Goal: Information Seeking & Learning: Learn about a topic

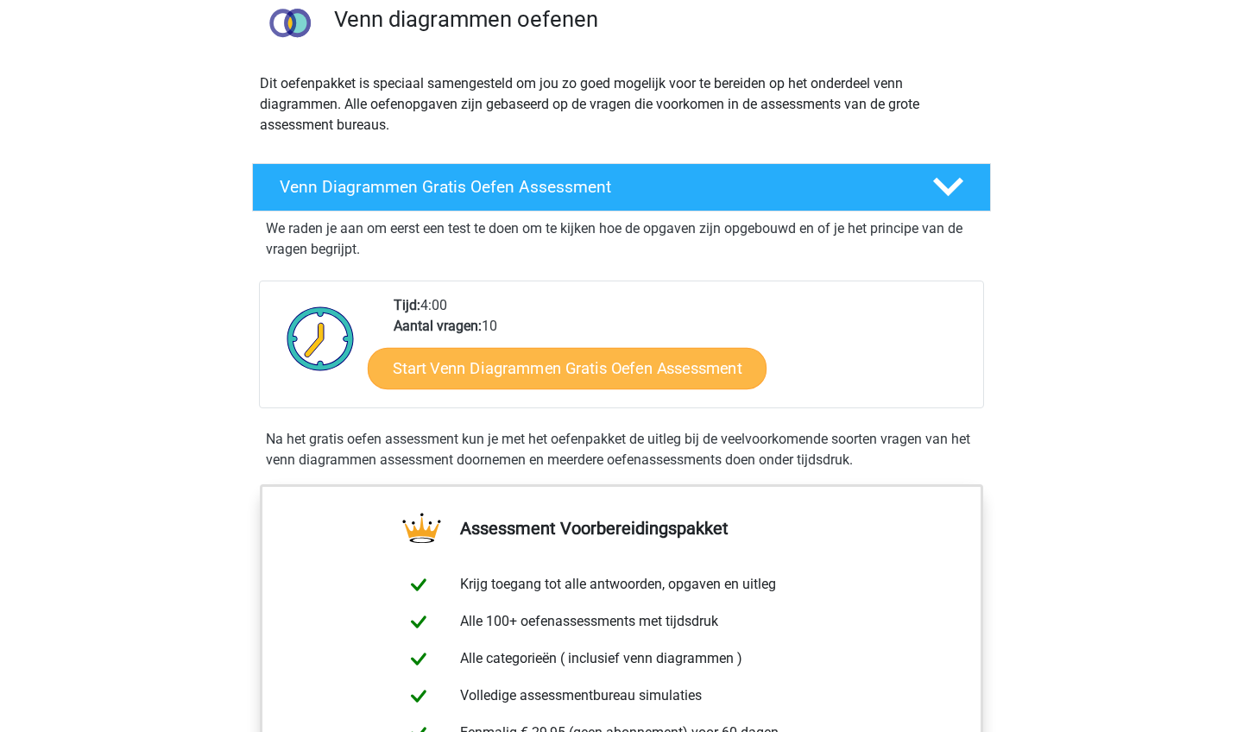
scroll to position [203, 0]
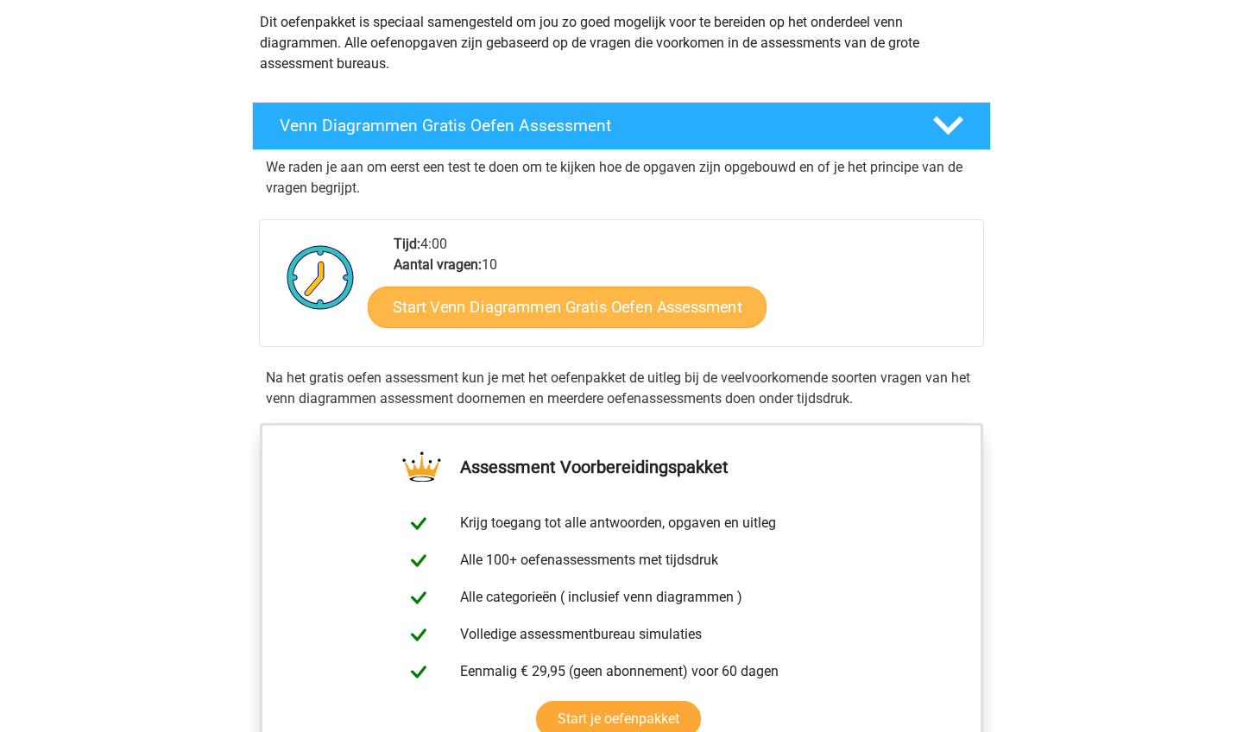
click at [568, 313] on link "Start Venn Diagrammen Gratis Oefen Assessment" at bounding box center [567, 307] width 399 height 41
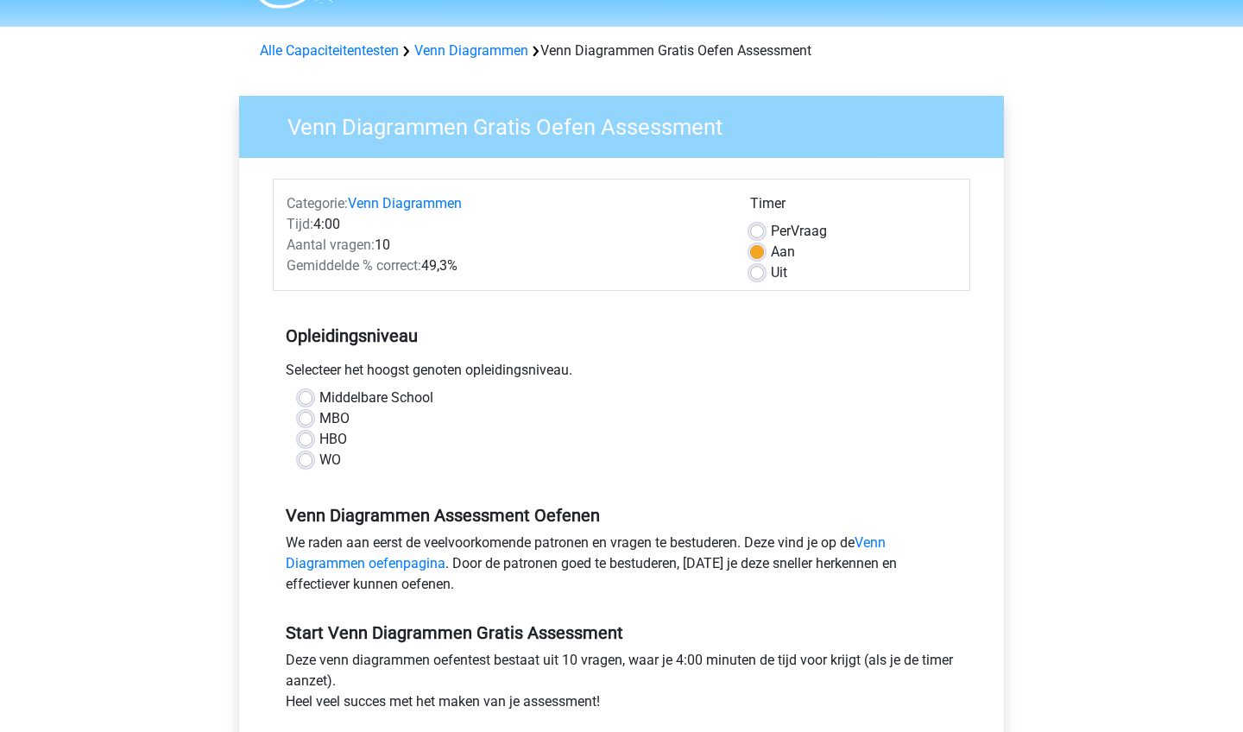
scroll to position [92, 0]
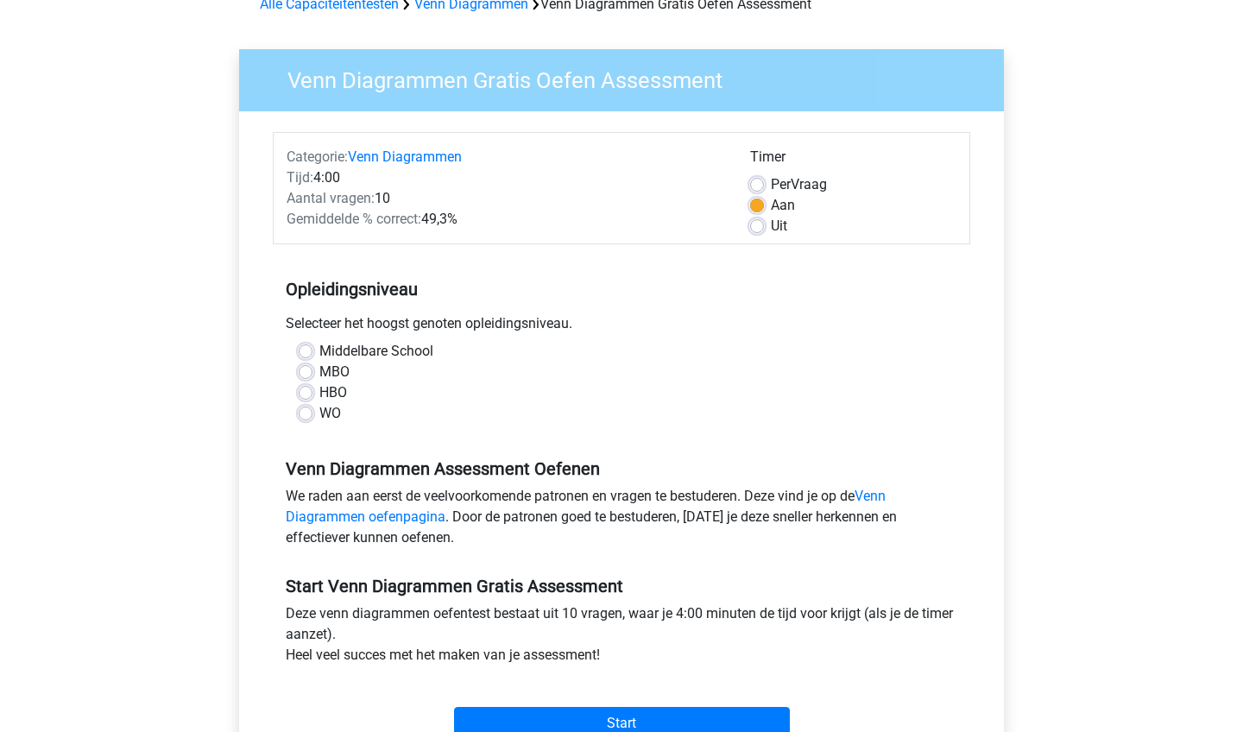
click at [319, 416] on label "WO" at bounding box center [330, 413] width 22 height 21
click at [301, 416] on input "WO" at bounding box center [306, 411] width 14 height 17
radio input "true"
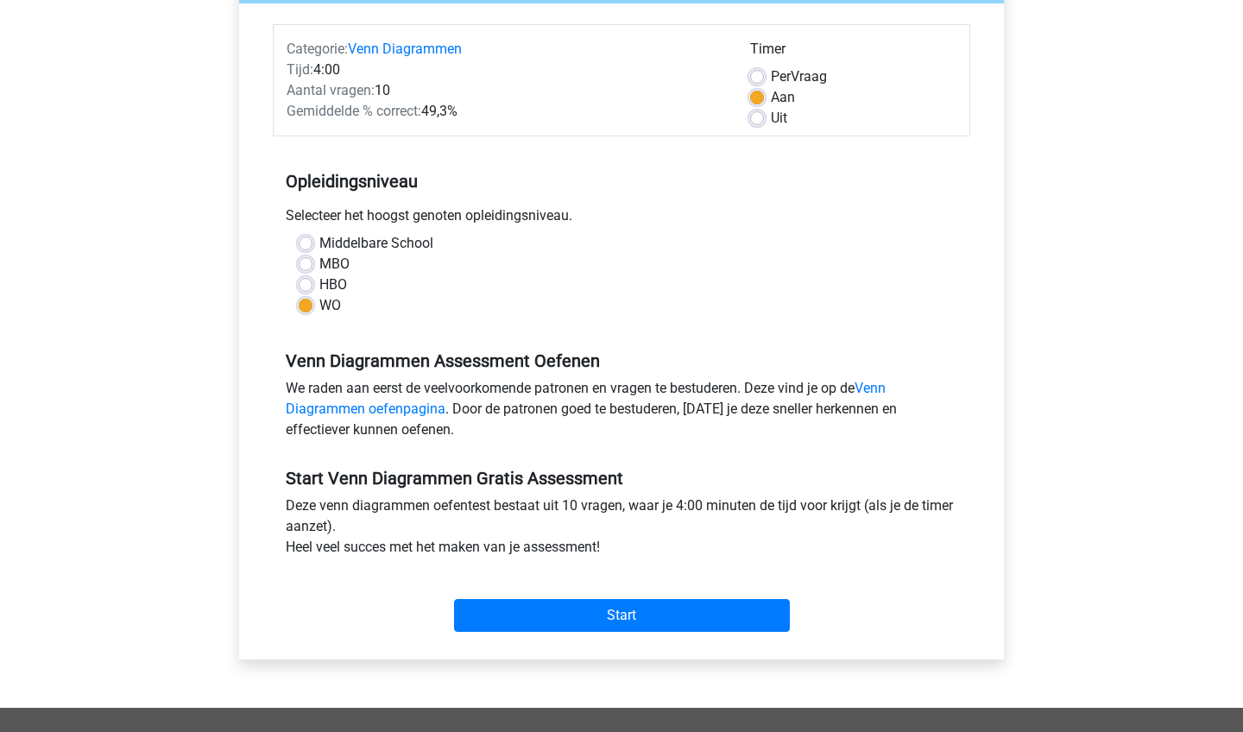
scroll to position [223, 0]
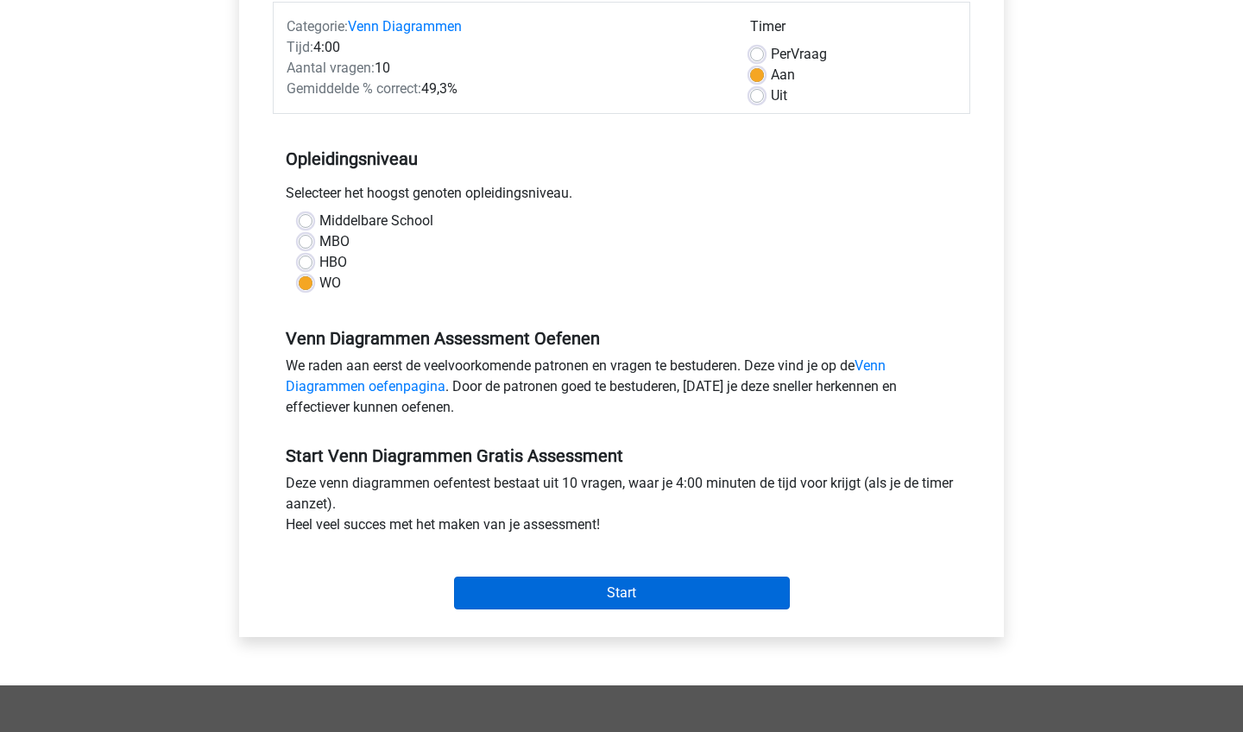
click at [610, 590] on input "Start" at bounding box center [622, 592] width 336 height 33
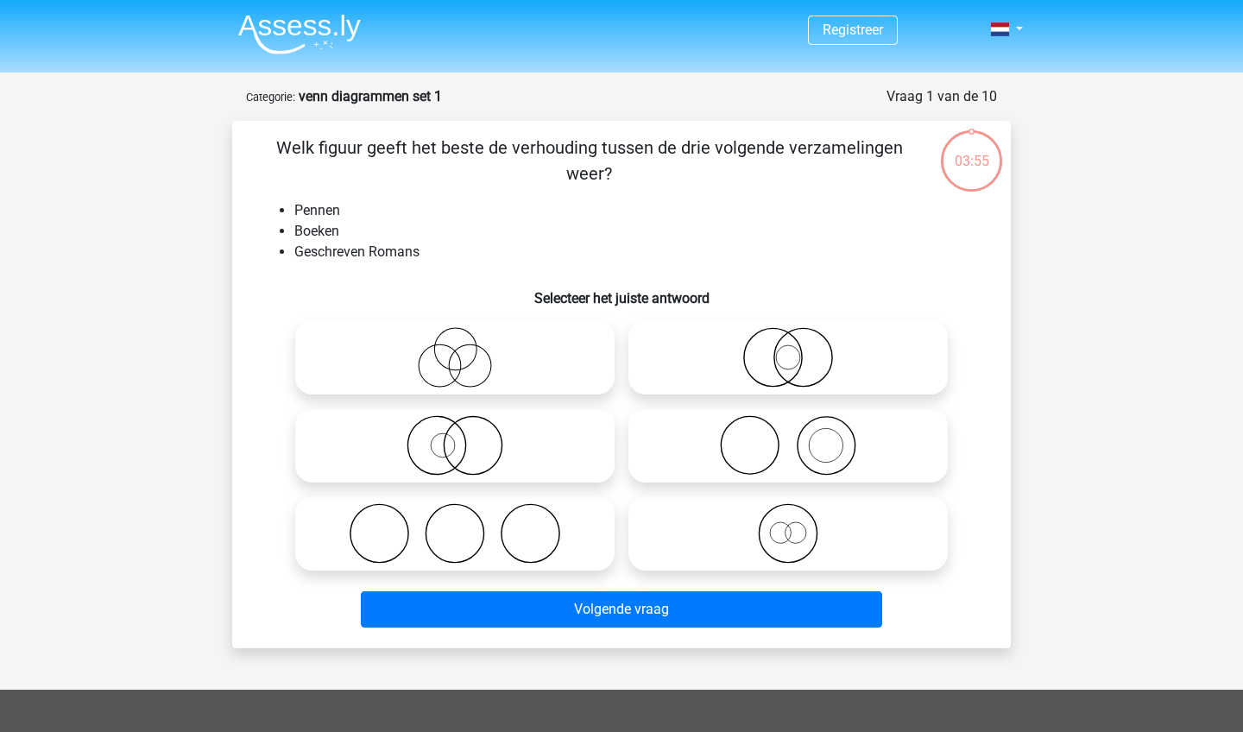
click at [788, 463] on icon at bounding box center [787, 445] width 305 height 60
click at [788, 437] on input "radio" at bounding box center [793, 430] width 11 height 11
radio input "true"
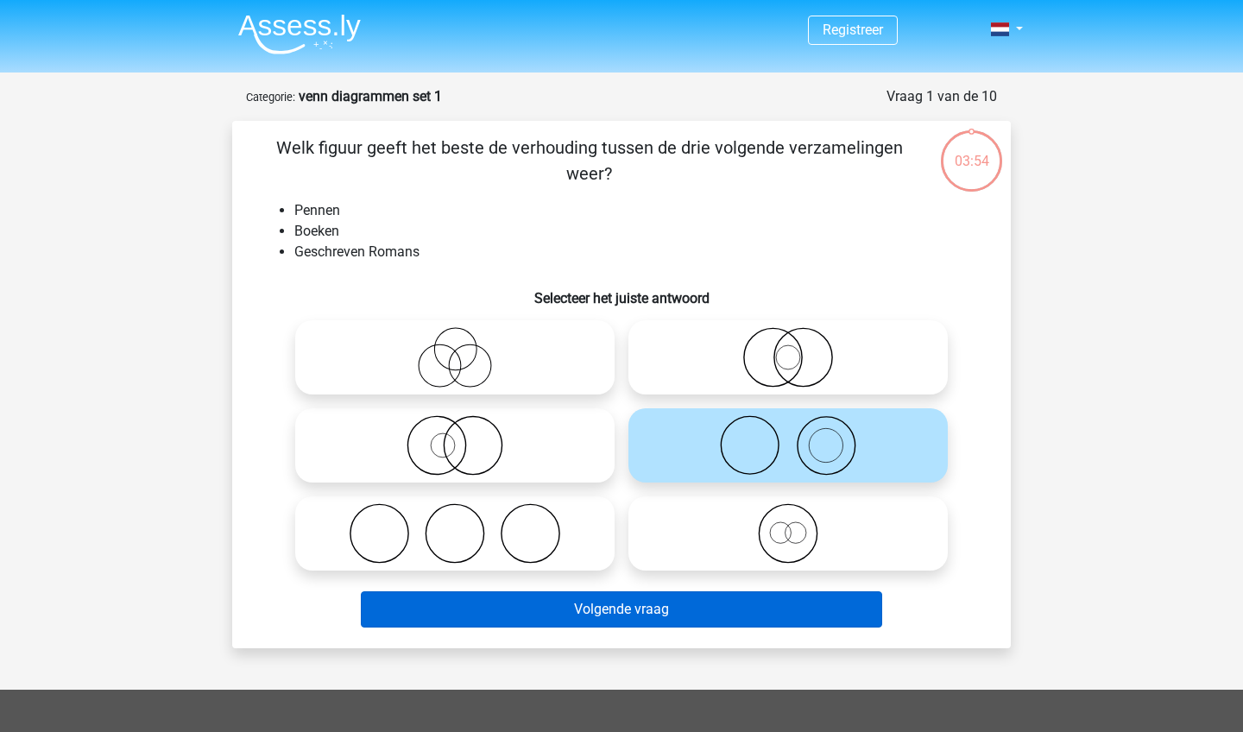
click at [707, 606] on button "Volgende vraag" at bounding box center [622, 609] width 522 height 36
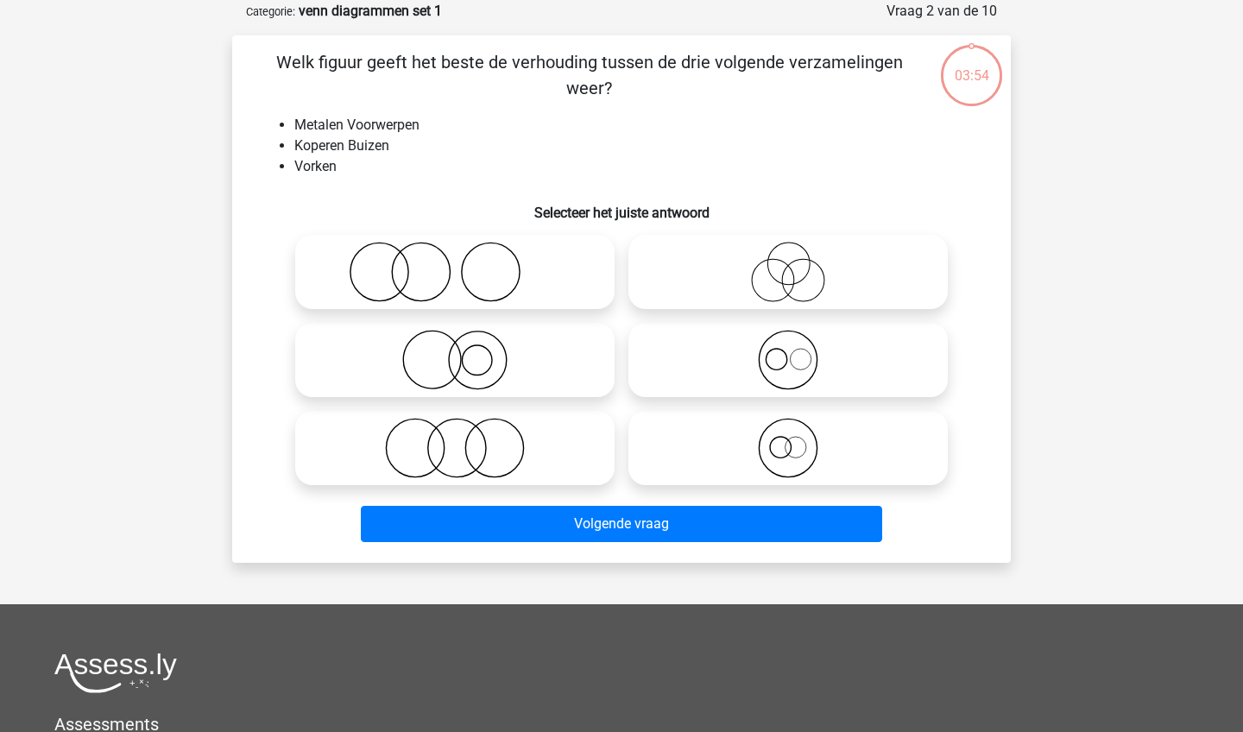
scroll to position [86, 0]
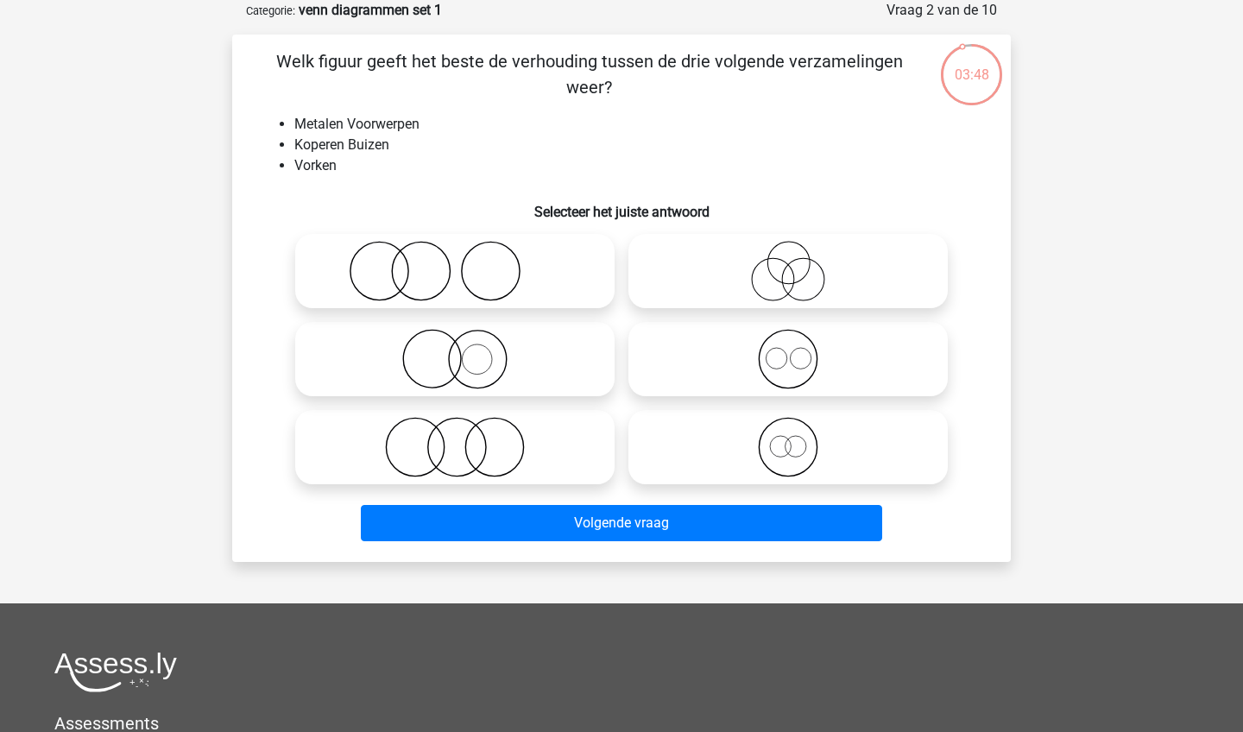
click at [522, 344] on icon at bounding box center [454, 359] width 305 height 60
click at [466, 344] on input "radio" at bounding box center [460, 344] width 11 height 11
radio input "true"
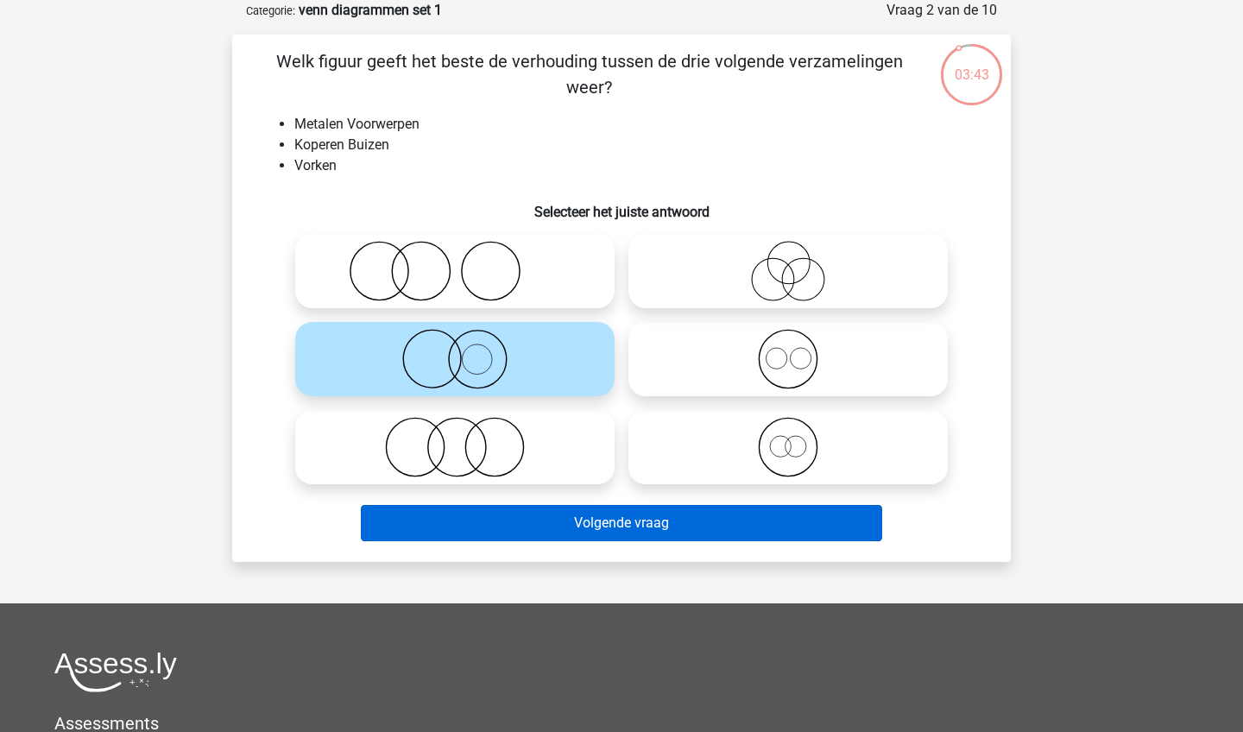
click at [643, 520] on button "Volgende vraag" at bounding box center [622, 523] width 522 height 36
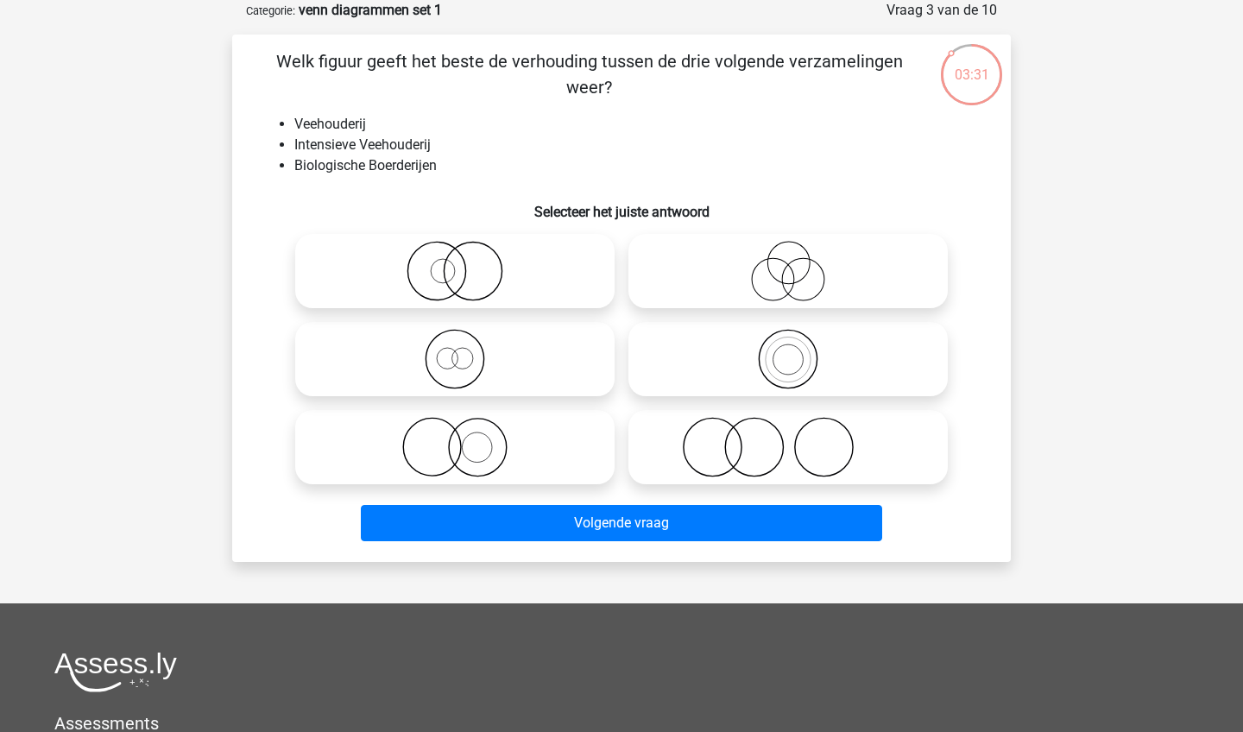
click at [482, 450] on icon at bounding box center [454, 447] width 305 height 60
click at [466, 438] on input "radio" at bounding box center [460, 432] width 11 height 11
radio input "true"
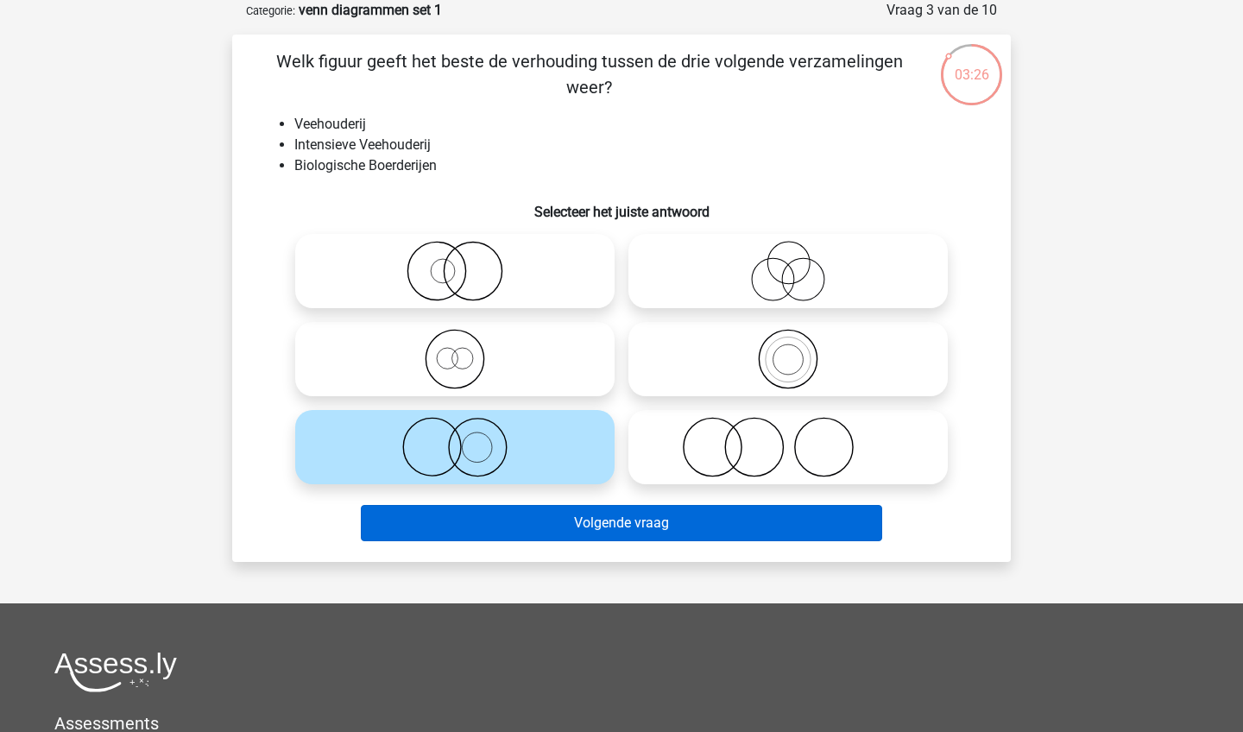
click at [644, 528] on button "Volgende vraag" at bounding box center [622, 523] width 522 height 36
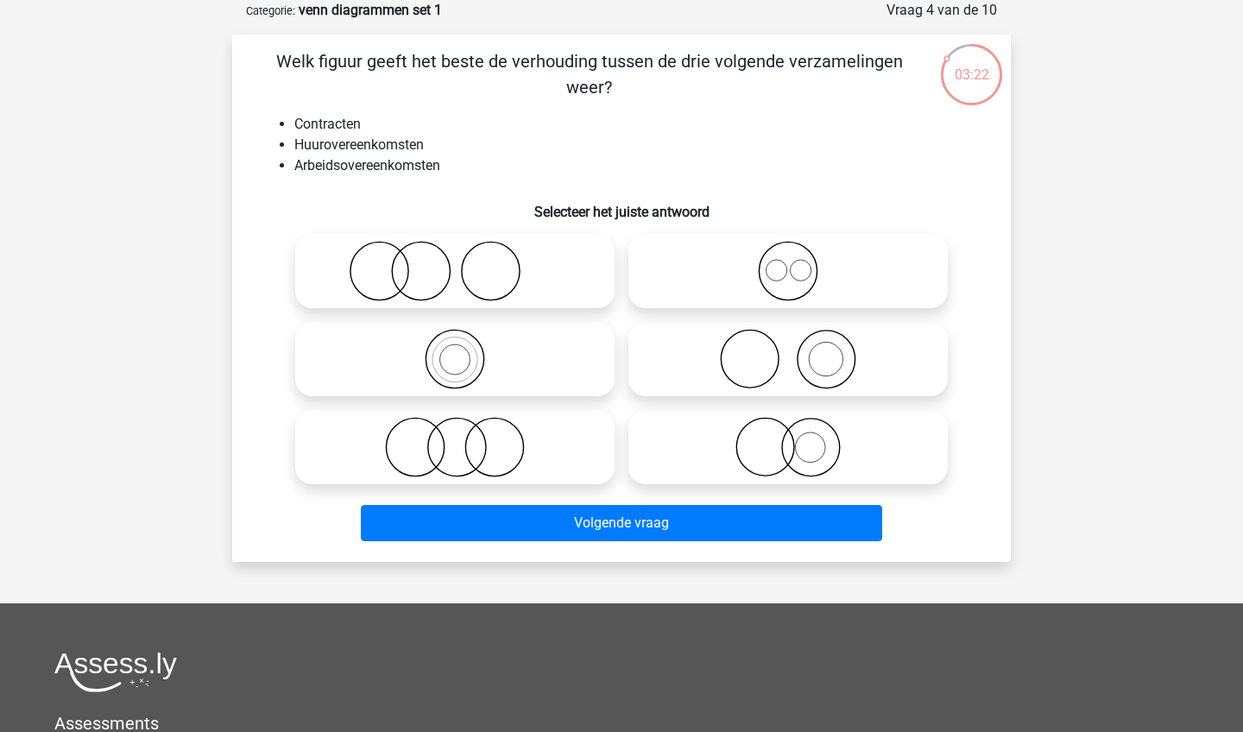
click at [808, 270] on icon at bounding box center [787, 271] width 305 height 60
click at [799, 262] on input "radio" at bounding box center [793, 256] width 11 height 11
radio input "true"
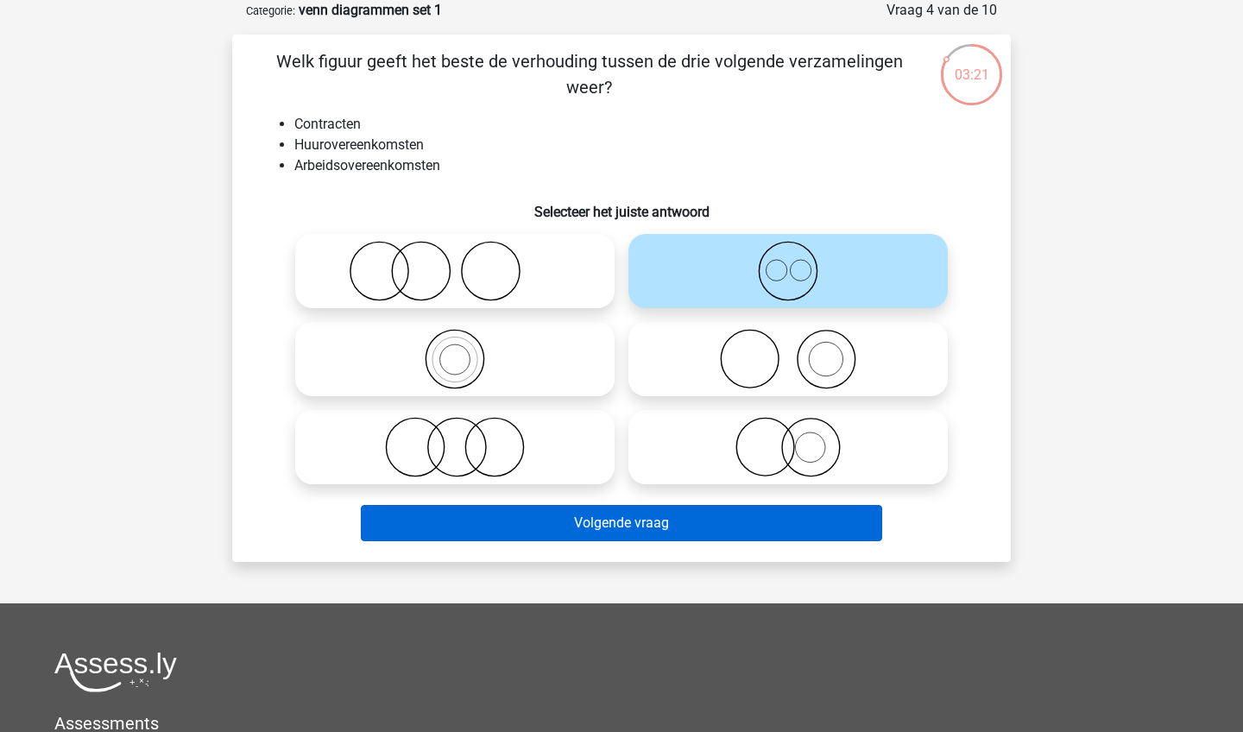
click at [696, 528] on button "Volgende vraag" at bounding box center [622, 523] width 522 height 36
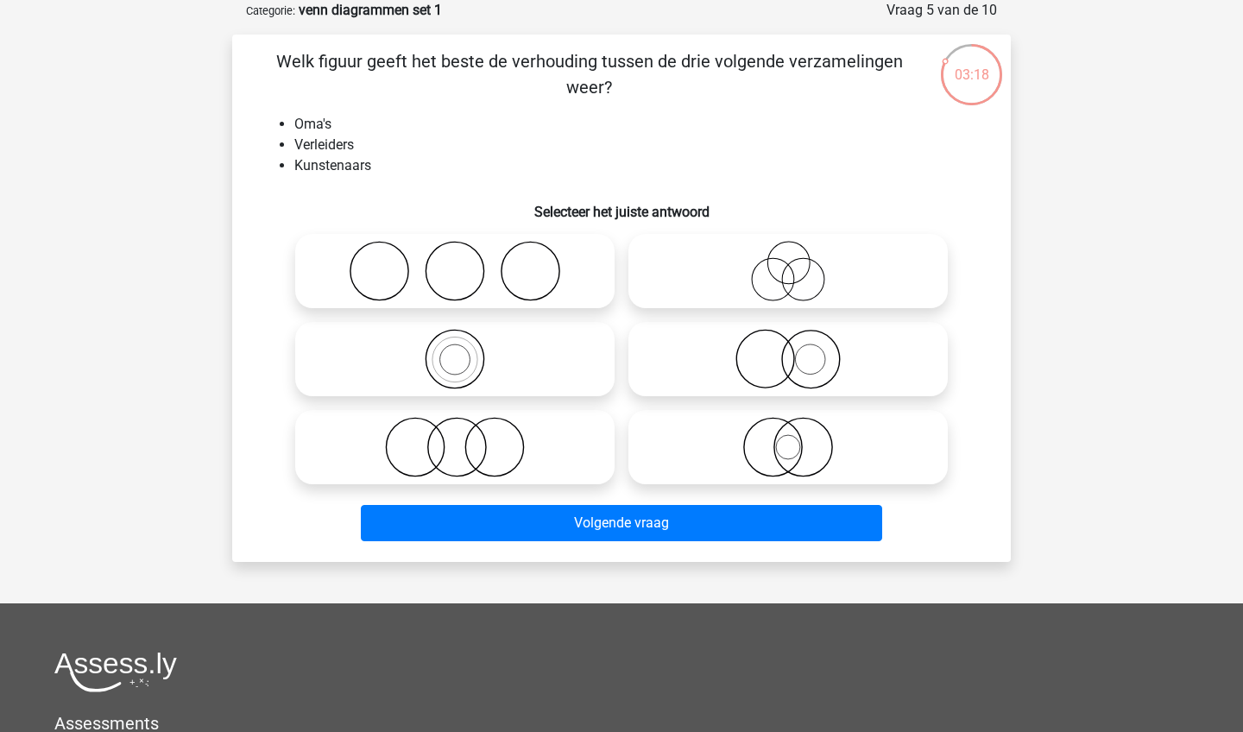
click at [777, 261] on icon at bounding box center [787, 271] width 305 height 60
click at [788, 261] on input "radio" at bounding box center [793, 256] width 11 height 11
radio input "true"
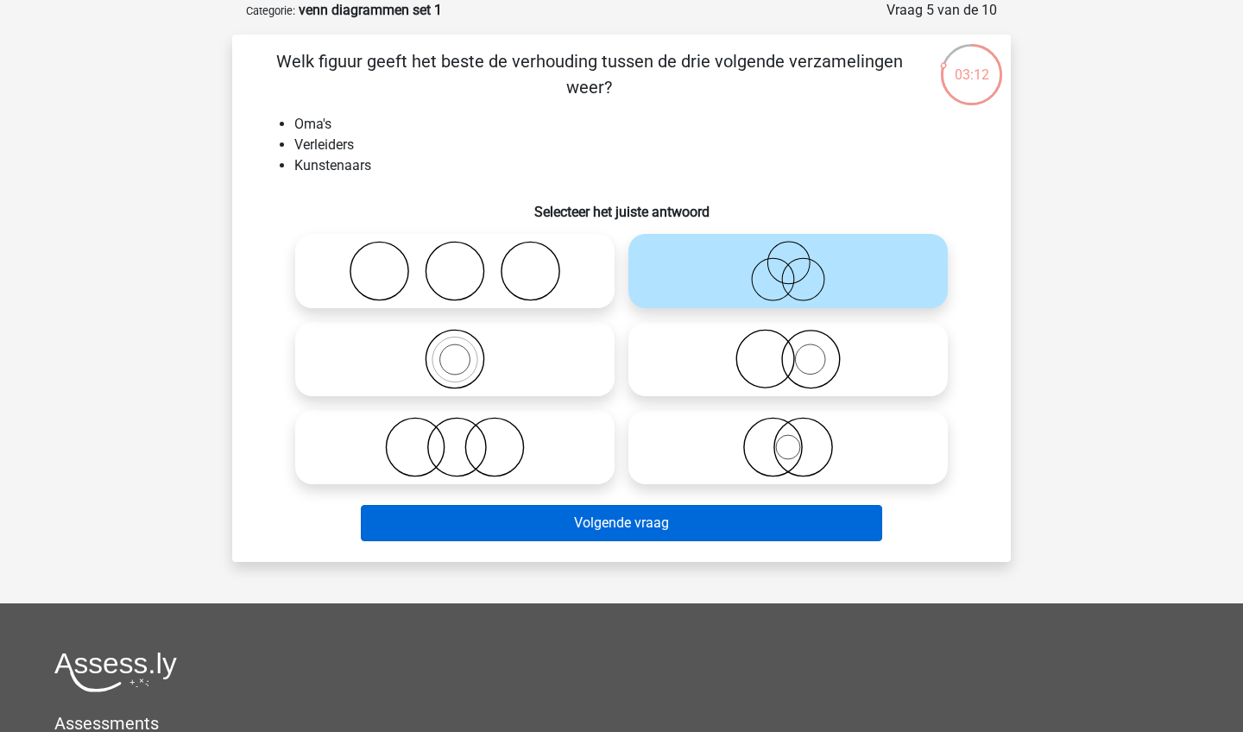
click at [648, 520] on button "Volgende vraag" at bounding box center [622, 523] width 522 height 36
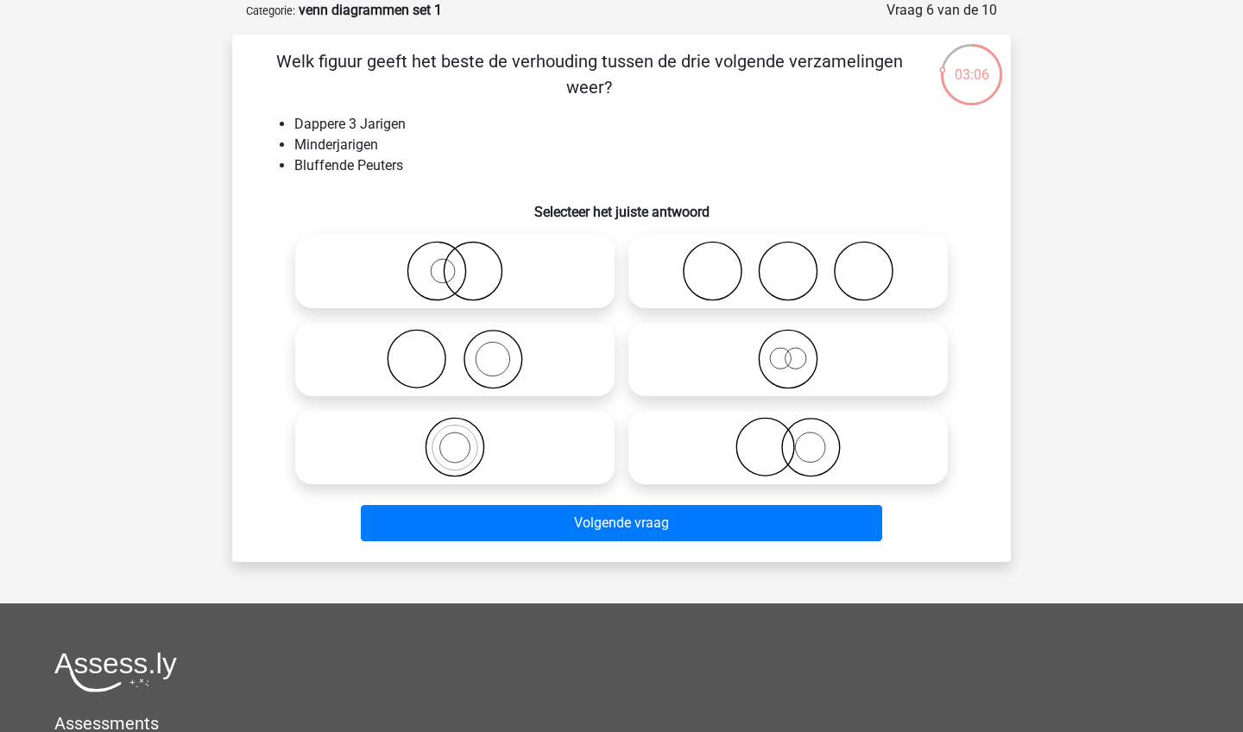
click at [751, 368] on icon at bounding box center [787, 359] width 305 height 60
click at [788, 350] on input "radio" at bounding box center [793, 344] width 11 height 11
radio input "true"
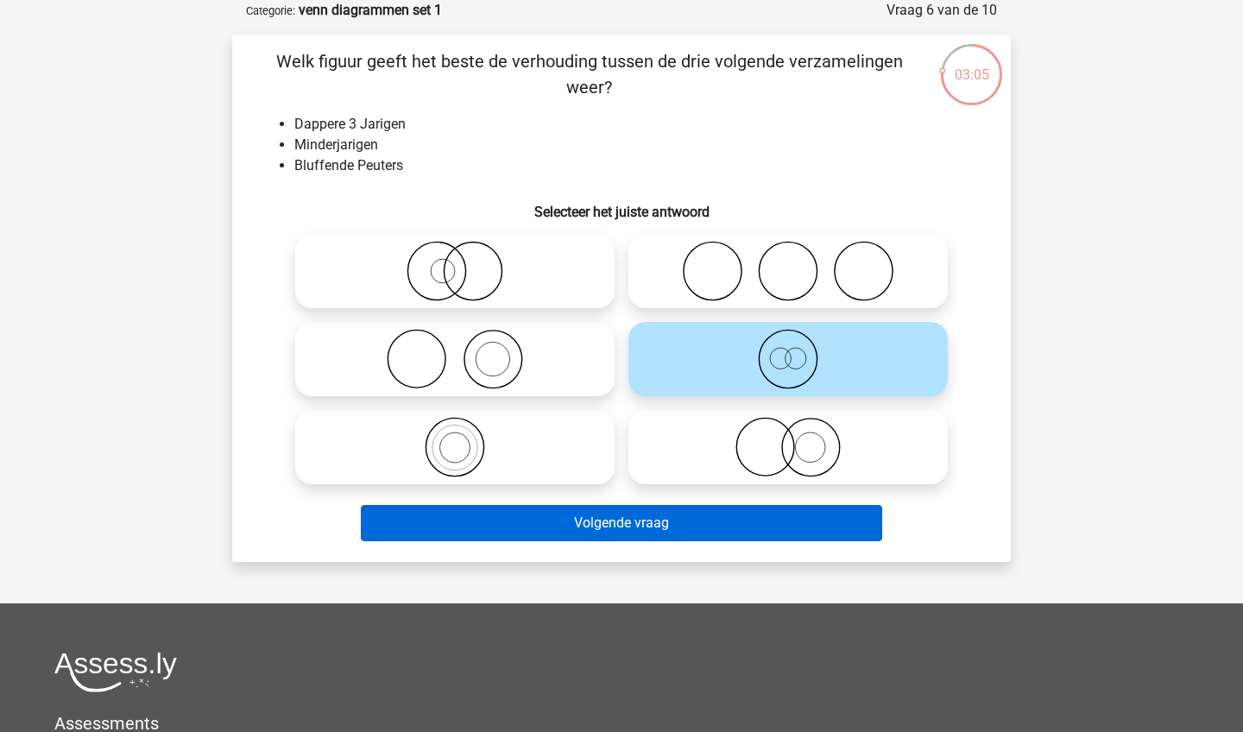
click at [693, 520] on button "Volgende vraag" at bounding box center [622, 523] width 522 height 36
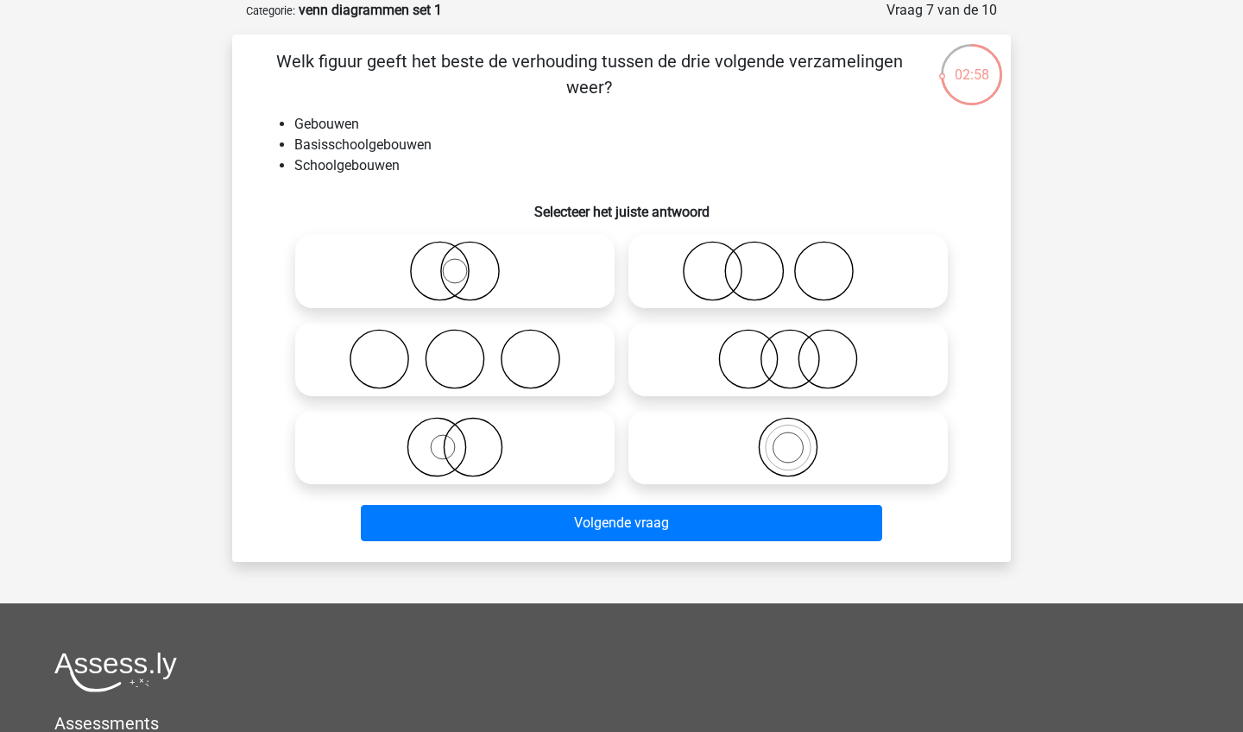
click at [765, 450] on circle at bounding box center [787, 447] width 45 height 45
click at [788, 438] on input "radio" at bounding box center [793, 432] width 11 height 11
radio input "true"
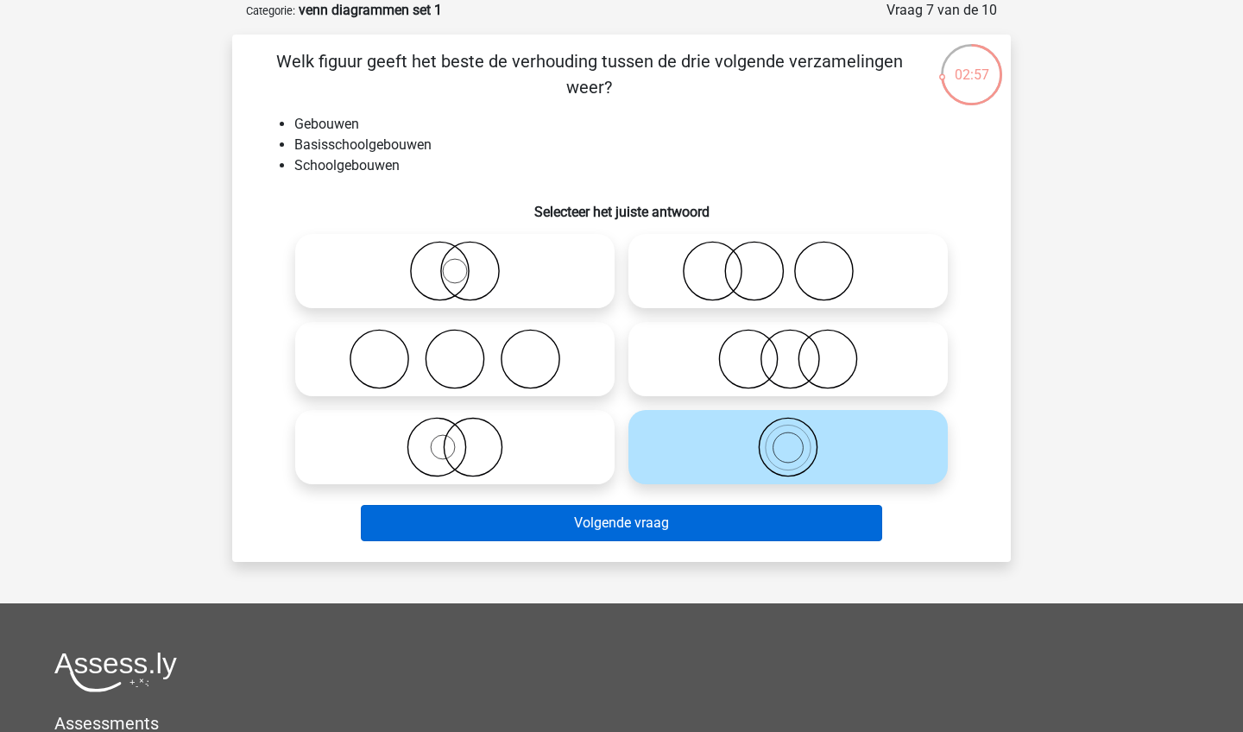
click at [672, 529] on button "Volgende vraag" at bounding box center [622, 523] width 522 height 36
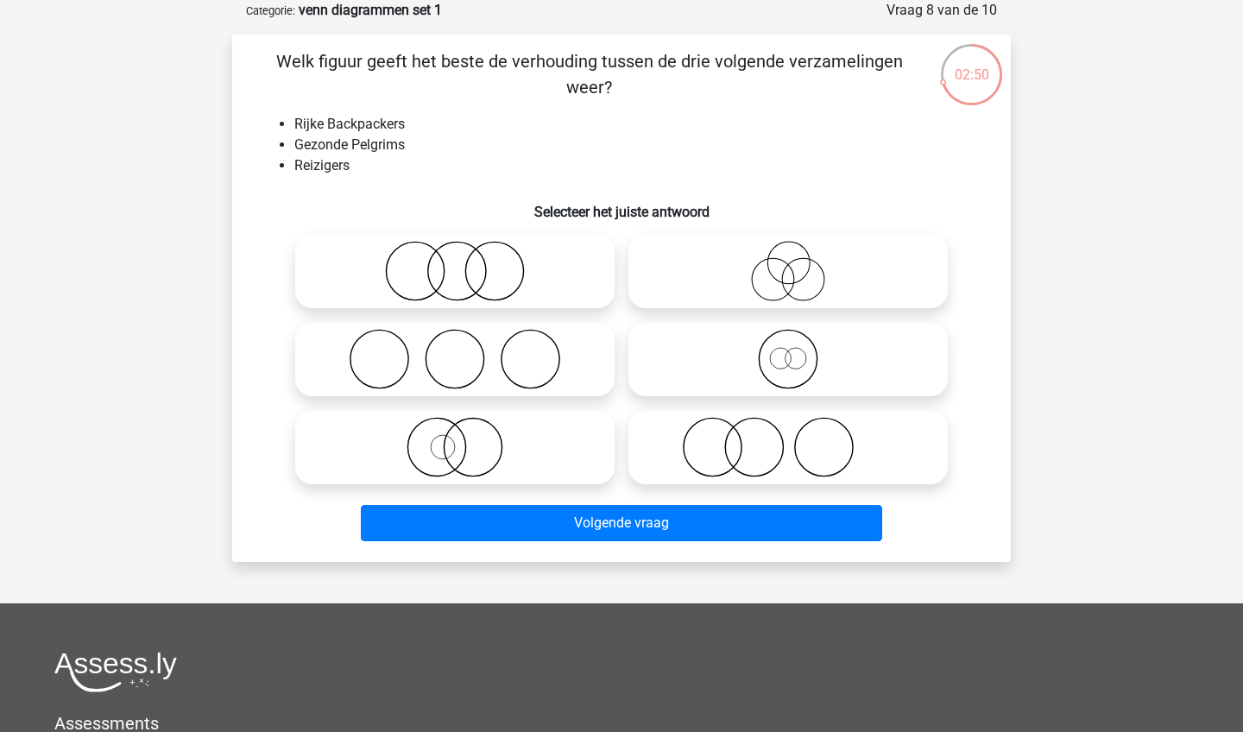
click at [778, 266] on icon at bounding box center [787, 271] width 305 height 60
click at [788, 262] on input "radio" at bounding box center [793, 256] width 11 height 11
radio input "true"
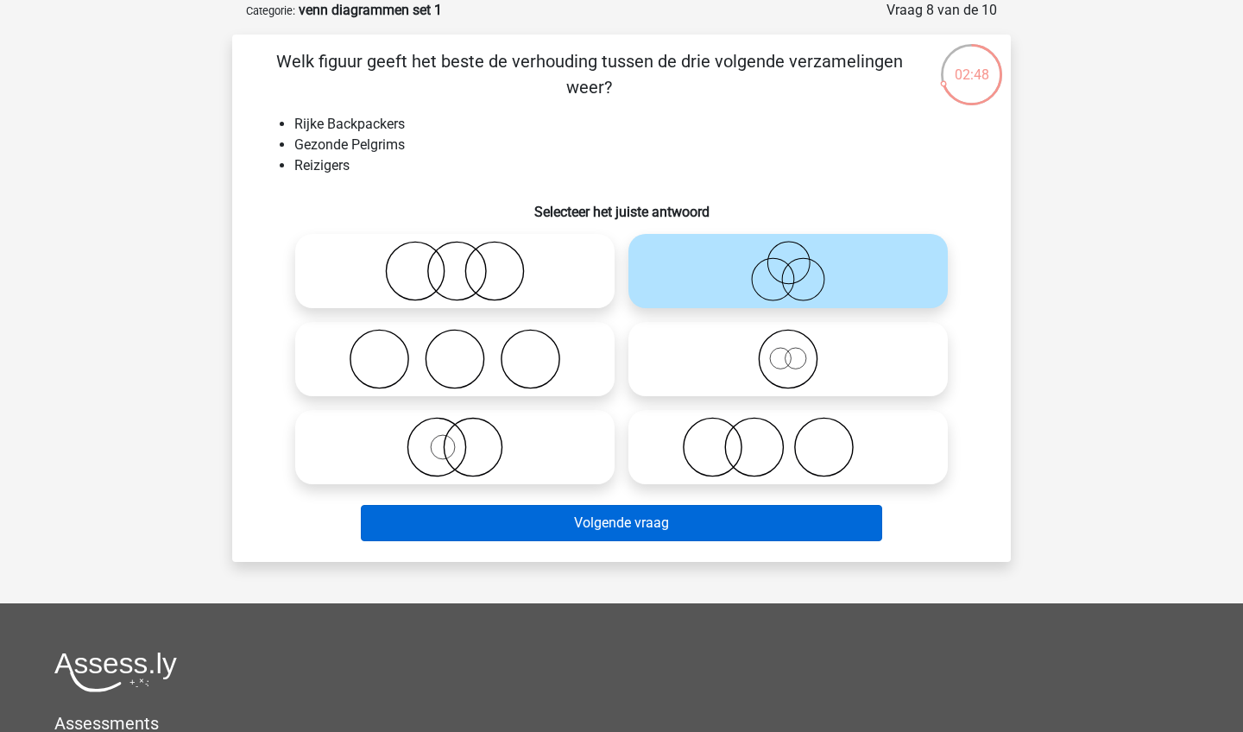
click at [633, 535] on button "Volgende vraag" at bounding box center [622, 523] width 522 height 36
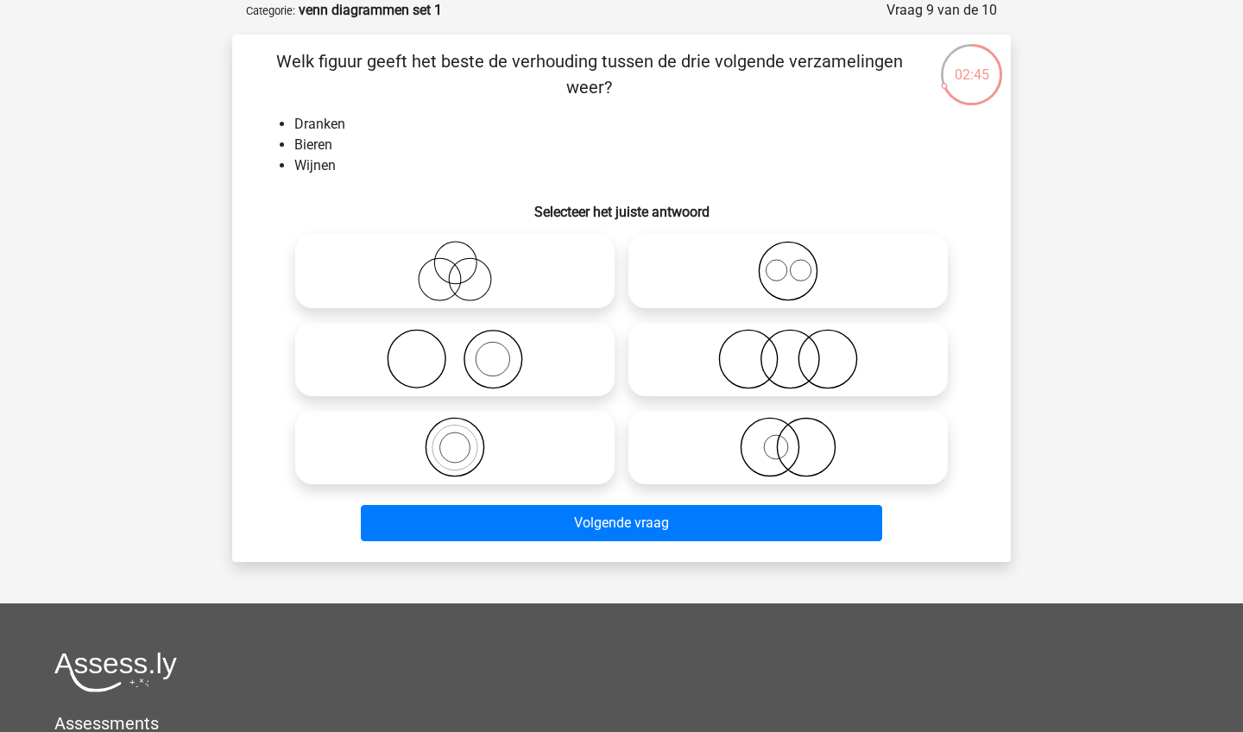
click at [726, 268] on icon at bounding box center [787, 271] width 305 height 60
click at [788, 262] on input "radio" at bounding box center [793, 256] width 11 height 11
radio input "true"
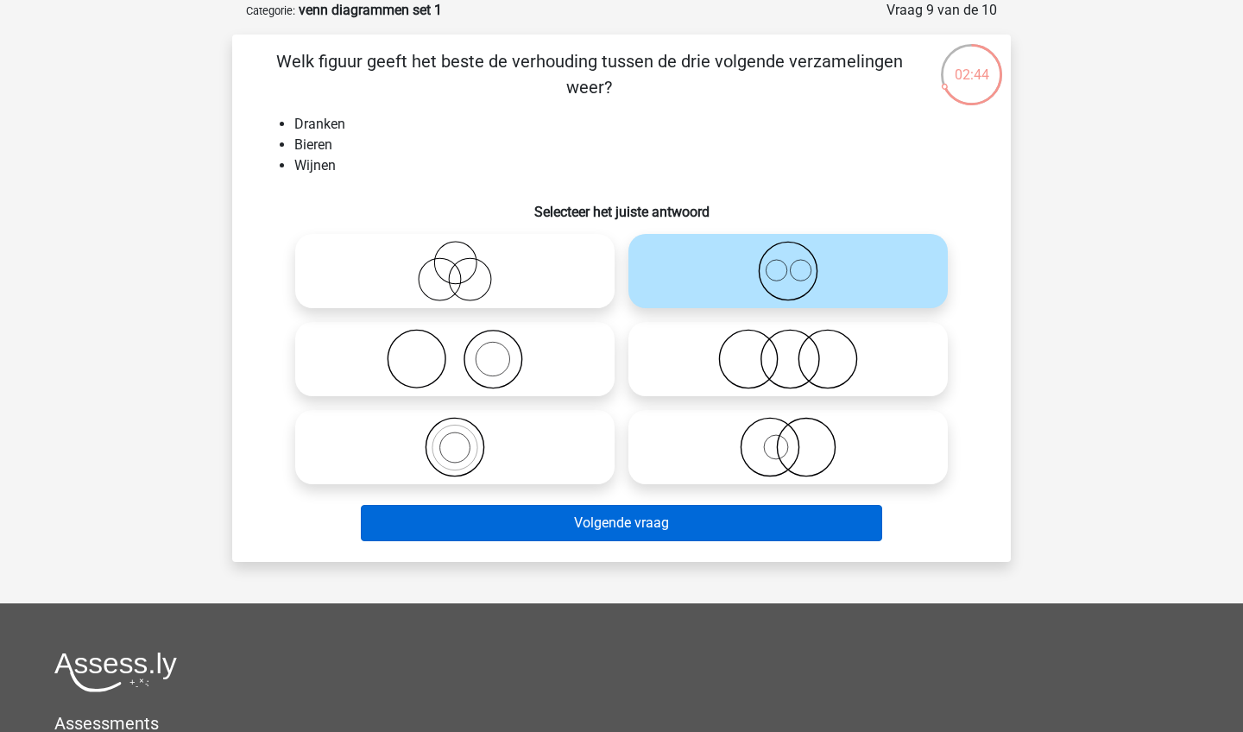
click at [633, 521] on button "Volgende vraag" at bounding box center [622, 523] width 522 height 36
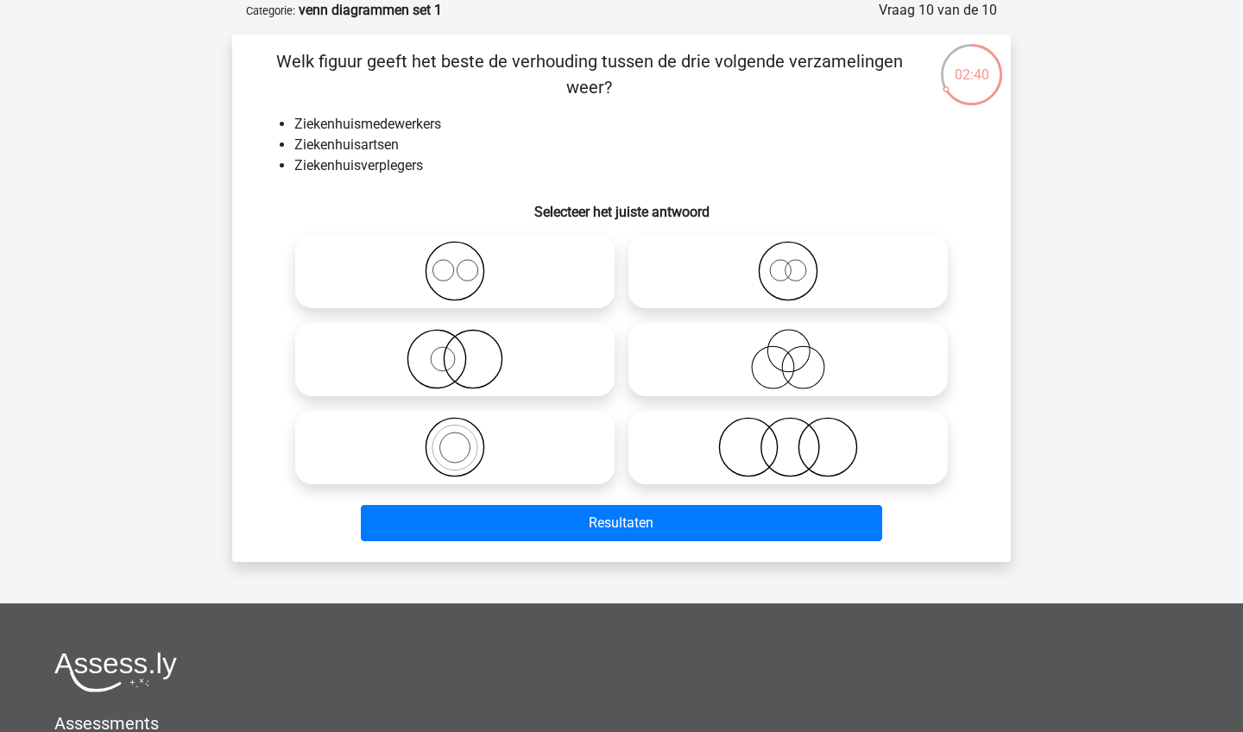
click at [546, 283] on icon at bounding box center [454, 271] width 305 height 60
click at [466, 262] on input "radio" at bounding box center [460, 256] width 11 height 11
radio input "true"
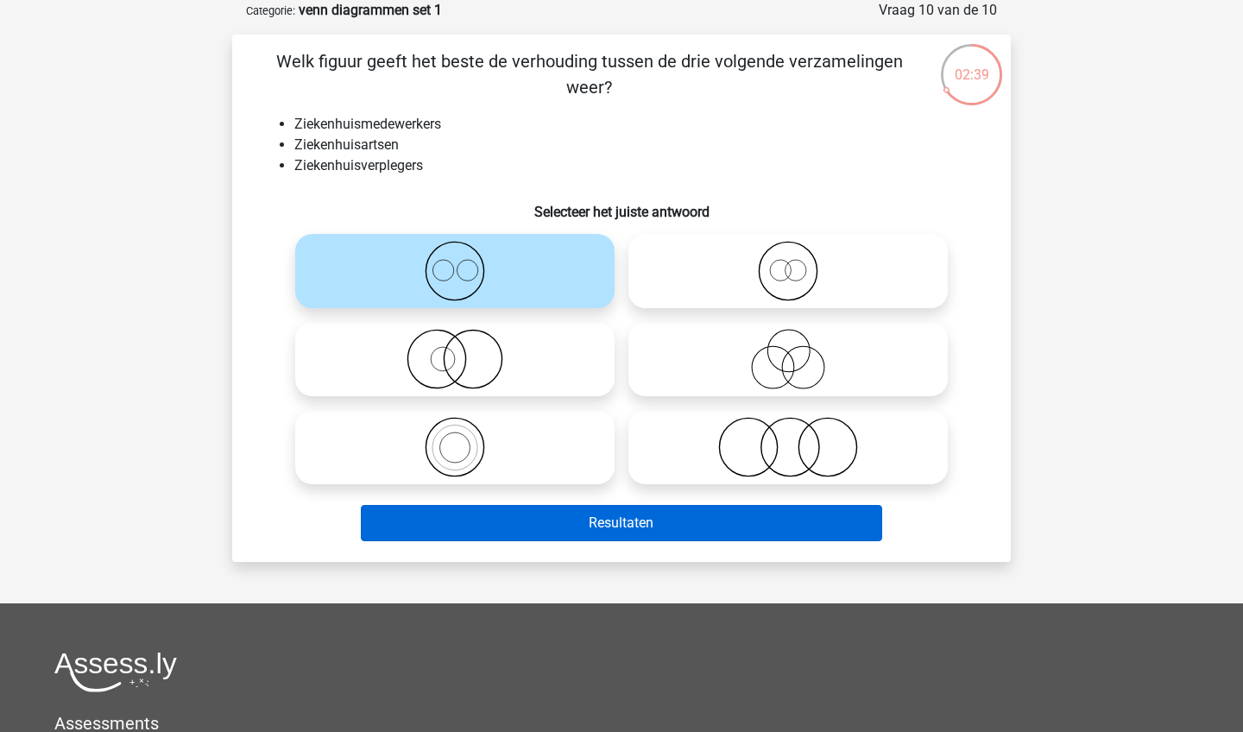
click at [630, 526] on button "Resultaten" at bounding box center [622, 523] width 522 height 36
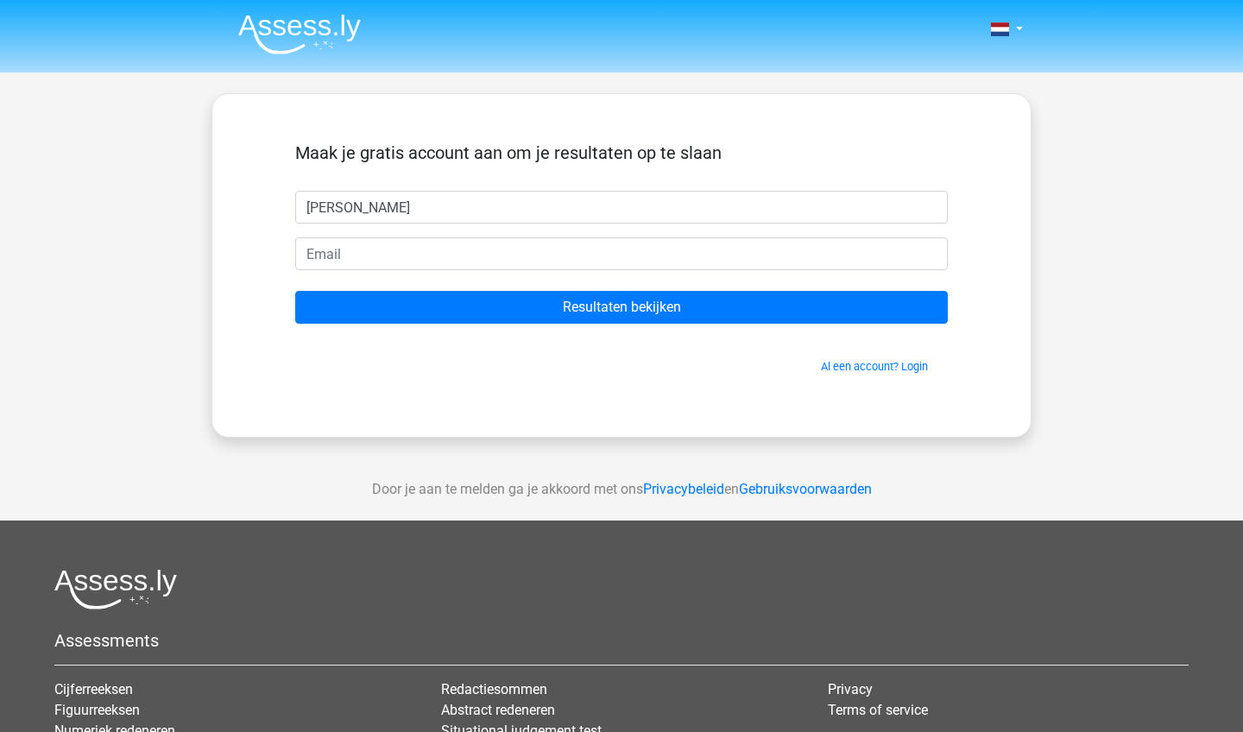
type input "Lawrence"
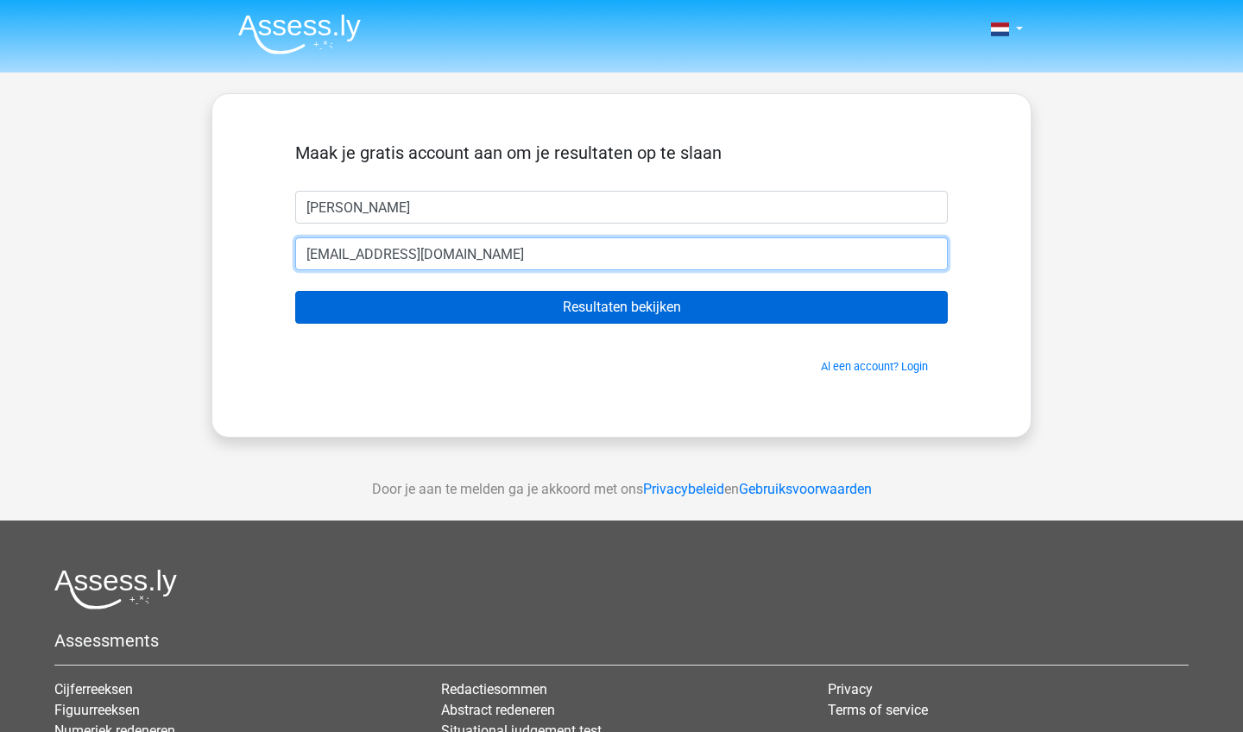
type input "[EMAIL_ADDRESS][DOMAIN_NAME]"
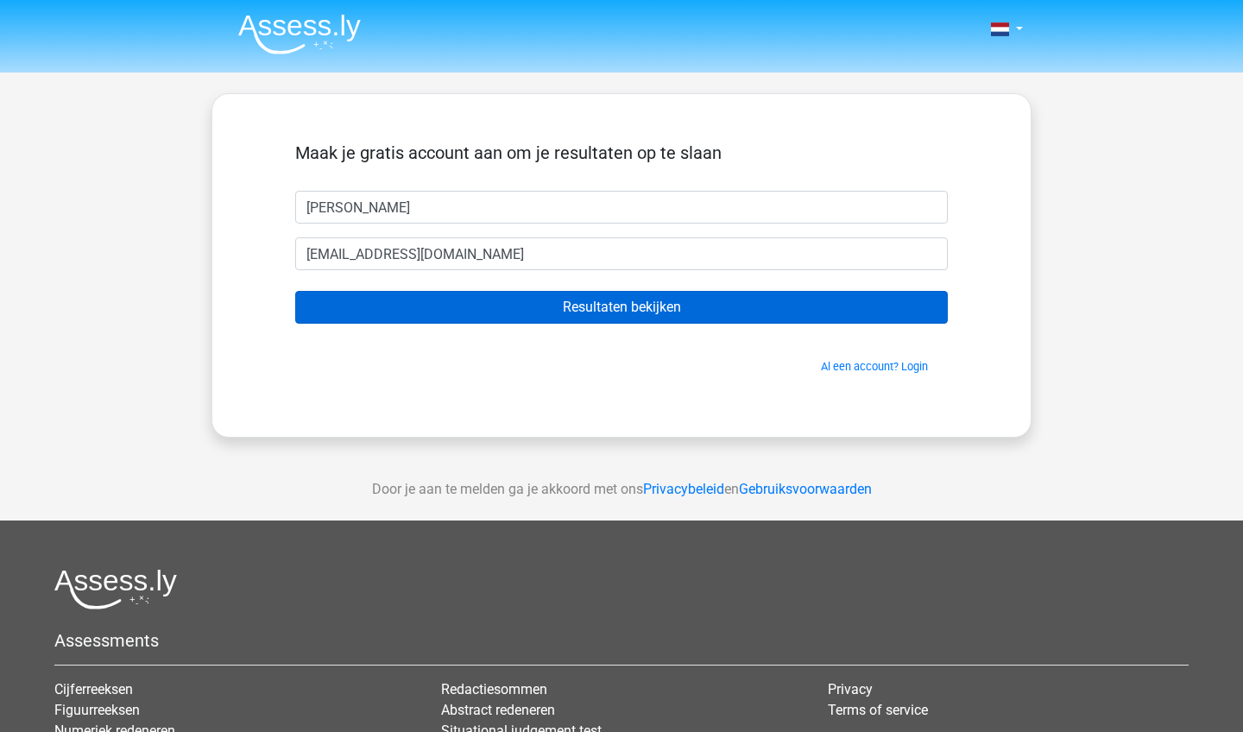
click at [682, 296] on input "Resultaten bekijken" at bounding box center [621, 307] width 652 height 33
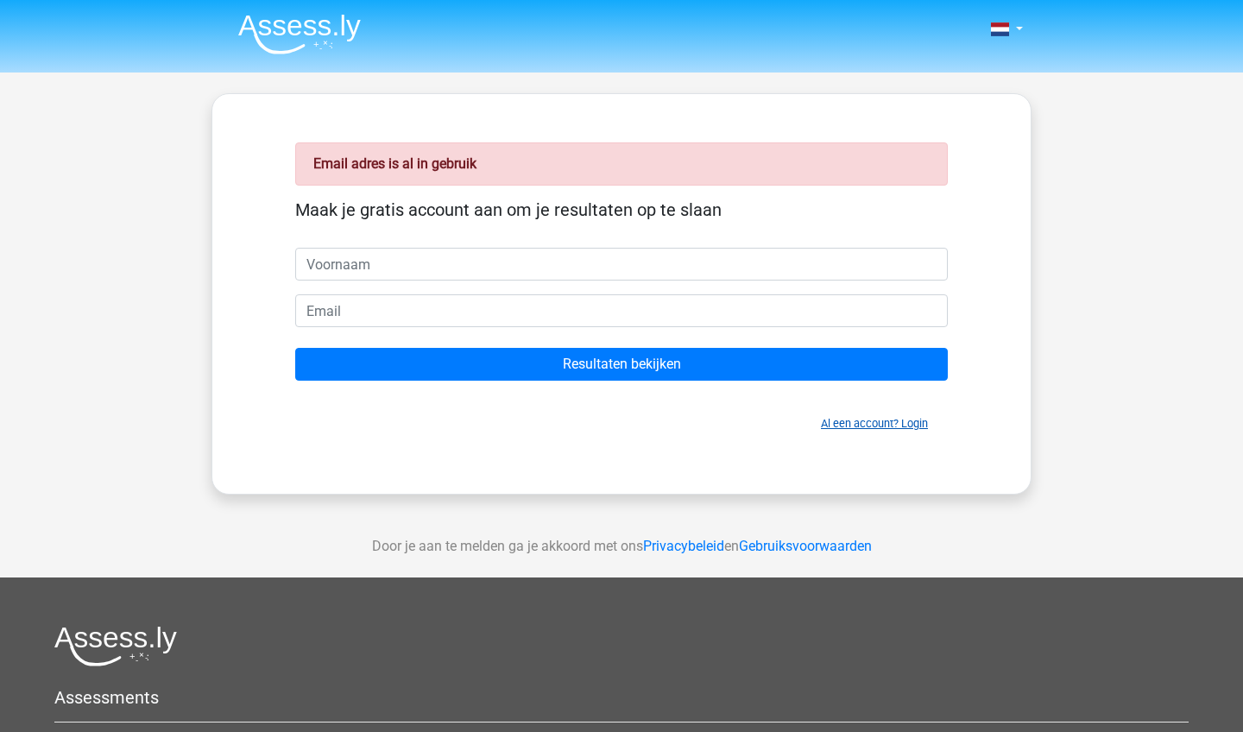
click at [868, 421] on link "Al een account? Login" at bounding box center [874, 423] width 107 height 13
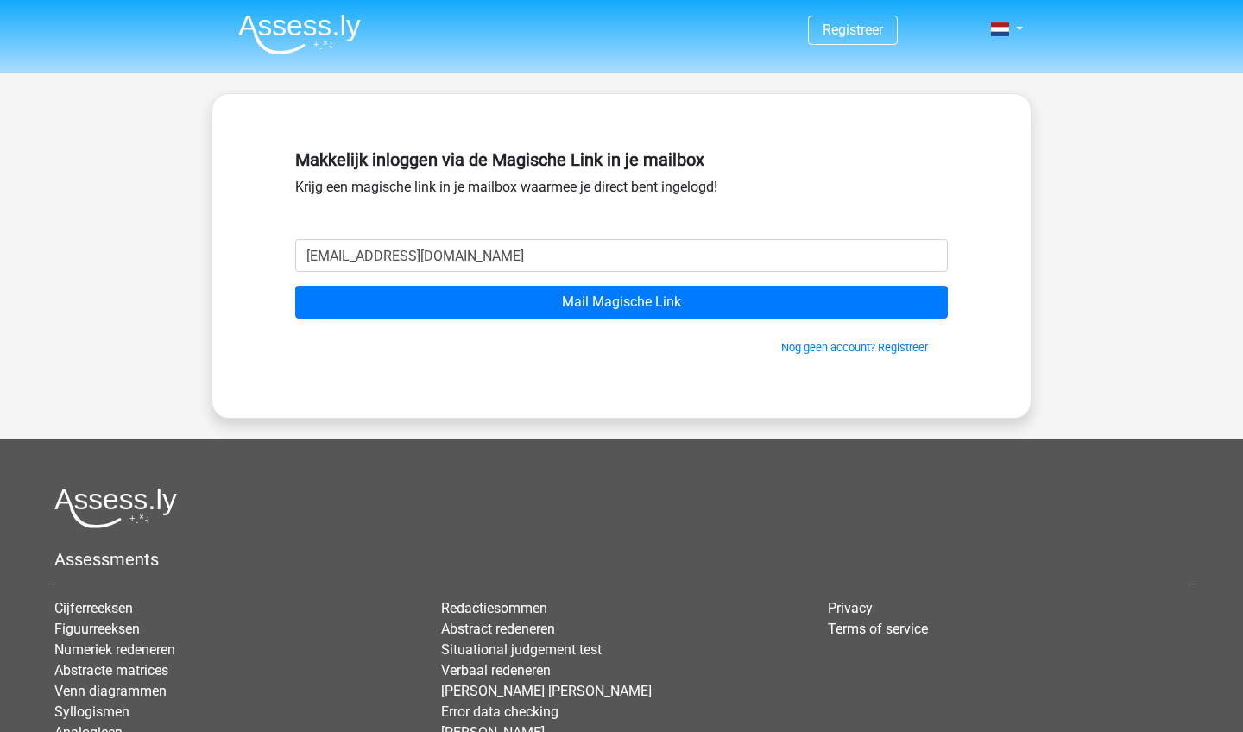
type input "[EMAIL_ADDRESS][DOMAIN_NAME]"
click at [621, 302] on input "Mail Magische Link" at bounding box center [621, 302] width 652 height 33
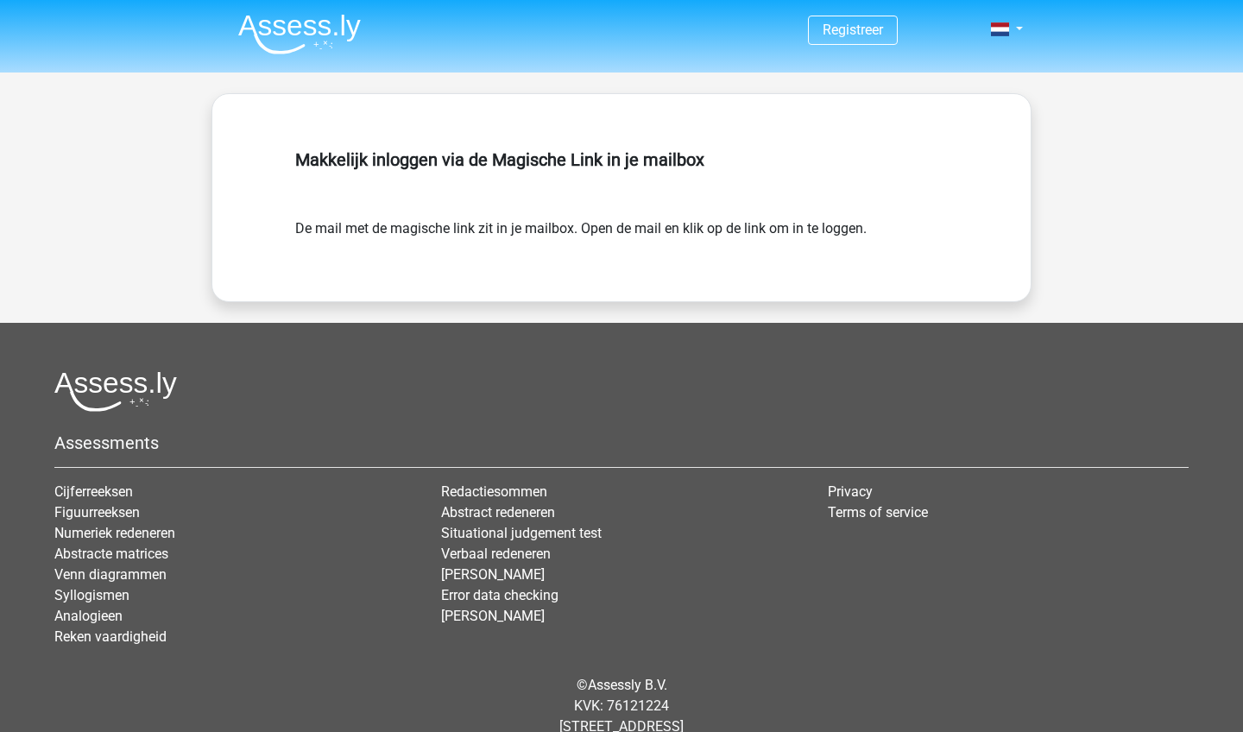
click at [649, 211] on div "Makkelijk inloggen via de Magische Link in je mailbox" at bounding box center [621, 180] width 652 height 76
click at [543, 144] on div "Makkelijk inloggen via de Magische Link in je mailbox" at bounding box center [621, 180] width 652 height 76
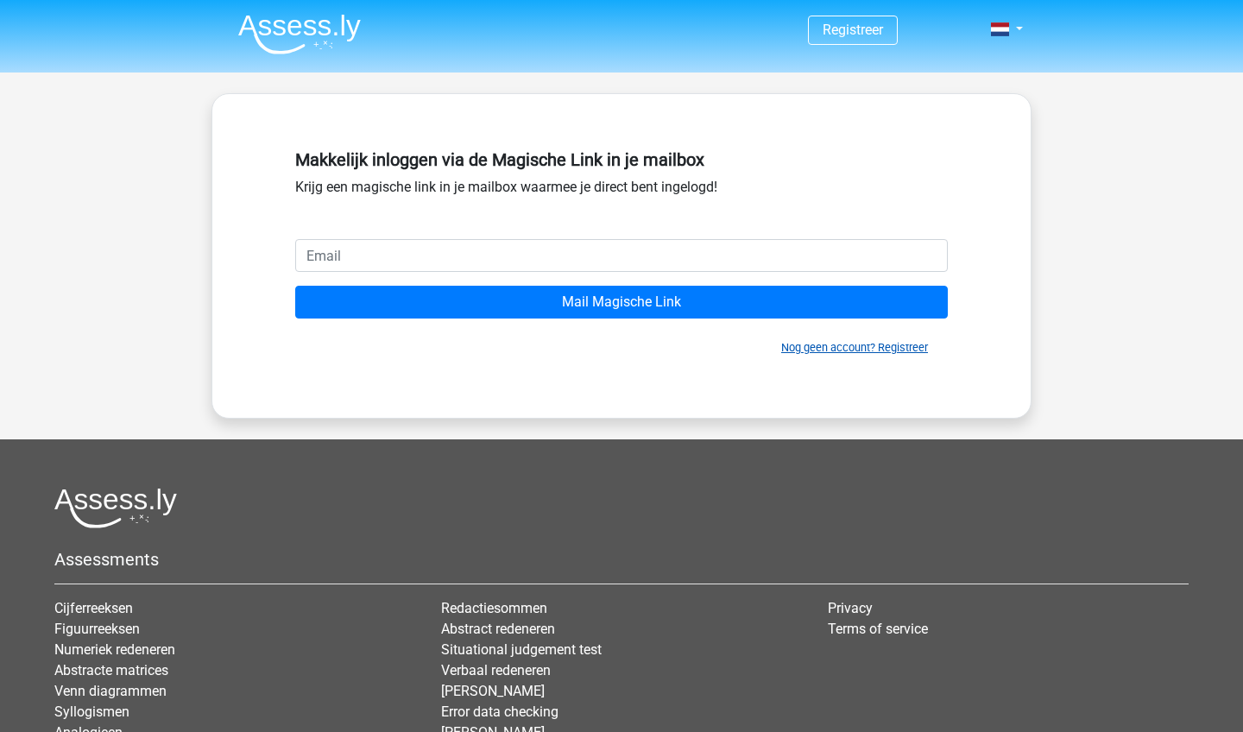
click at [897, 348] on link "Nog geen account? Registreer" at bounding box center [854, 347] width 147 height 13
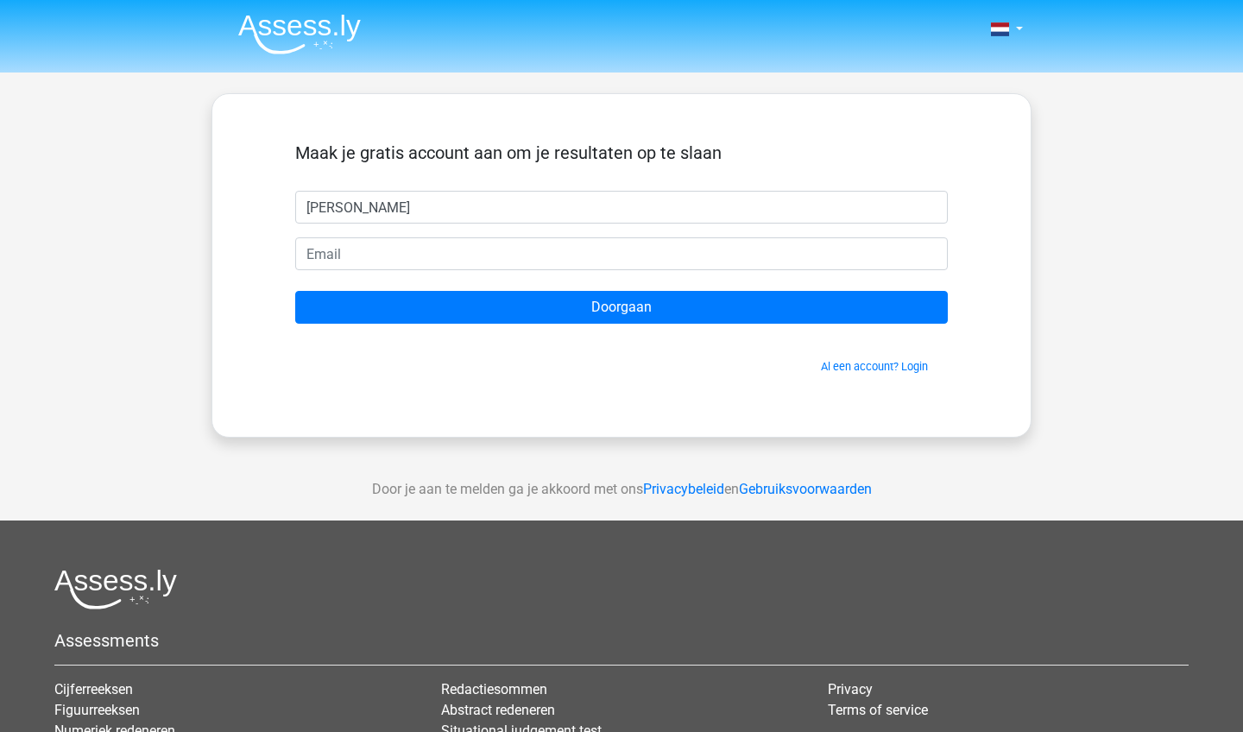
type input "Lawrence"
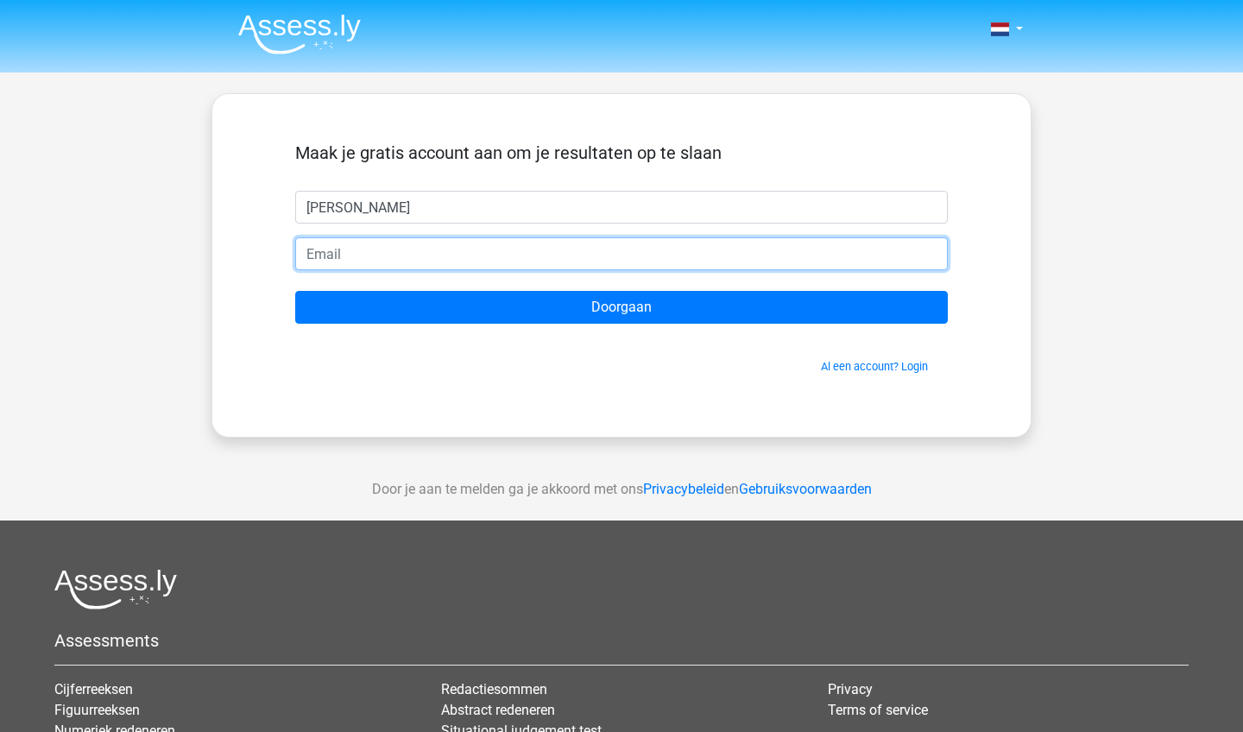
type input "D"
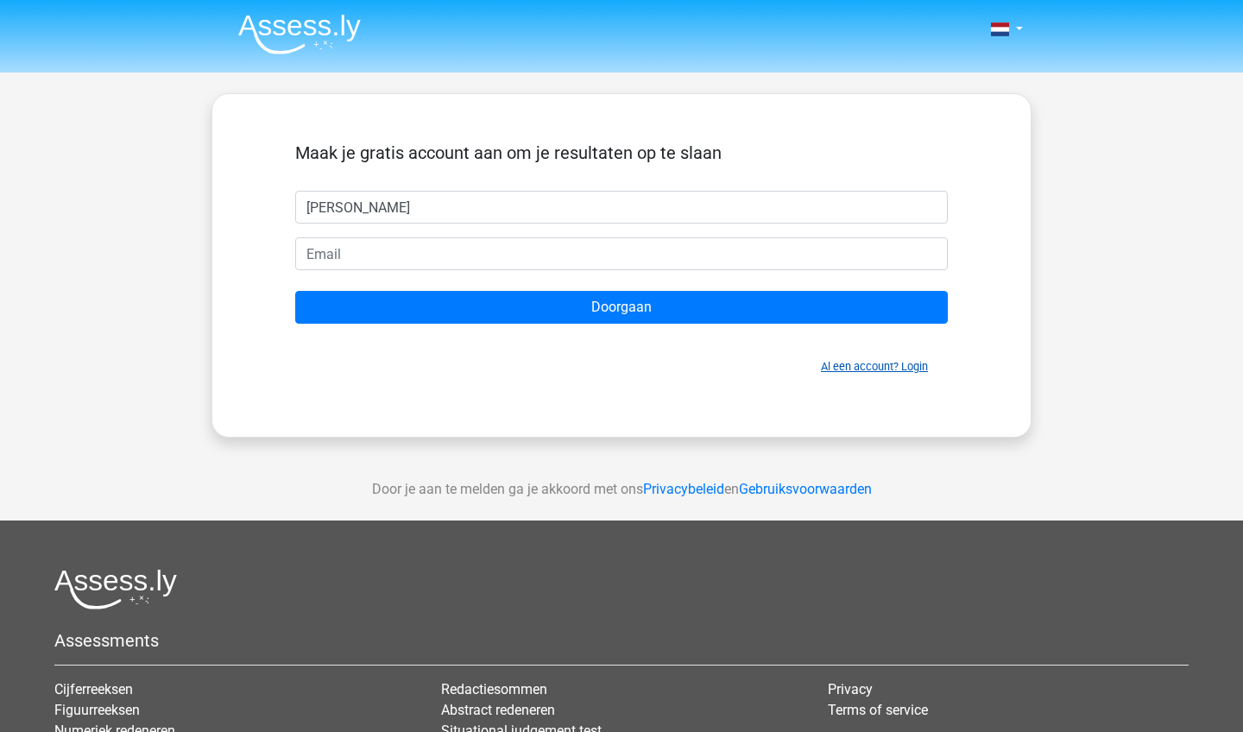
click at [893, 366] on link "Al een account? Login" at bounding box center [874, 366] width 107 height 13
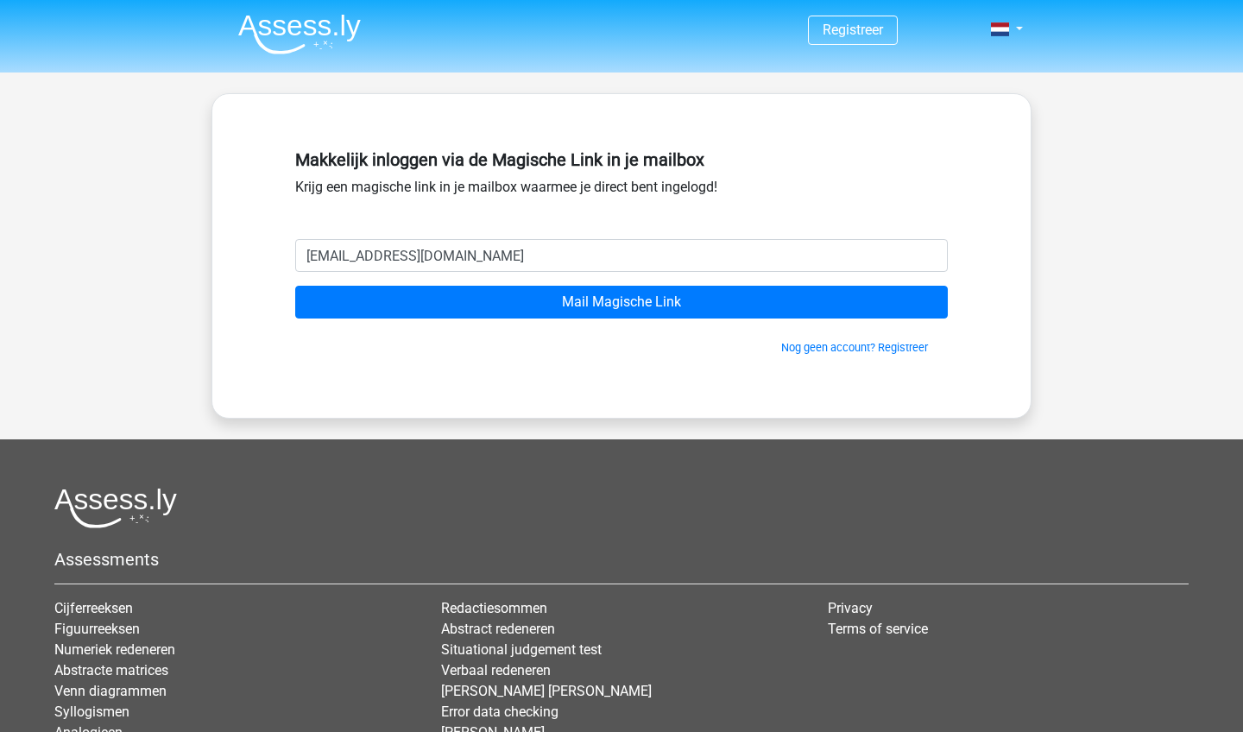
type input "[EMAIL_ADDRESS][DOMAIN_NAME]"
click at [621, 302] on input "Mail Magische Link" at bounding box center [621, 302] width 652 height 33
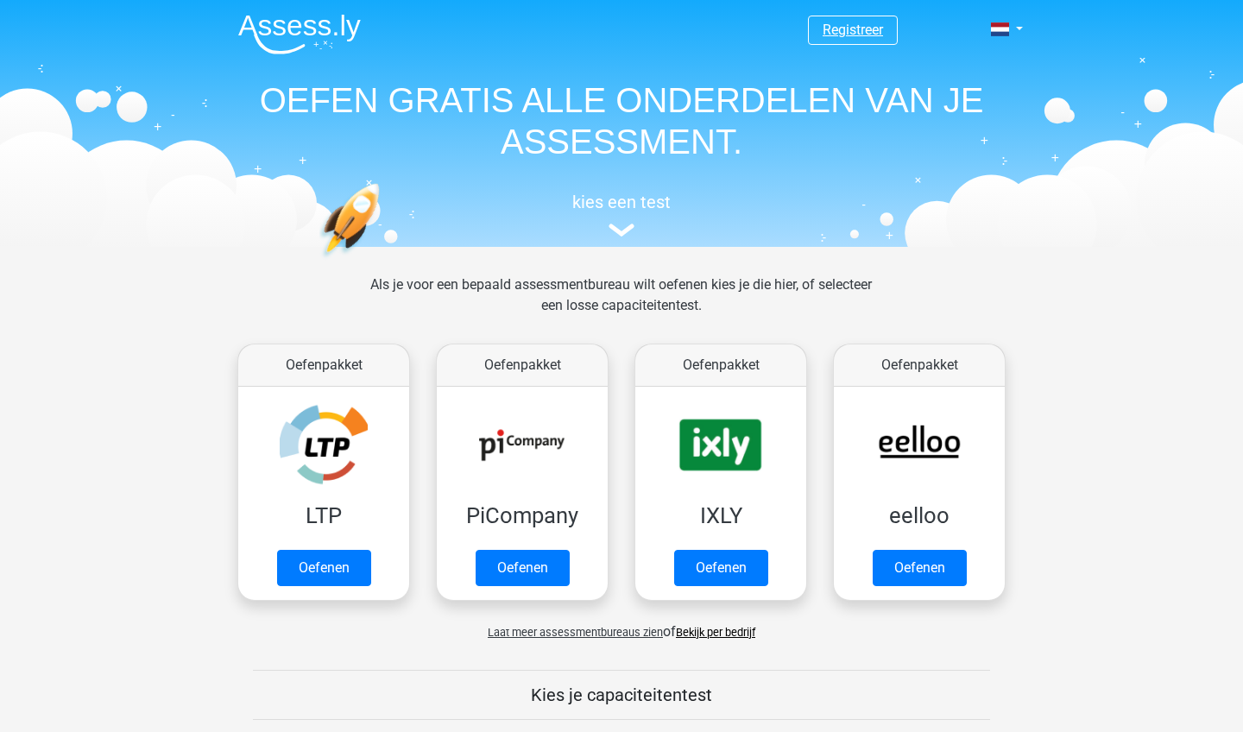
click at [858, 30] on link "Registreer" at bounding box center [852, 30] width 60 height 16
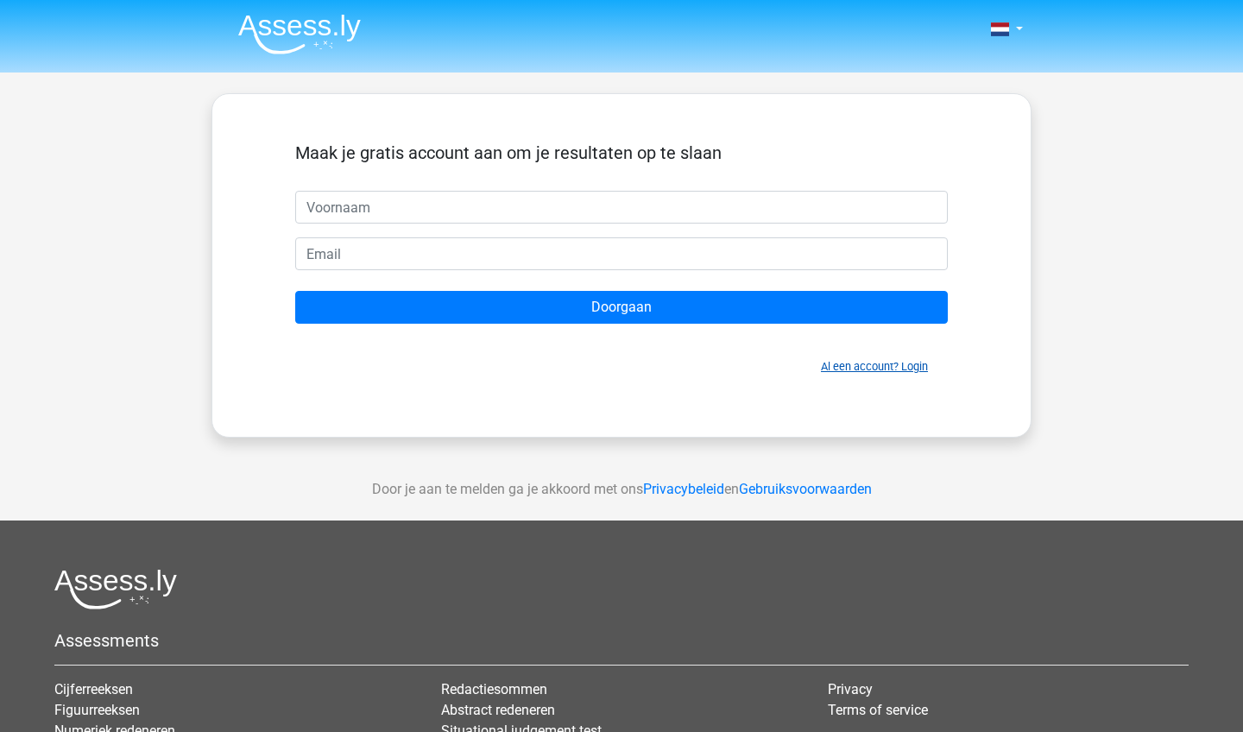
click at [860, 368] on link "Al een account? Login" at bounding box center [874, 366] width 107 height 13
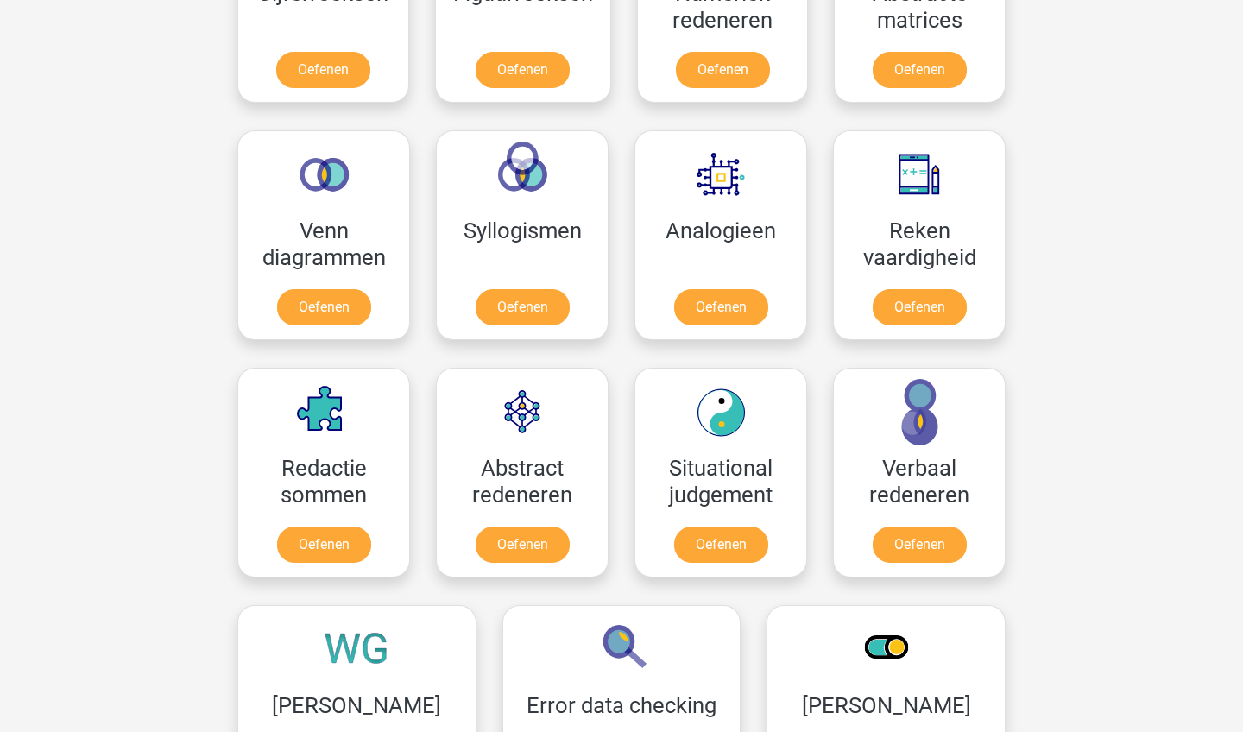
scroll to position [925, 0]
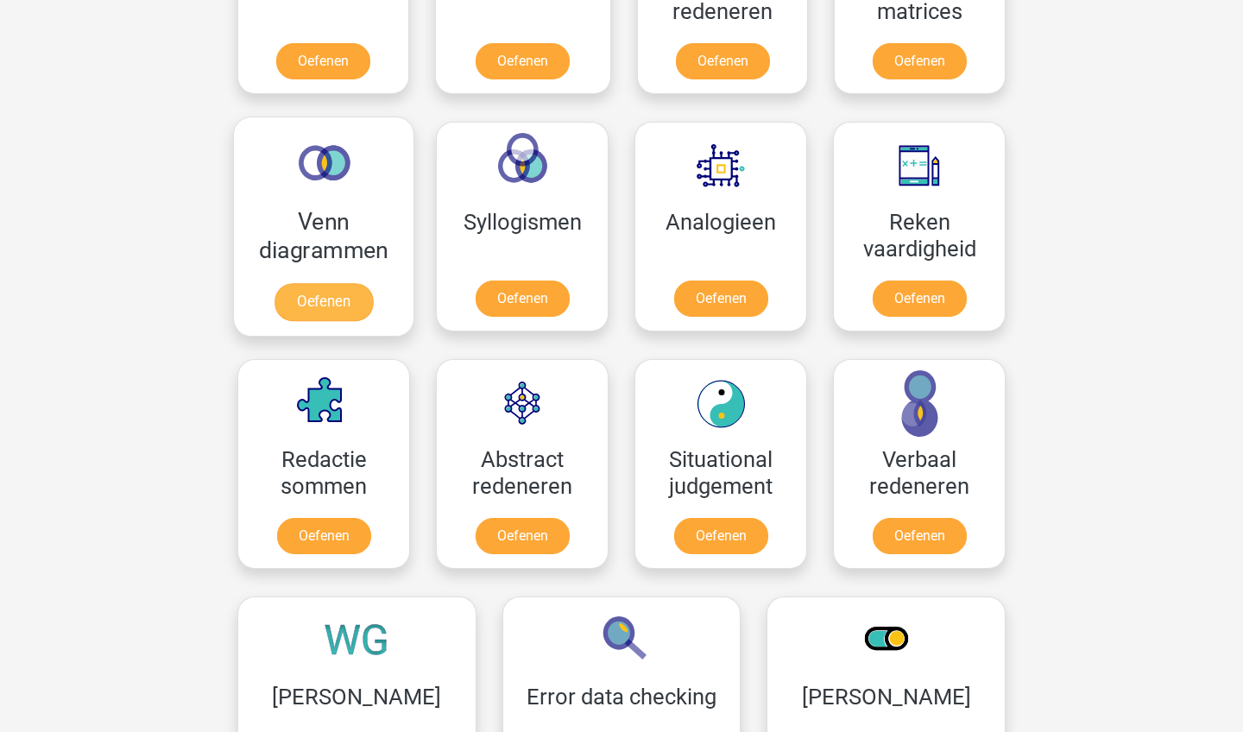
click at [305, 301] on link "Oefenen" at bounding box center [323, 302] width 98 height 38
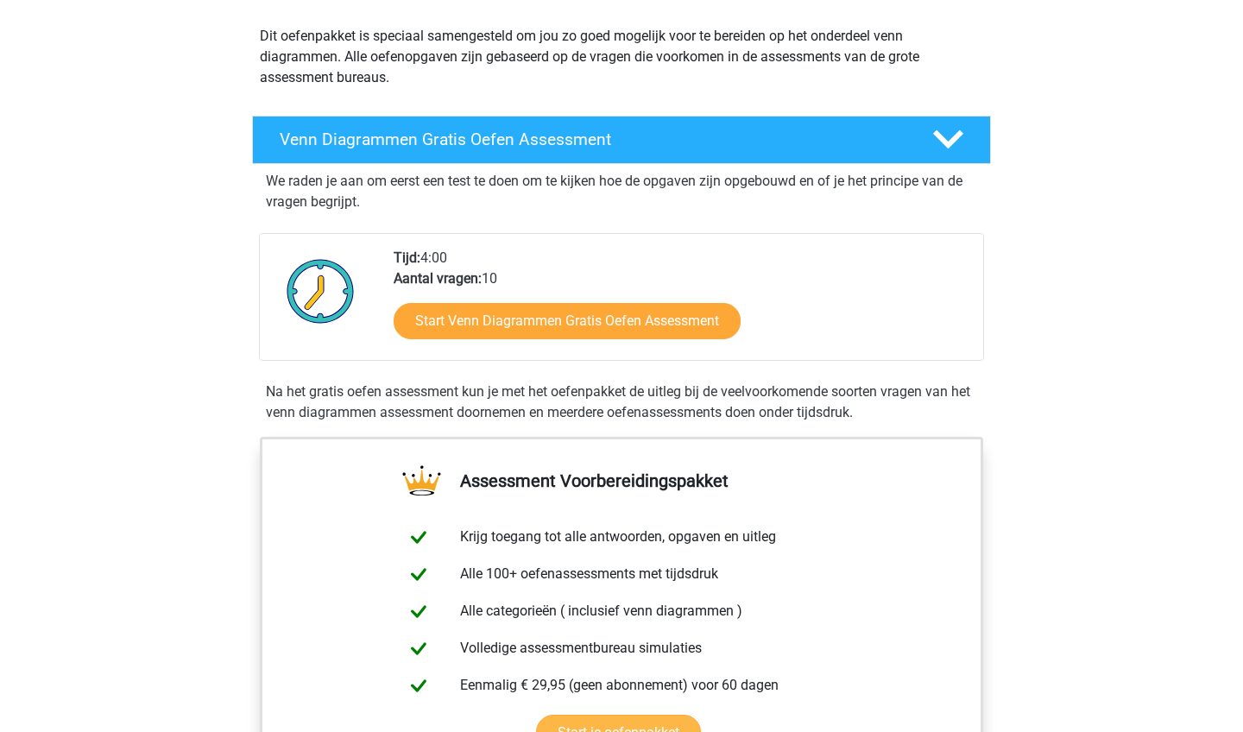
scroll to position [168, 0]
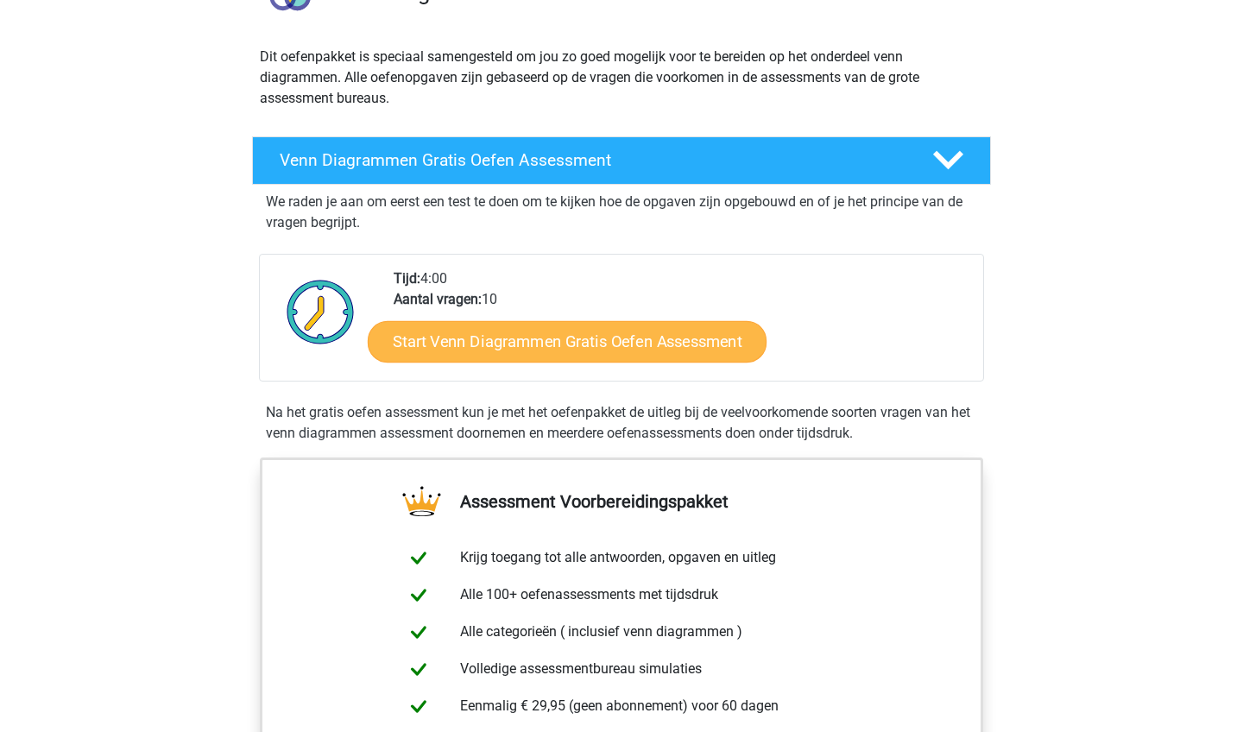
click at [598, 340] on link "Start Venn Diagrammen Gratis Oefen Assessment" at bounding box center [567, 341] width 399 height 41
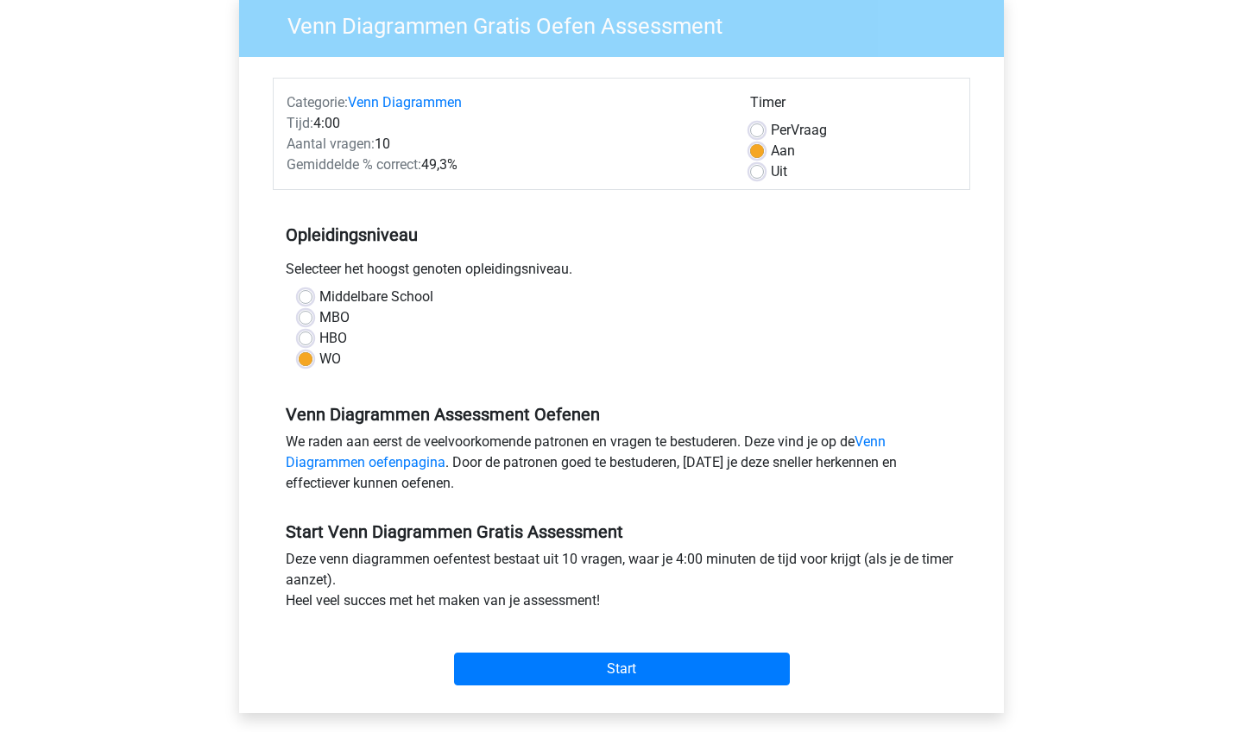
scroll to position [150, 0]
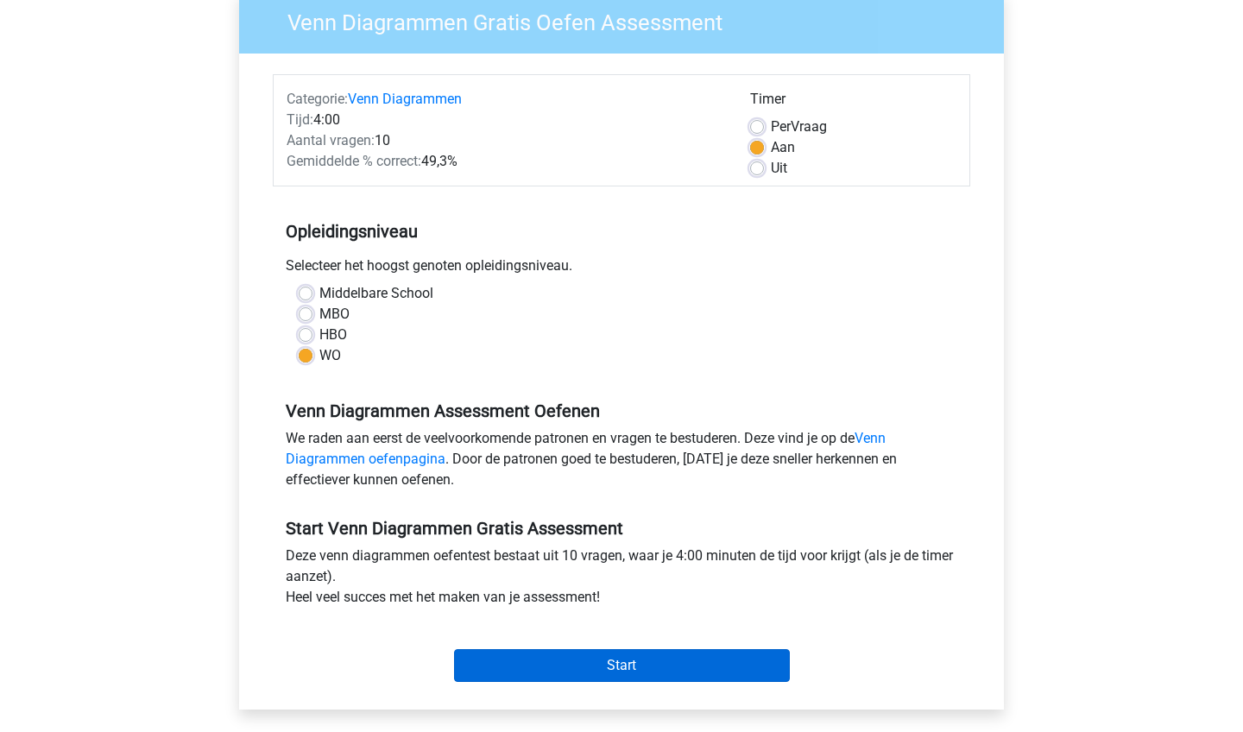
click at [699, 659] on input "Start" at bounding box center [622, 665] width 336 height 33
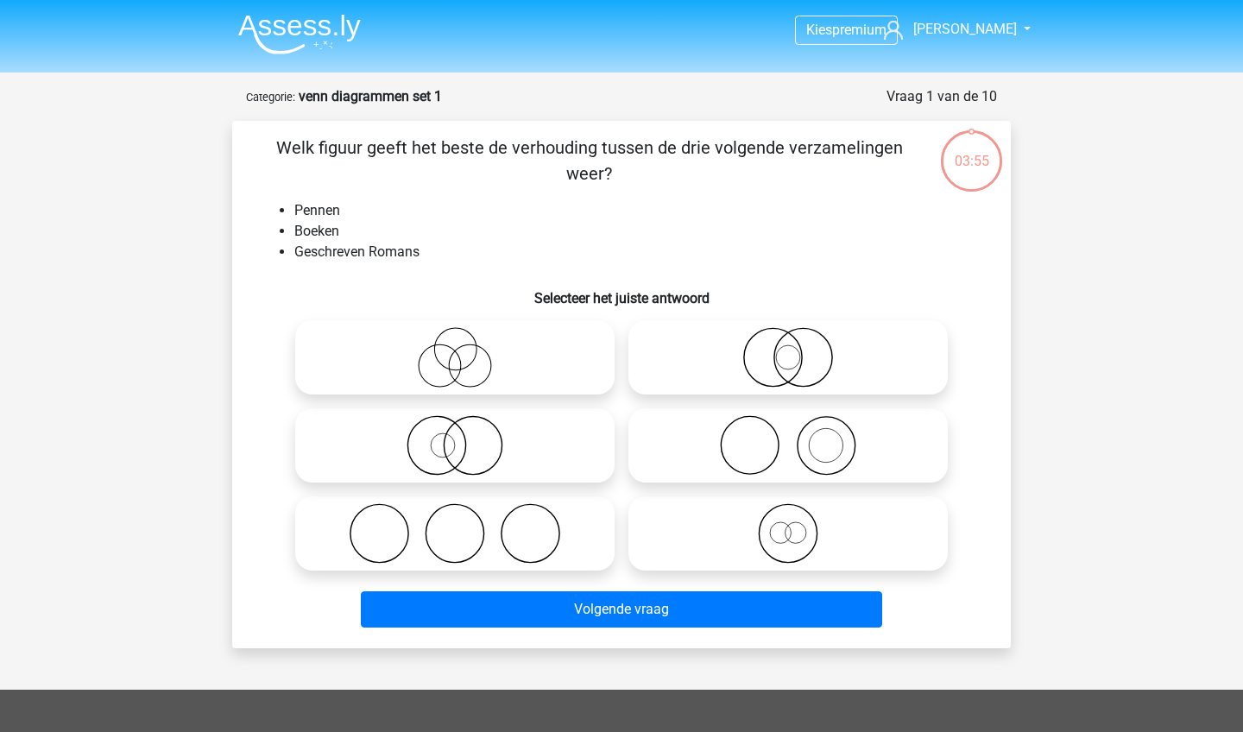
click at [722, 453] on circle at bounding box center [750, 446] width 58 height 58
click at [788, 437] on input "radio" at bounding box center [793, 430] width 11 height 11
radio input "true"
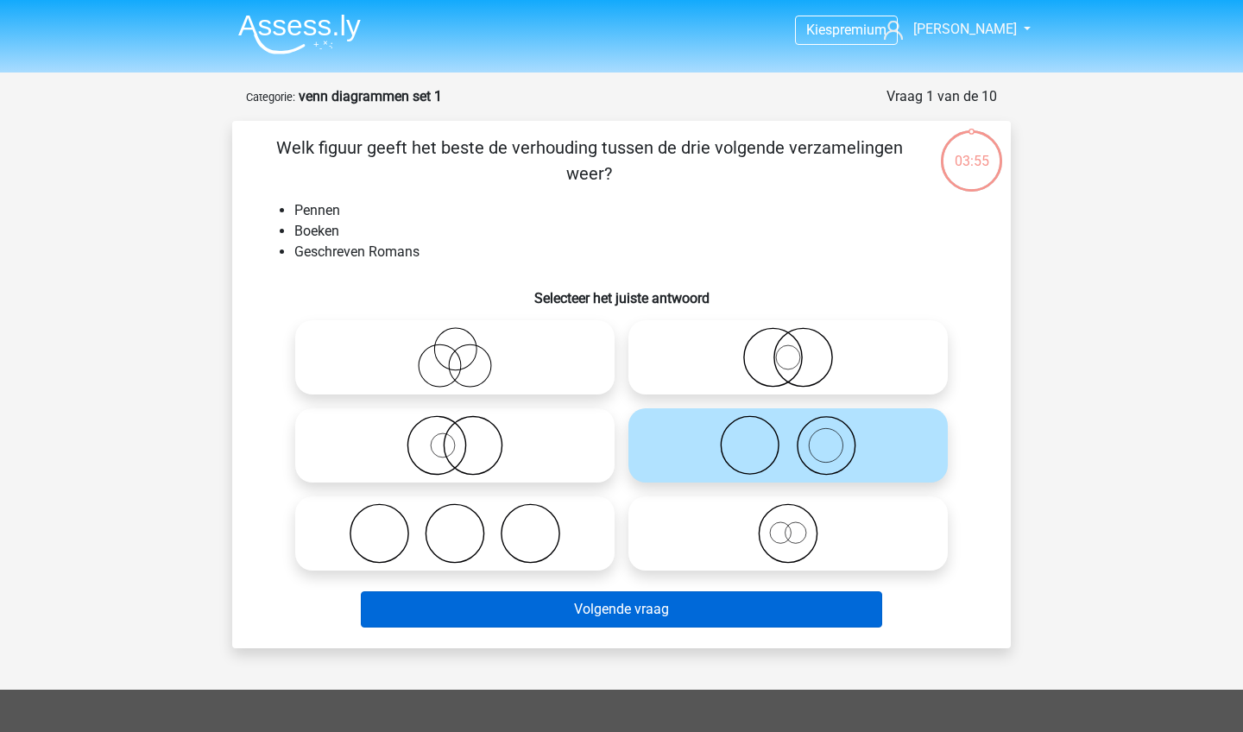
click at [686, 605] on button "Volgende vraag" at bounding box center [622, 609] width 522 height 36
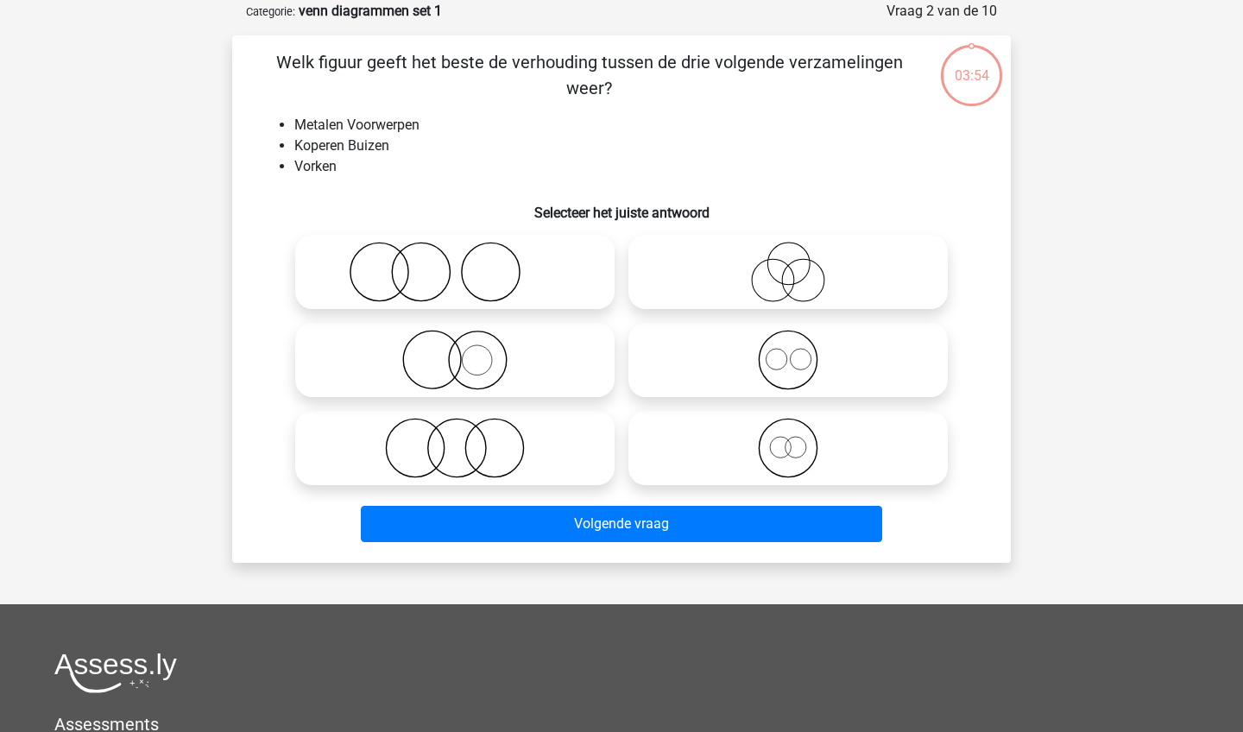
scroll to position [86, 0]
click at [508, 345] on icon at bounding box center [454, 359] width 305 height 60
click at [466, 345] on input "radio" at bounding box center [460, 344] width 11 height 11
radio input "true"
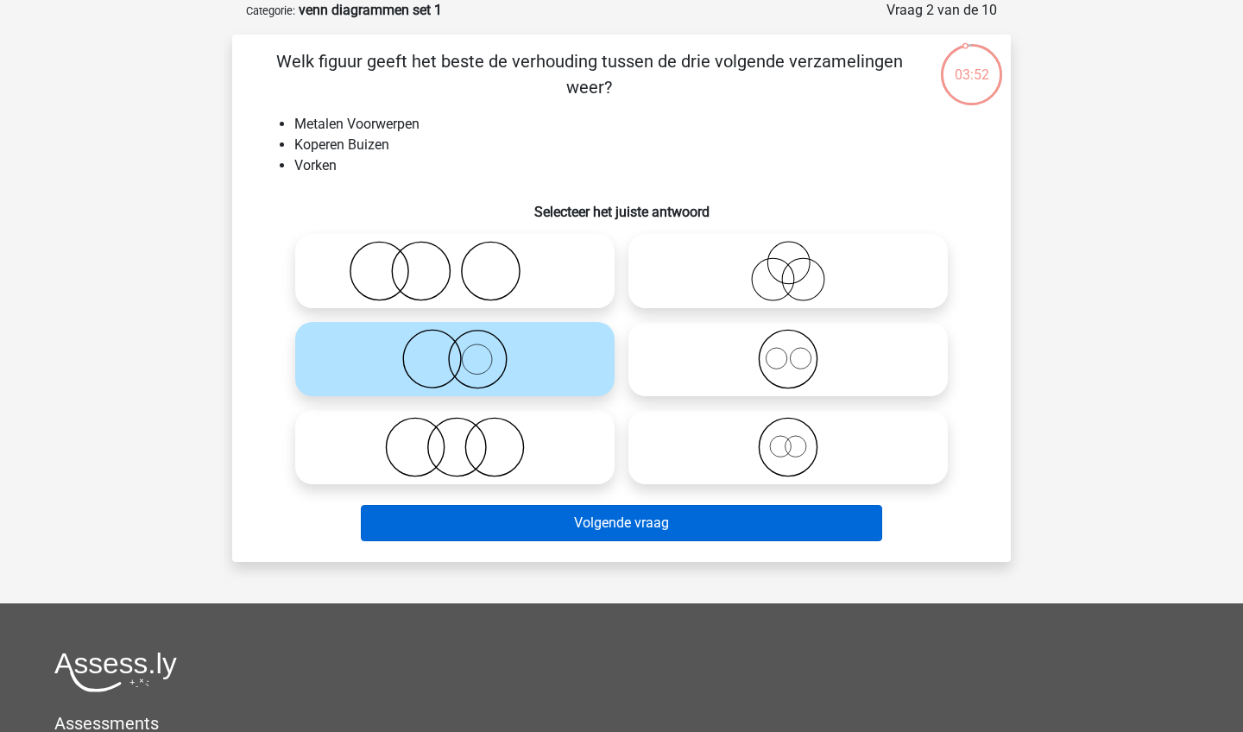
click at [618, 511] on button "Volgende vraag" at bounding box center [622, 523] width 522 height 36
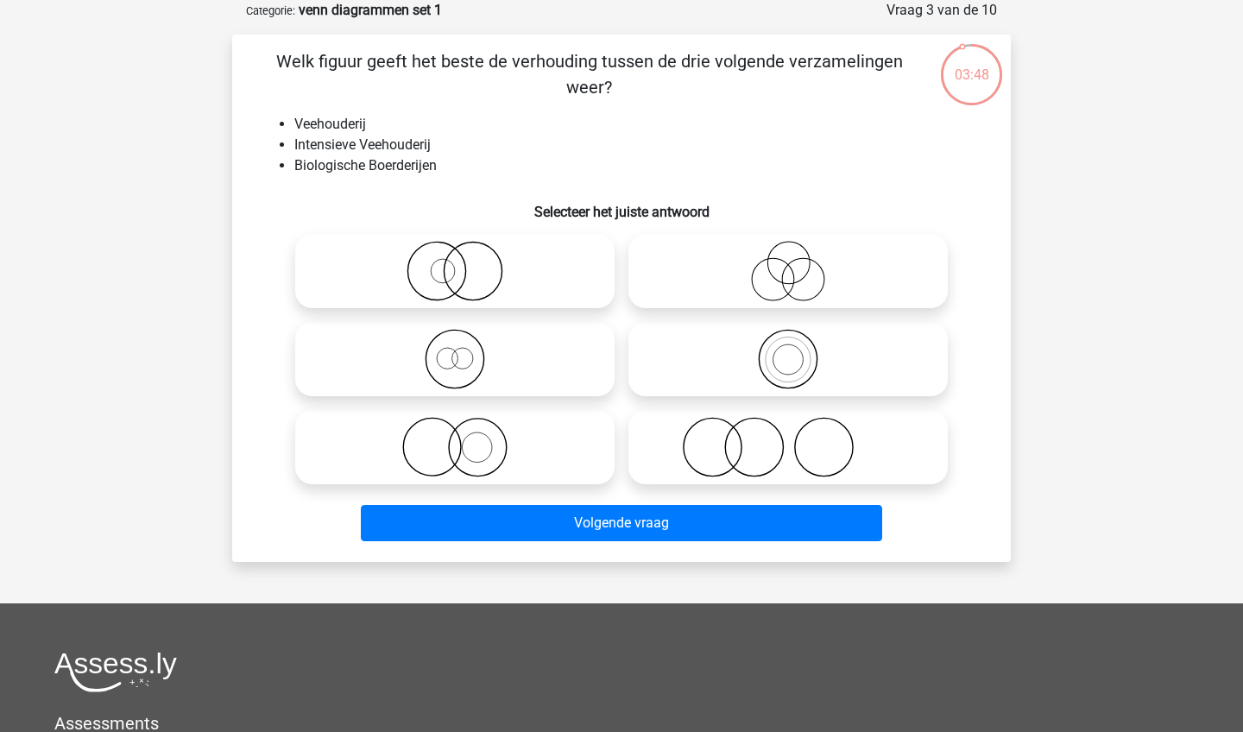
click at [508, 457] on icon at bounding box center [454, 447] width 305 height 60
click at [466, 438] on input "radio" at bounding box center [460, 432] width 11 height 11
radio input "true"
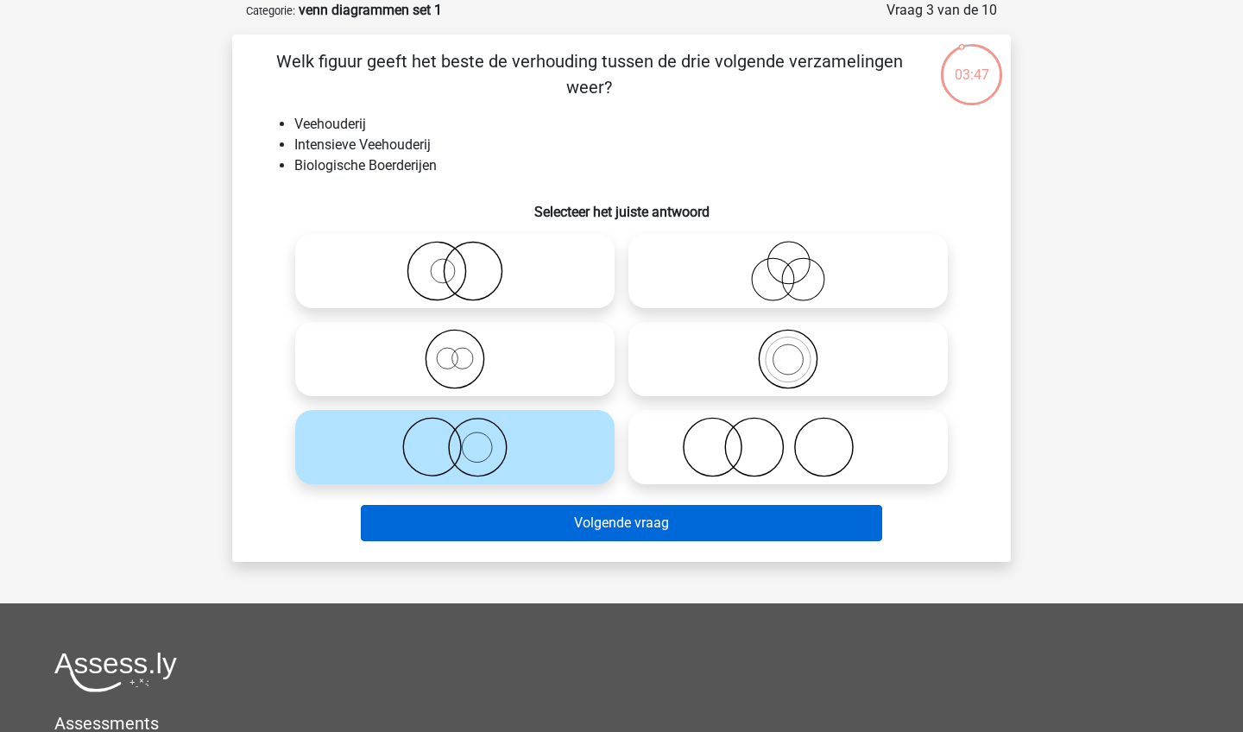
click at [622, 528] on button "Volgende vraag" at bounding box center [622, 523] width 522 height 36
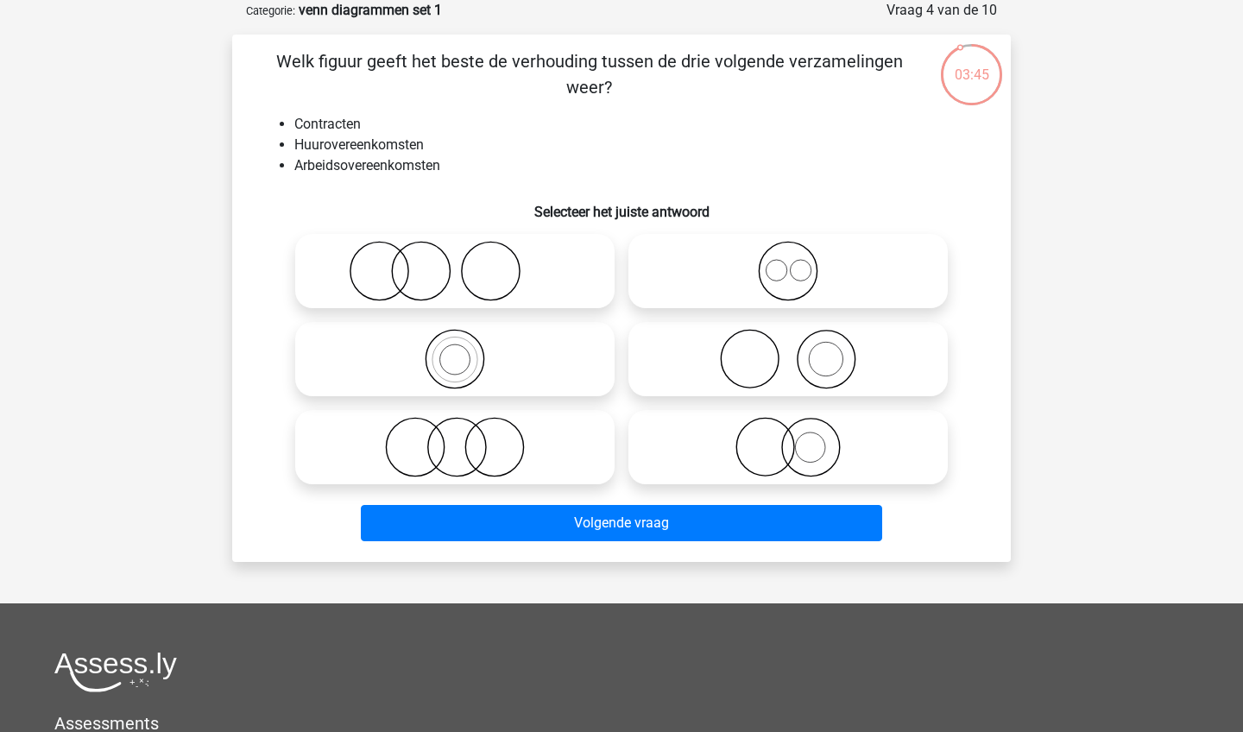
click at [740, 295] on icon at bounding box center [787, 271] width 305 height 60
click at [788, 262] on input "radio" at bounding box center [793, 256] width 11 height 11
radio input "true"
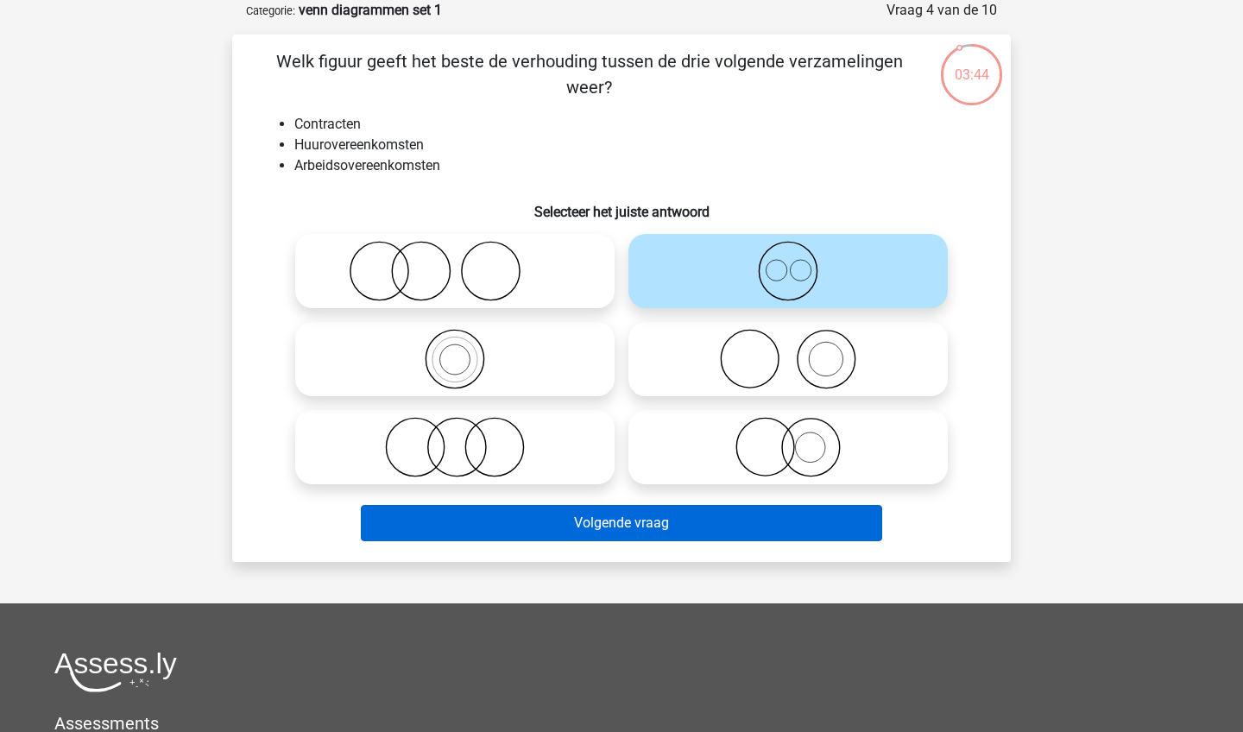
click at [633, 535] on button "Volgende vraag" at bounding box center [622, 523] width 522 height 36
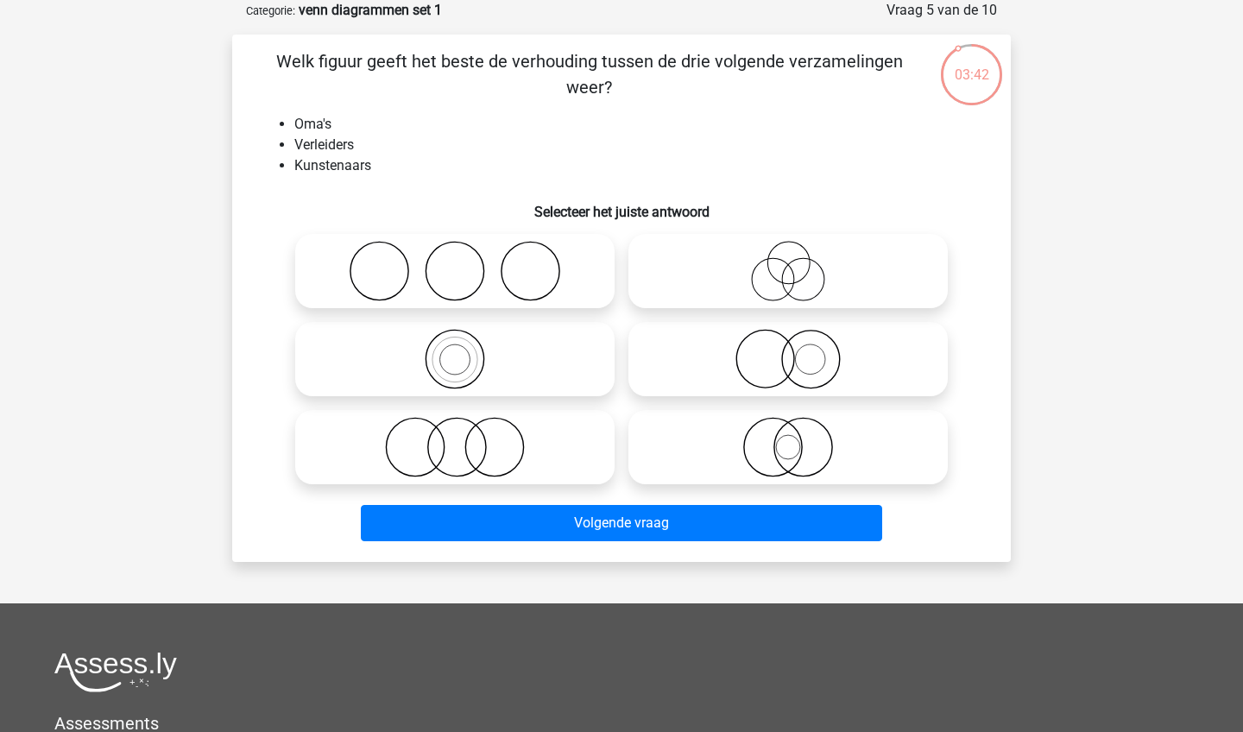
click at [729, 251] on icon at bounding box center [787, 271] width 305 height 60
click at [788, 251] on input "radio" at bounding box center [793, 256] width 11 height 11
radio input "true"
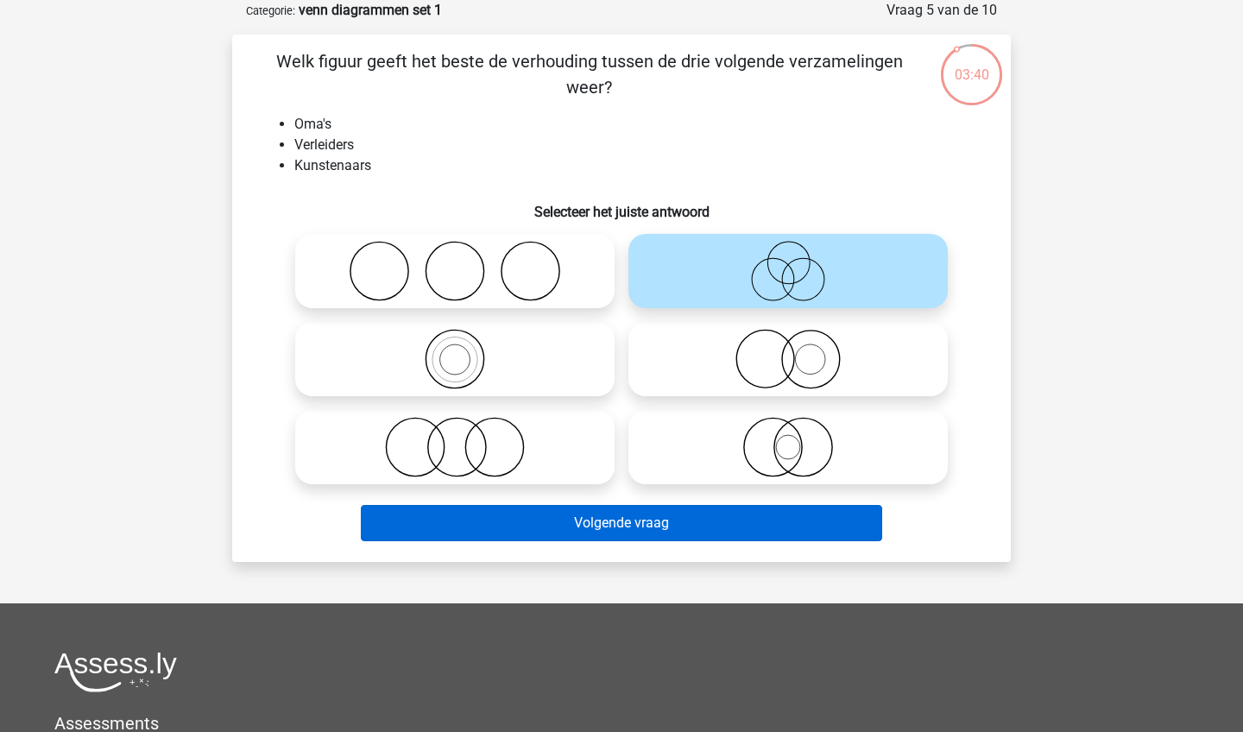
click at [630, 531] on button "Volgende vraag" at bounding box center [622, 523] width 522 height 36
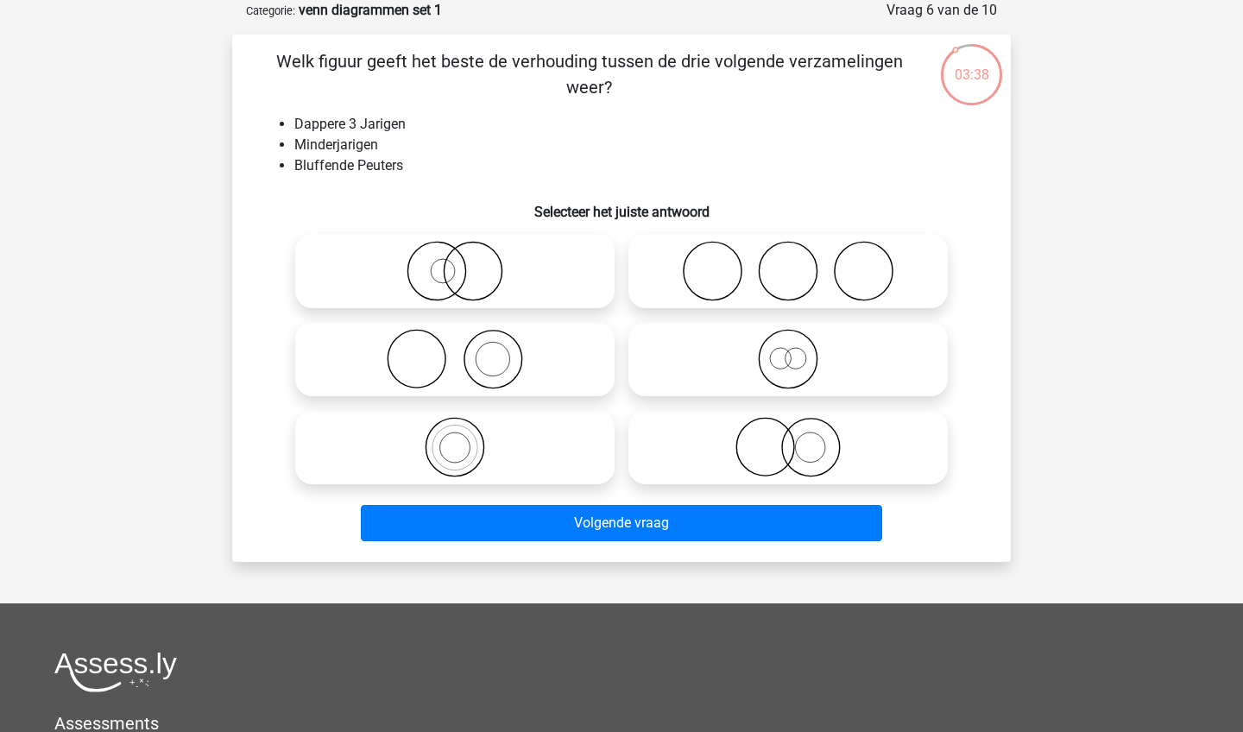
click at [708, 359] on icon at bounding box center [787, 359] width 305 height 60
click at [788, 350] on input "radio" at bounding box center [793, 344] width 11 height 11
radio input "true"
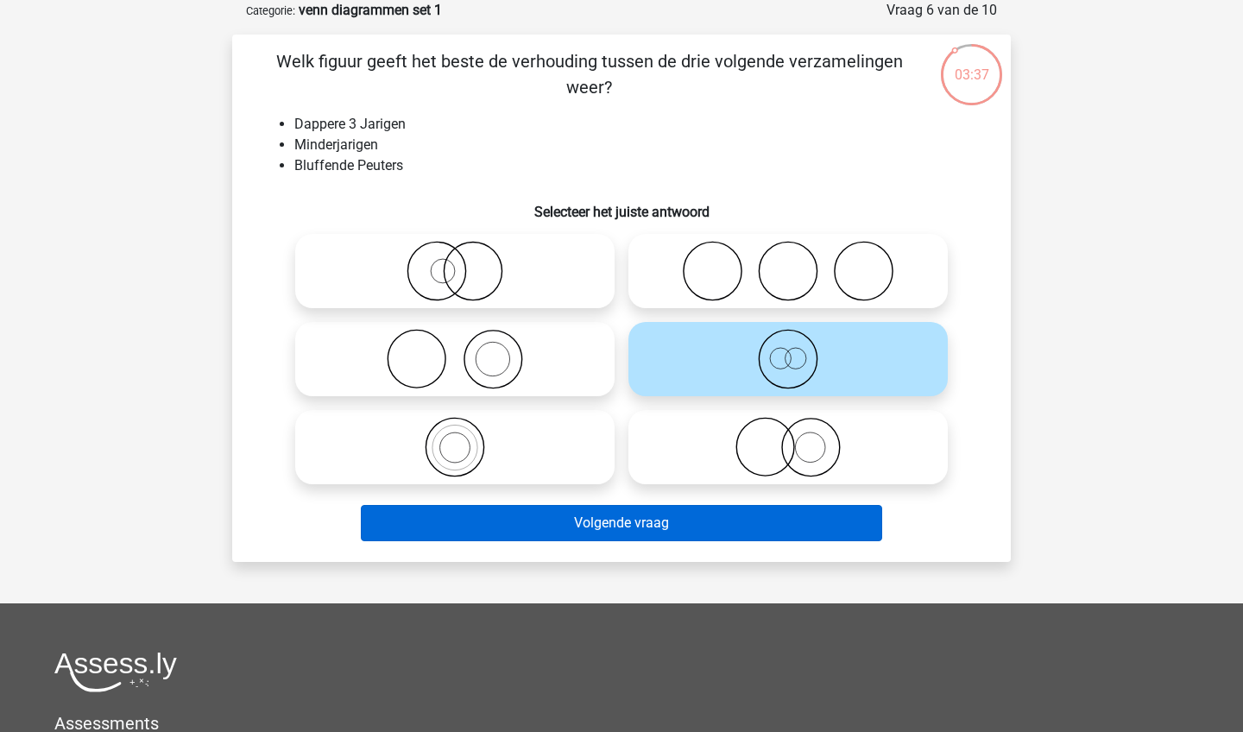
click at [640, 531] on button "Volgende vraag" at bounding box center [622, 523] width 522 height 36
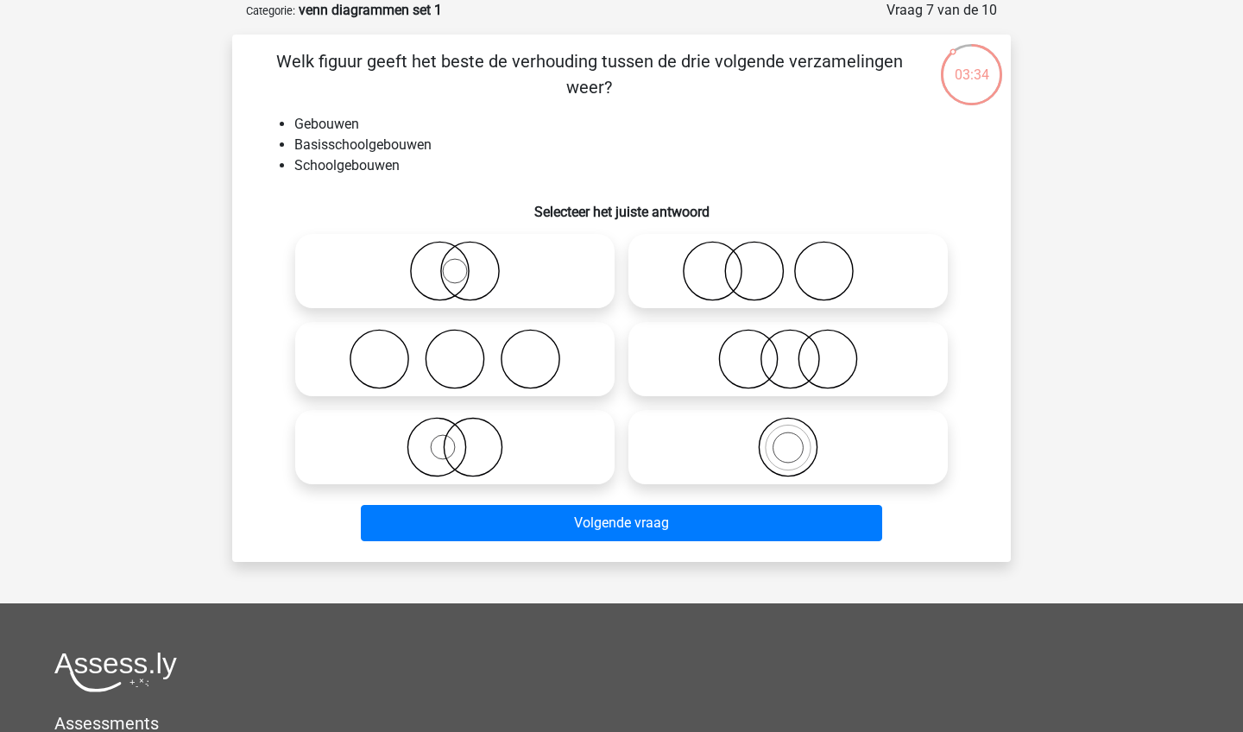
click at [687, 443] on icon at bounding box center [787, 447] width 305 height 60
click at [788, 438] on input "radio" at bounding box center [793, 432] width 11 height 11
radio input "true"
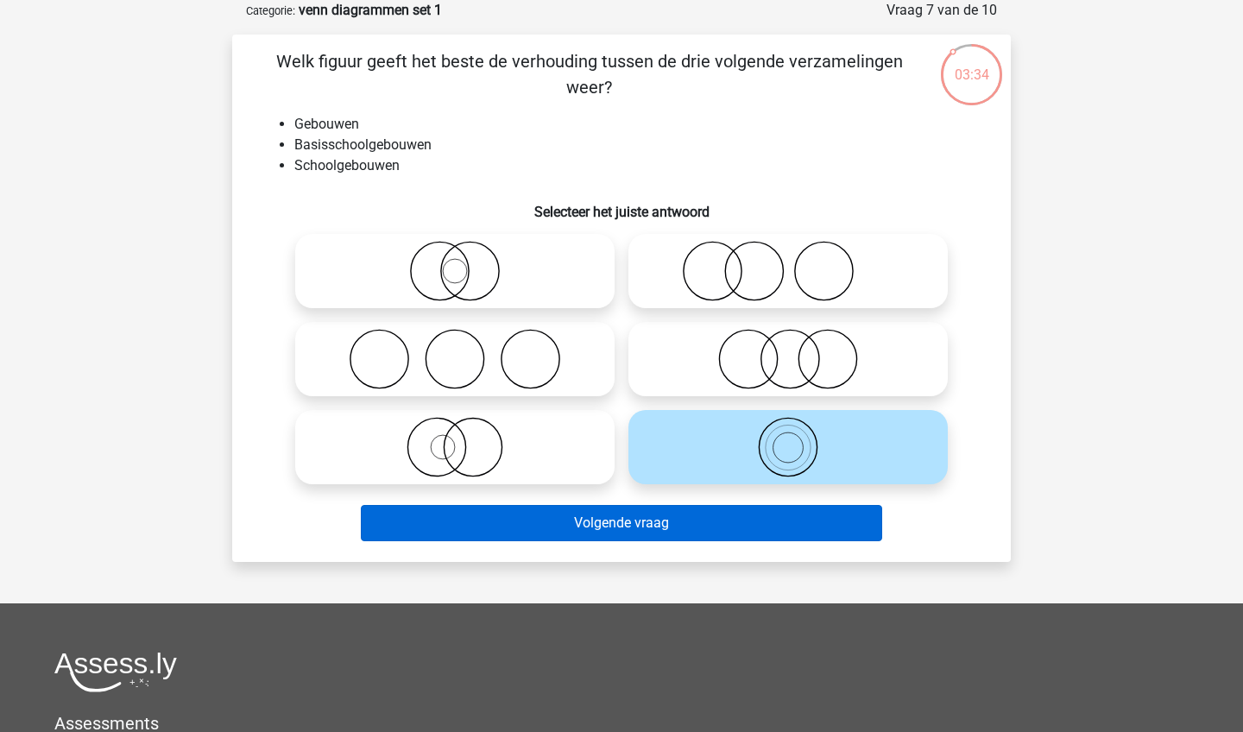
click at [637, 526] on button "Volgende vraag" at bounding box center [622, 523] width 522 height 36
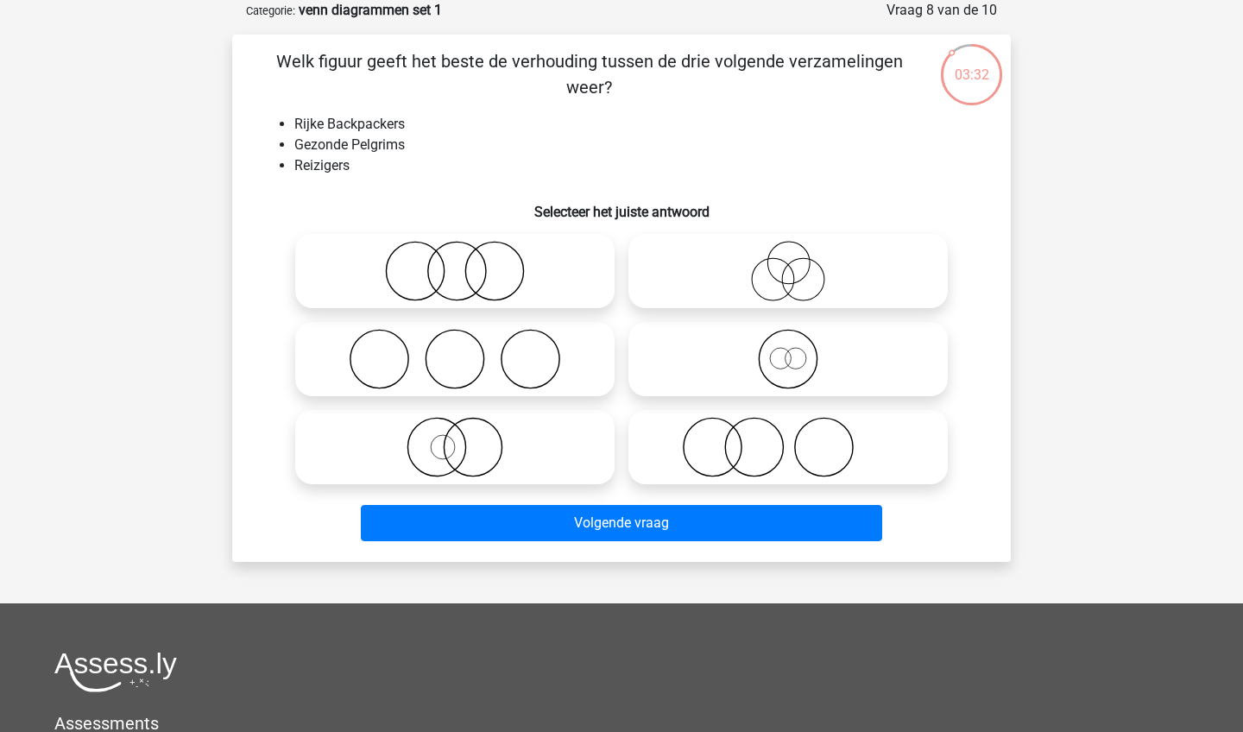
click at [759, 251] on icon at bounding box center [787, 271] width 305 height 60
click at [788, 251] on input "radio" at bounding box center [793, 256] width 11 height 11
radio input "true"
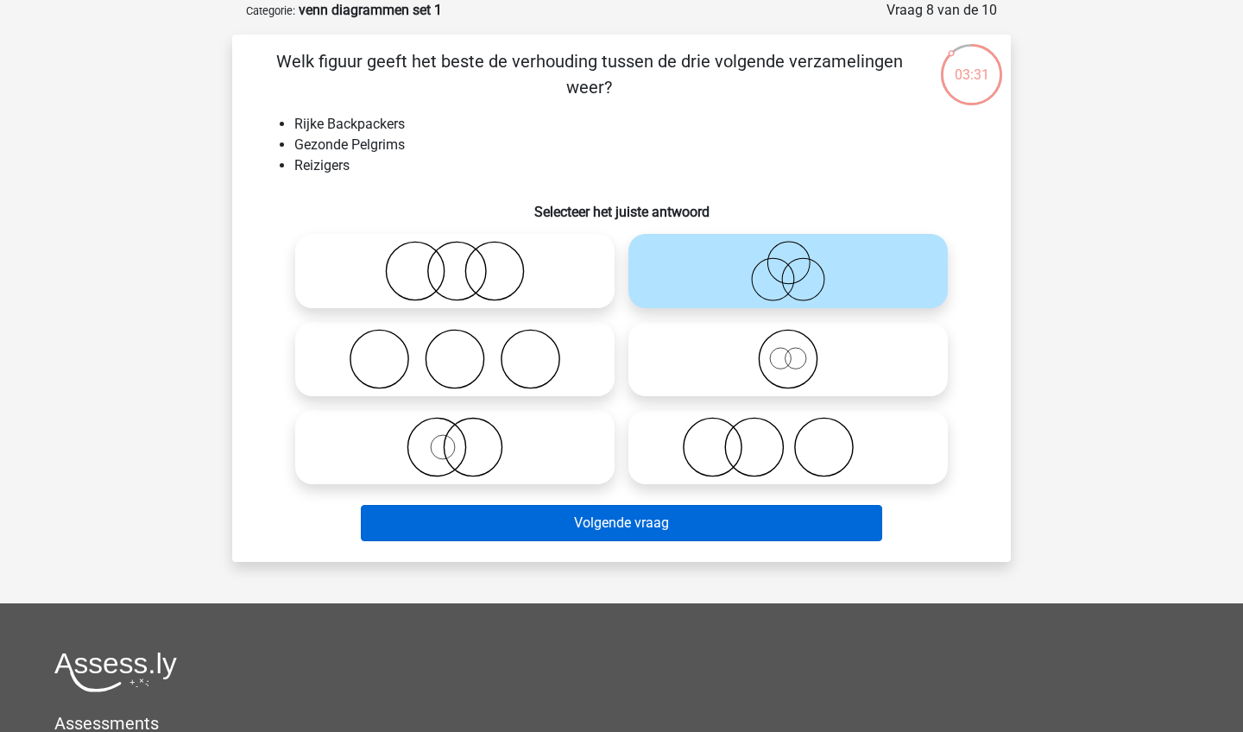
click at [615, 507] on button "Volgende vraag" at bounding box center [622, 523] width 522 height 36
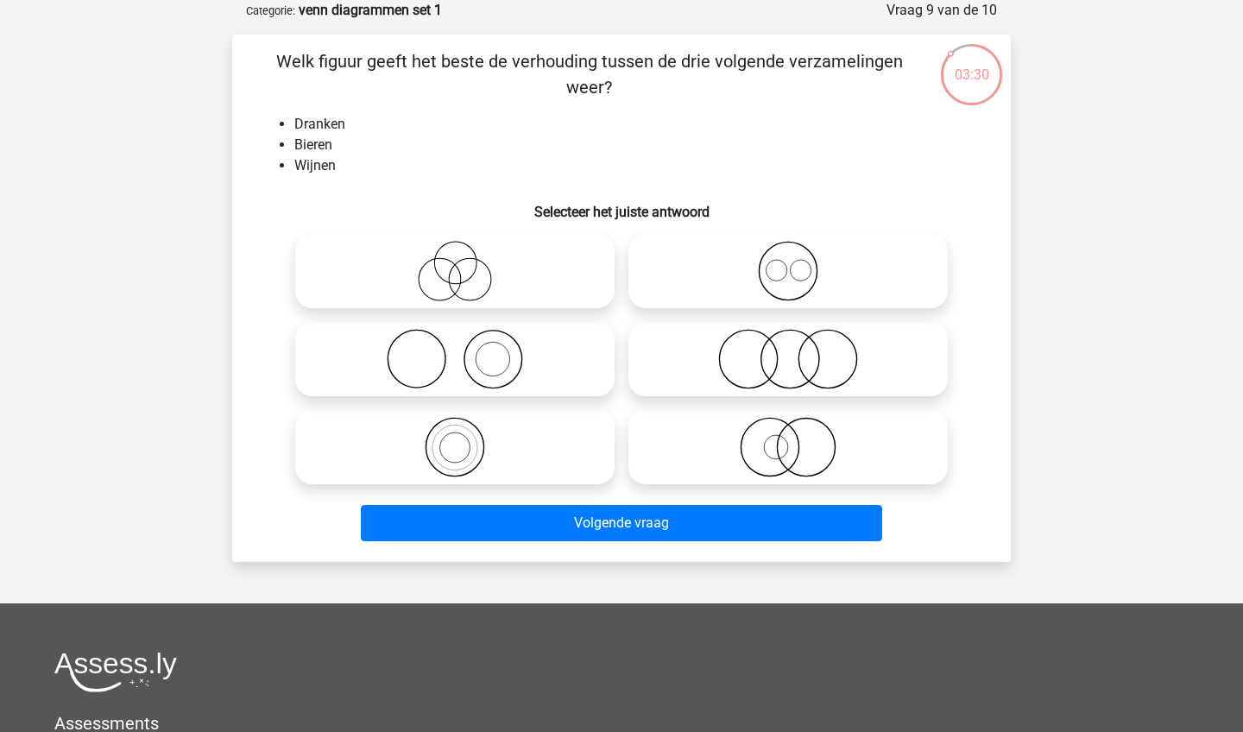
click at [696, 280] on icon at bounding box center [787, 271] width 305 height 60
click at [788, 262] on input "radio" at bounding box center [793, 256] width 11 height 11
radio input "true"
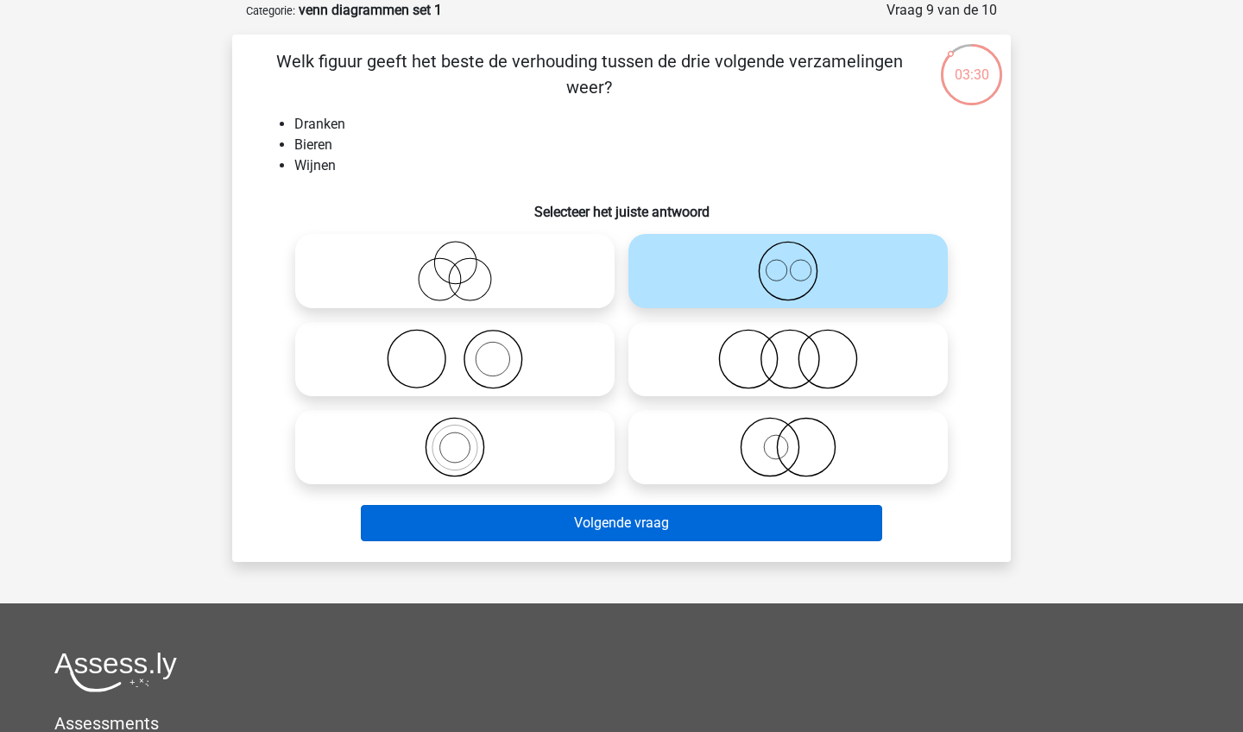
click at [639, 510] on button "Volgende vraag" at bounding box center [622, 523] width 522 height 36
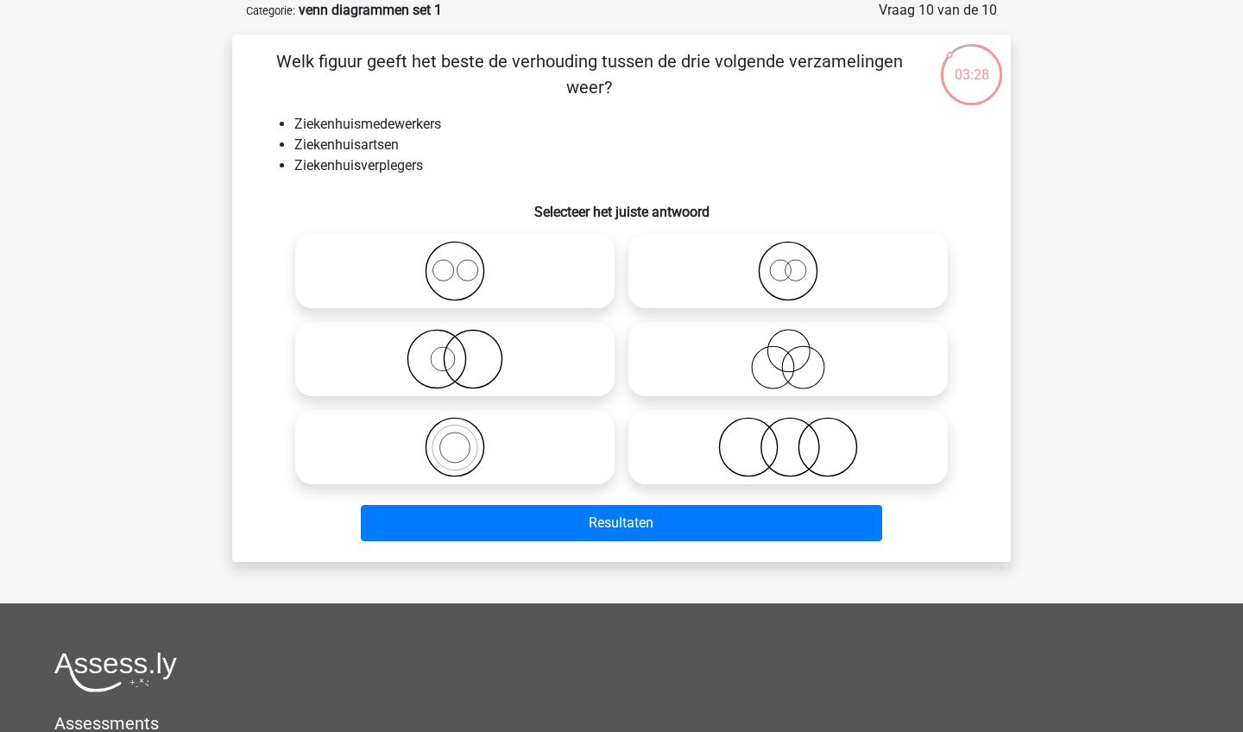
click at [504, 269] on icon at bounding box center [454, 271] width 305 height 60
click at [466, 262] on input "radio" at bounding box center [460, 256] width 11 height 11
radio input "true"
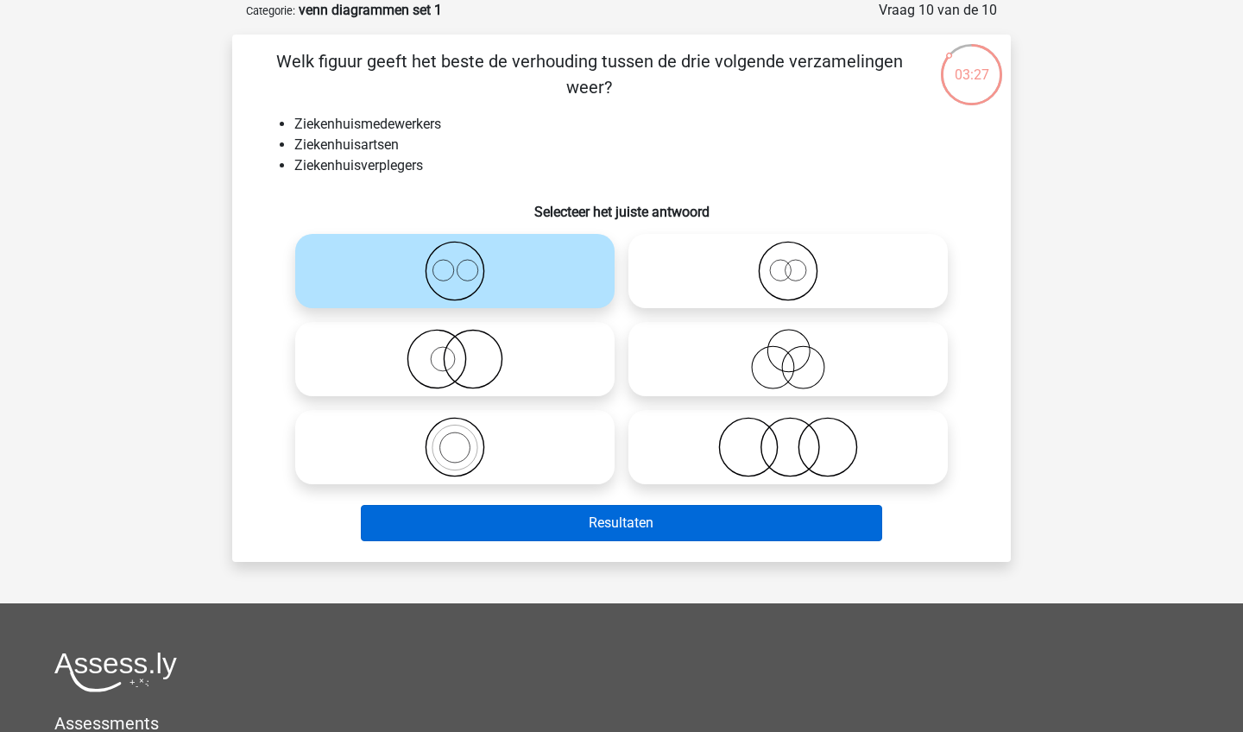
click at [564, 521] on button "Resultaten" at bounding box center [622, 523] width 522 height 36
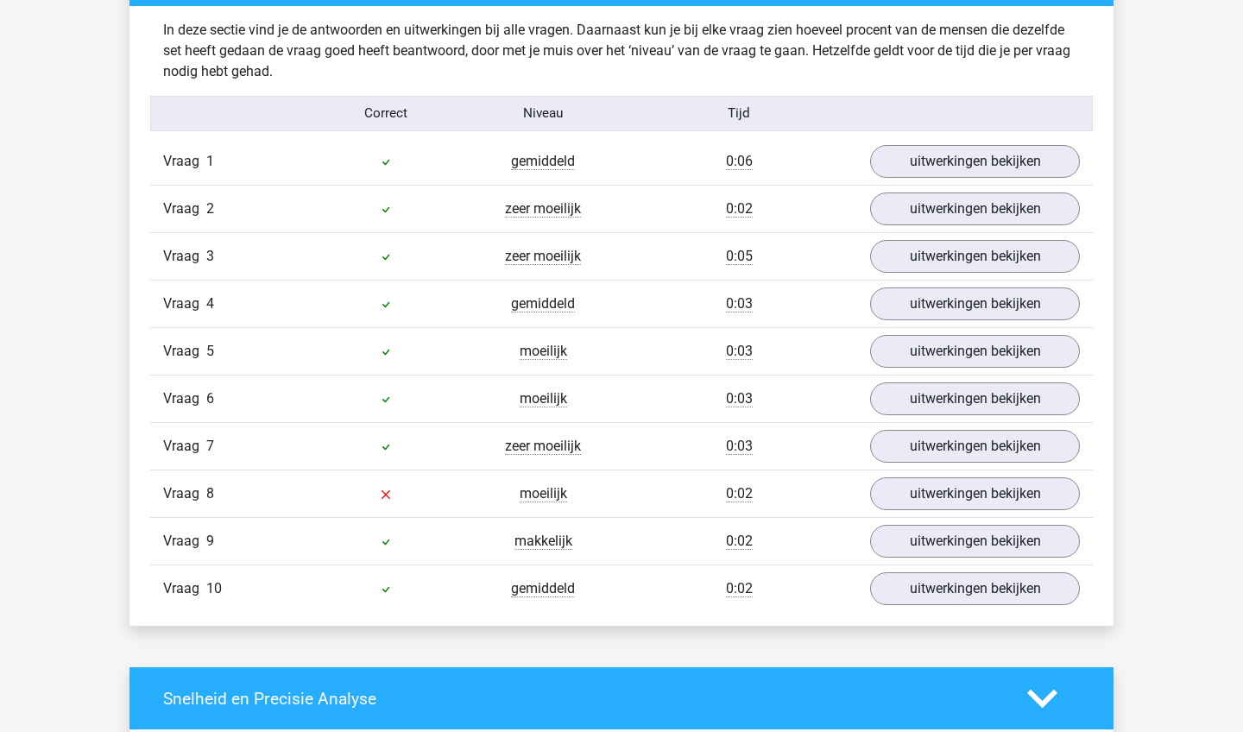
scroll to position [1353, 0]
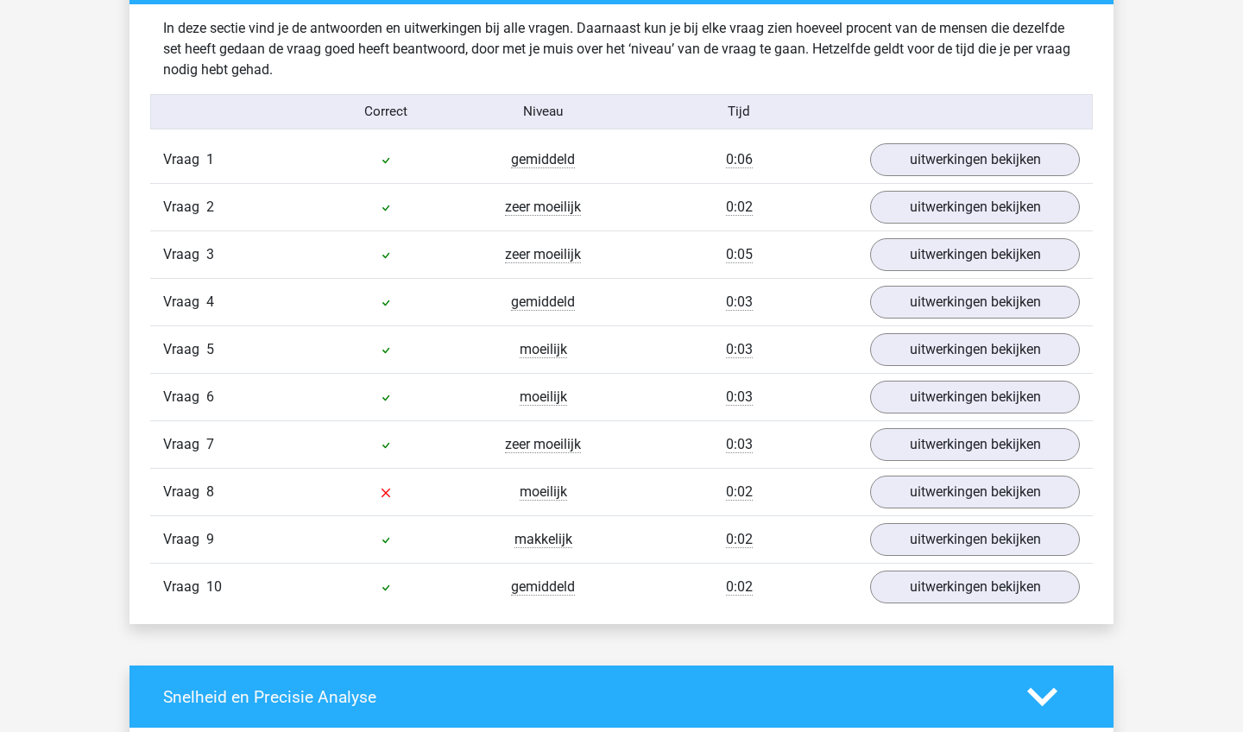
click at [187, 483] on span "Vraag" at bounding box center [184, 492] width 43 height 21
click at [218, 484] on div "Vraag 8" at bounding box center [228, 492] width 157 height 21
click at [382, 491] on icon at bounding box center [386, 493] width 14 height 14
click at [1042, 499] on link "uitwerkingen bekijken" at bounding box center [974, 492] width 241 height 38
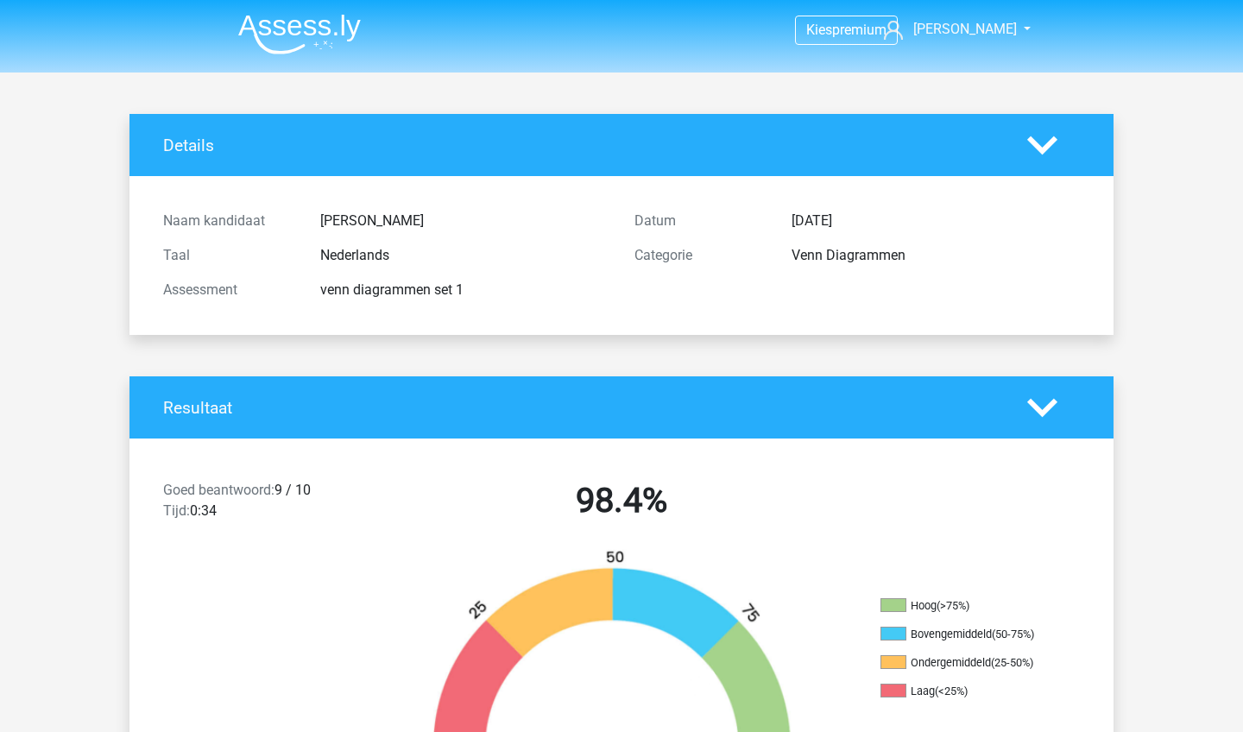
scroll to position [0, 0]
click at [333, 42] on img at bounding box center [299, 34] width 123 height 41
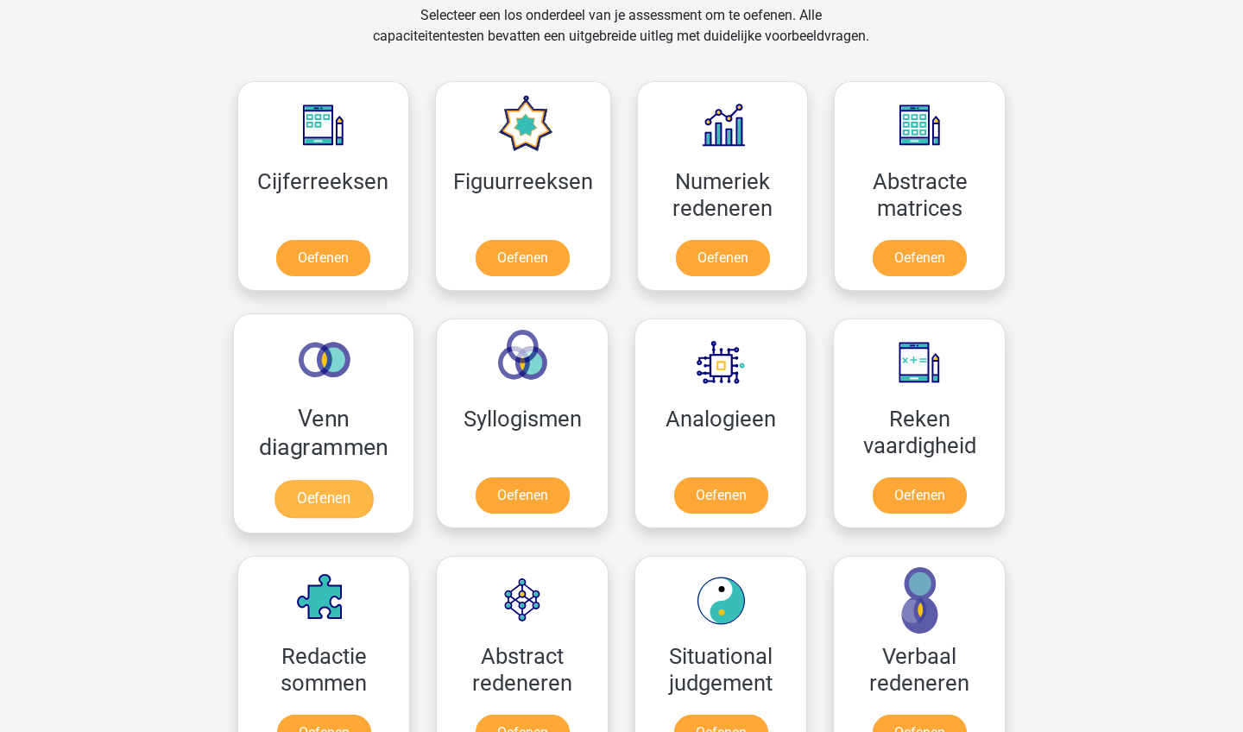
scroll to position [722, 0]
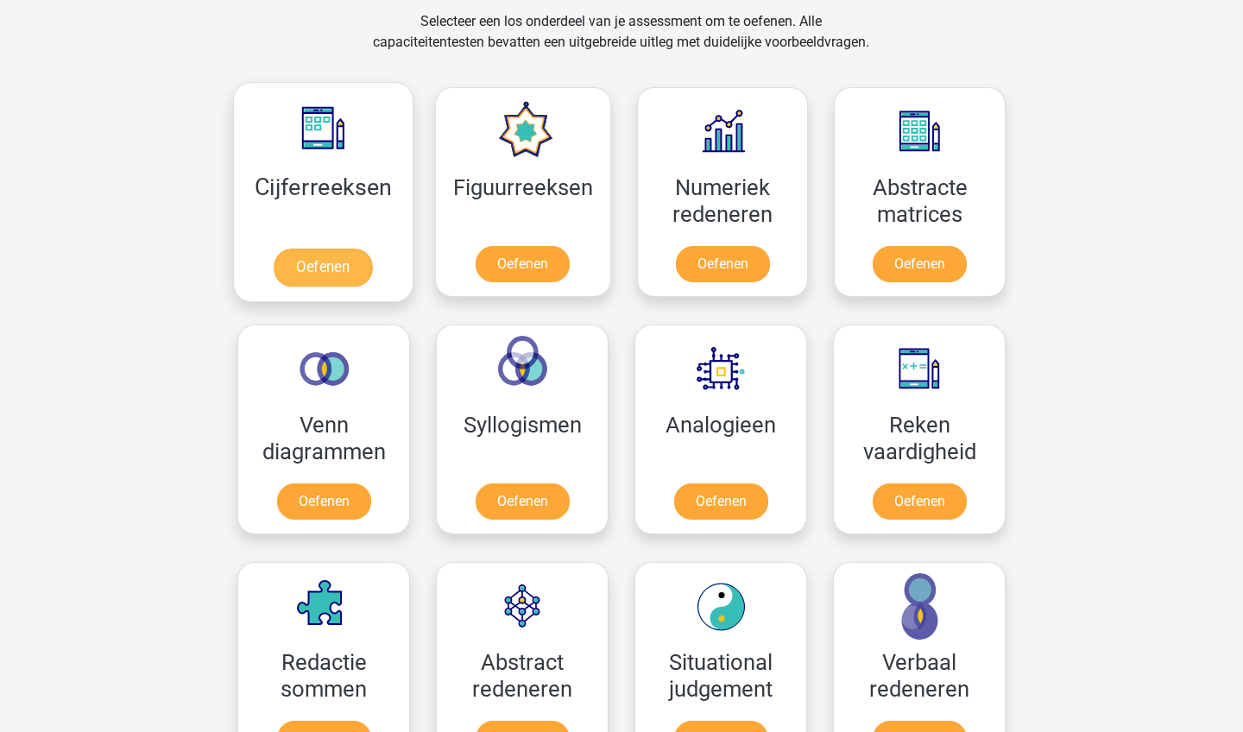
click at [319, 262] on link "Oefenen" at bounding box center [323, 268] width 98 height 38
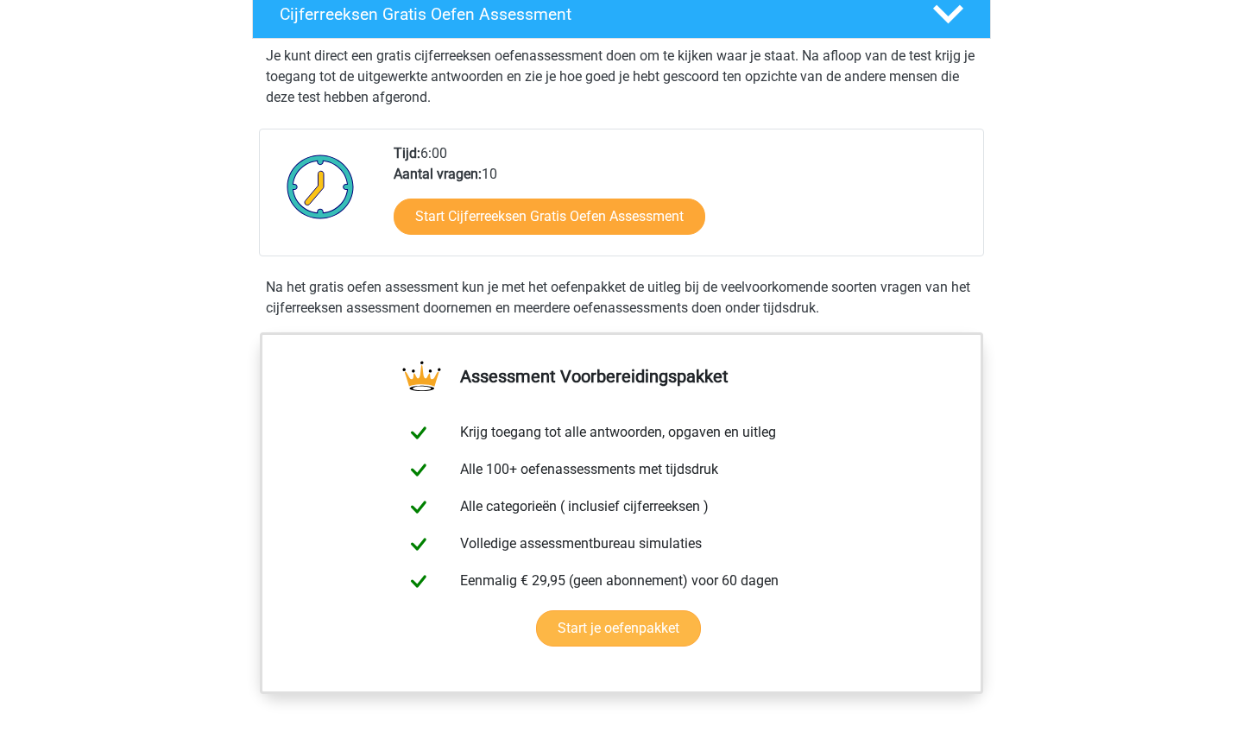
scroll to position [305, 0]
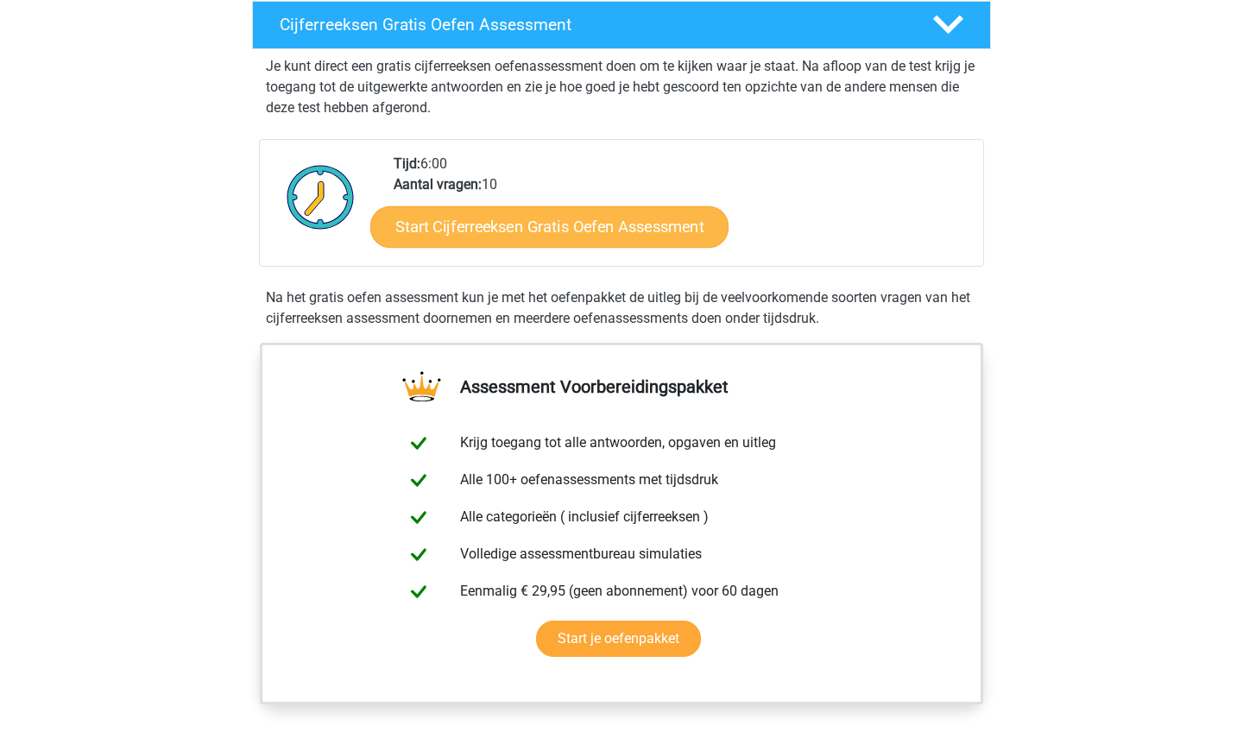
click at [540, 247] on link "Start Cijferreeksen Gratis Oefen Assessment" at bounding box center [549, 225] width 358 height 41
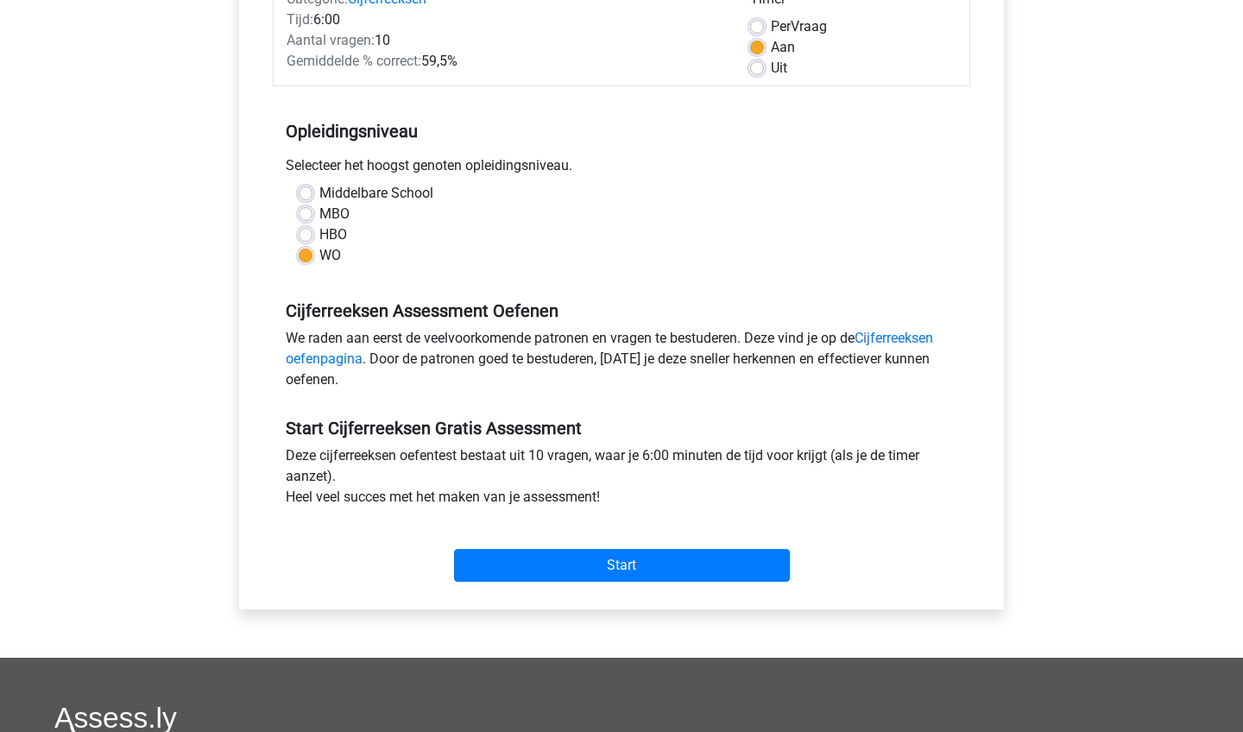
scroll to position [258, 0]
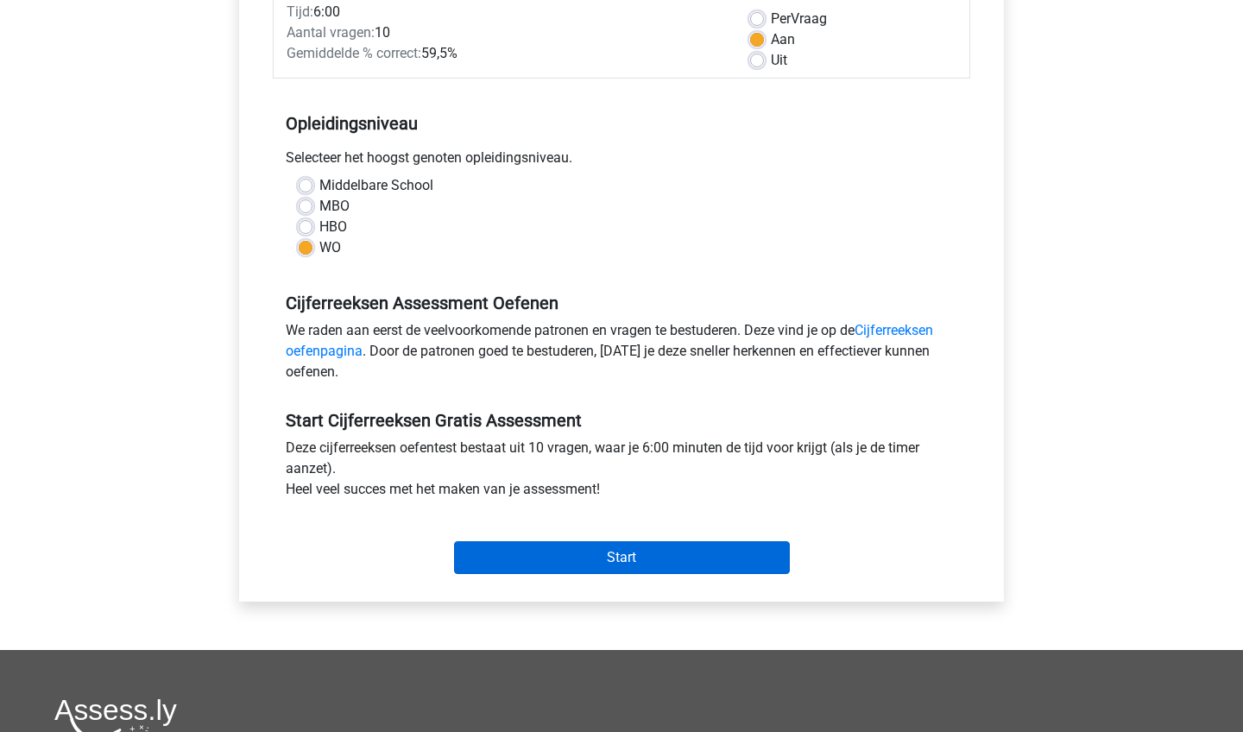
click at [683, 564] on input "Start" at bounding box center [622, 557] width 336 height 33
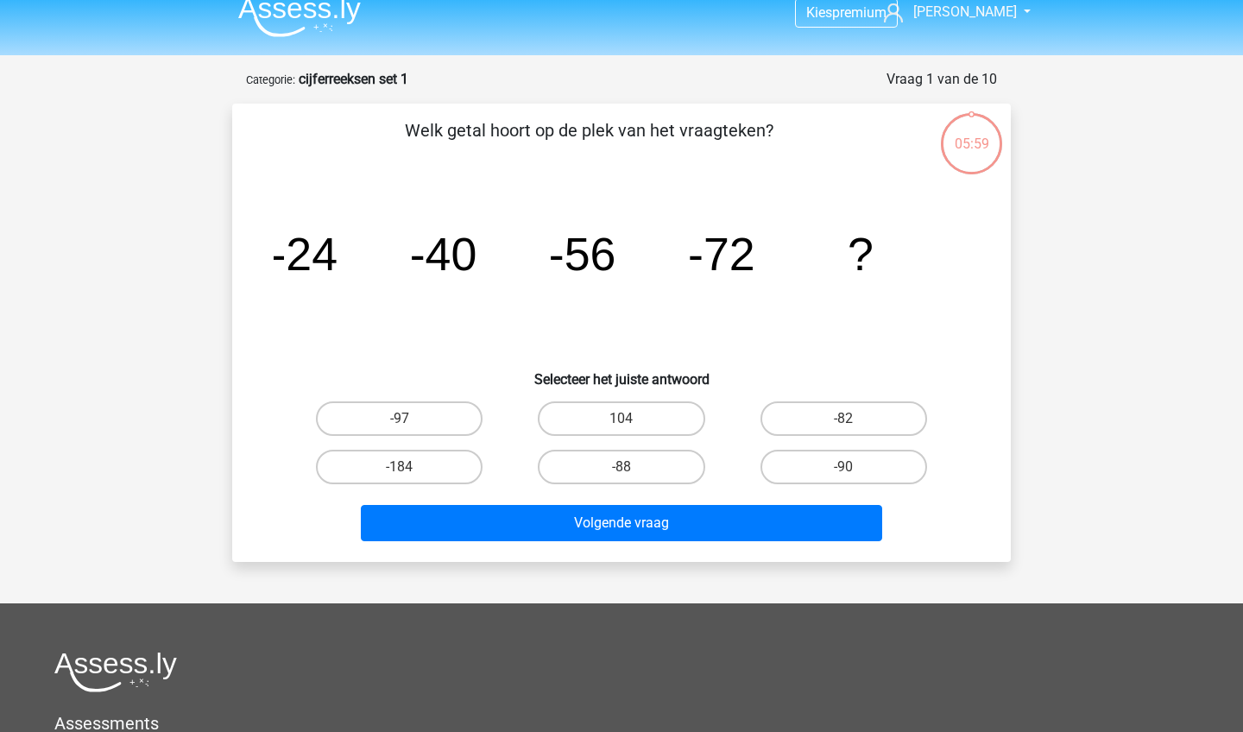
scroll to position [18, 0]
click at [659, 466] on label "-88" at bounding box center [621, 466] width 167 height 35
click at [633, 466] on input "-88" at bounding box center [626, 471] width 11 height 11
radio input "true"
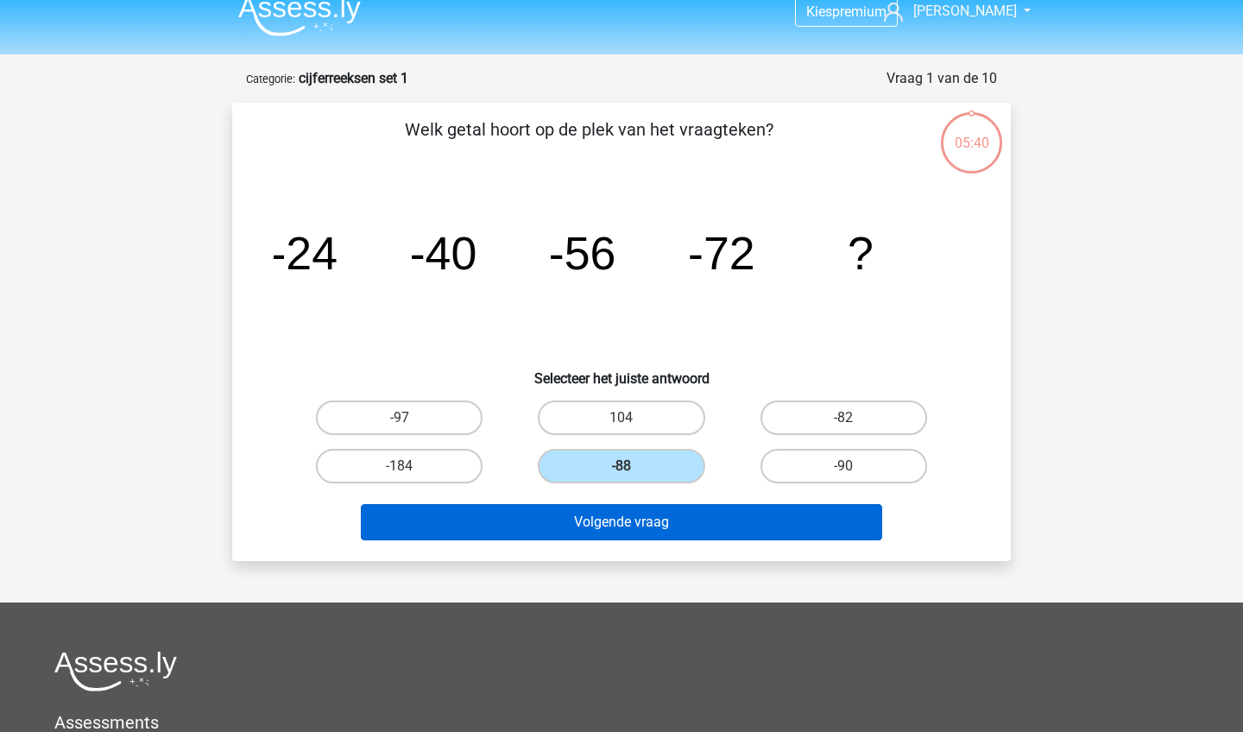
click at [671, 515] on button "Volgende vraag" at bounding box center [622, 522] width 522 height 36
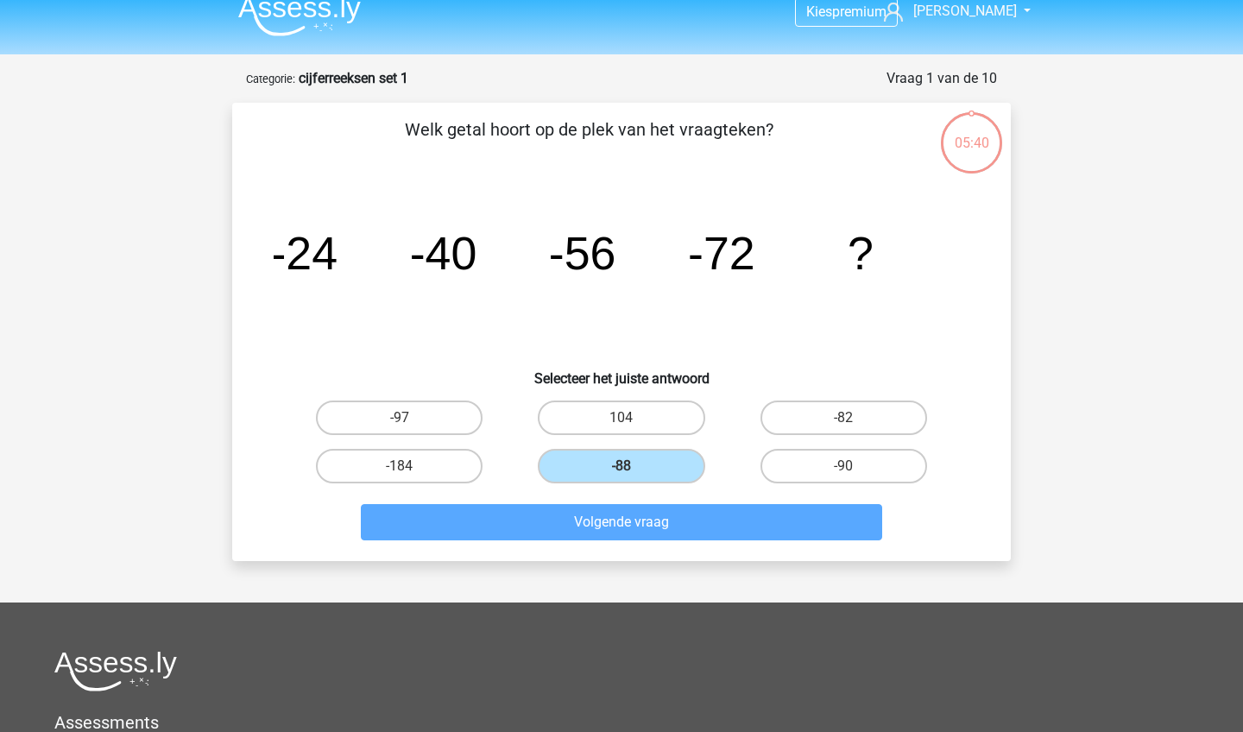
scroll to position [86, 0]
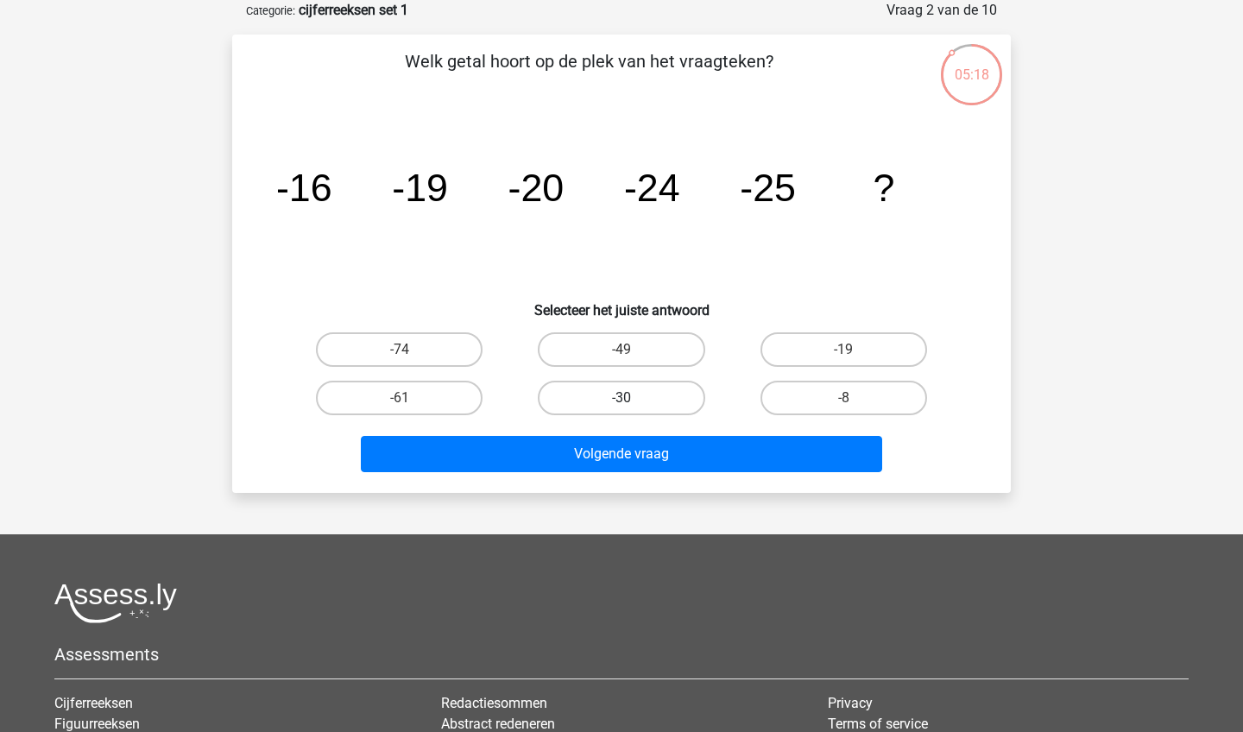
click at [640, 399] on label "-30" at bounding box center [621, 398] width 167 height 35
click at [633, 399] on input "-30" at bounding box center [626, 403] width 11 height 11
radio input "true"
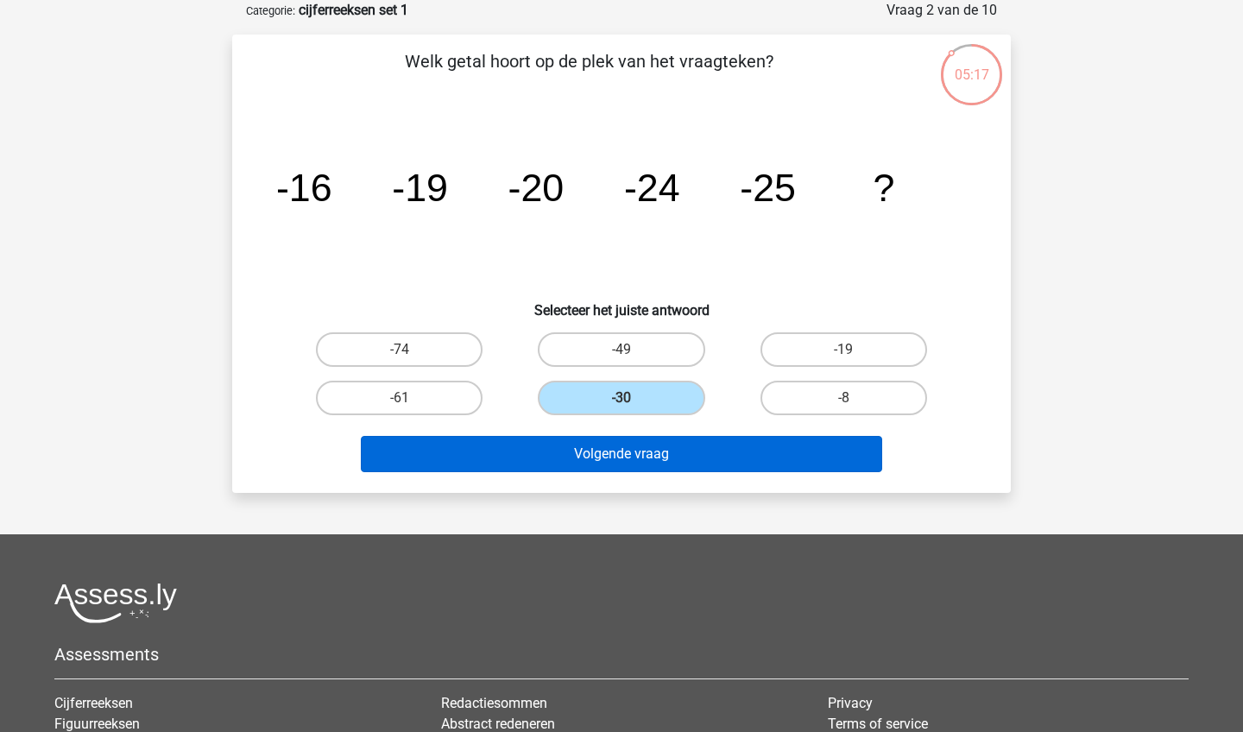
click at [648, 443] on button "Volgende vraag" at bounding box center [622, 454] width 522 height 36
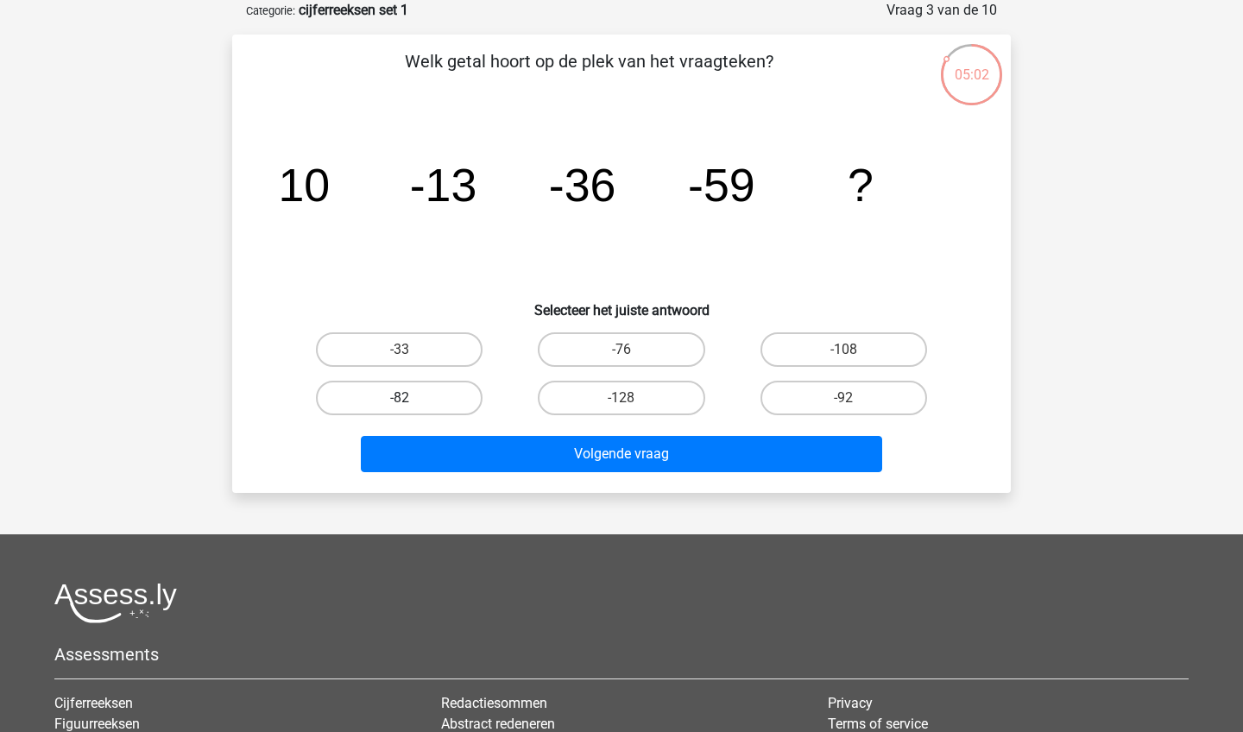
click at [423, 393] on label "-82" at bounding box center [399, 398] width 167 height 35
click at [411, 398] on input "-82" at bounding box center [405, 403] width 11 height 11
radio input "true"
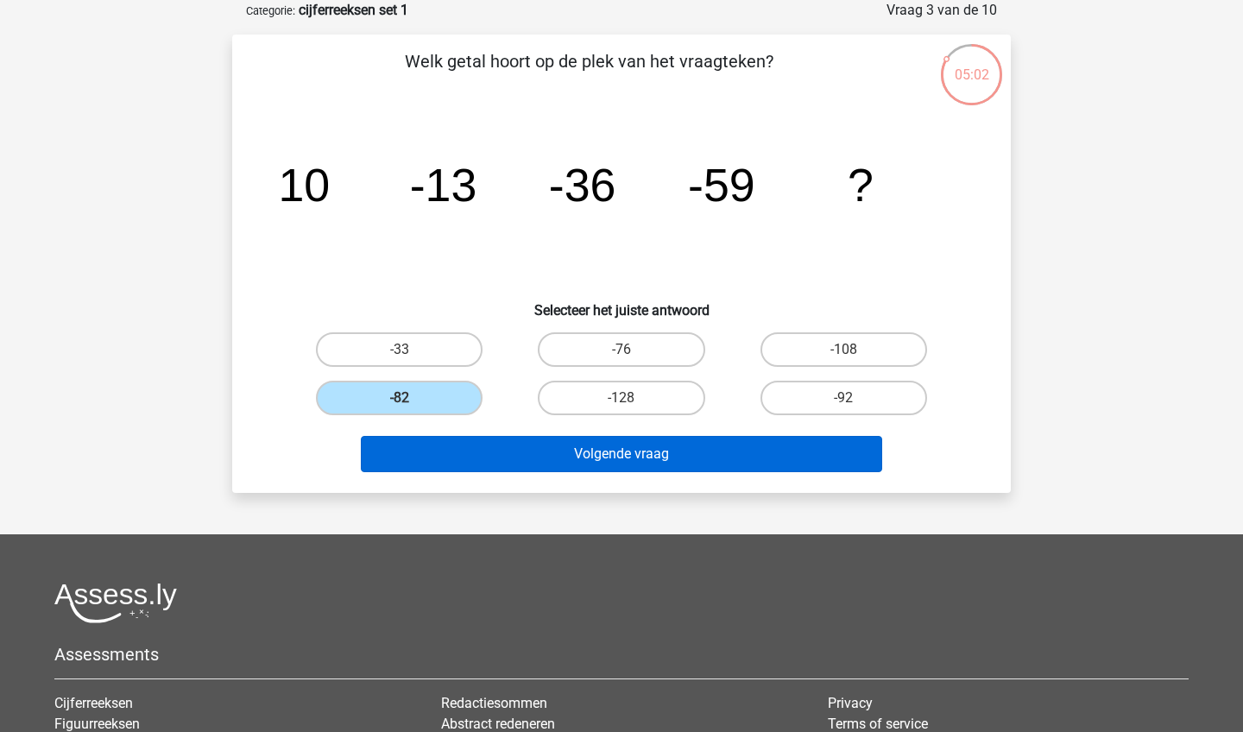
click at [545, 454] on button "Volgende vraag" at bounding box center [622, 454] width 522 height 36
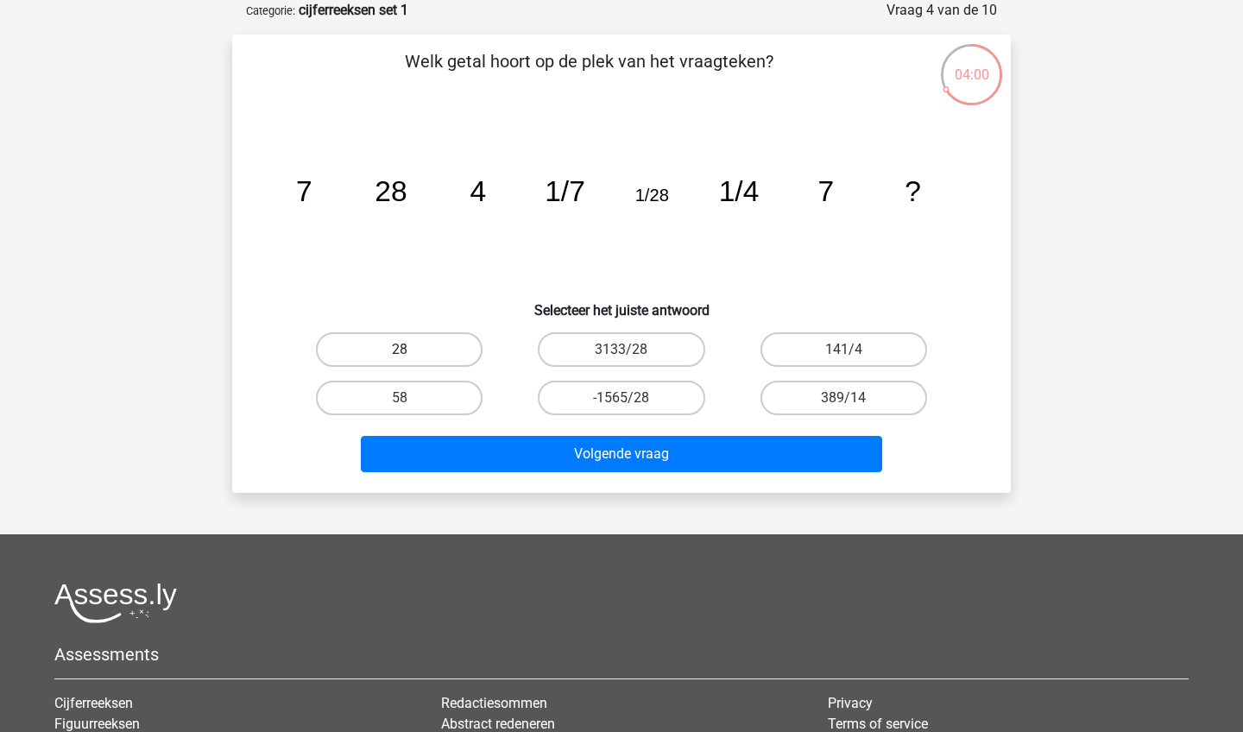
click at [454, 347] on label "28" at bounding box center [399, 349] width 167 height 35
click at [411, 350] on input "28" at bounding box center [405, 355] width 11 height 11
radio input "true"
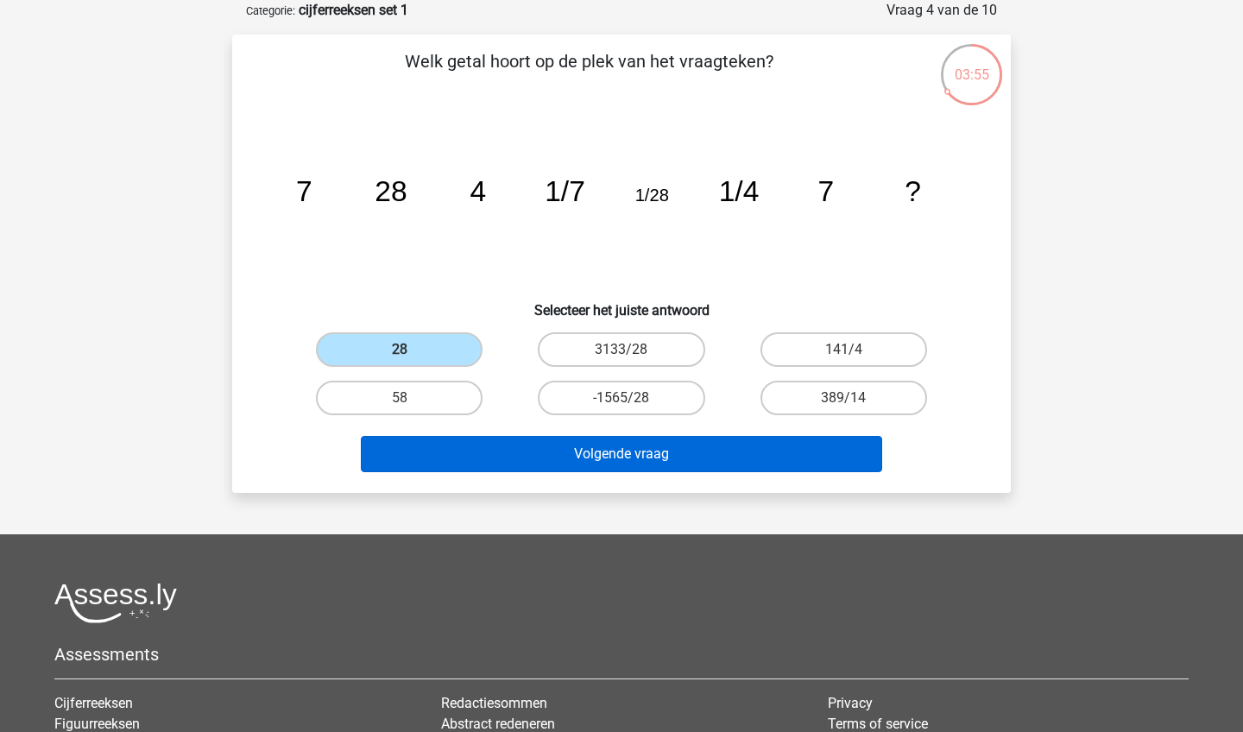
click at [591, 457] on button "Volgende vraag" at bounding box center [622, 454] width 522 height 36
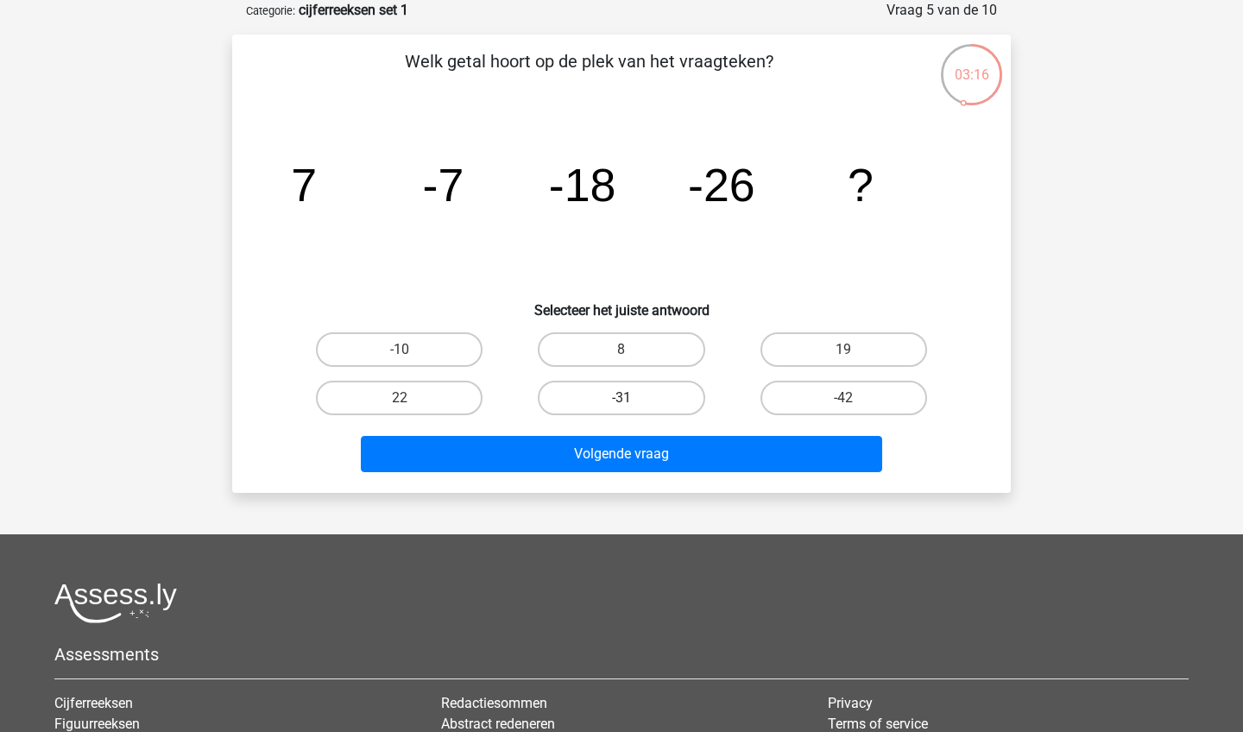
click at [629, 394] on label "-31" at bounding box center [621, 398] width 167 height 35
click at [629, 398] on input "-31" at bounding box center [626, 403] width 11 height 11
radio input "true"
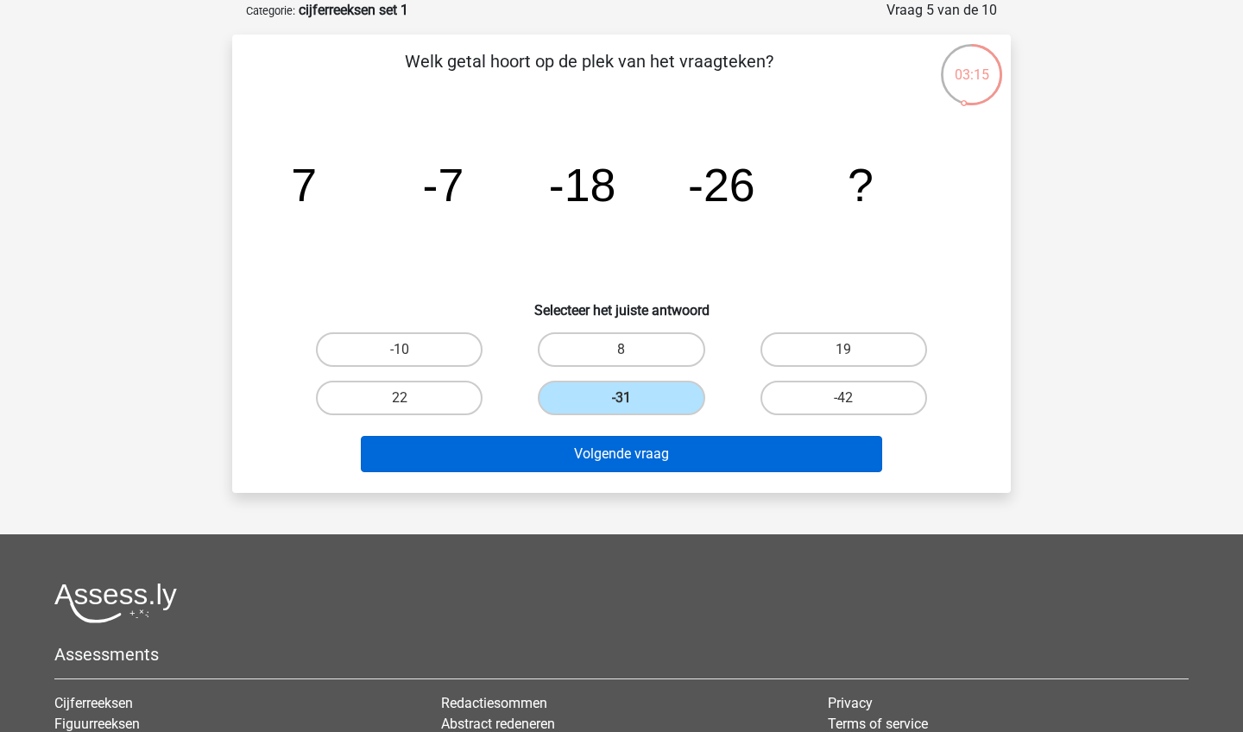
click at [643, 461] on button "Volgende vraag" at bounding box center [622, 454] width 522 height 36
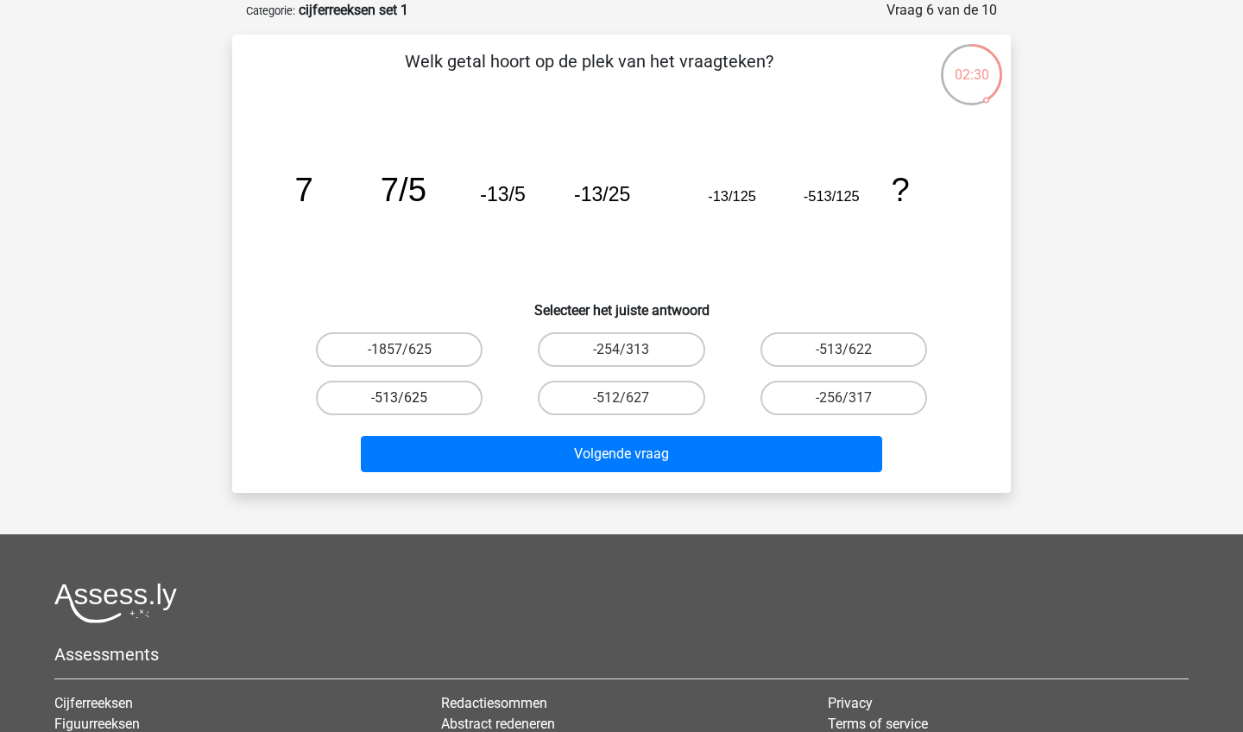
click at [414, 393] on label "-513/625" at bounding box center [399, 398] width 167 height 35
click at [411, 398] on input "-513/625" at bounding box center [405, 403] width 11 height 11
radio input "true"
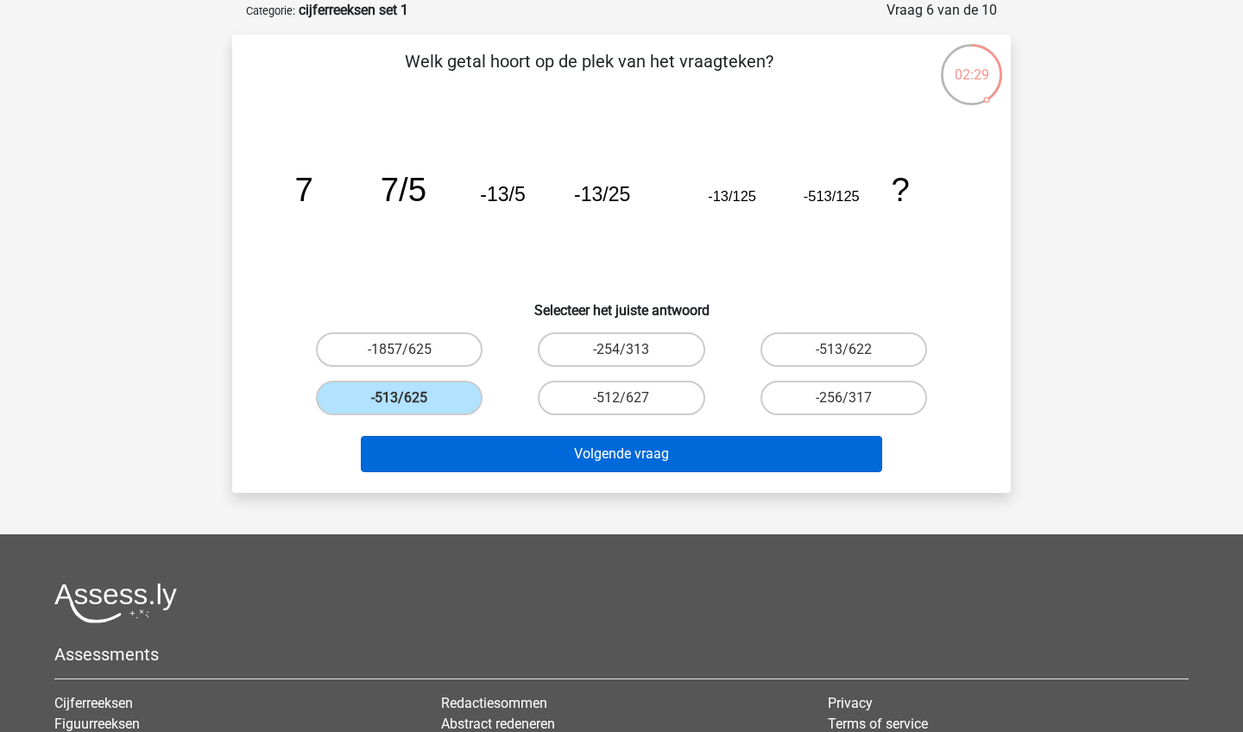
click at [539, 441] on button "Volgende vraag" at bounding box center [622, 454] width 522 height 36
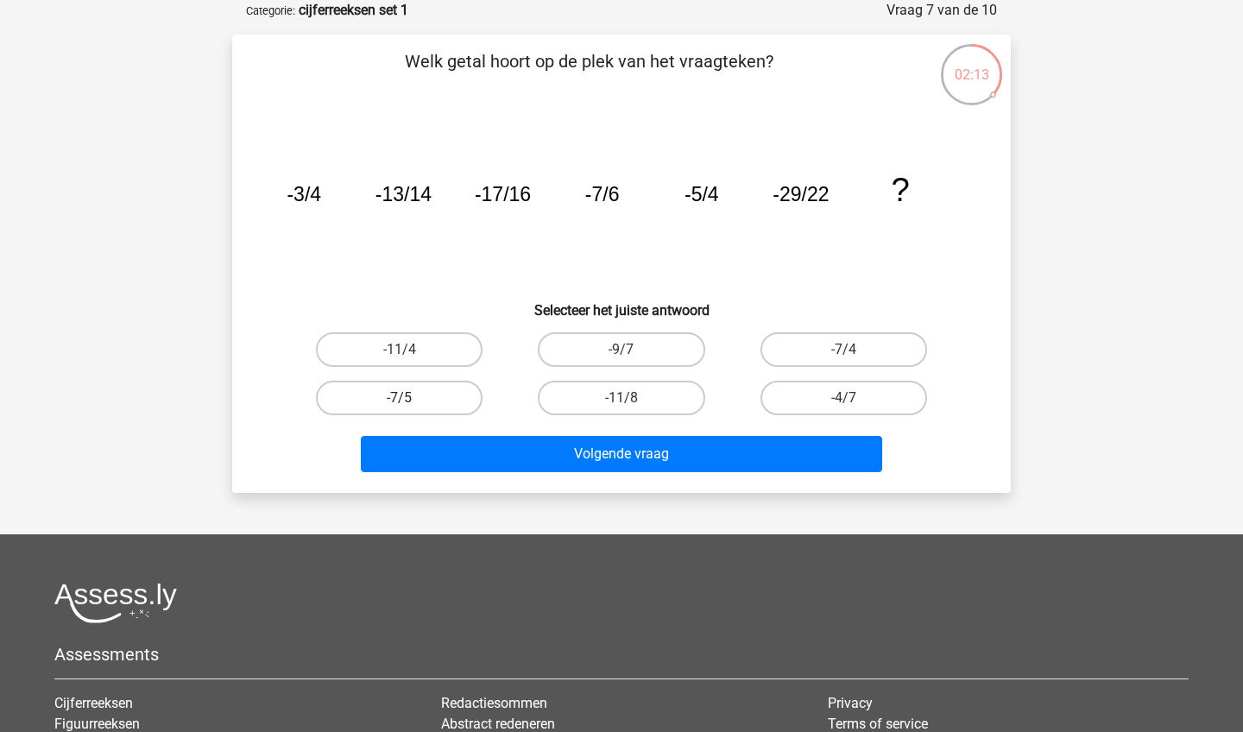
click at [452, 390] on label "-7/5" at bounding box center [399, 398] width 167 height 35
click at [411, 398] on input "-7/5" at bounding box center [405, 403] width 11 height 11
radio input "true"
click at [443, 343] on label "-11/4" at bounding box center [399, 349] width 167 height 35
click at [411, 350] on input "-11/4" at bounding box center [405, 355] width 11 height 11
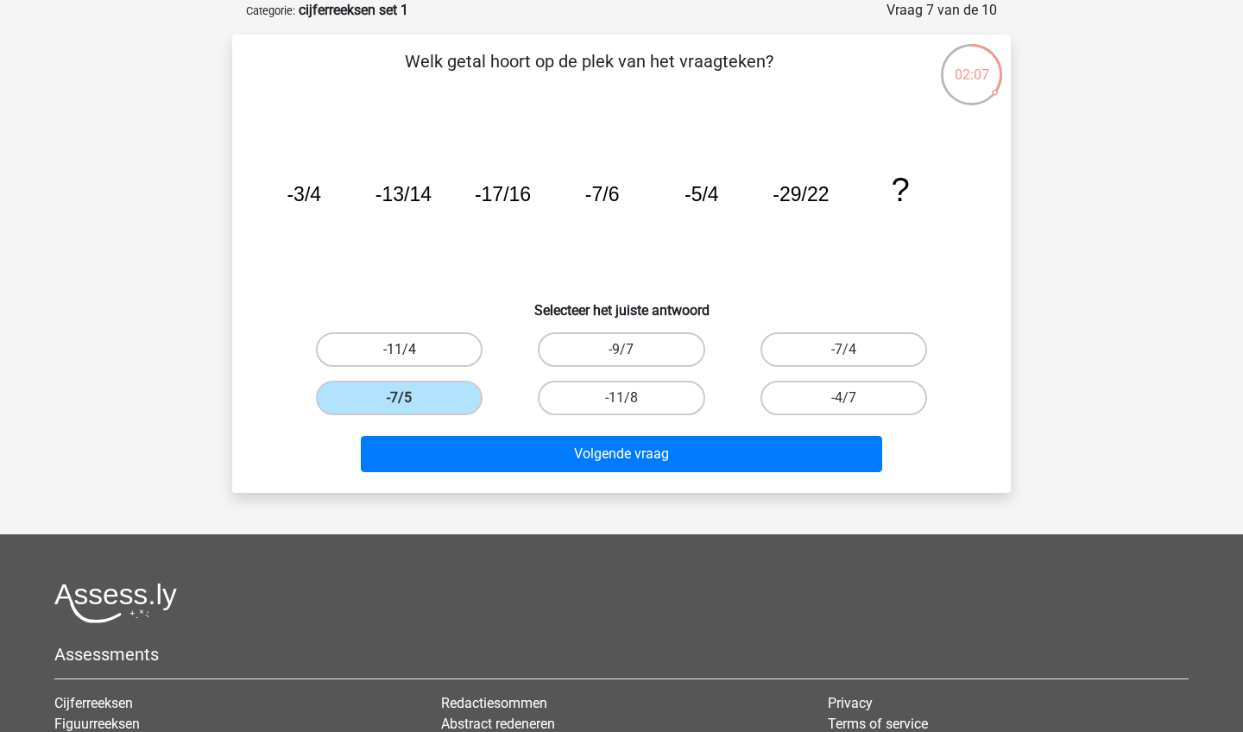
radio input "true"
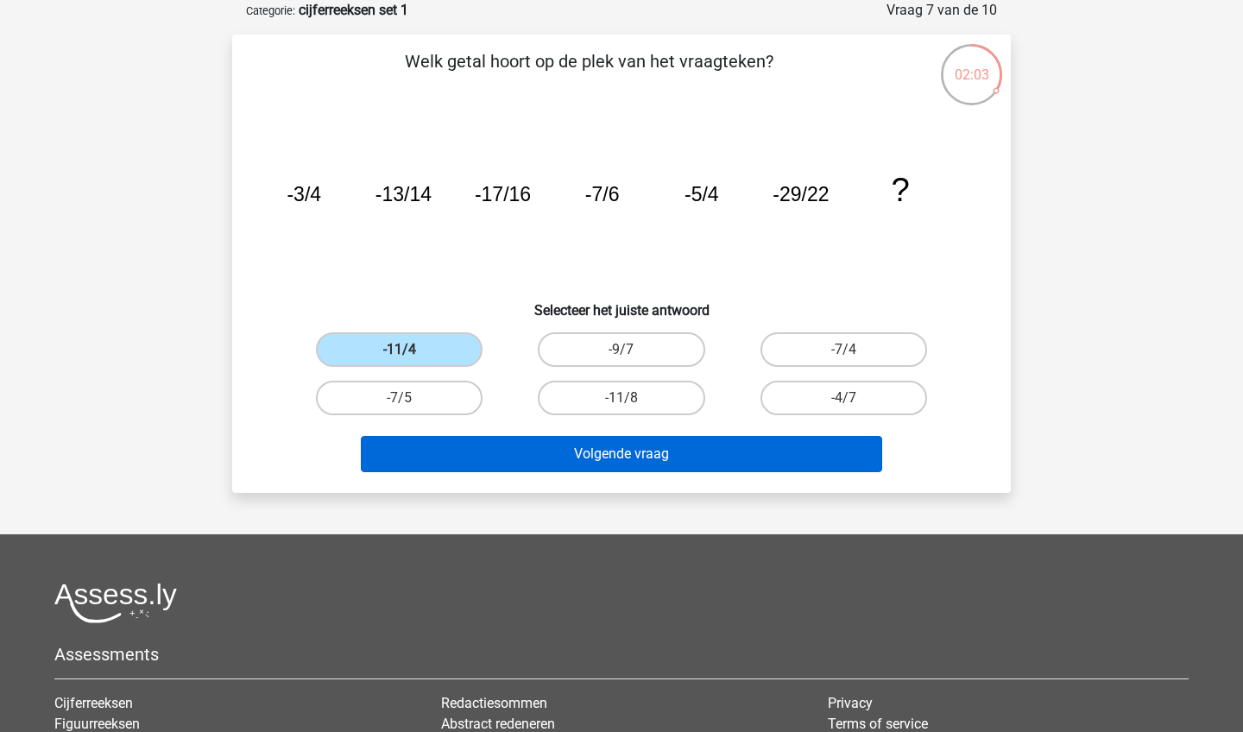
click at [627, 456] on button "Volgende vraag" at bounding box center [622, 454] width 522 height 36
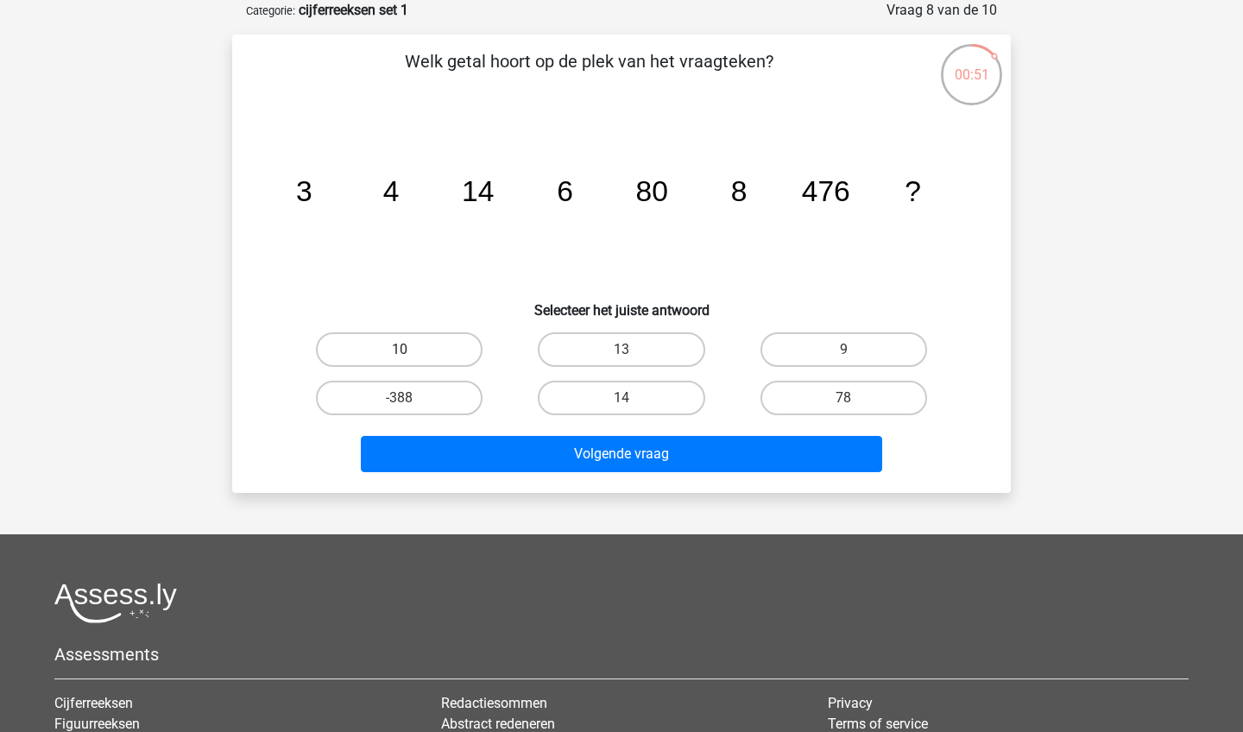
click at [409, 347] on label "10" at bounding box center [399, 349] width 167 height 35
click at [409, 350] on input "10" at bounding box center [405, 355] width 11 height 11
radio input "true"
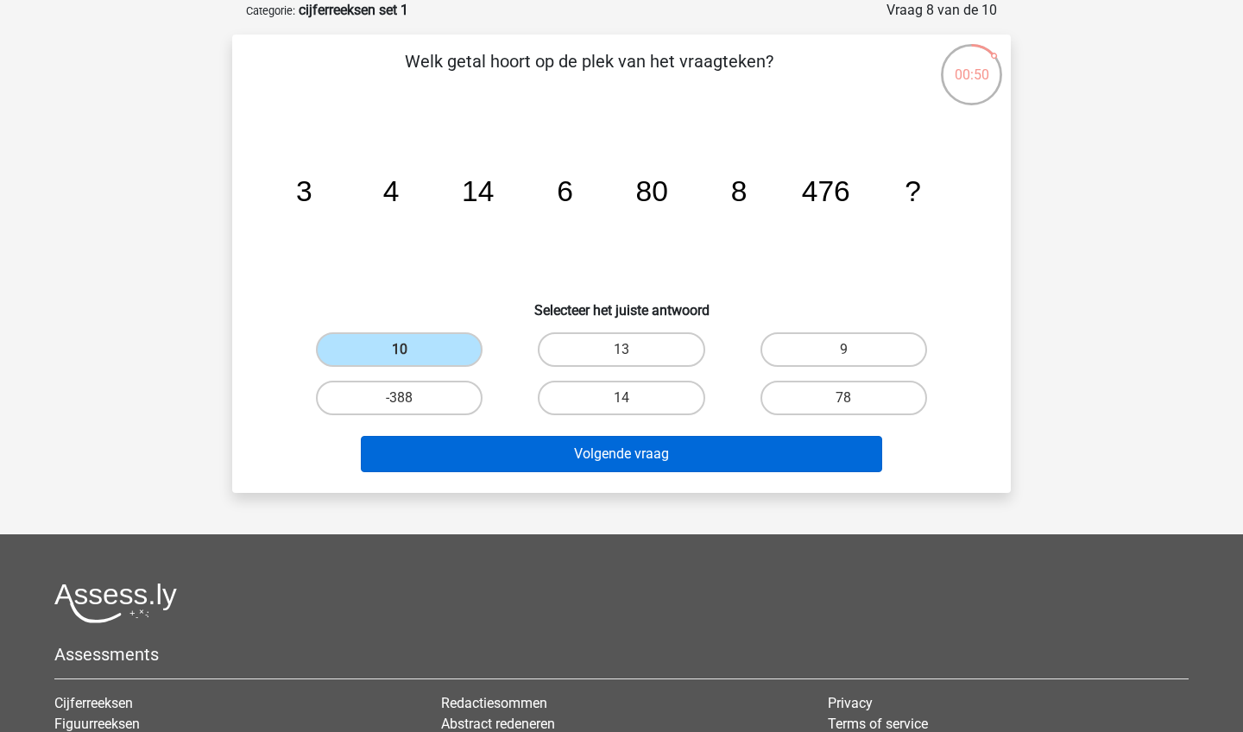
click at [538, 453] on button "Volgende vraag" at bounding box center [622, 454] width 522 height 36
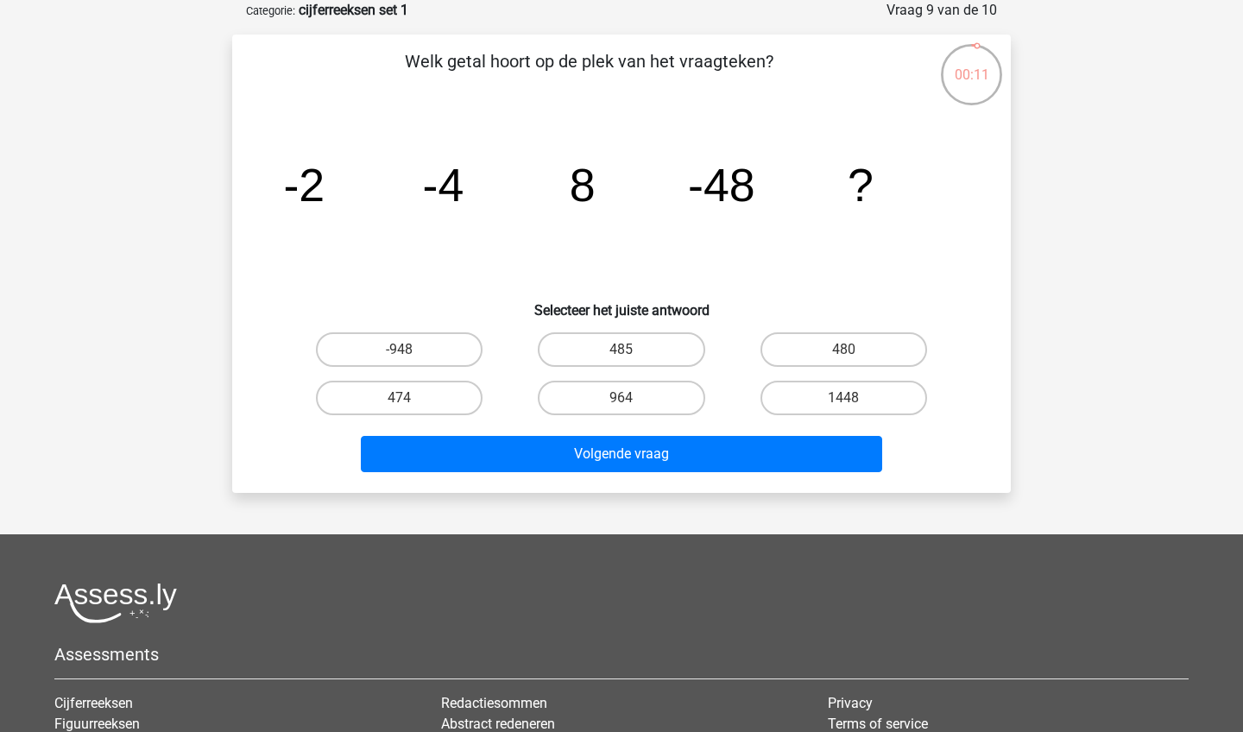
click at [850, 404] on input "1448" at bounding box center [848, 403] width 11 height 11
radio input "true"
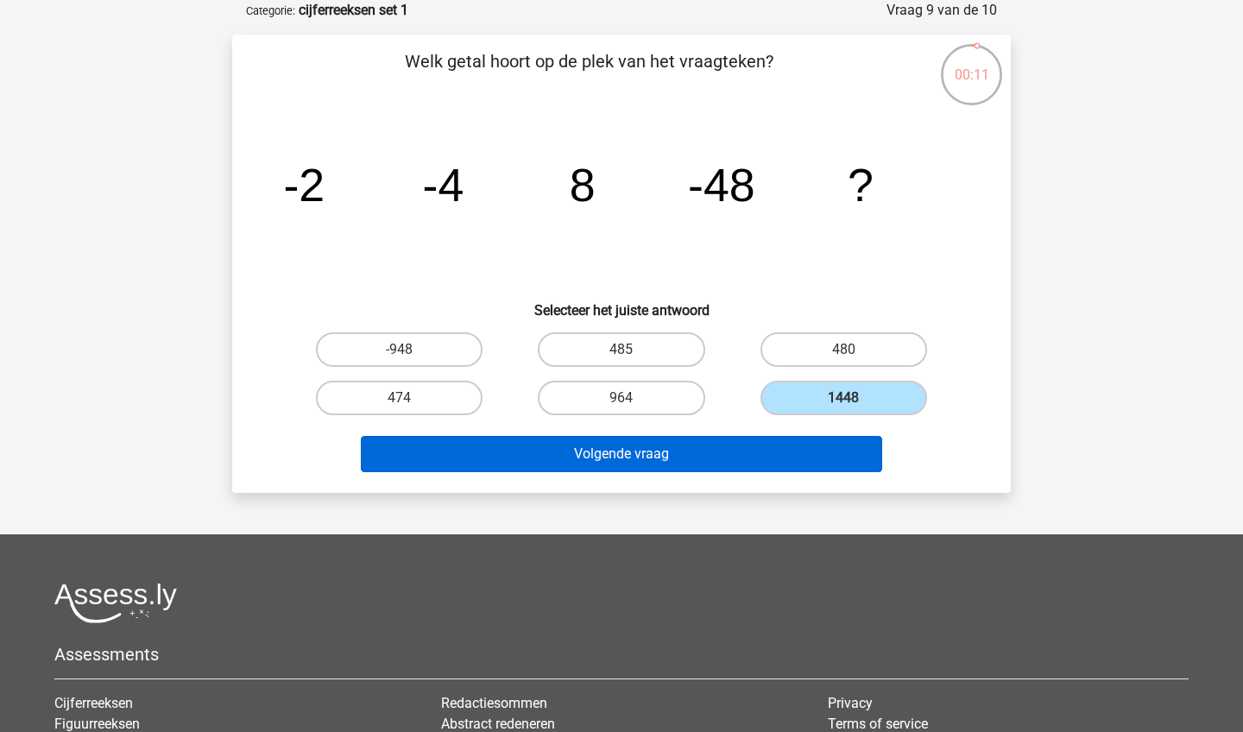
click at [773, 459] on button "Volgende vraag" at bounding box center [622, 454] width 522 height 36
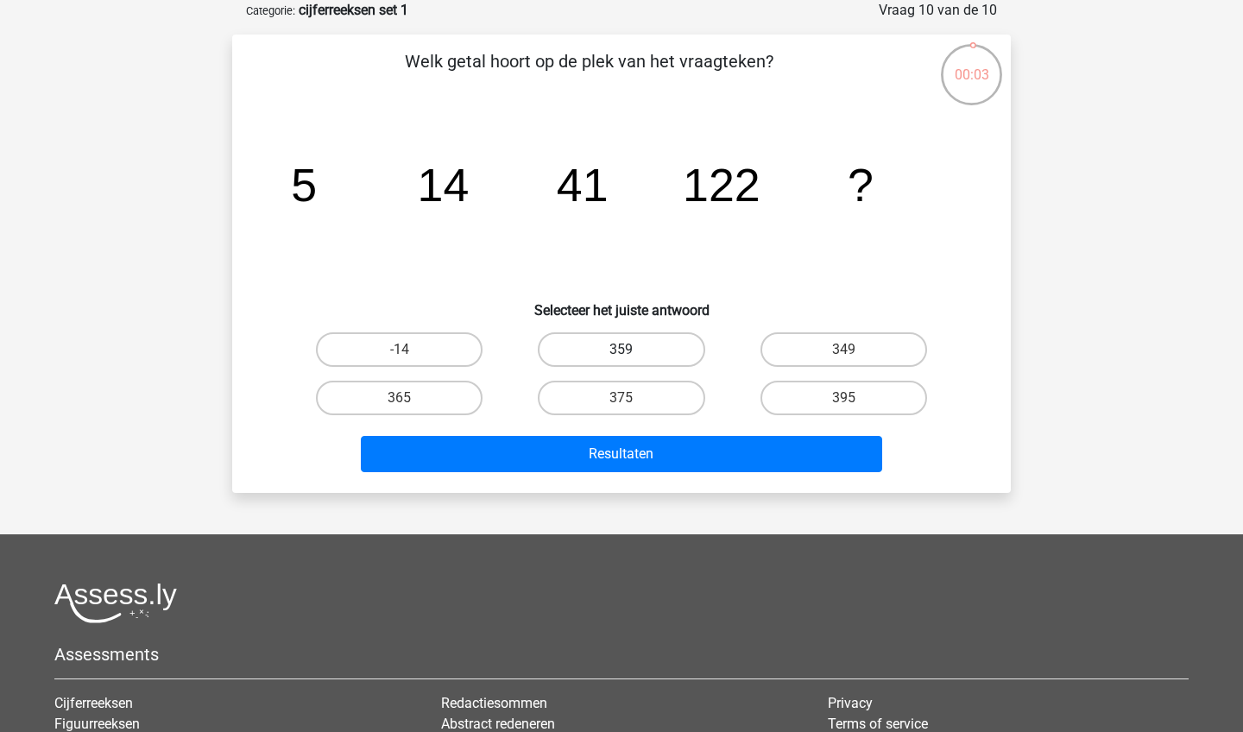
click at [639, 349] on label "359" at bounding box center [621, 349] width 167 height 35
click at [633, 350] on input "359" at bounding box center [626, 355] width 11 height 11
radio input "true"
click at [389, 383] on label "365" at bounding box center [399, 398] width 167 height 35
click at [400, 398] on input "365" at bounding box center [405, 403] width 11 height 11
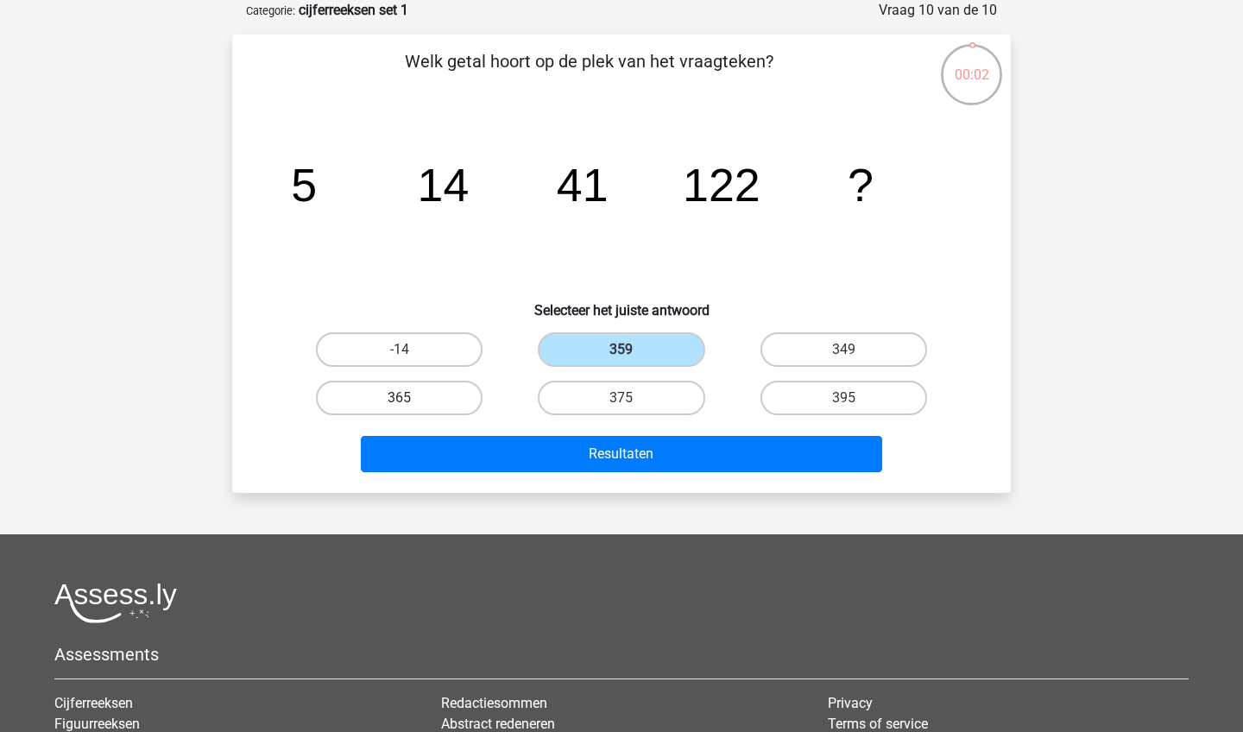
radio input "true"
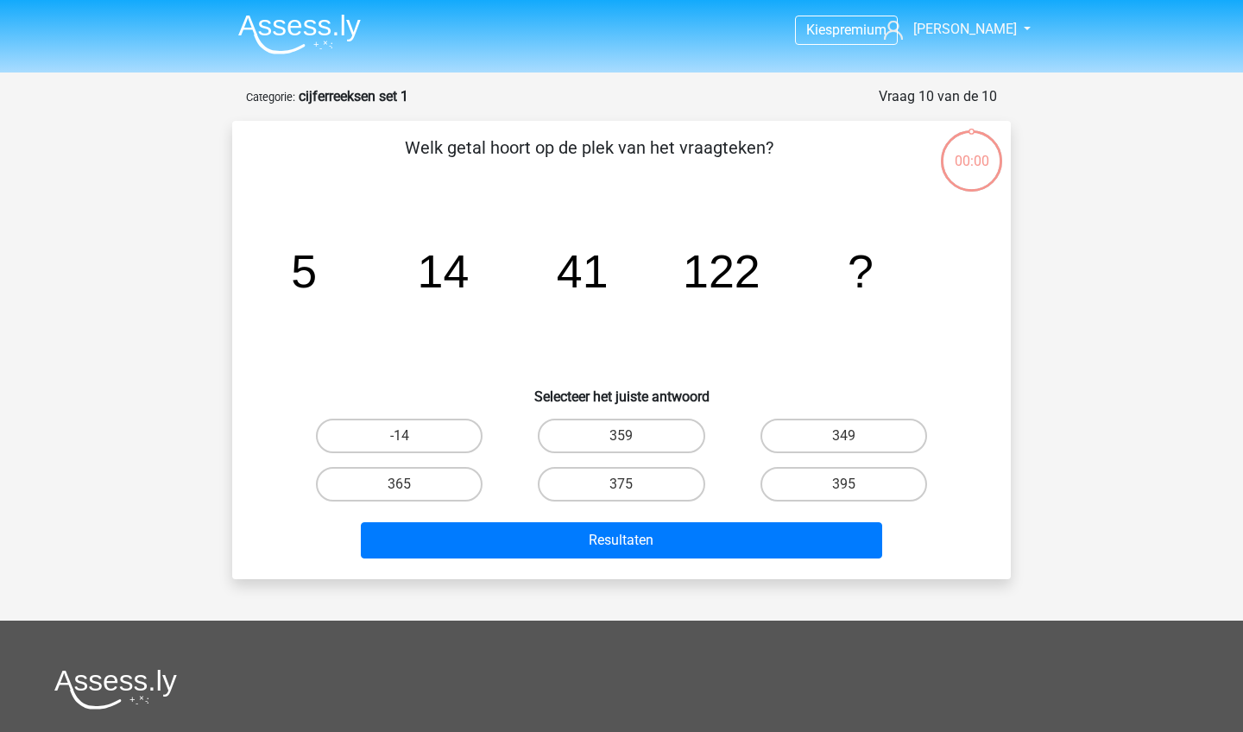
scroll to position [86, 0]
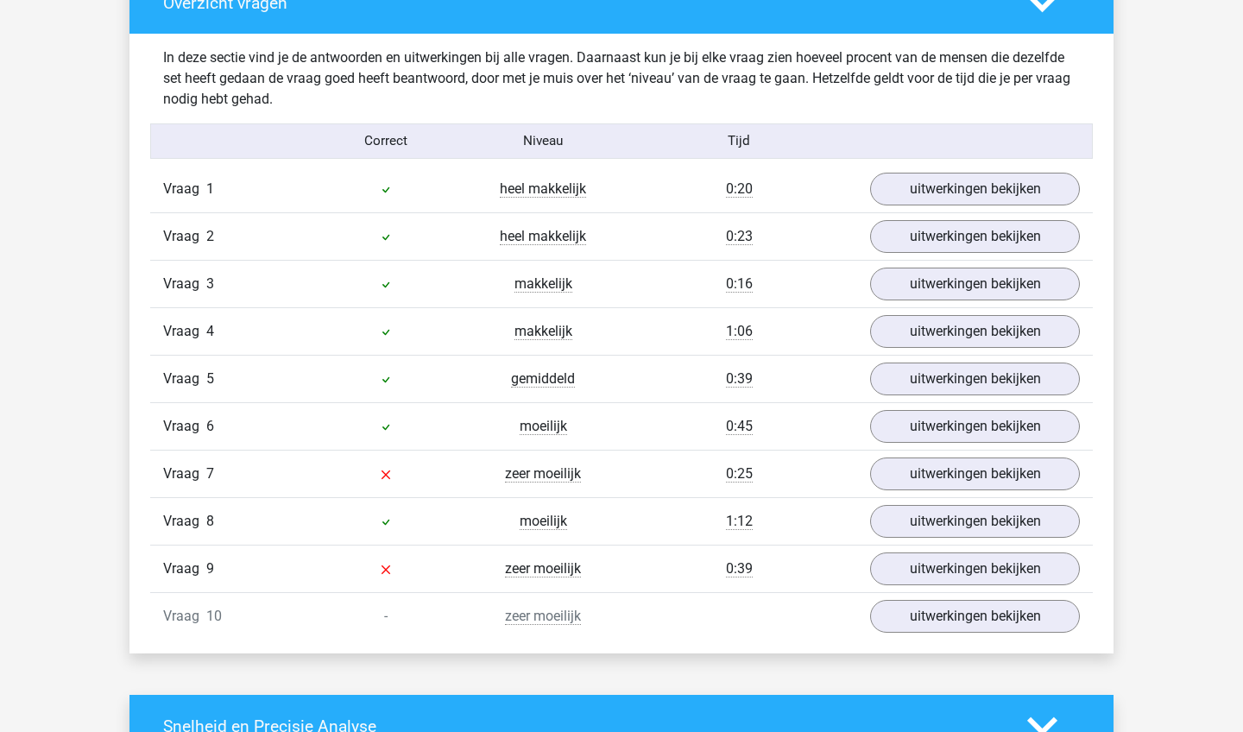
scroll to position [1327, 0]
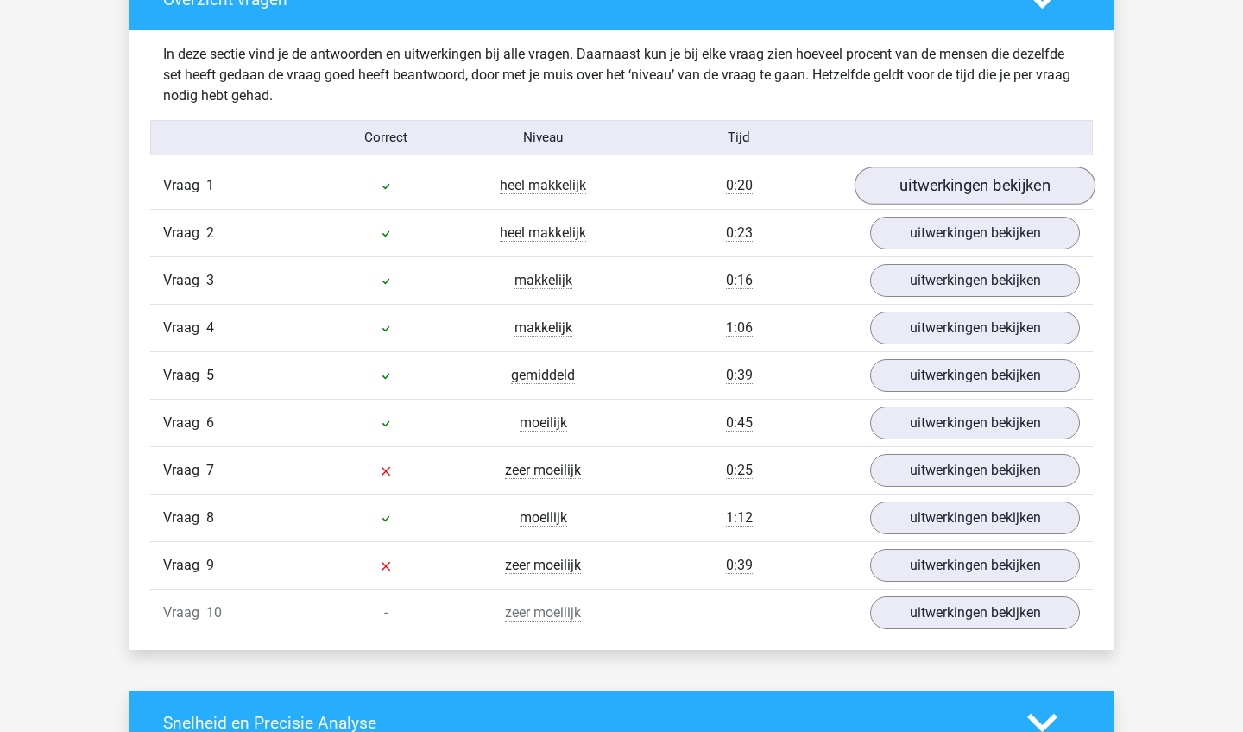
click at [942, 194] on link "uitwerkingen bekijken" at bounding box center [974, 186] width 241 height 38
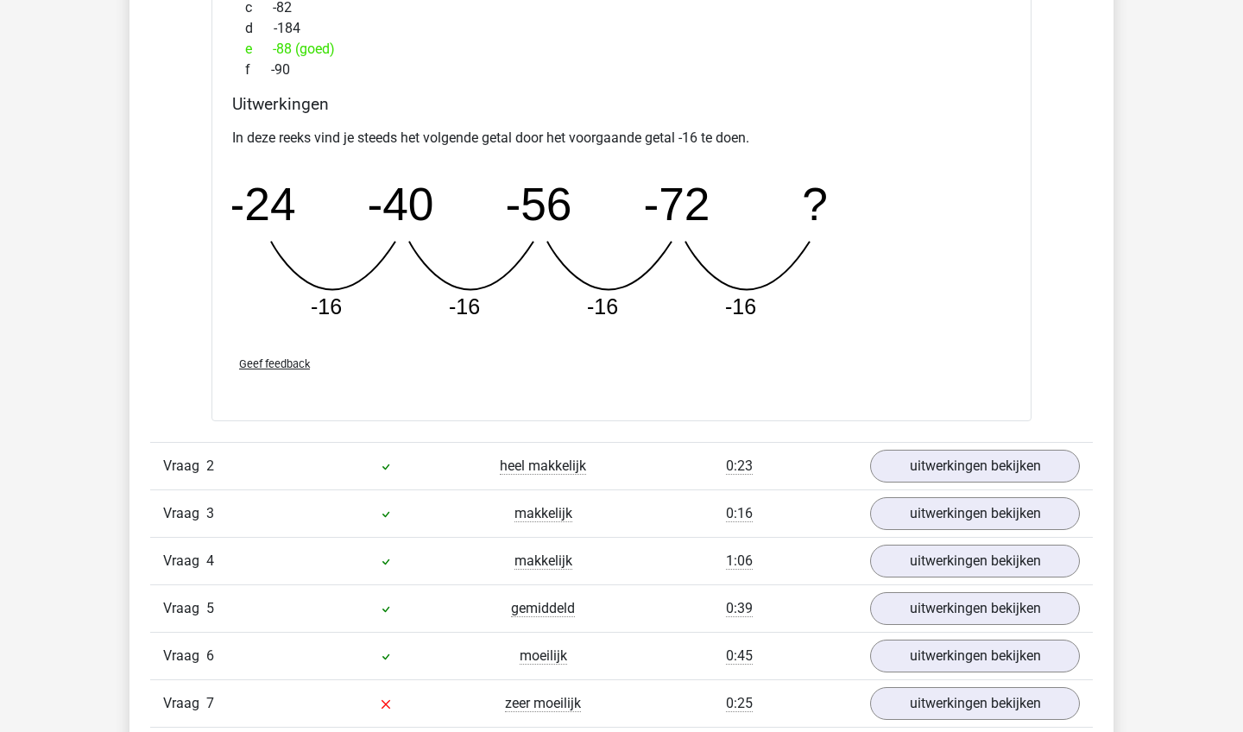
scroll to position [1880, 0]
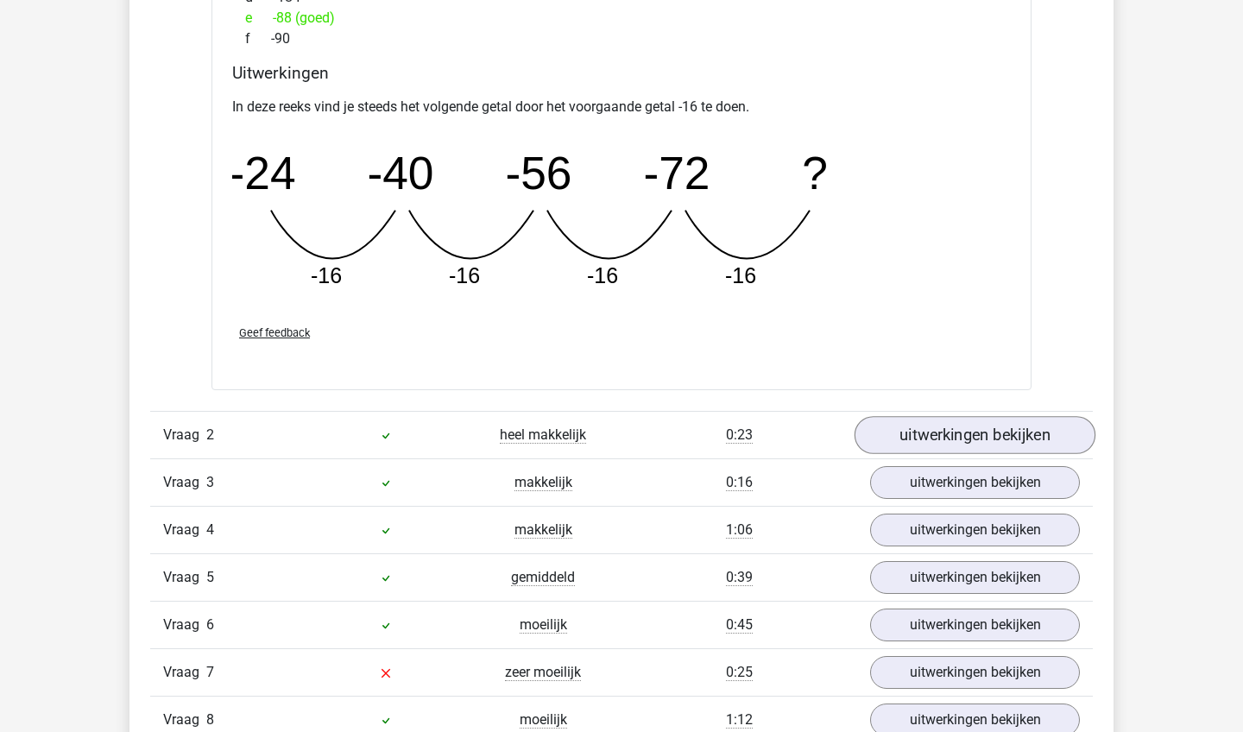
click at [938, 441] on link "uitwerkingen bekijken" at bounding box center [974, 435] width 241 height 38
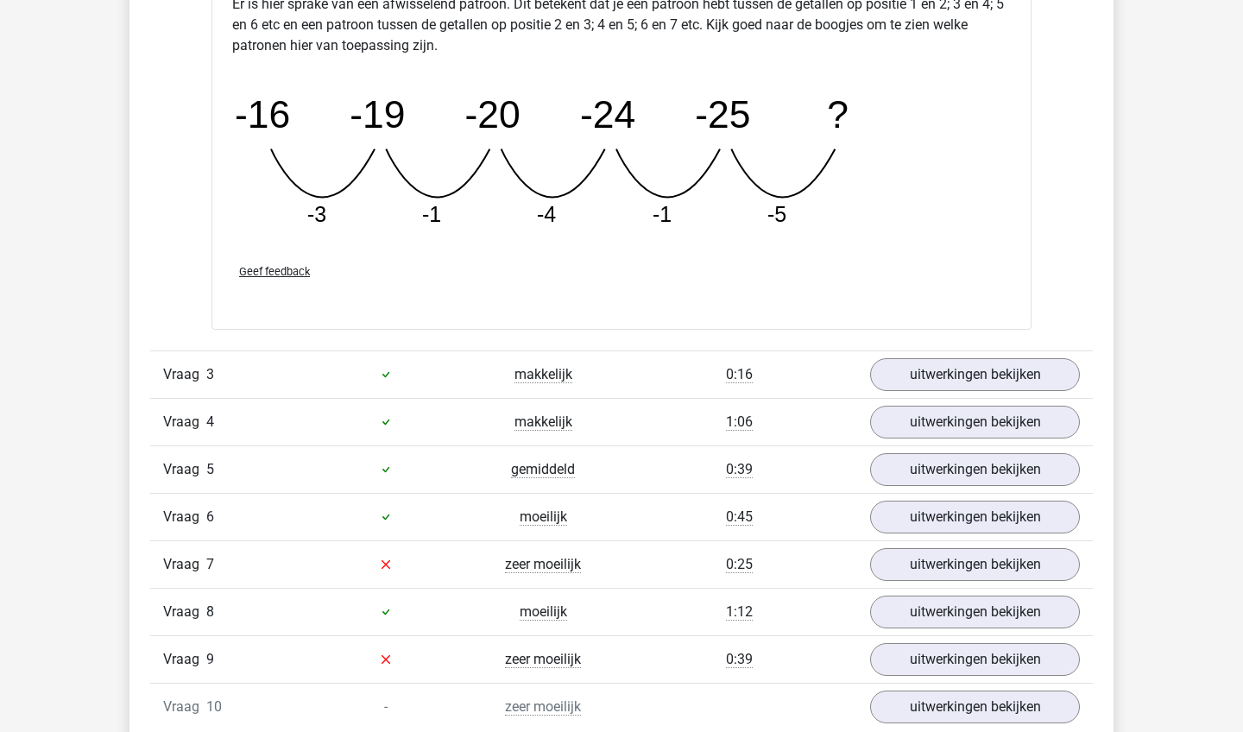
scroll to position [2790, 0]
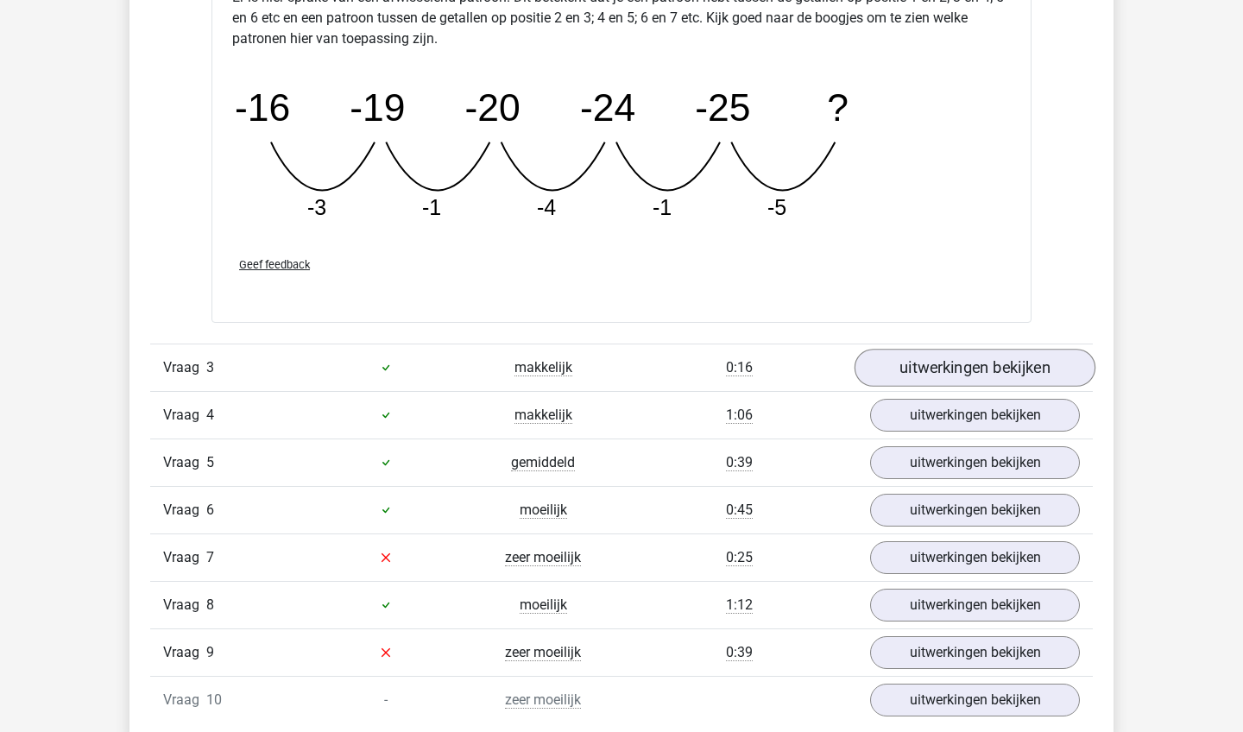
click at [974, 363] on link "uitwerkingen bekijken" at bounding box center [974, 368] width 241 height 38
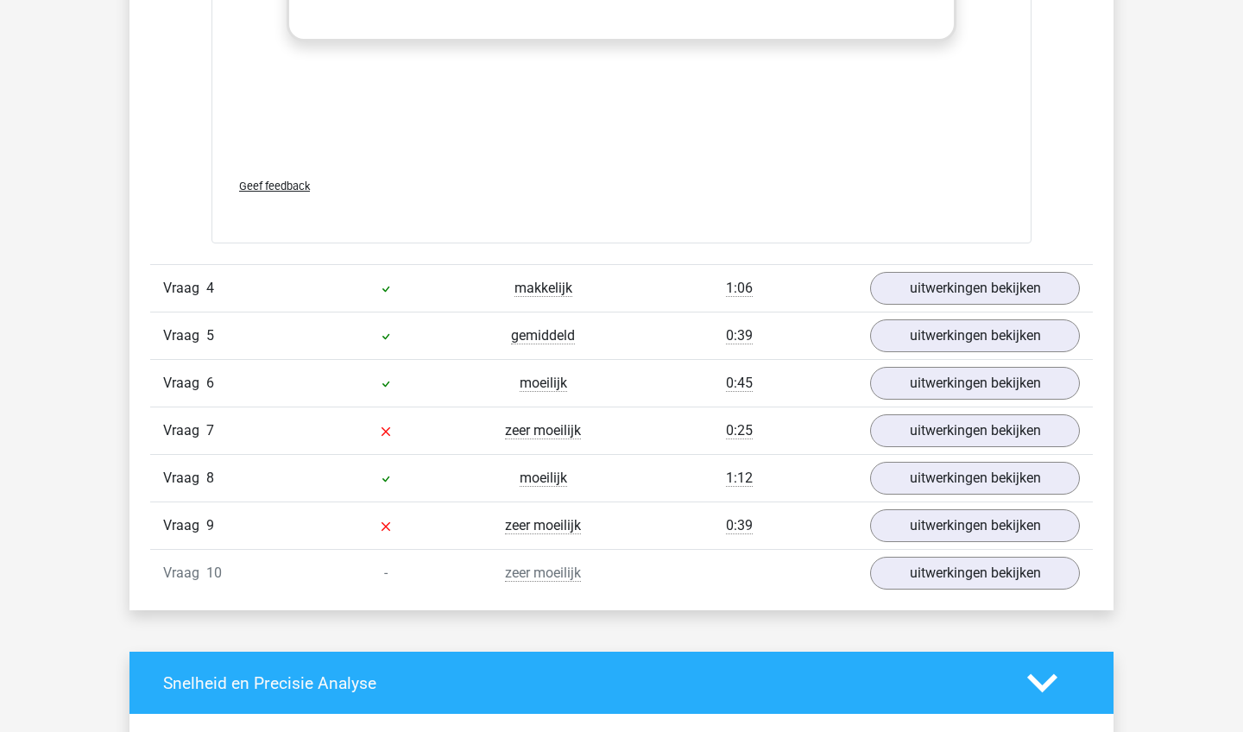
scroll to position [3990, 0]
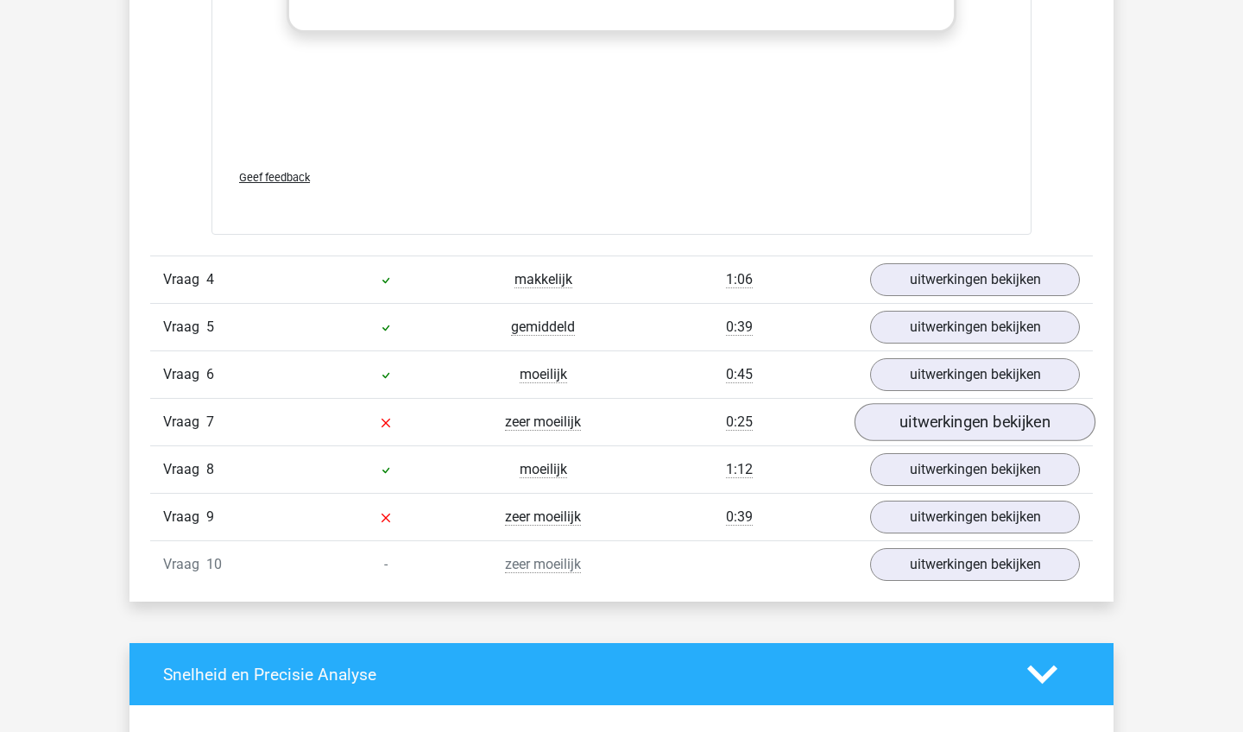
click at [976, 413] on link "uitwerkingen bekijken" at bounding box center [974, 422] width 241 height 38
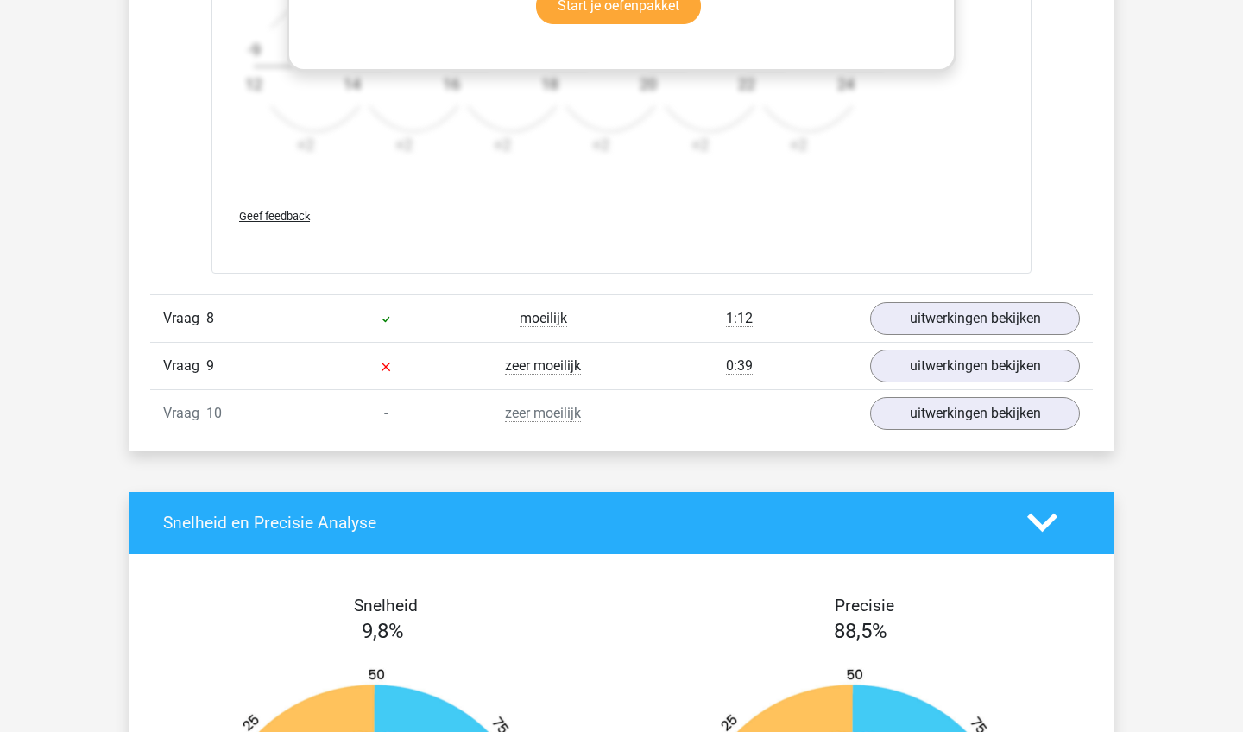
scroll to position [5208, 0]
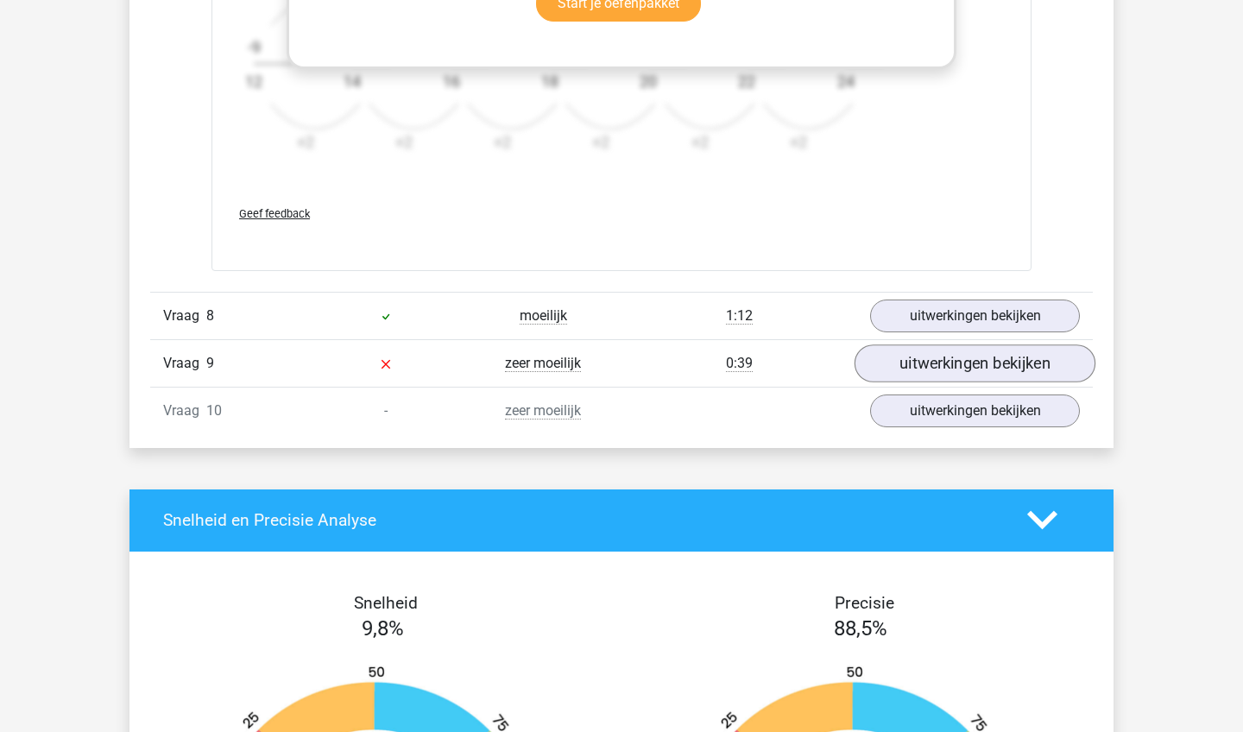
click at [953, 369] on link "uitwerkingen bekijken" at bounding box center [974, 363] width 241 height 38
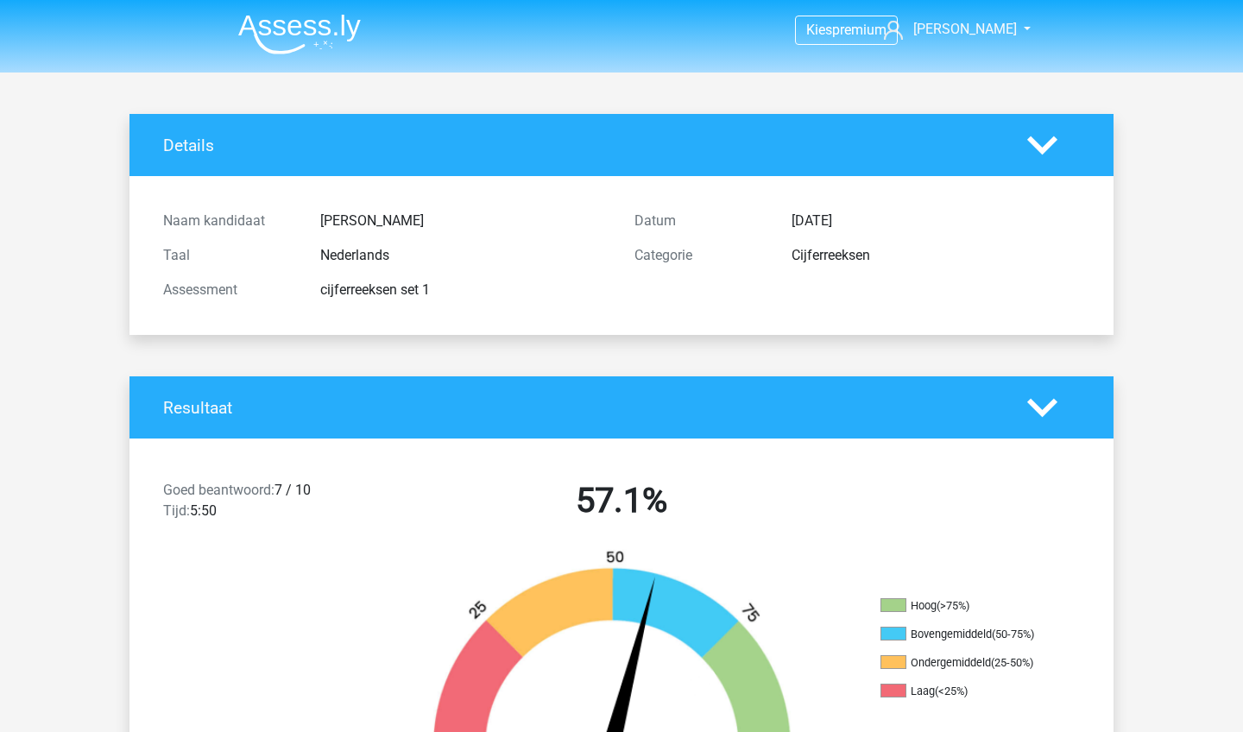
scroll to position [0, 0]
click at [283, 18] on img at bounding box center [299, 34] width 123 height 41
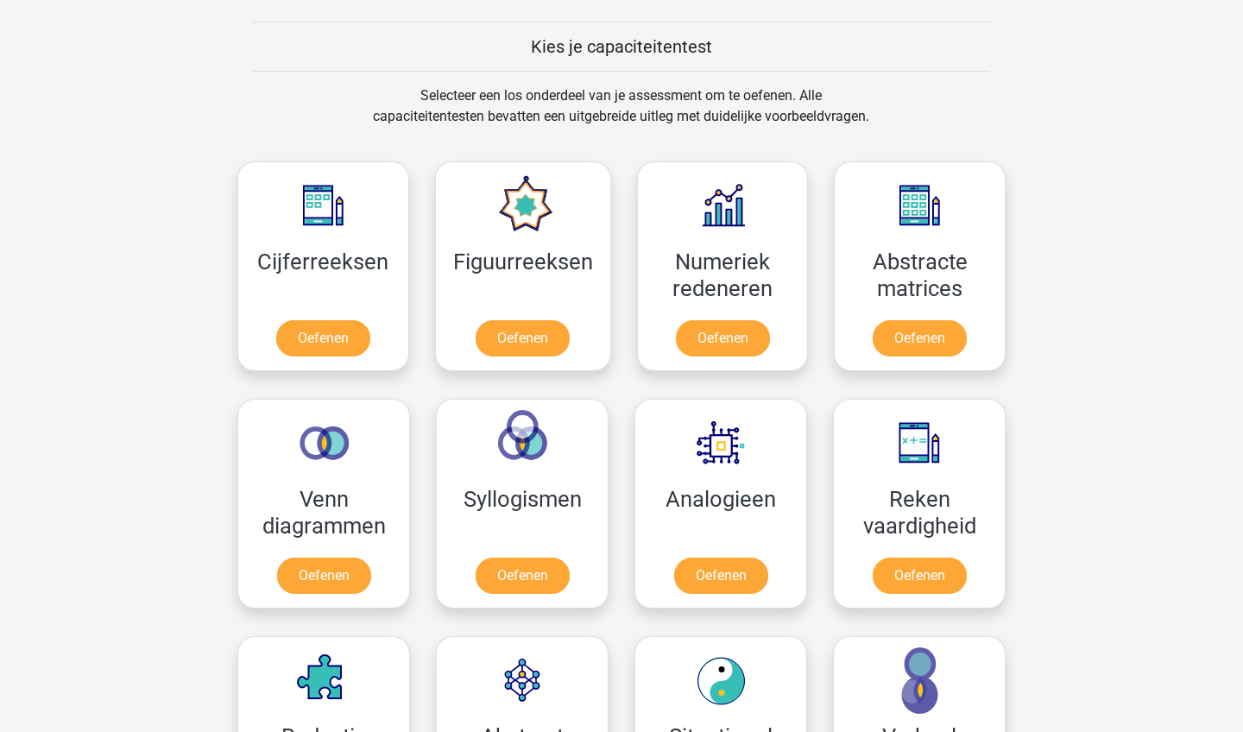
scroll to position [652, 0]
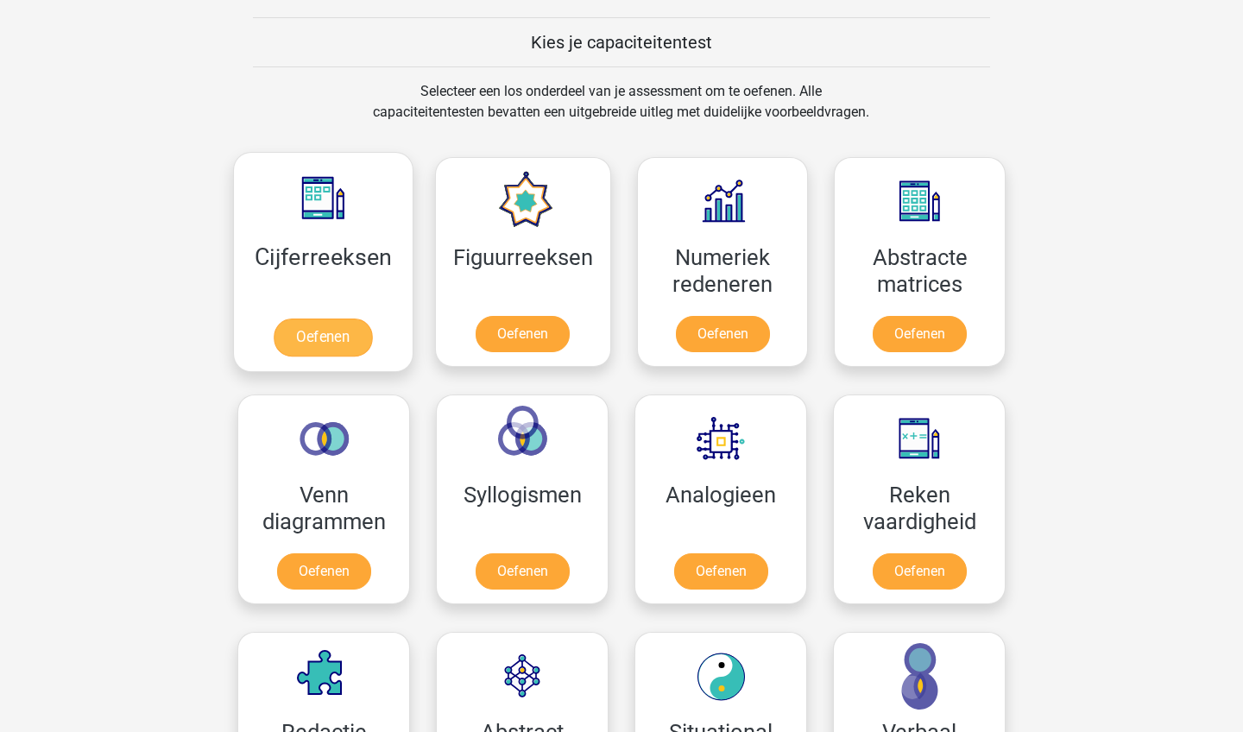
click at [327, 337] on link "Oefenen" at bounding box center [323, 337] width 98 height 38
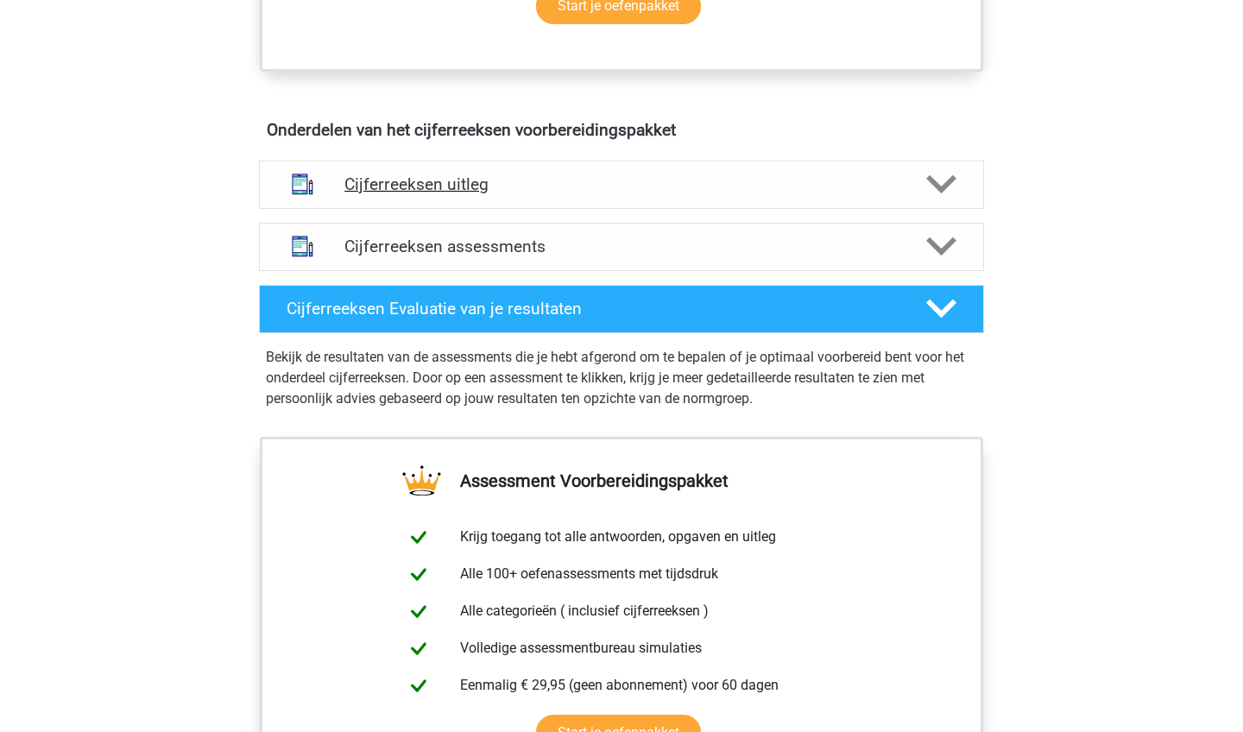
scroll to position [945, 0]
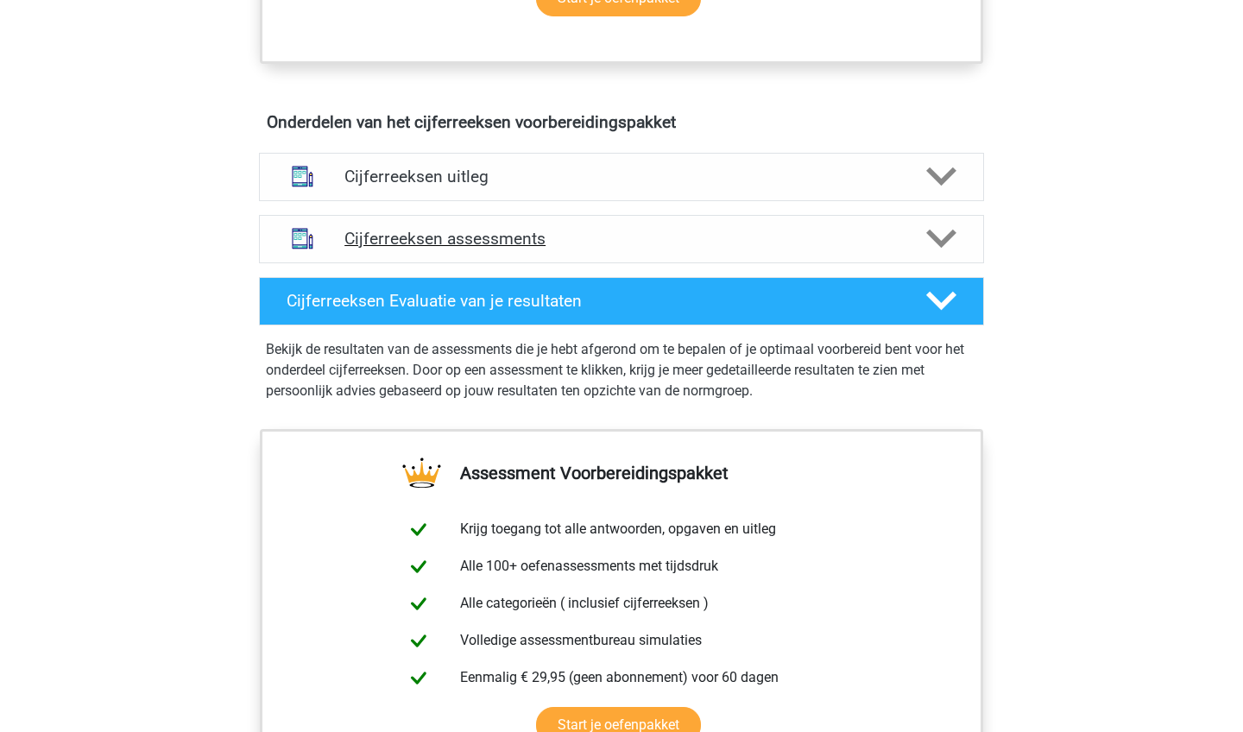
click at [782, 249] on h4 "Cijferreeksen assessments" at bounding box center [621, 239] width 554 height 20
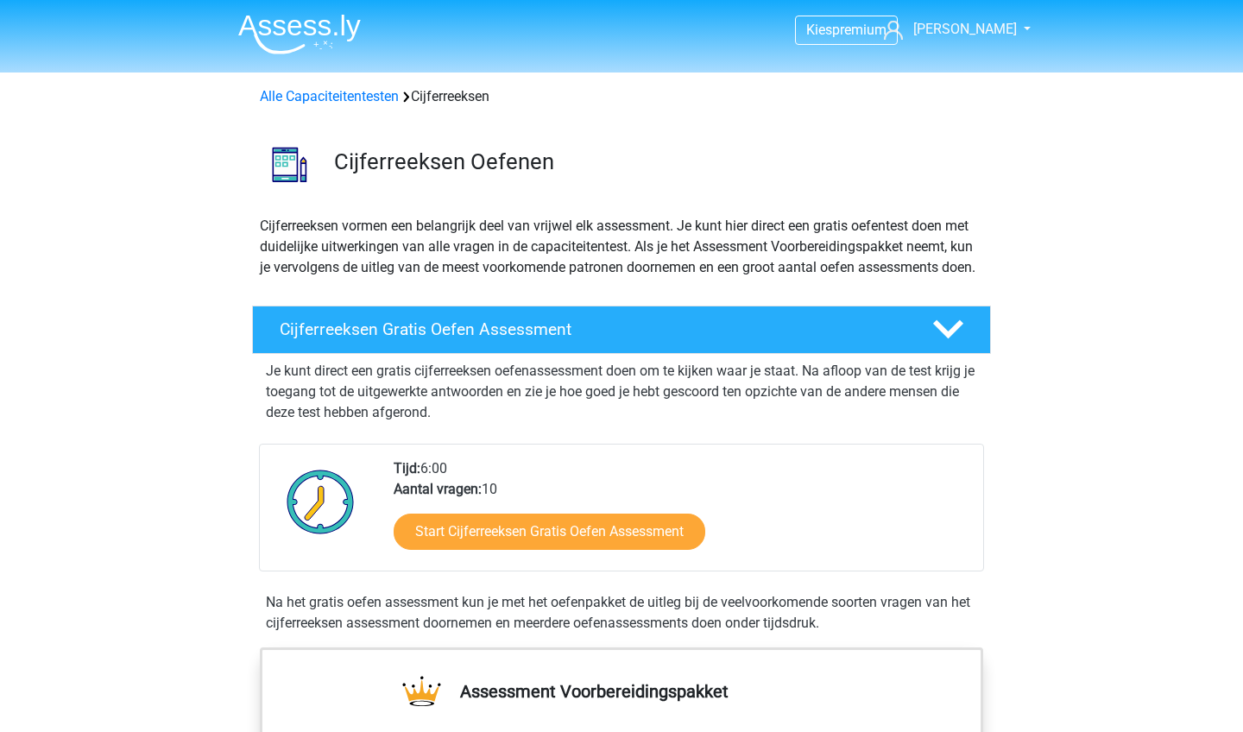
scroll to position [-3, 0]
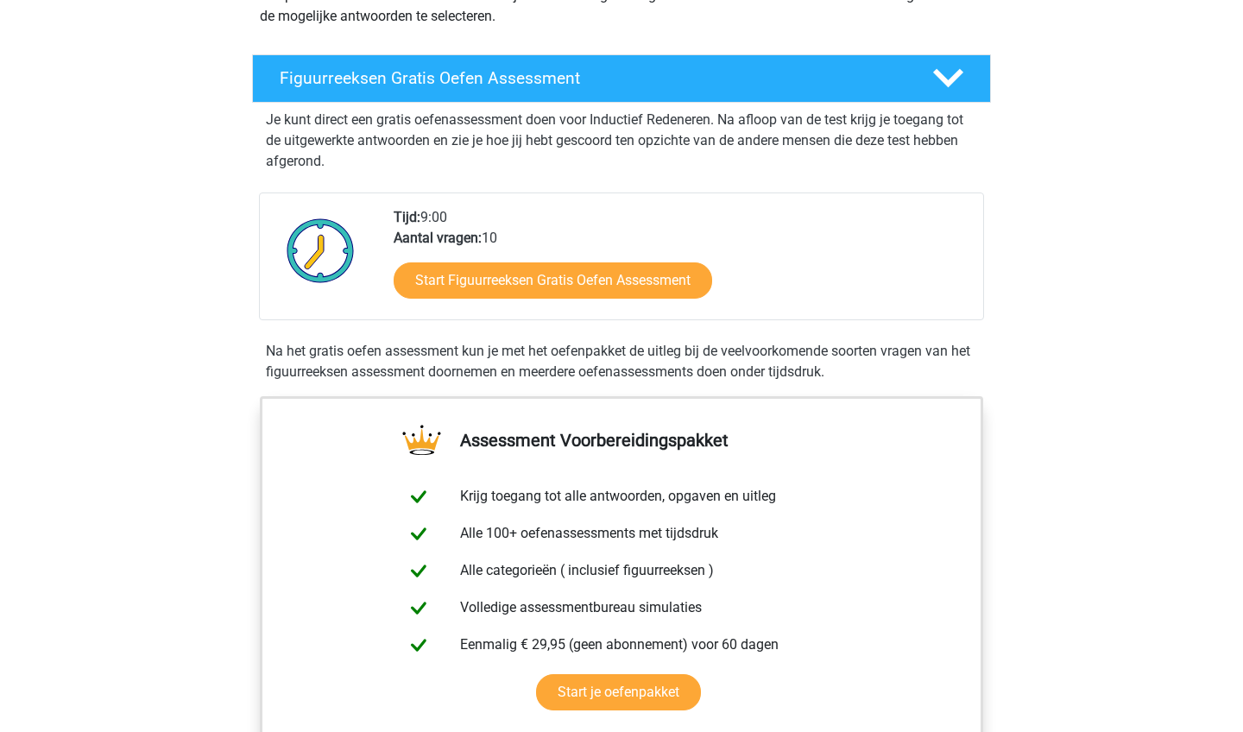
scroll to position [274, 0]
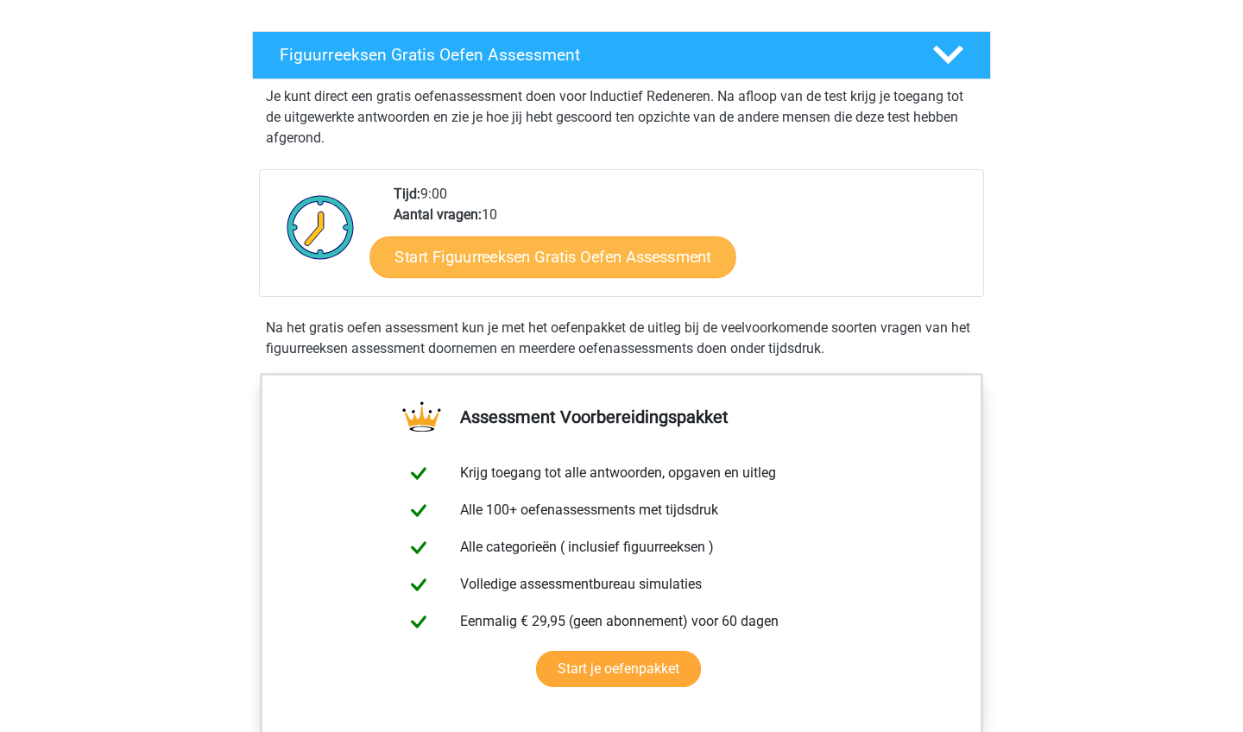
click at [574, 261] on link "Start Figuurreeksen Gratis Oefen Assessment" at bounding box center [553, 256] width 366 height 41
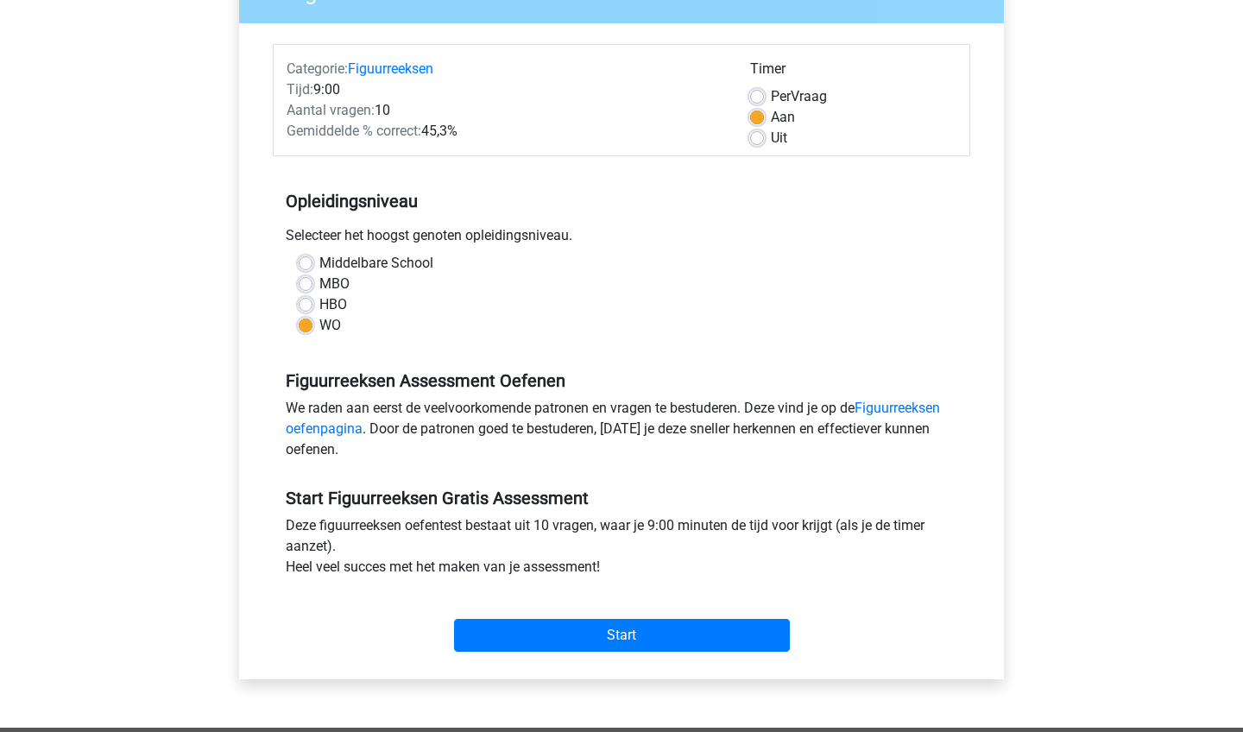
scroll to position [329, 0]
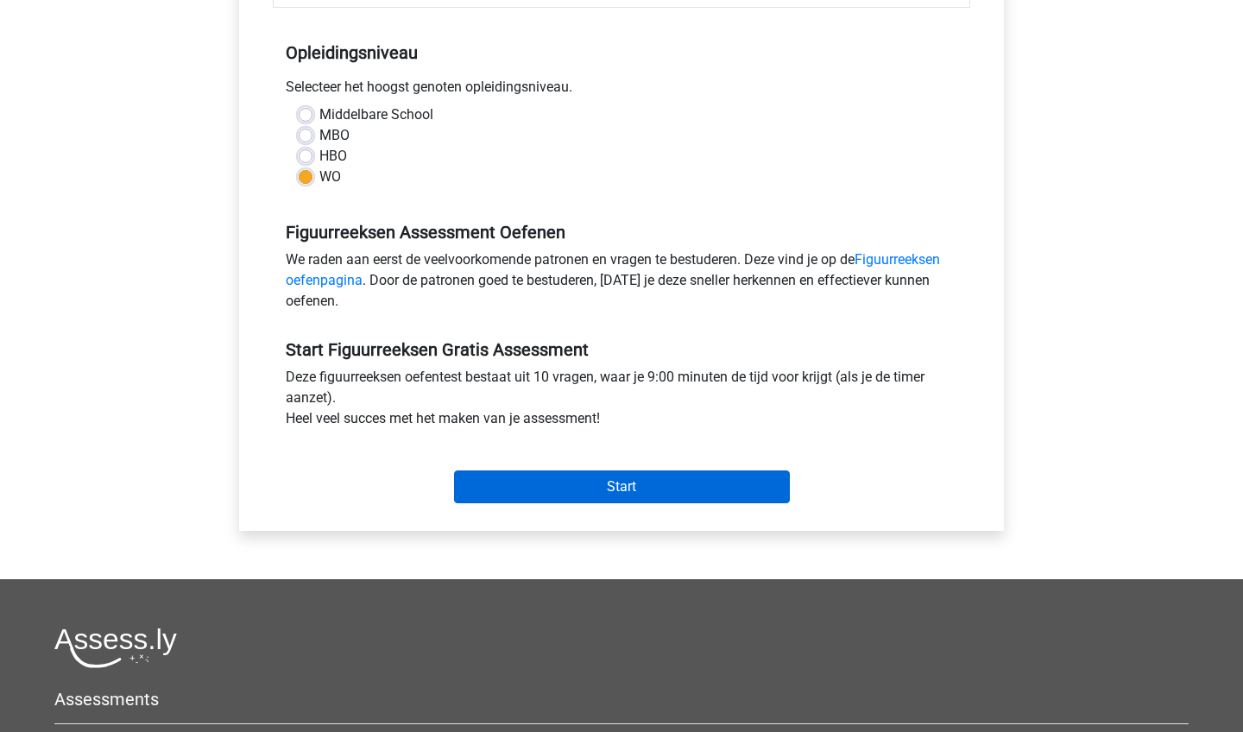
click at [653, 486] on input "Start" at bounding box center [622, 486] width 336 height 33
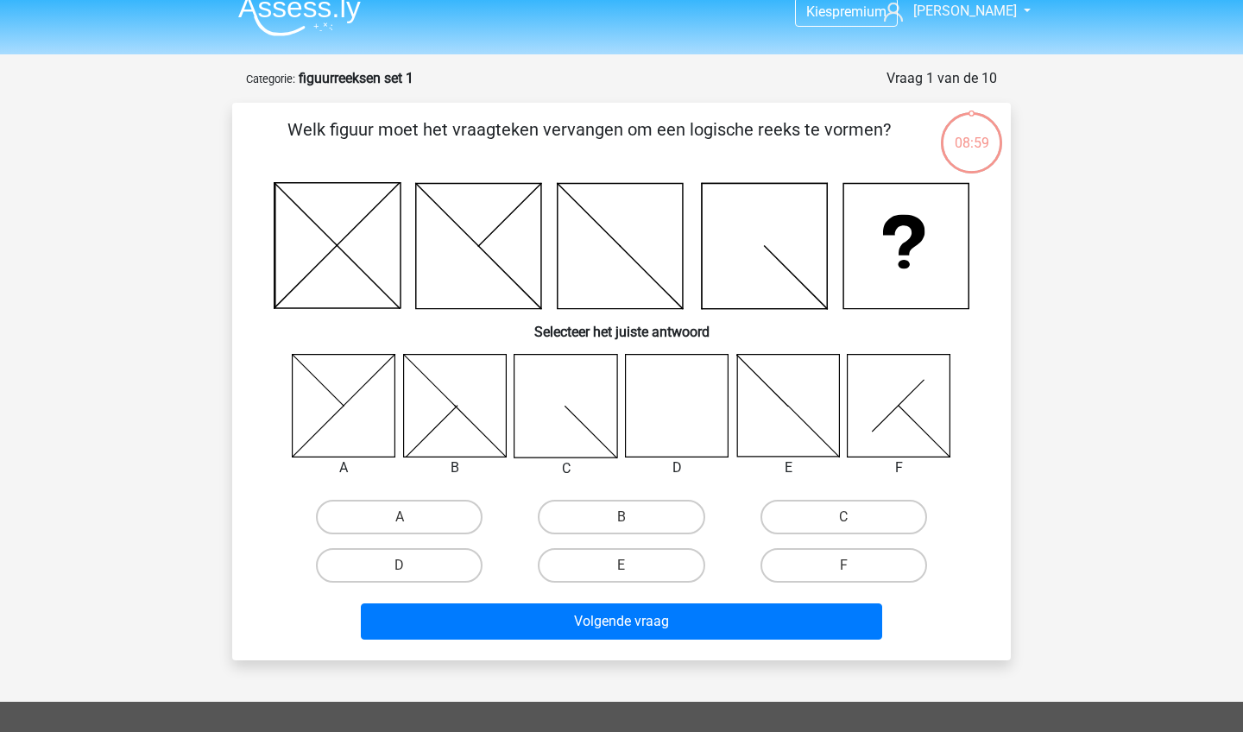
scroll to position [22, 0]
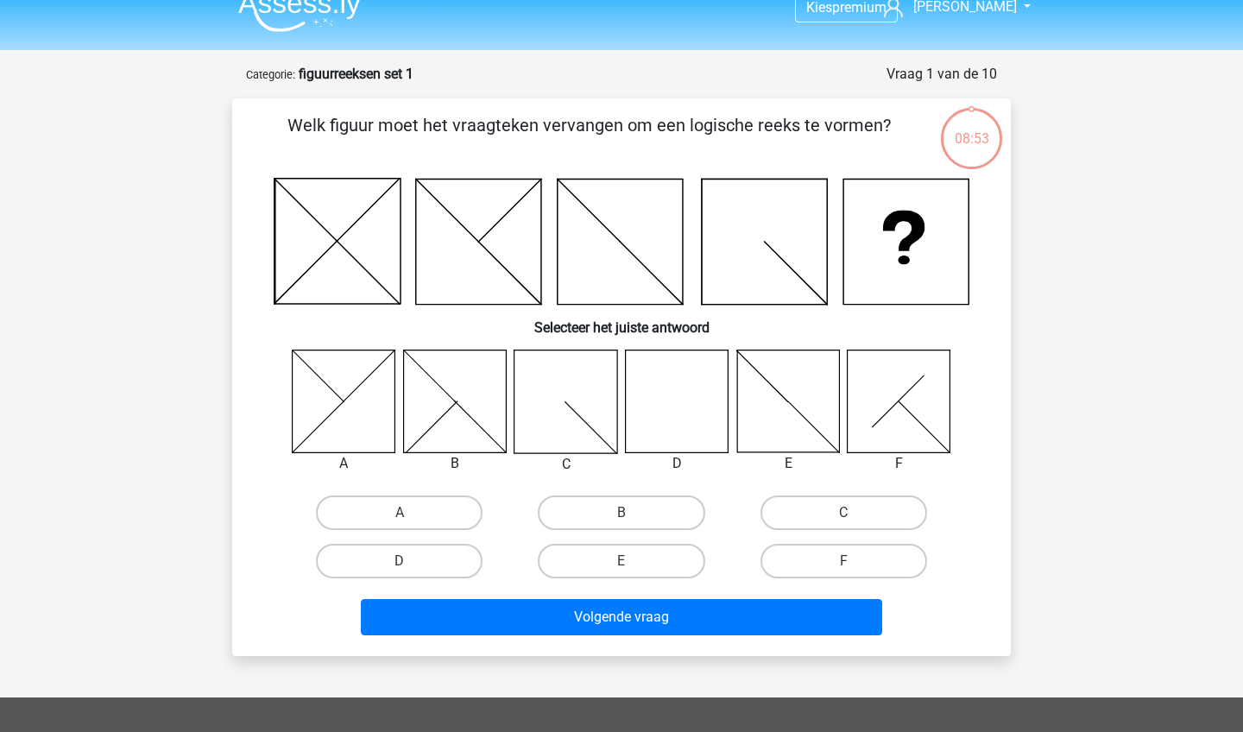
click at [688, 404] on icon at bounding box center [677, 401] width 103 height 103
click at [398, 557] on label "D" at bounding box center [399, 561] width 167 height 35
click at [400, 561] on input "D" at bounding box center [405, 566] width 11 height 11
radio input "true"
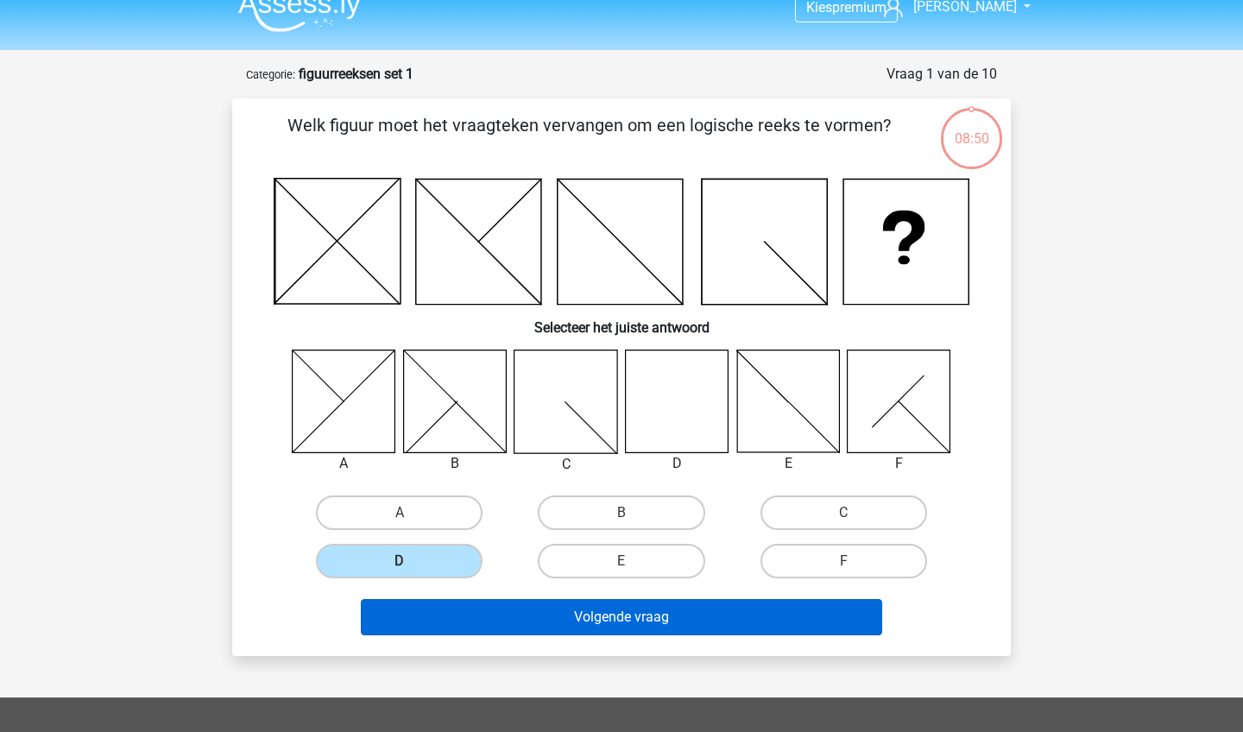
click at [604, 623] on button "Volgende vraag" at bounding box center [622, 617] width 522 height 36
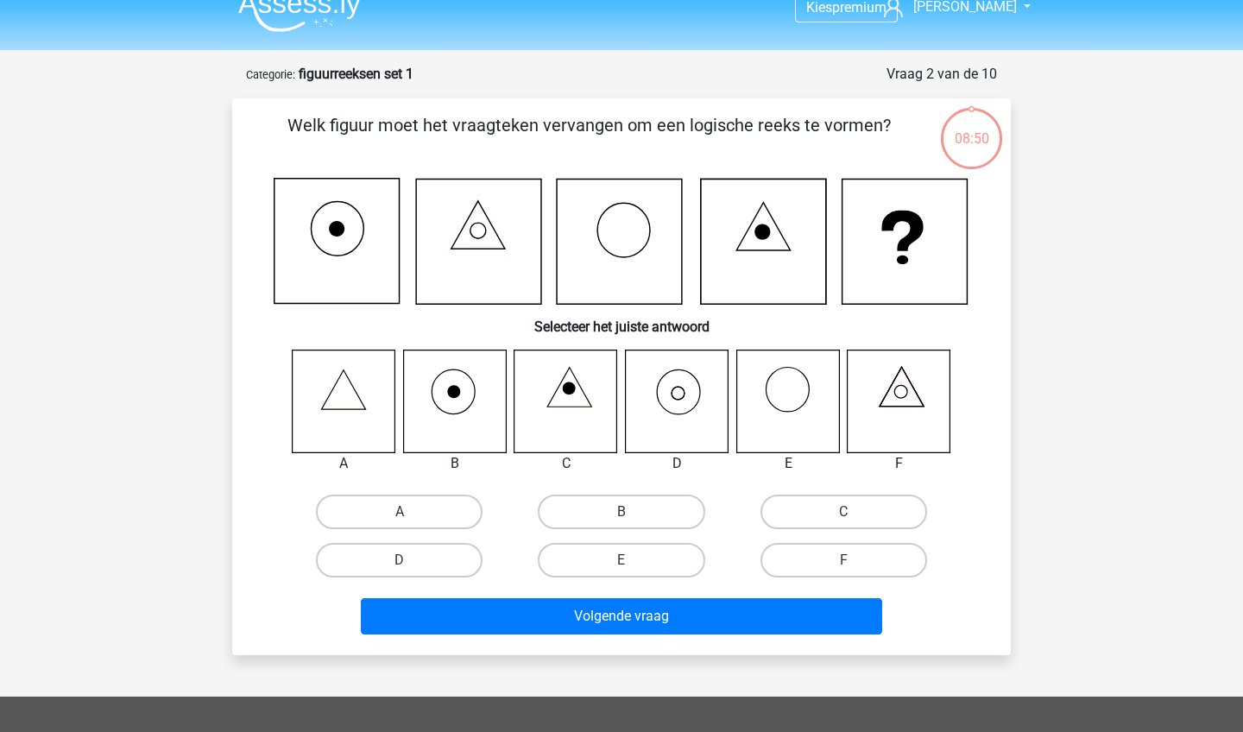
scroll to position [86, 0]
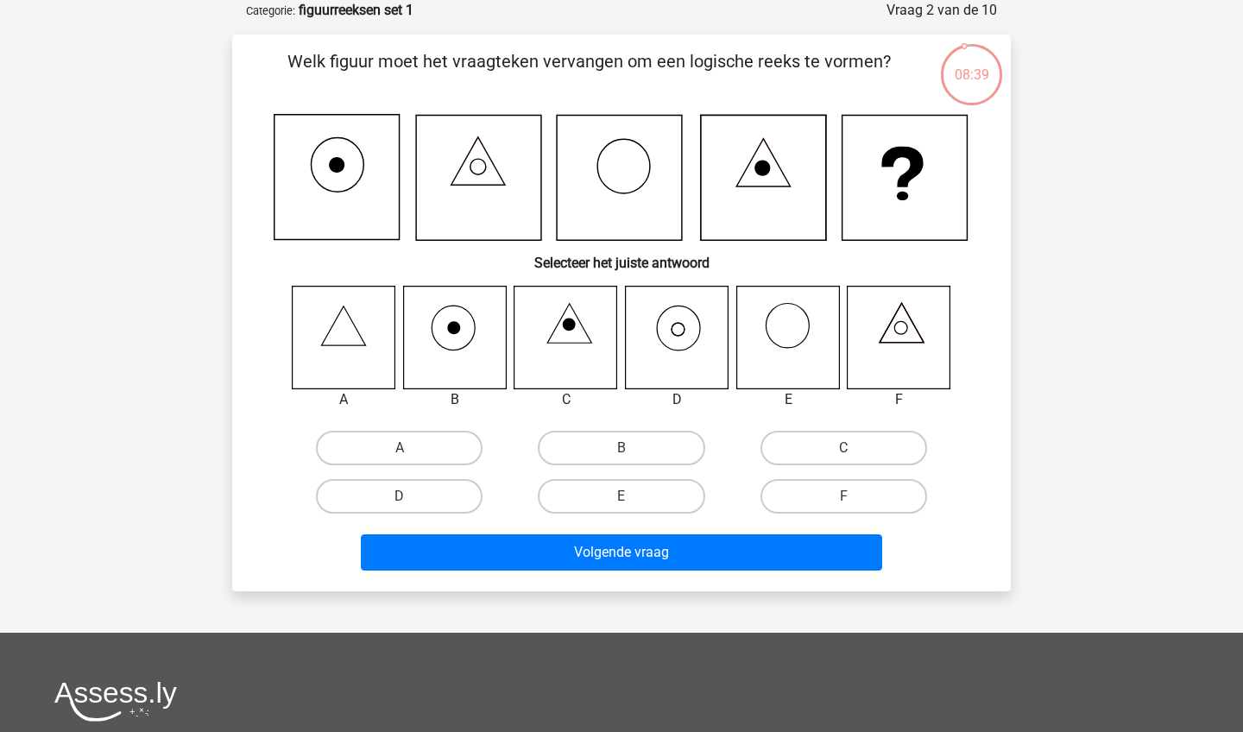
click at [694, 352] on icon at bounding box center [677, 337] width 103 height 103
click at [431, 490] on label "D" at bounding box center [399, 496] width 167 height 35
click at [411, 496] on input "D" at bounding box center [405, 501] width 11 height 11
radio input "true"
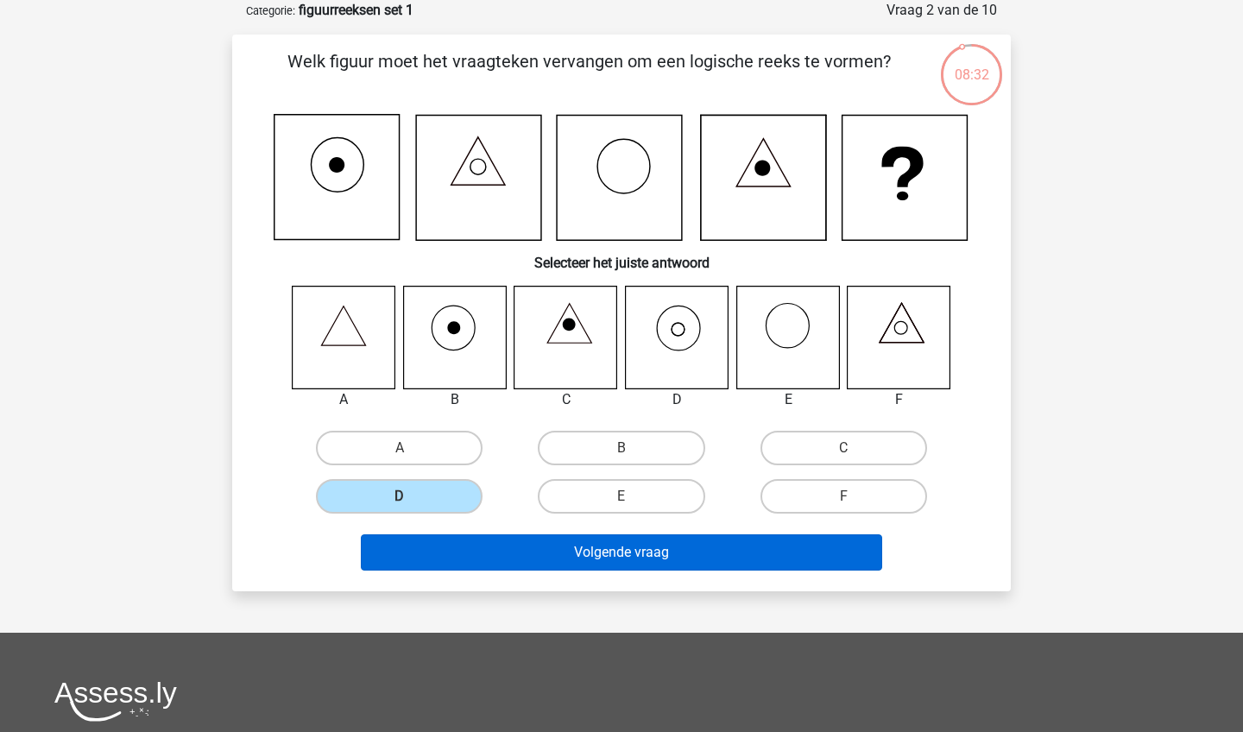
click at [553, 552] on button "Volgende vraag" at bounding box center [622, 552] width 522 height 36
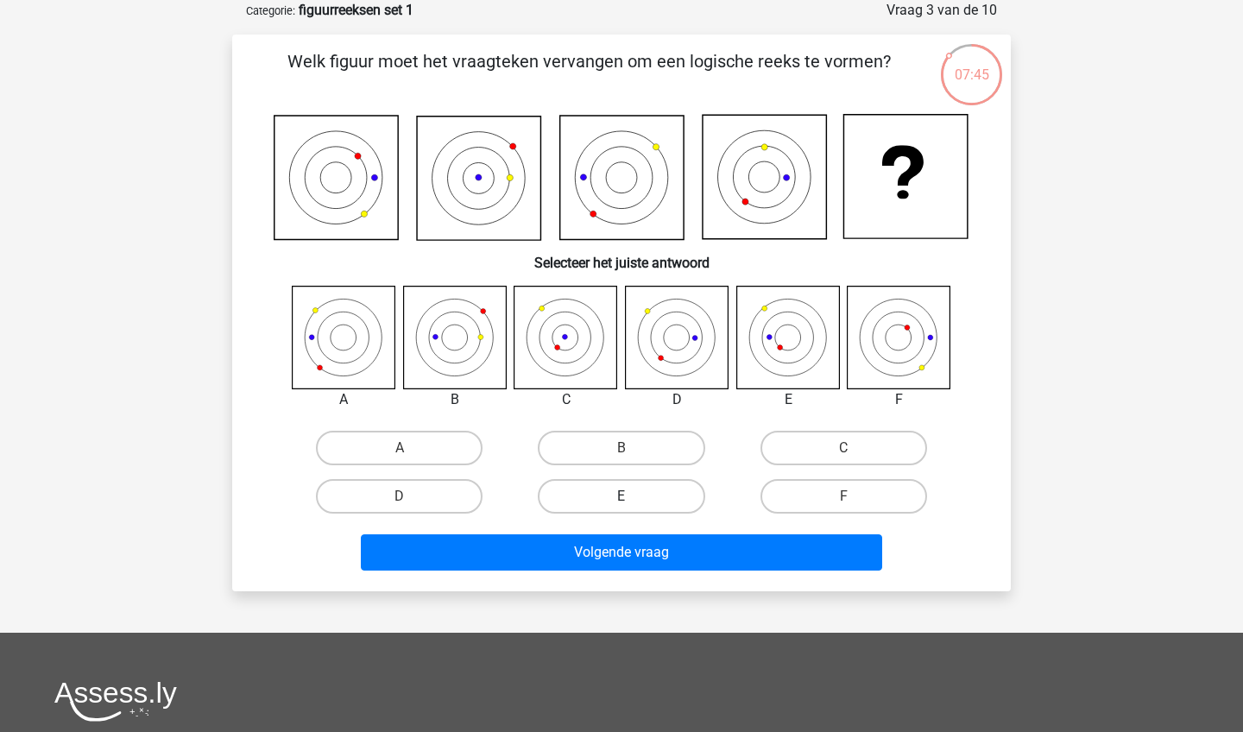
click at [647, 494] on label "E" at bounding box center [621, 496] width 167 height 35
click at [633, 496] on input "E" at bounding box center [626, 501] width 11 height 11
radio input "true"
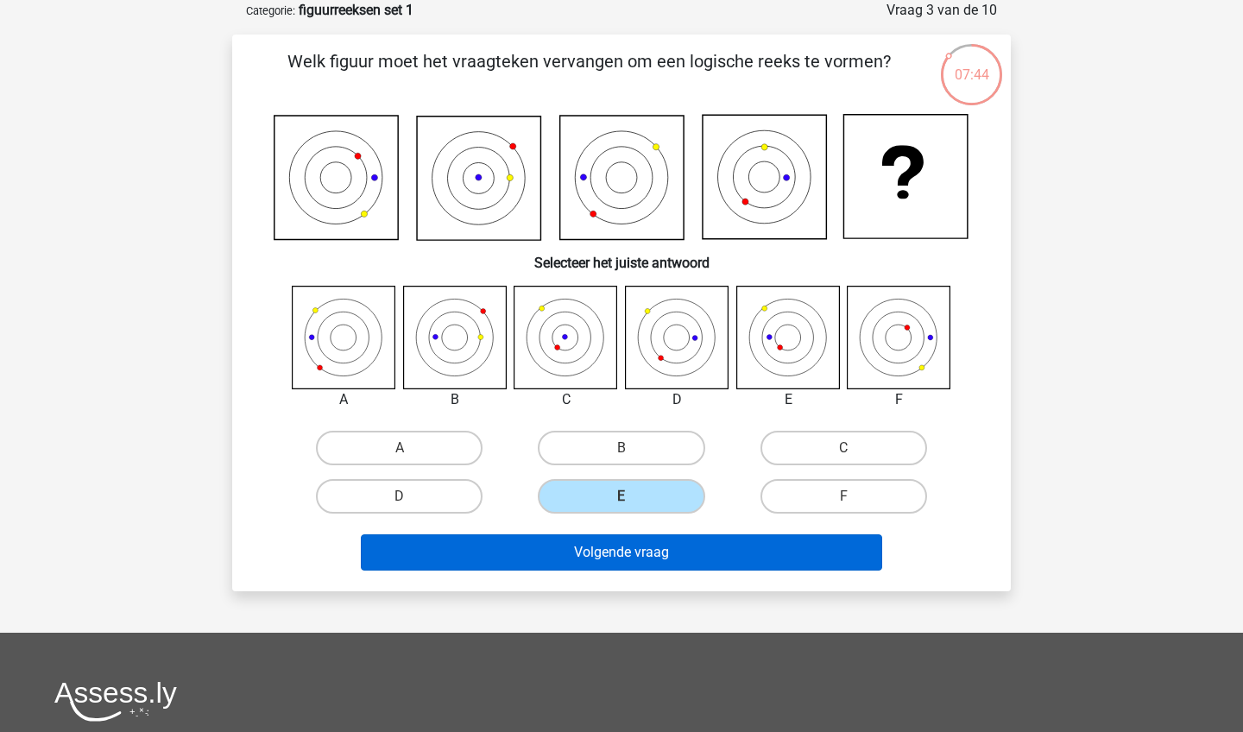
click at [667, 550] on button "Volgende vraag" at bounding box center [622, 552] width 522 height 36
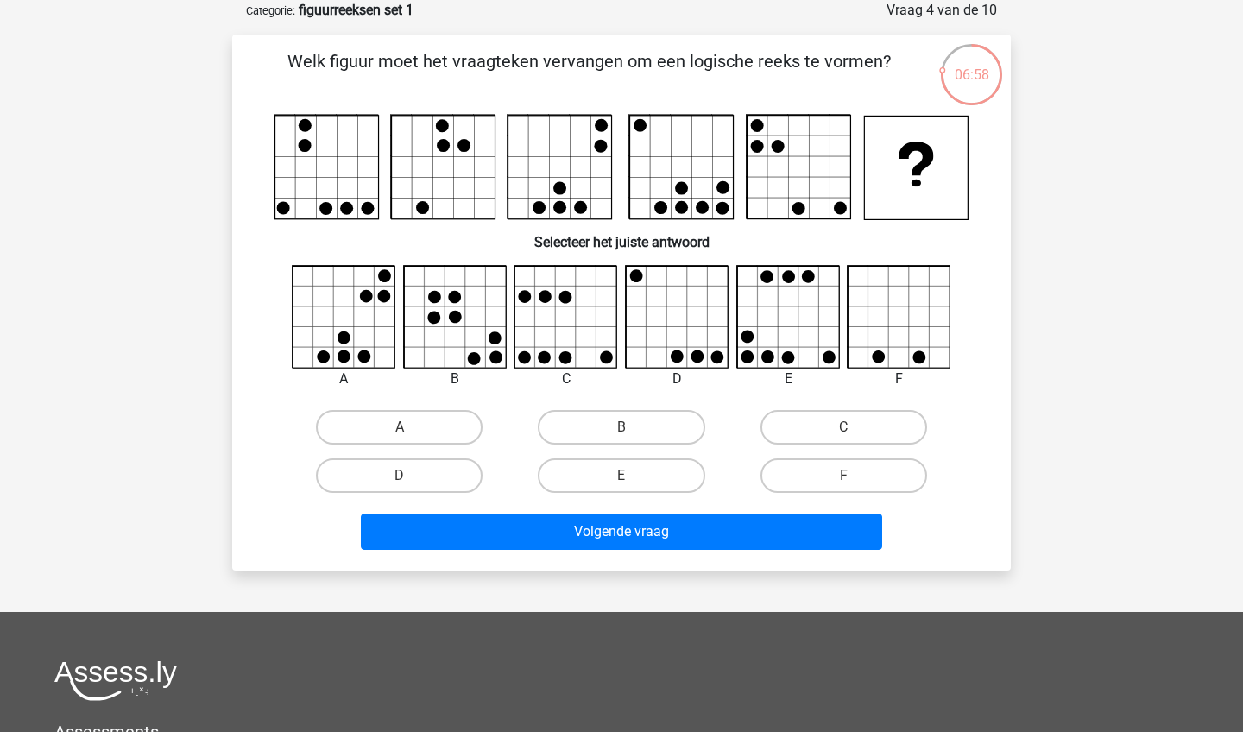
click at [797, 352] on icon at bounding box center [788, 317] width 103 height 103
click at [614, 476] on label "E" at bounding box center [621, 475] width 167 height 35
click at [621, 476] on input "E" at bounding box center [626, 481] width 11 height 11
radio input "true"
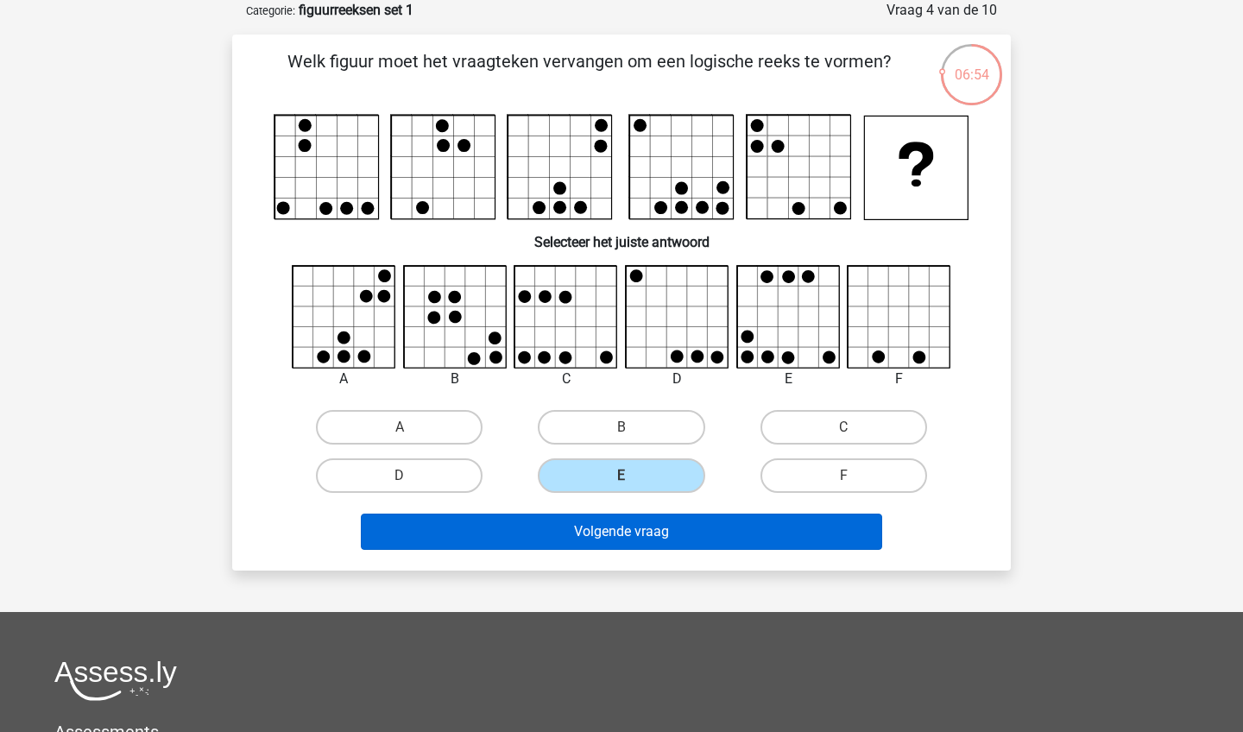
click at [647, 536] on button "Volgende vraag" at bounding box center [622, 531] width 522 height 36
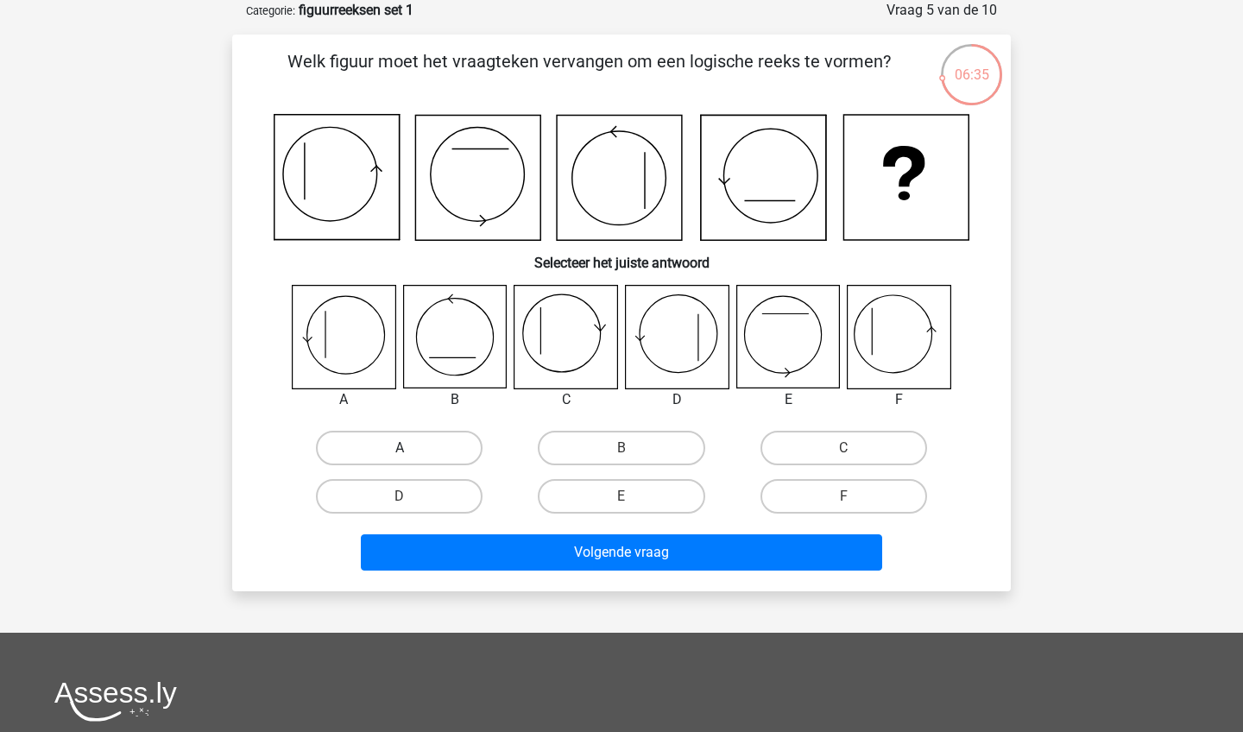
click at [411, 447] on label "A" at bounding box center [399, 448] width 167 height 35
click at [411, 448] on input "A" at bounding box center [405, 453] width 11 height 11
radio input "true"
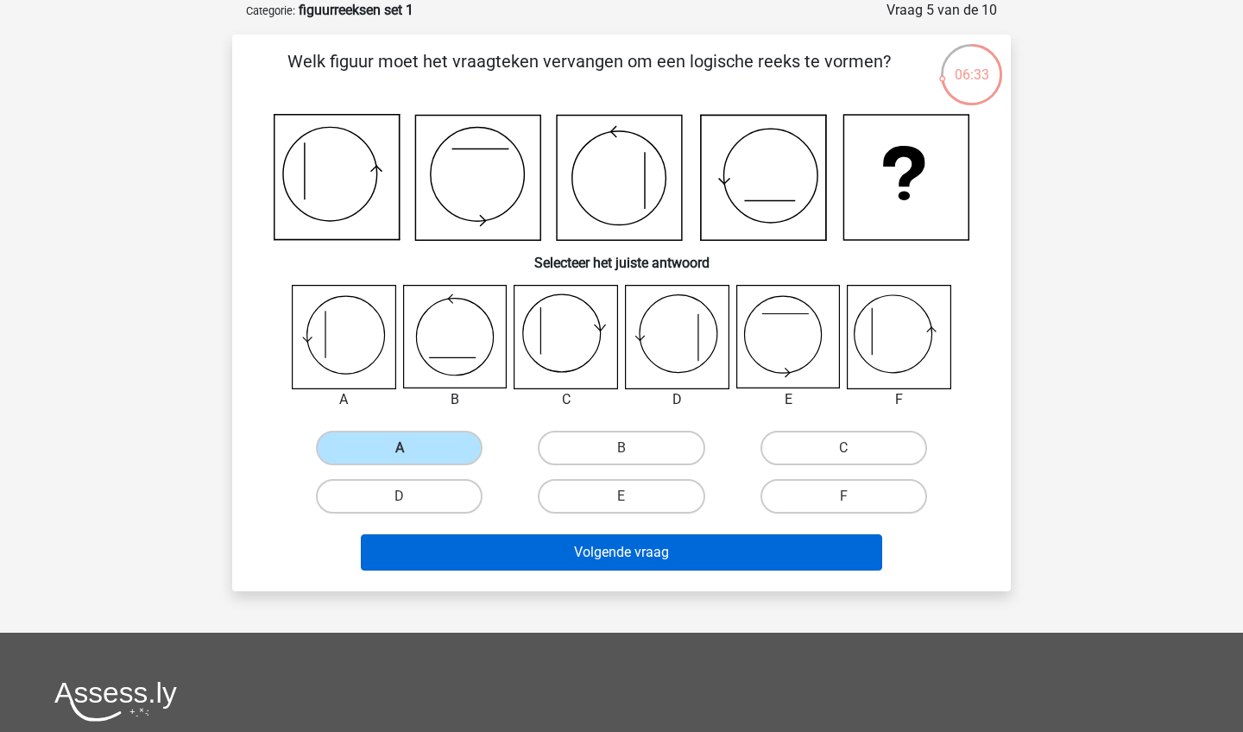
click at [658, 565] on button "Volgende vraag" at bounding box center [622, 552] width 522 height 36
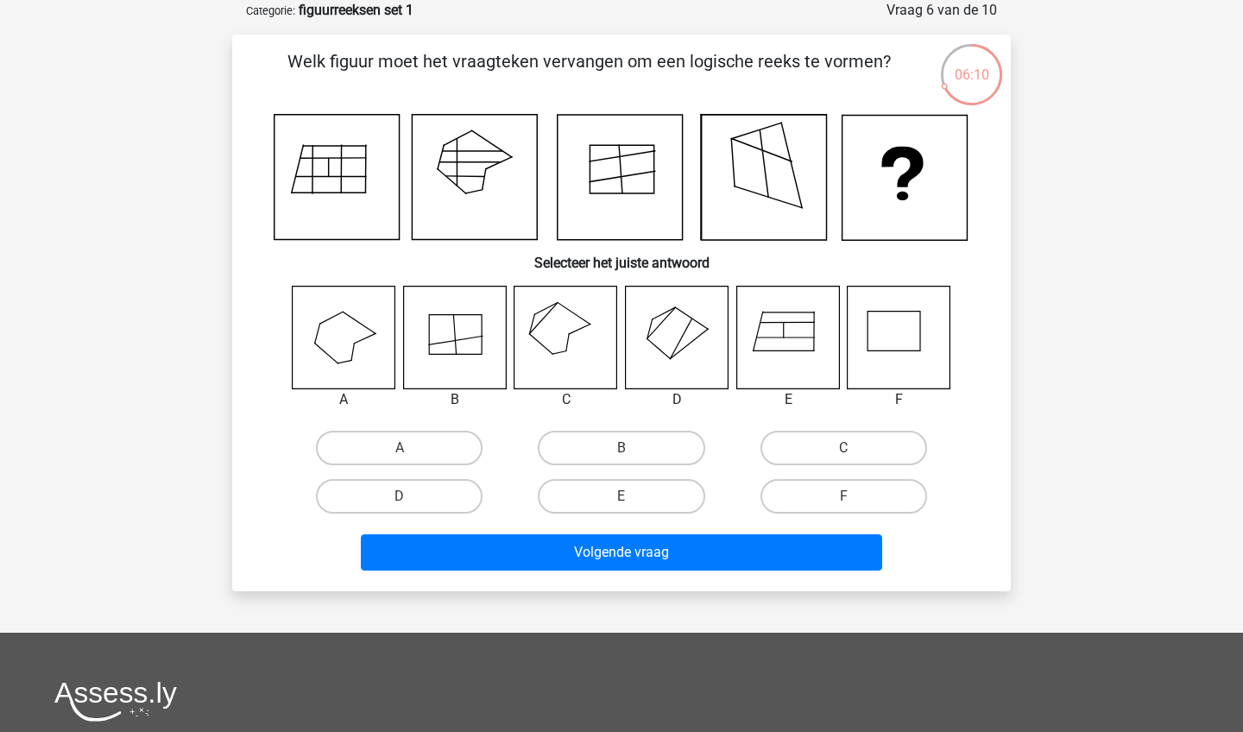
click at [564, 356] on icon at bounding box center [565, 337] width 103 height 103
click at [837, 439] on label "C" at bounding box center [843, 448] width 167 height 35
click at [843, 448] on input "C" at bounding box center [848, 453] width 11 height 11
radio input "true"
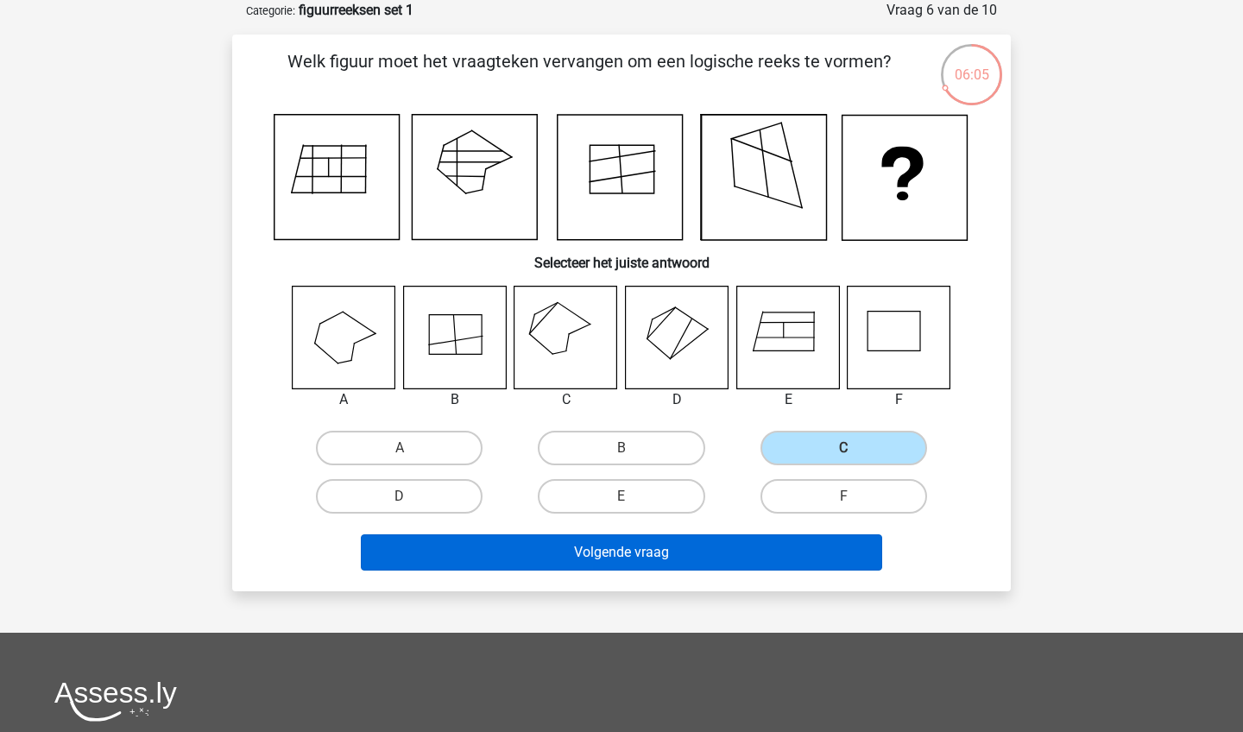
click at [627, 543] on button "Volgende vraag" at bounding box center [622, 552] width 522 height 36
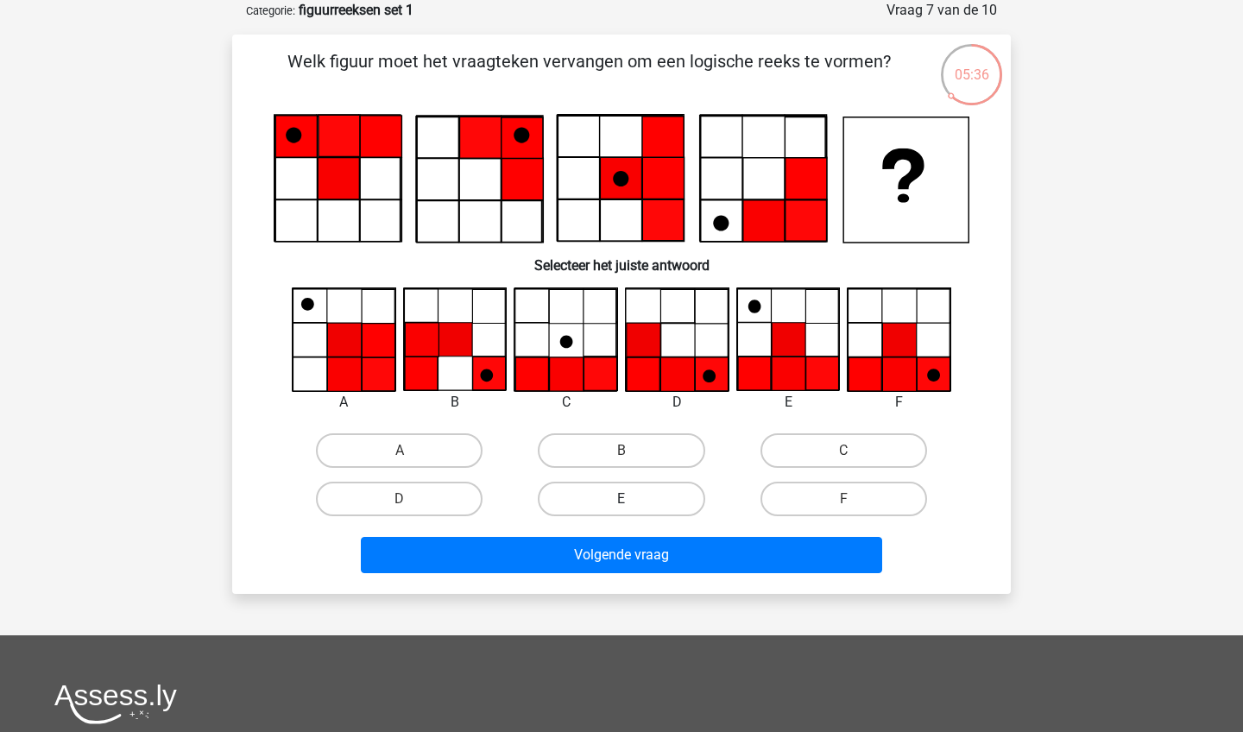
click at [665, 492] on label "E" at bounding box center [621, 499] width 167 height 35
click at [633, 499] on input "E" at bounding box center [626, 504] width 11 height 11
radio input "true"
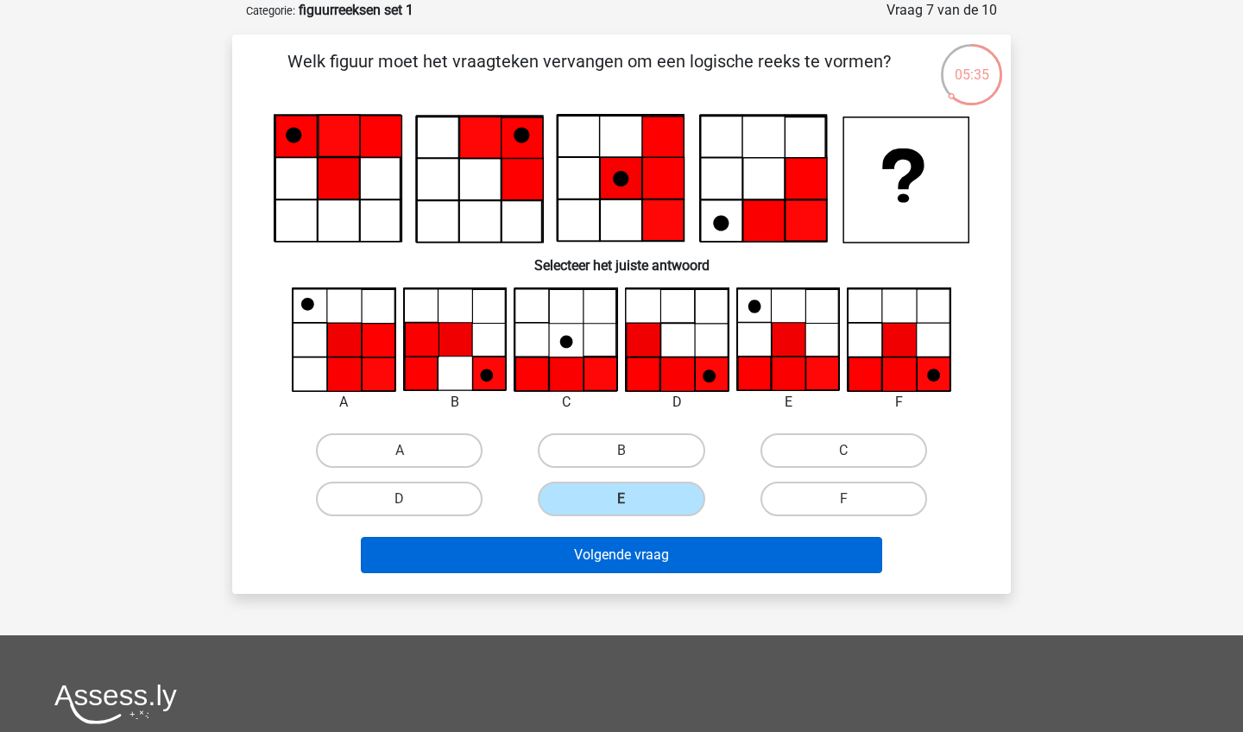
click at [666, 556] on button "Volgende vraag" at bounding box center [622, 555] width 522 height 36
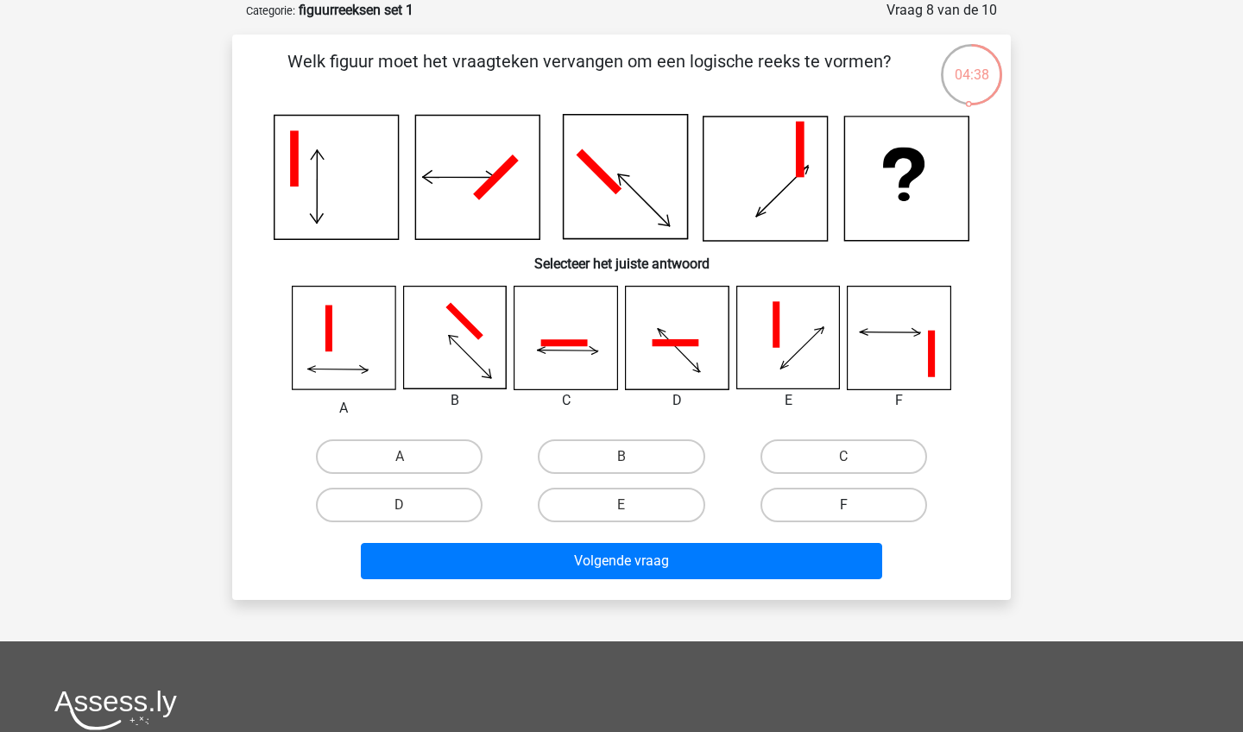
click at [855, 501] on label "F" at bounding box center [843, 505] width 167 height 35
click at [854, 505] on input "F" at bounding box center [848, 510] width 11 height 11
radio input "true"
click at [673, 580] on div "Volgende vraag" at bounding box center [621, 564] width 666 height 43
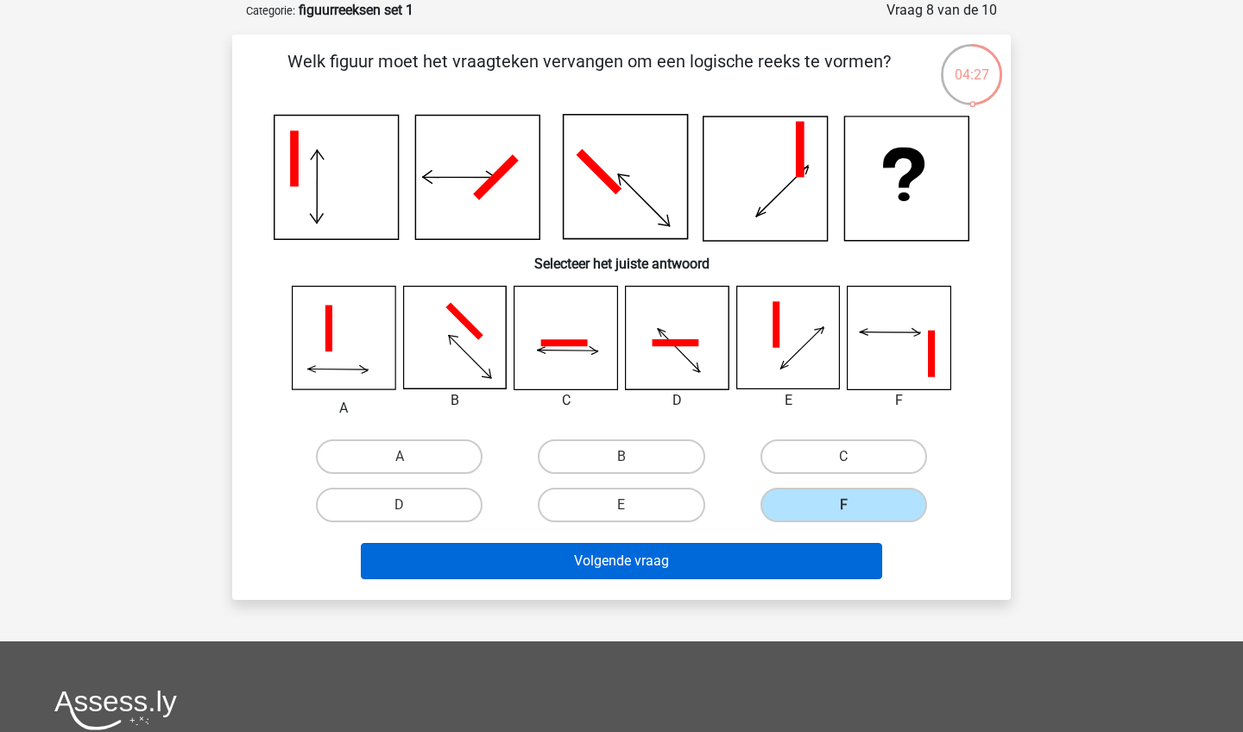
click at [650, 554] on button "Volgende vraag" at bounding box center [622, 561] width 522 height 36
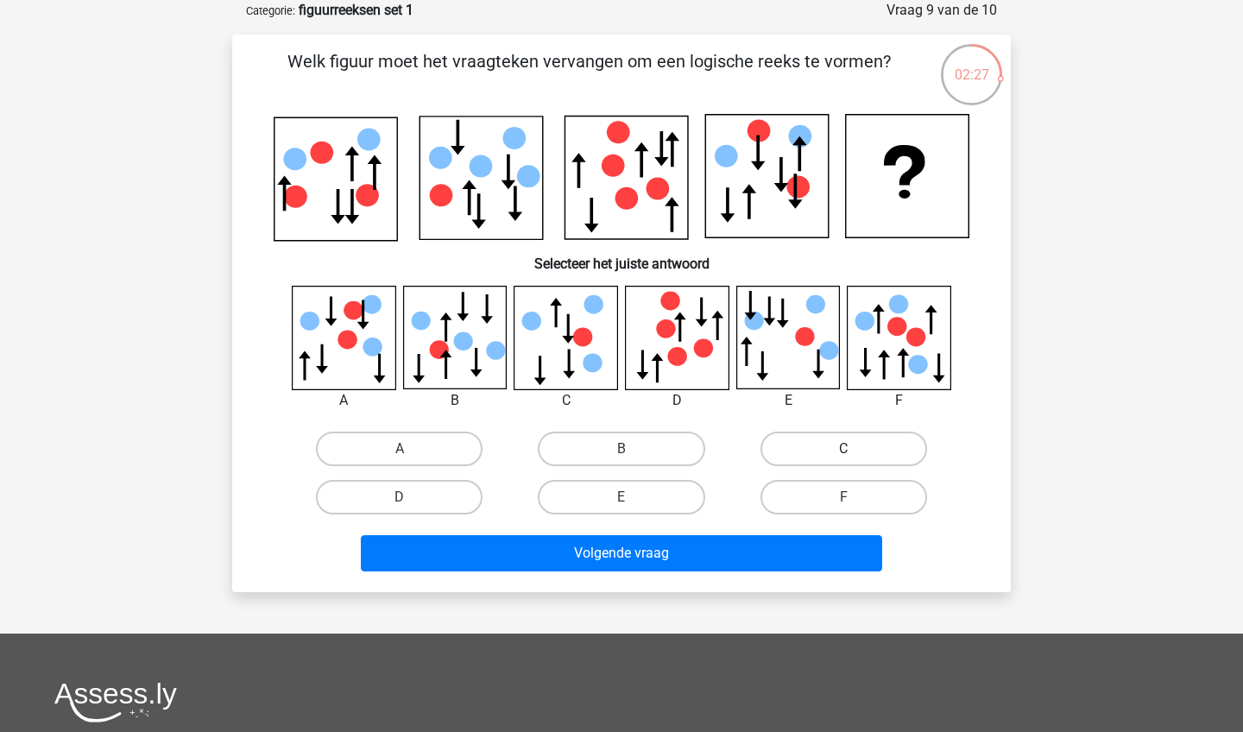
click at [834, 457] on label "C" at bounding box center [843, 448] width 167 height 35
click at [843, 457] on input "C" at bounding box center [848, 454] width 11 height 11
radio input "true"
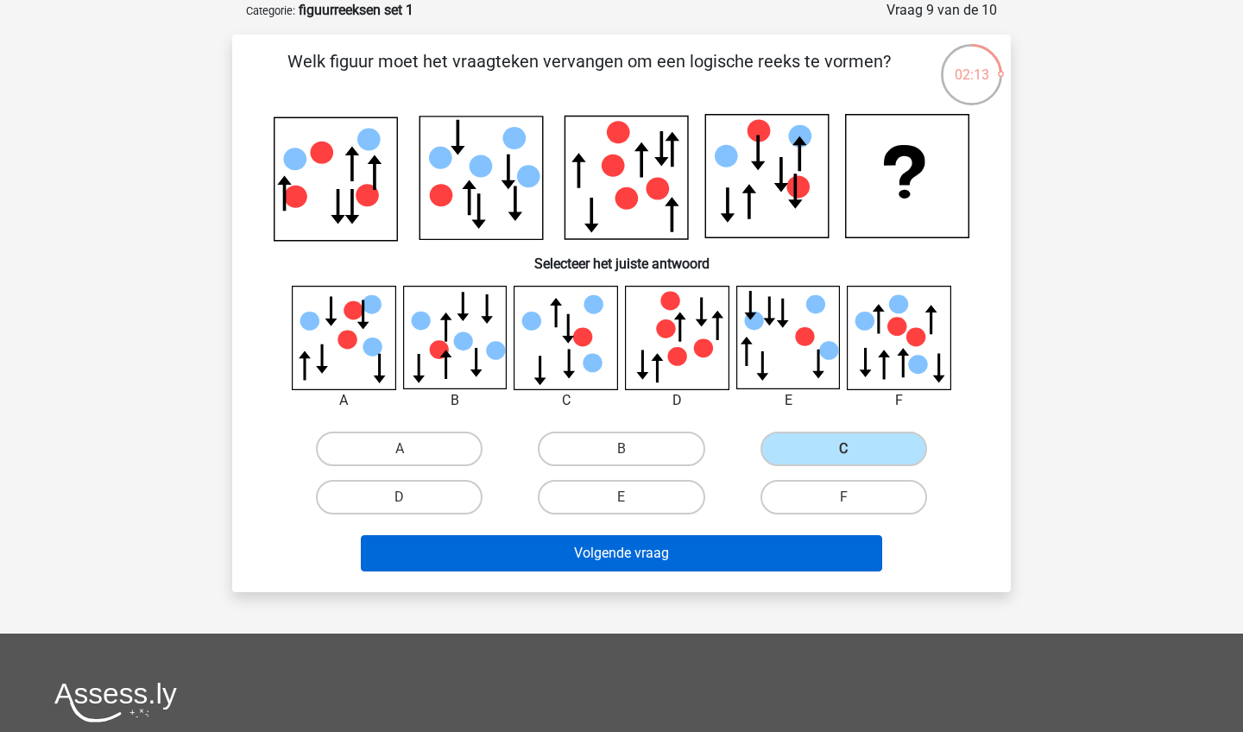
click at [705, 554] on button "Volgende vraag" at bounding box center [622, 553] width 522 height 36
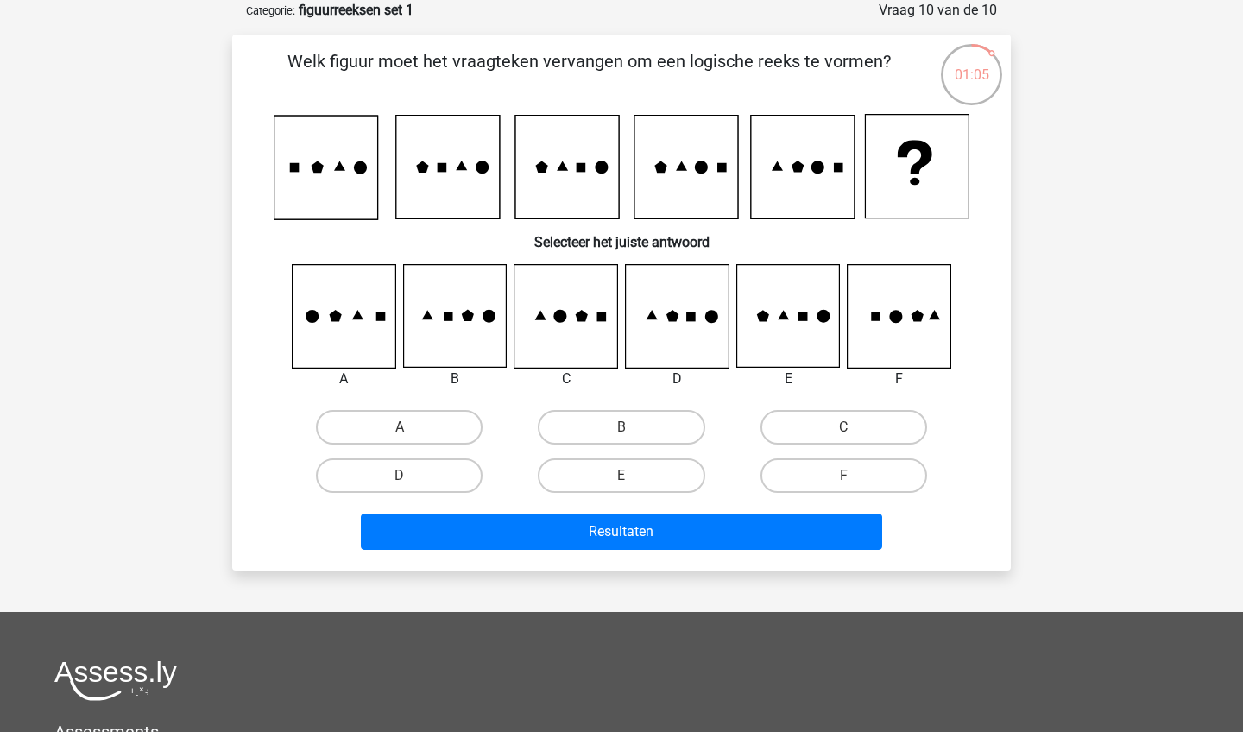
click at [595, 319] on icon at bounding box center [565, 316] width 103 height 103
click at [828, 418] on label "C" at bounding box center [843, 427] width 167 height 35
click at [843, 427] on input "C" at bounding box center [848, 432] width 11 height 11
radio input "true"
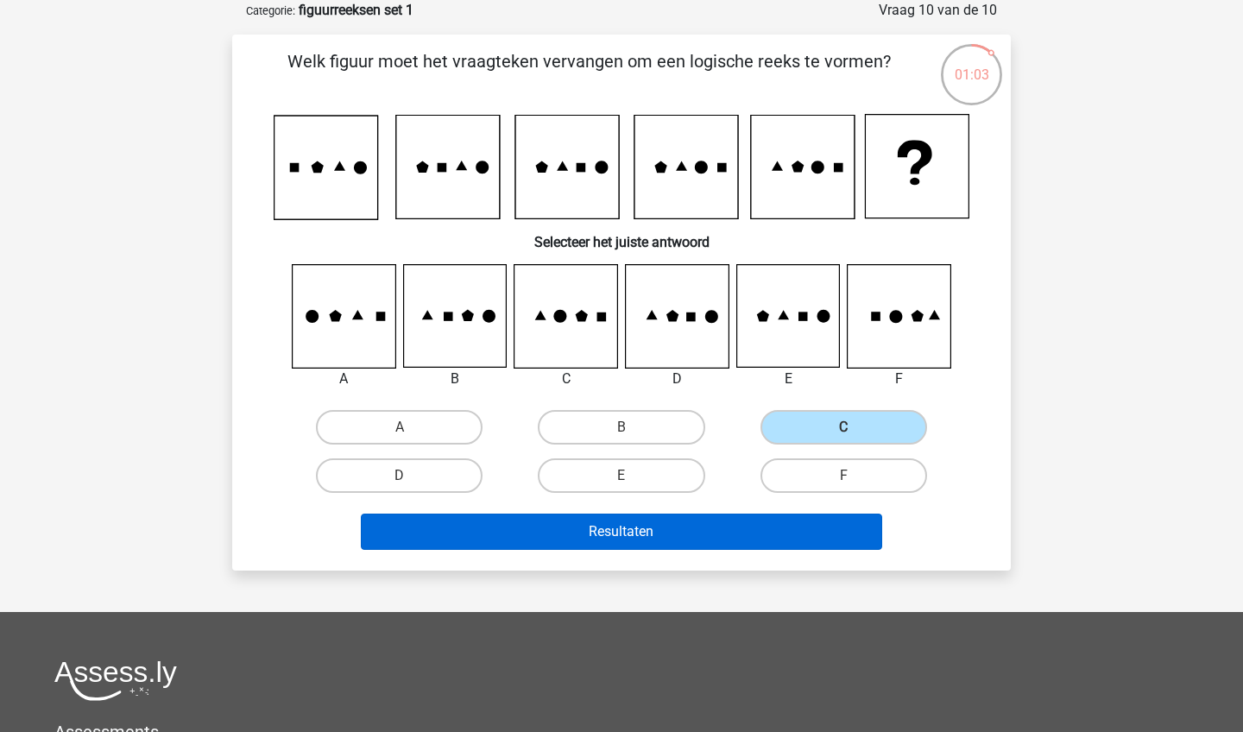
click at [626, 532] on button "Resultaten" at bounding box center [622, 531] width 522 height 36
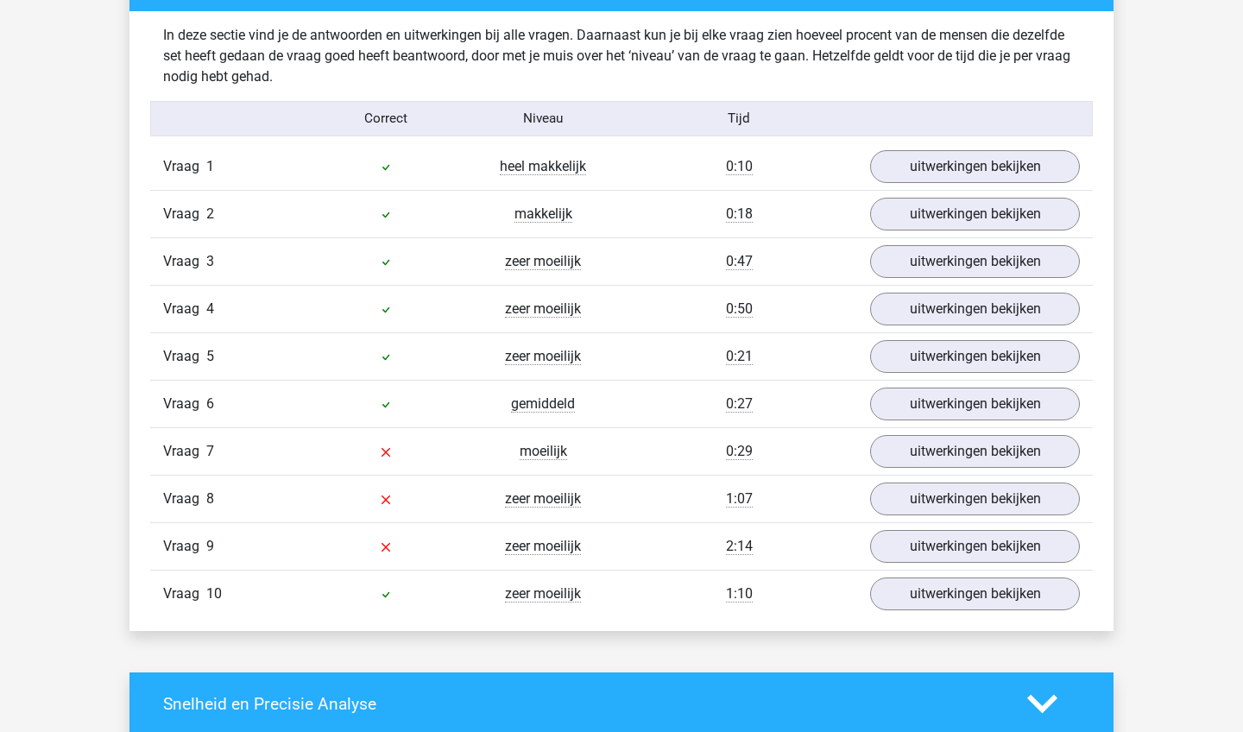
scroll to position [1364, 0]
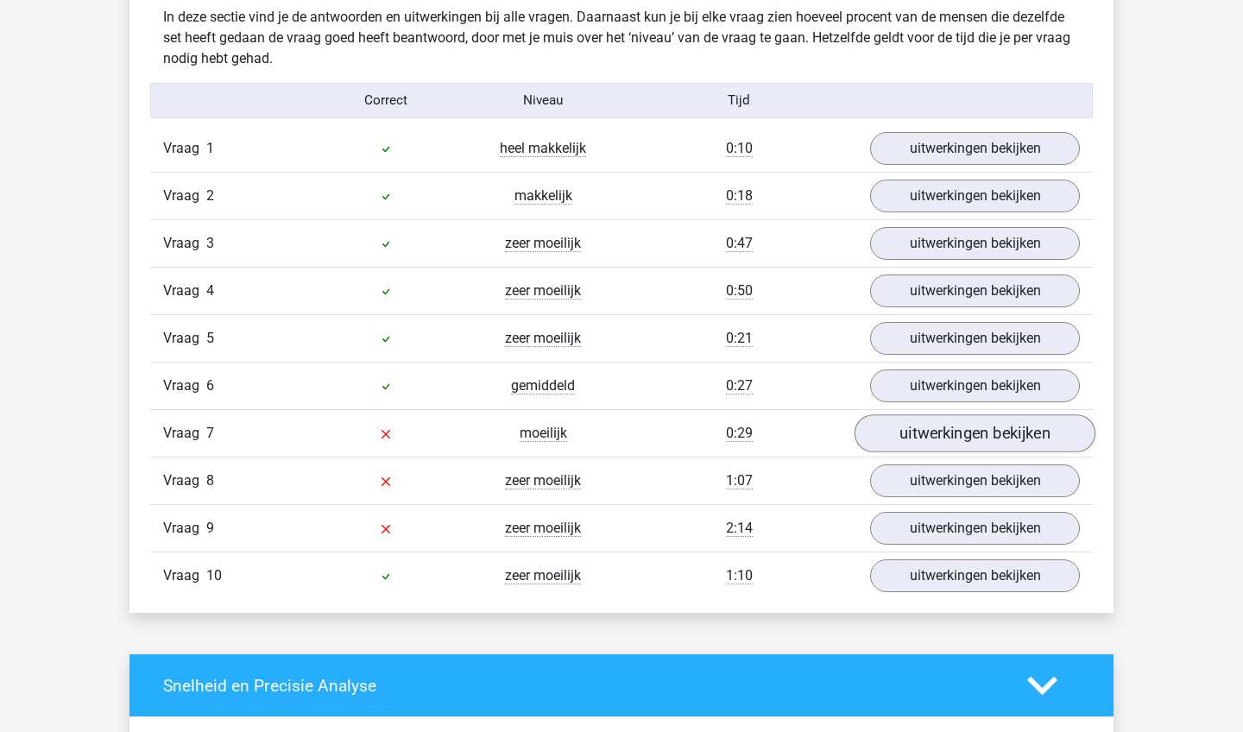
click at [907, 444] on link "uitwerkingen bekijken" at bounding box center [974, 433] width 241 height 38
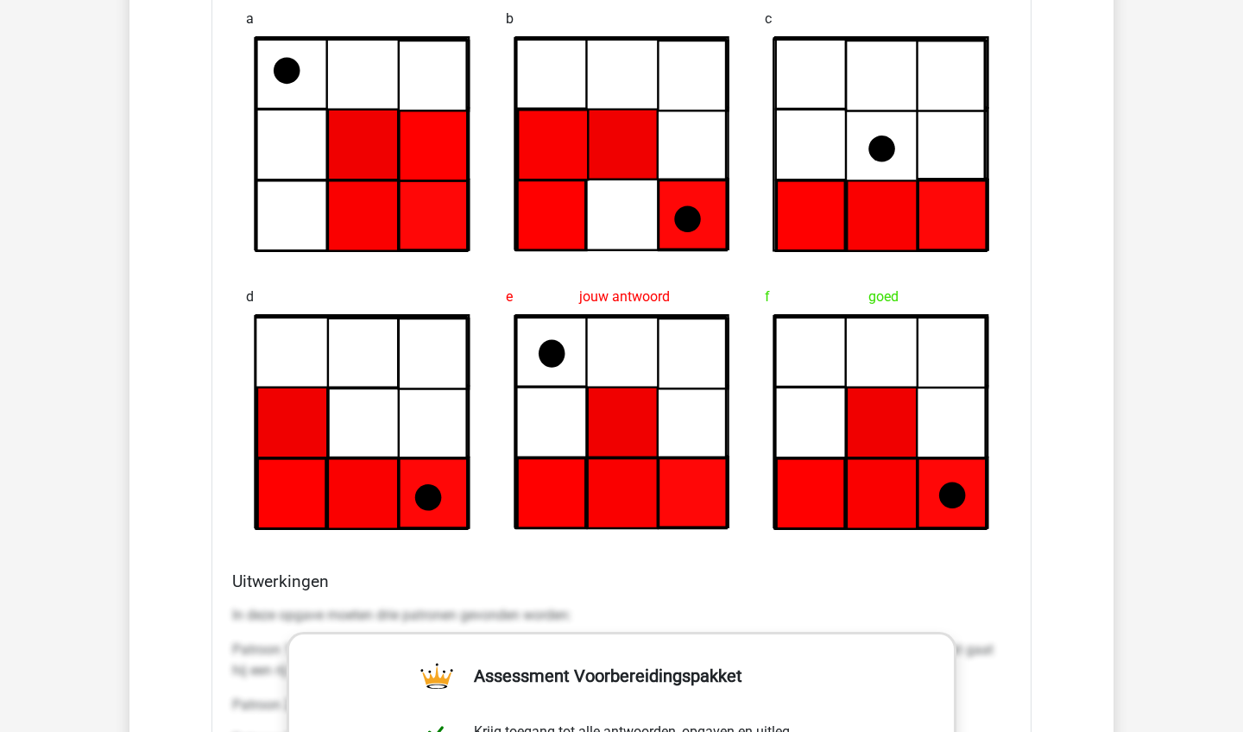
scroll to position [2054, 0]
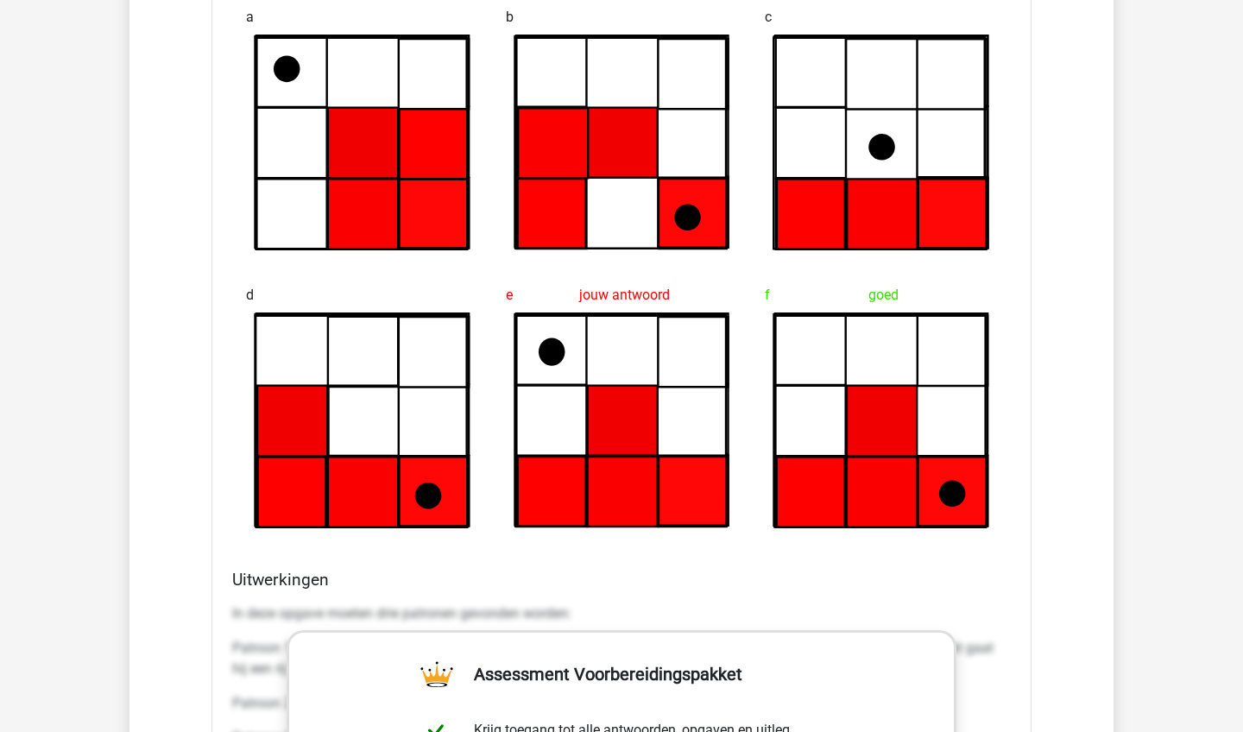
click at [574, 294] on div "jouw antwoord" at bounding box center [622, 295] width 232 height 35
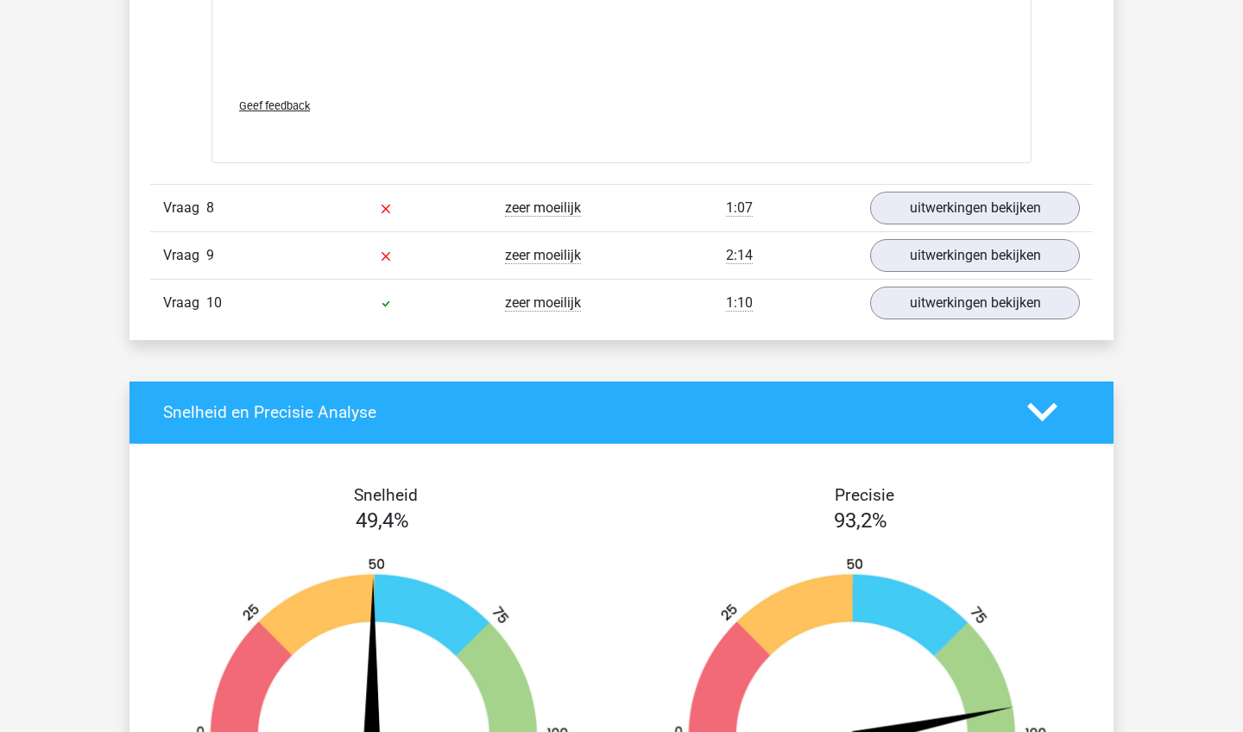
scroll to position [3093, 0]
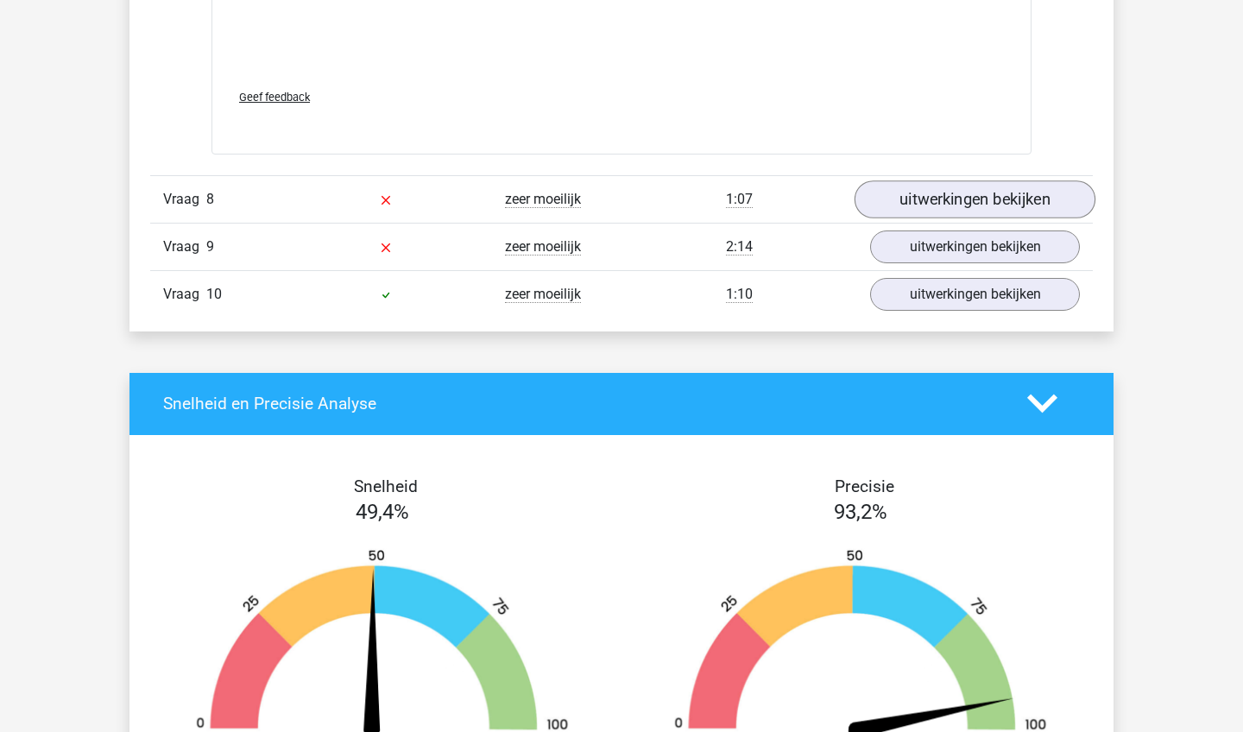
click at [958, 199] on link "uitwerkingen bekijken" at bounding box center [974, 199] width 241 height 38
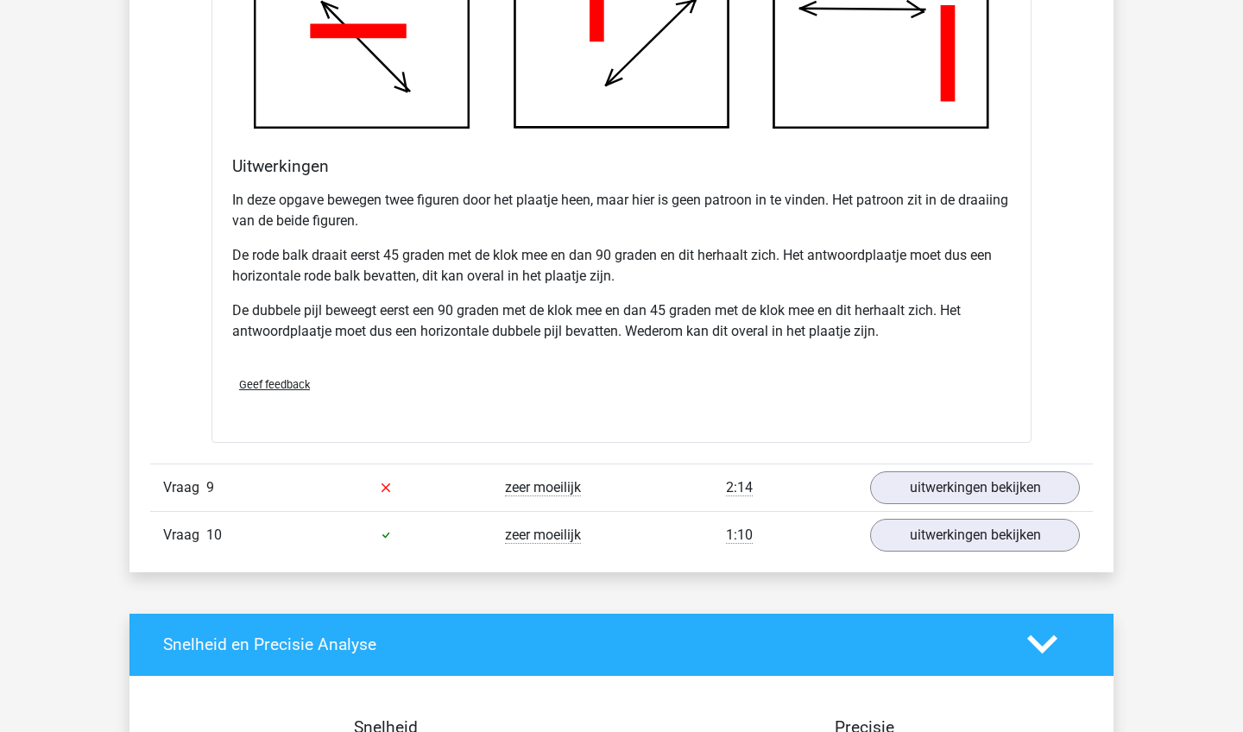
scroll to position [4009, 0]
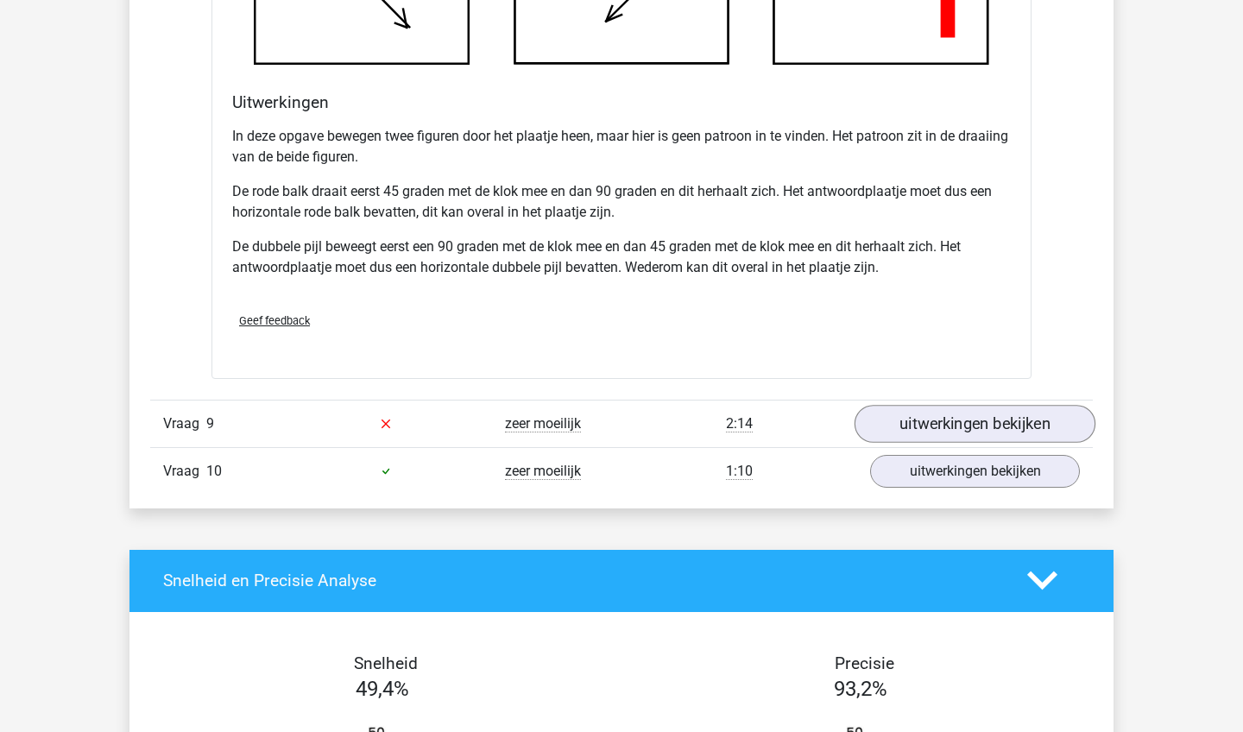
click at [930, 438] on link "uitwerkingen bekijken" at bounding box center [974, 424] width 241 height 38
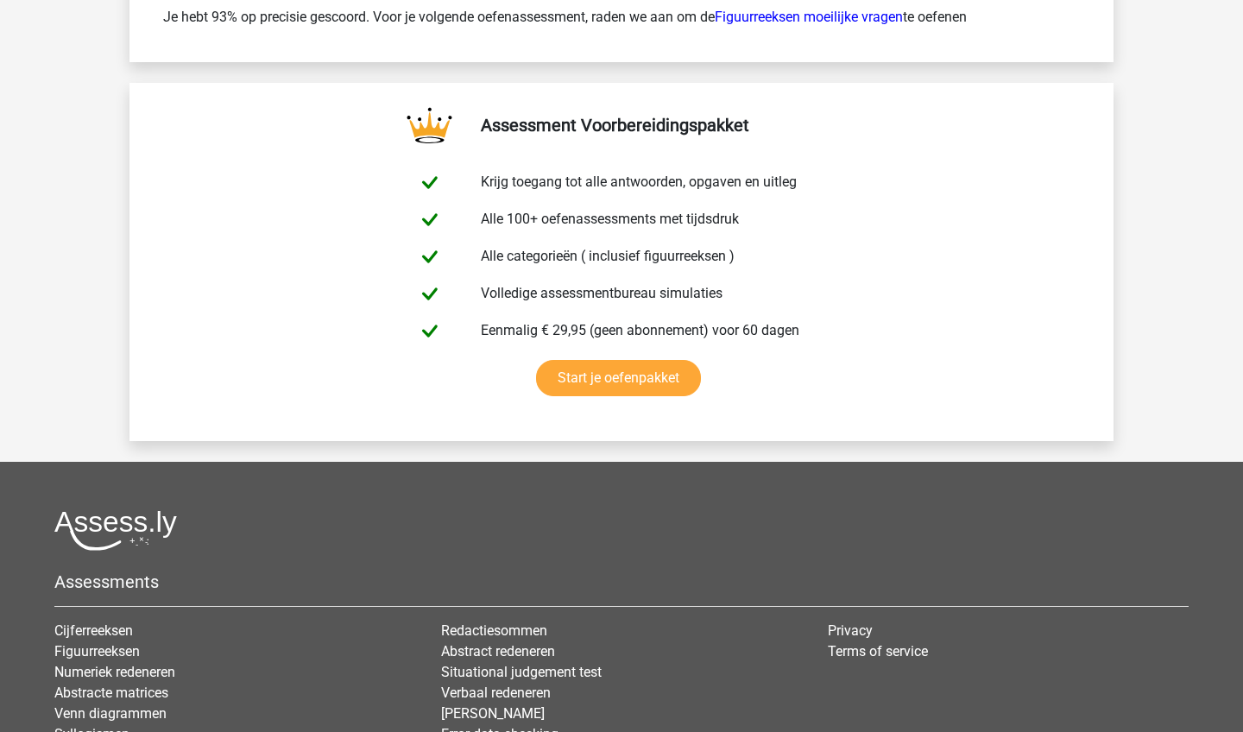
scroll to position [6890, 0]
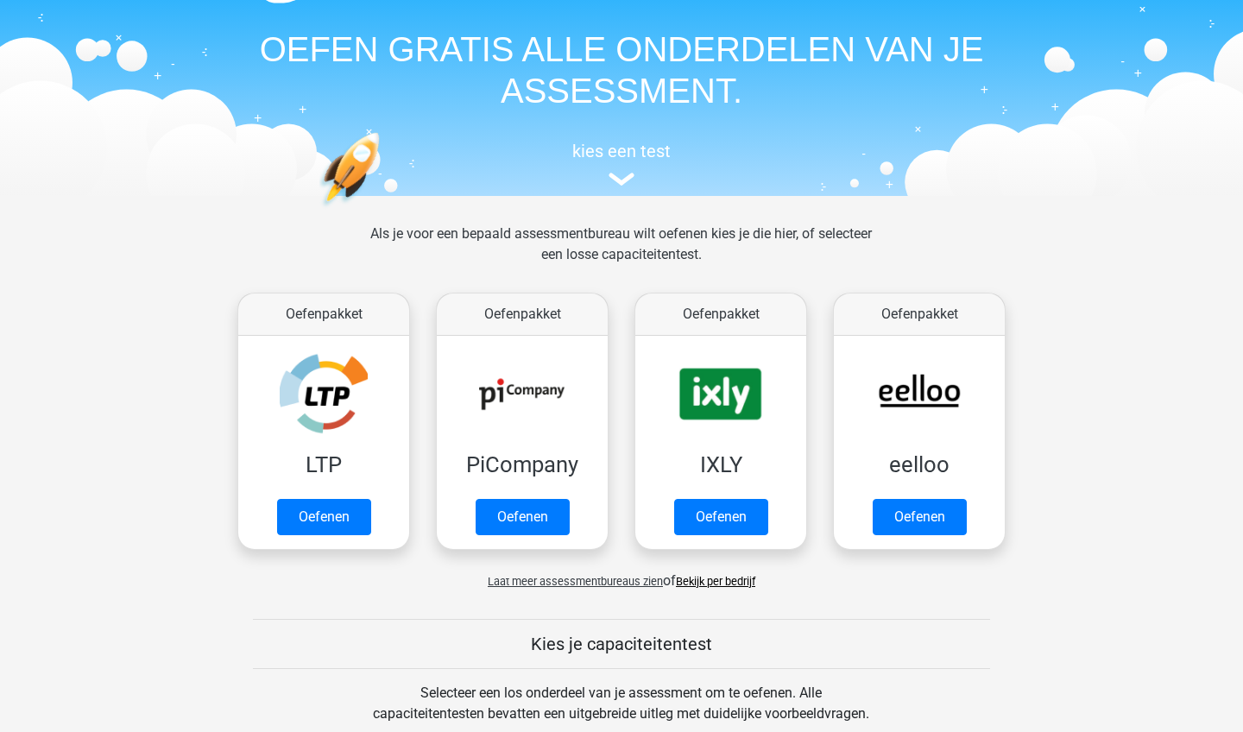
scroll to position [78, 0]
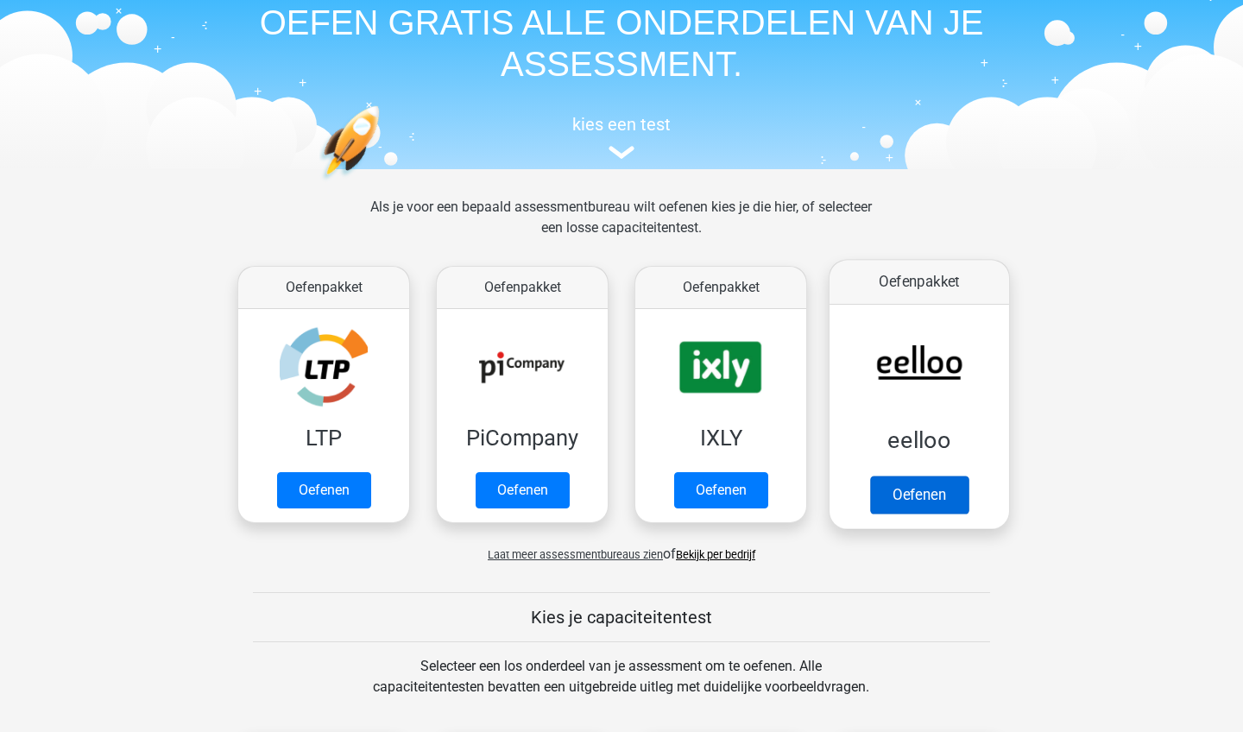
click at [932, 510] on link "Oefenen" at bounding box center [919, 495] width 98 height 38
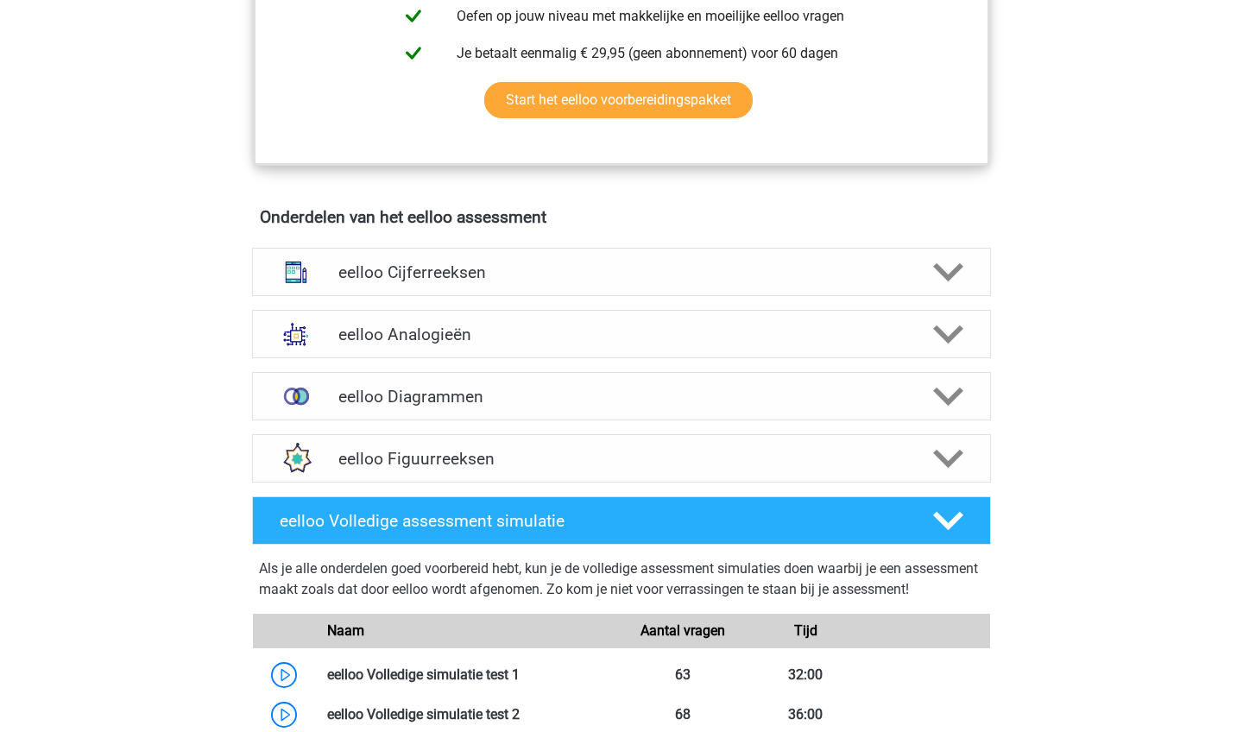
scroll to position [905, 0]
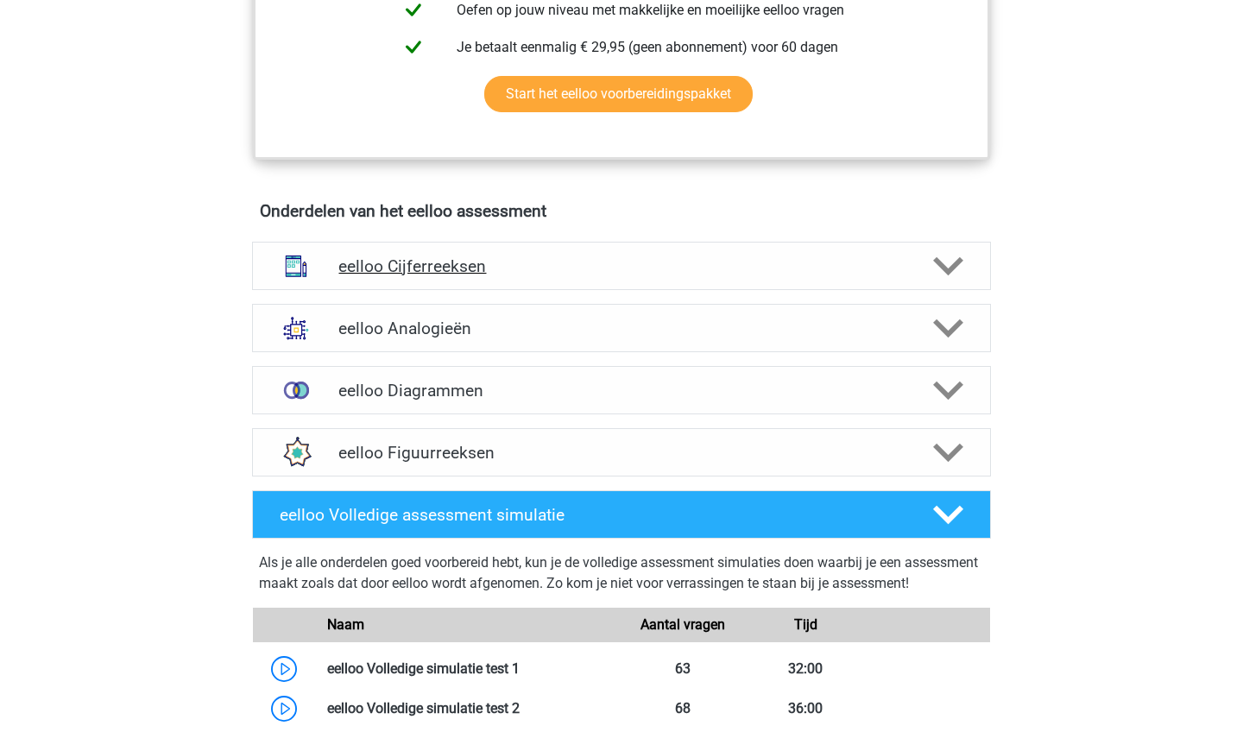
click at [608, 288] on div "eelloo Cijferreeksen" at bounding box center [621, 266] width 739 height 48
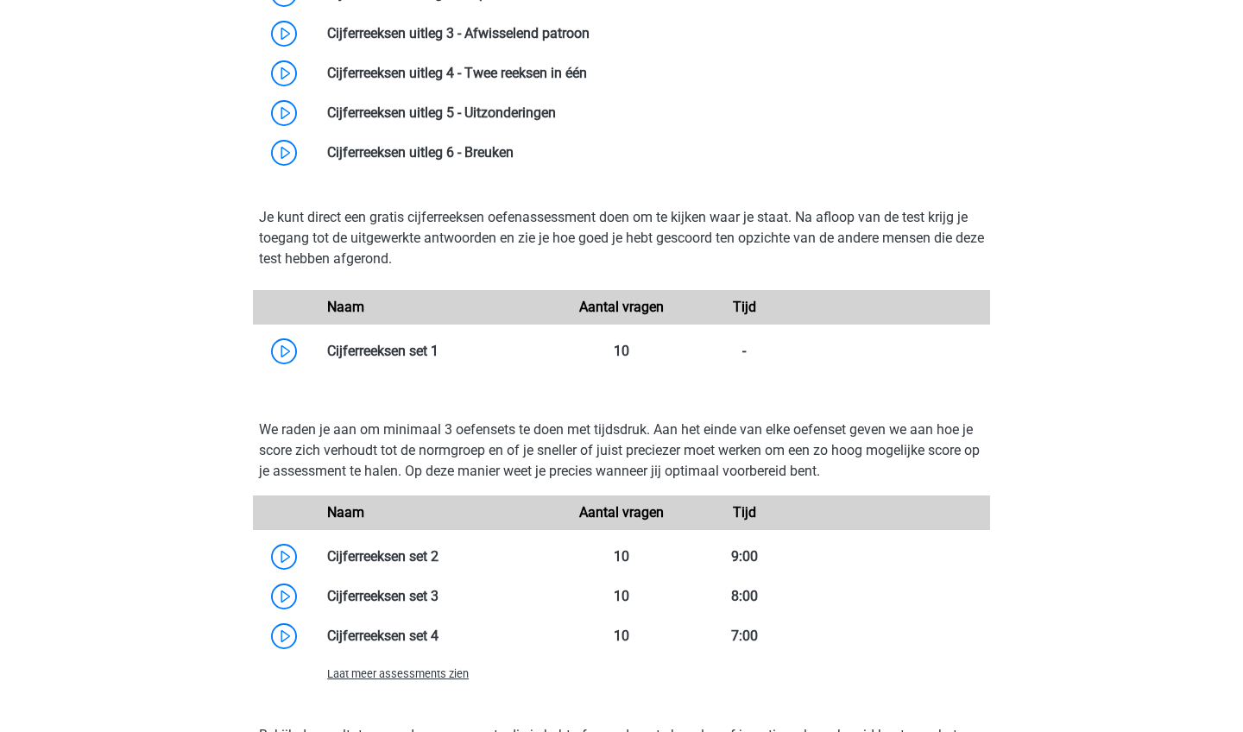
scroll to position [1353, 0]
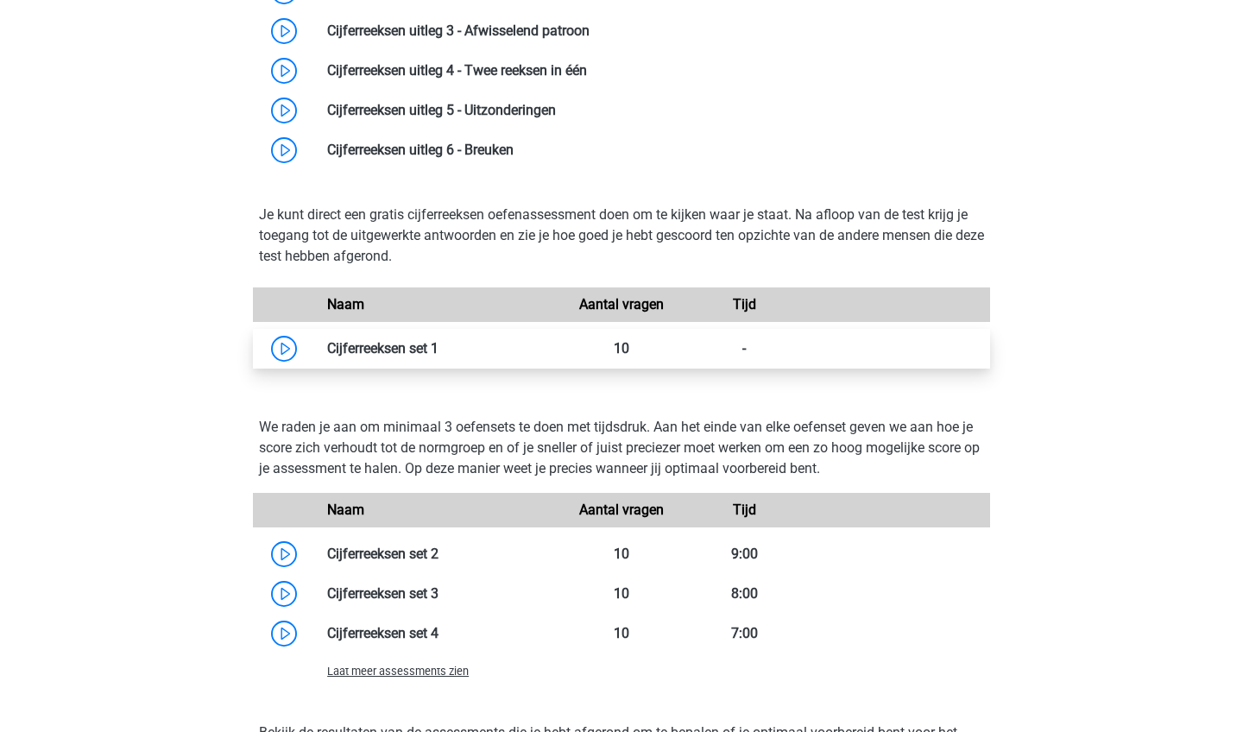
click at [438, 355] on link at bounding box center [438, 348] width 0 height 16
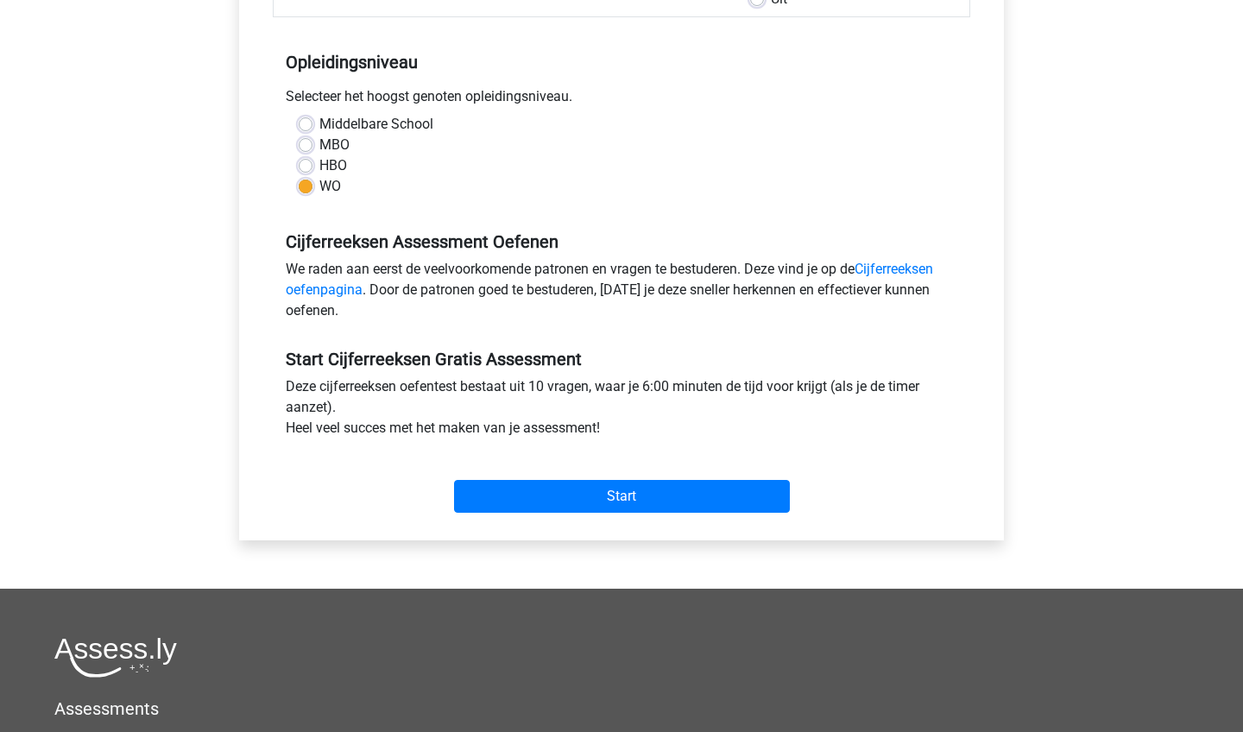
scroll to position [325, 0]
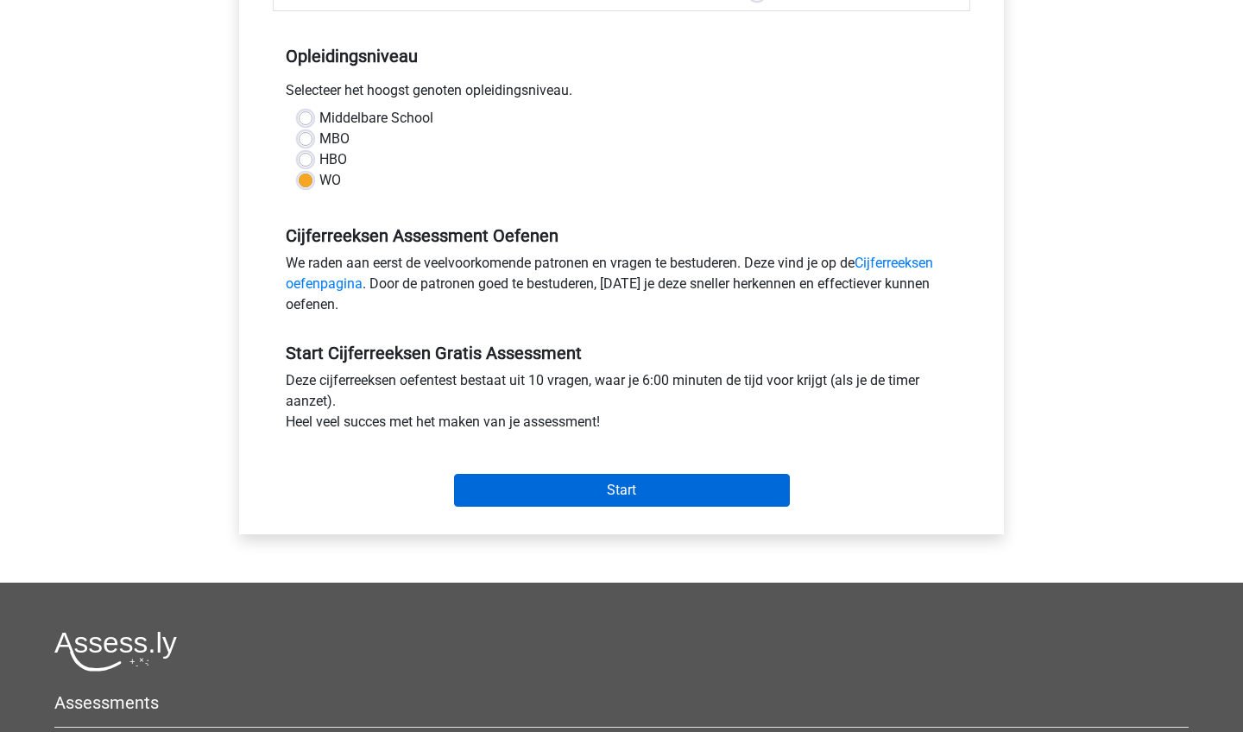
click at [649, 501] on input "Start" at bounding box center [622, 490] width 336 height 33
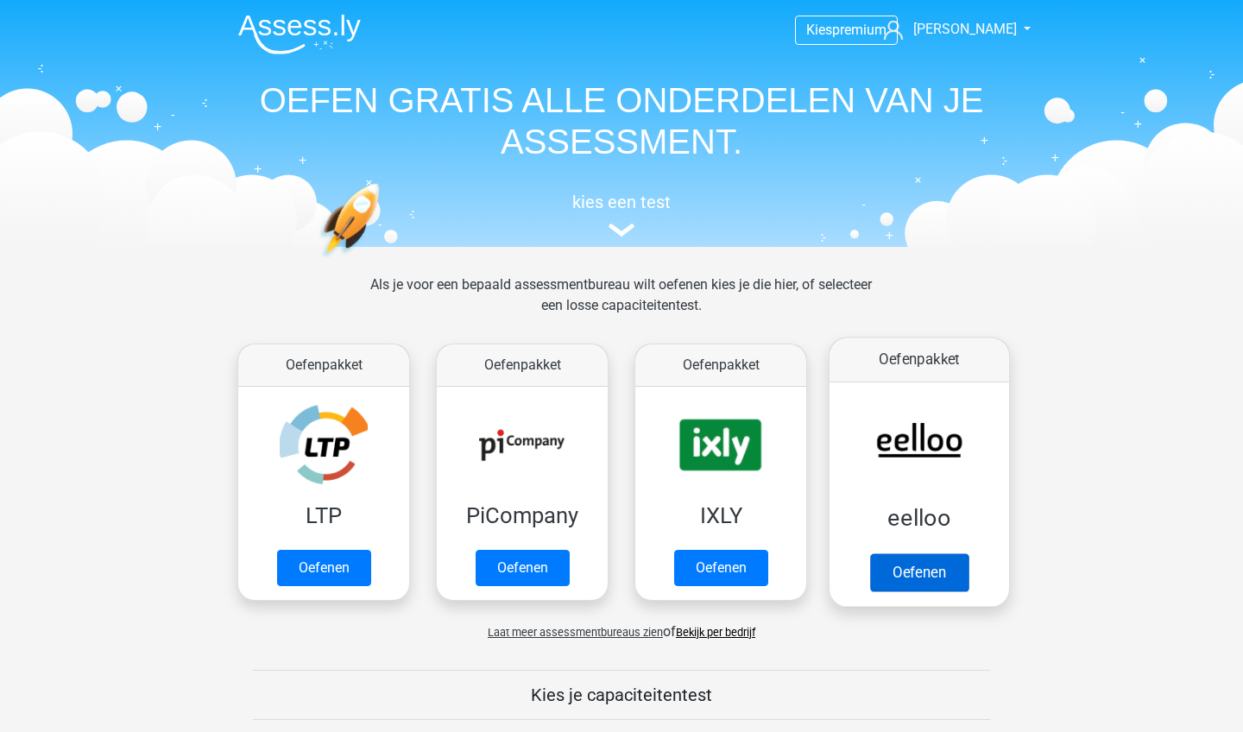
click at [942, 577] on link "Oefenen" at bounding box center [919, 572] width 98 height 38
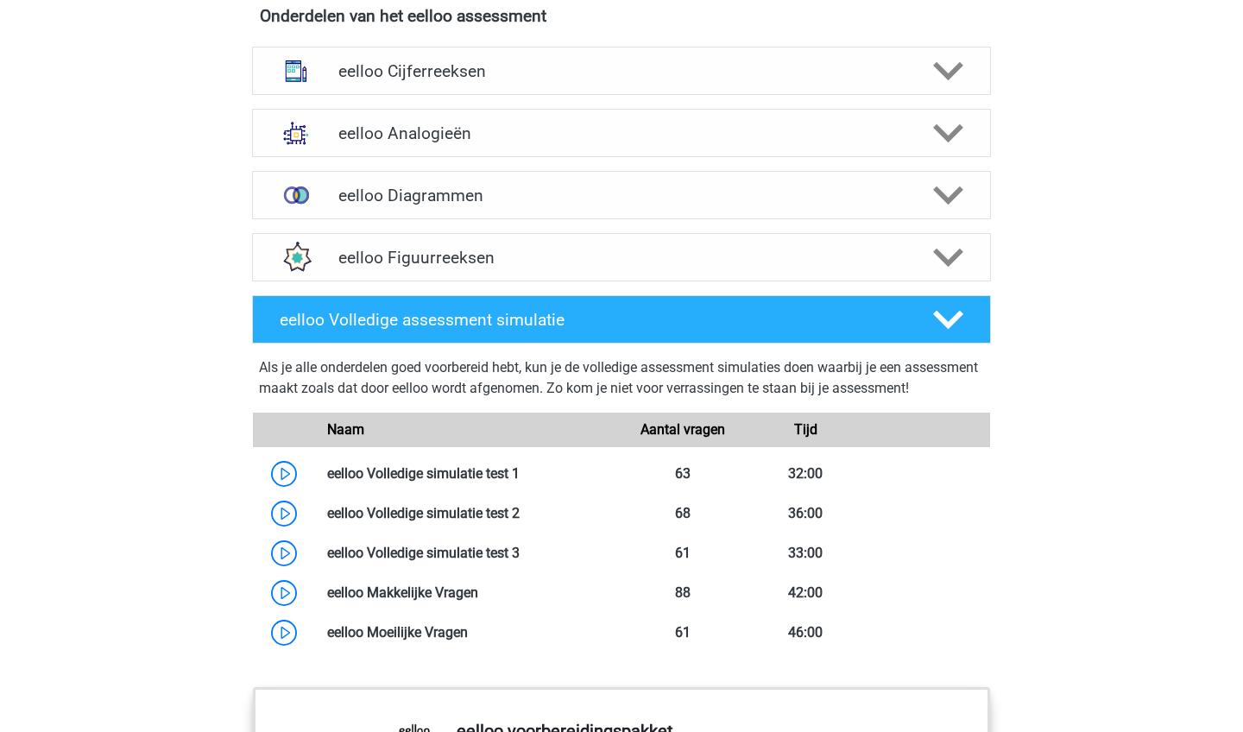
scroll to position [1103, 0]
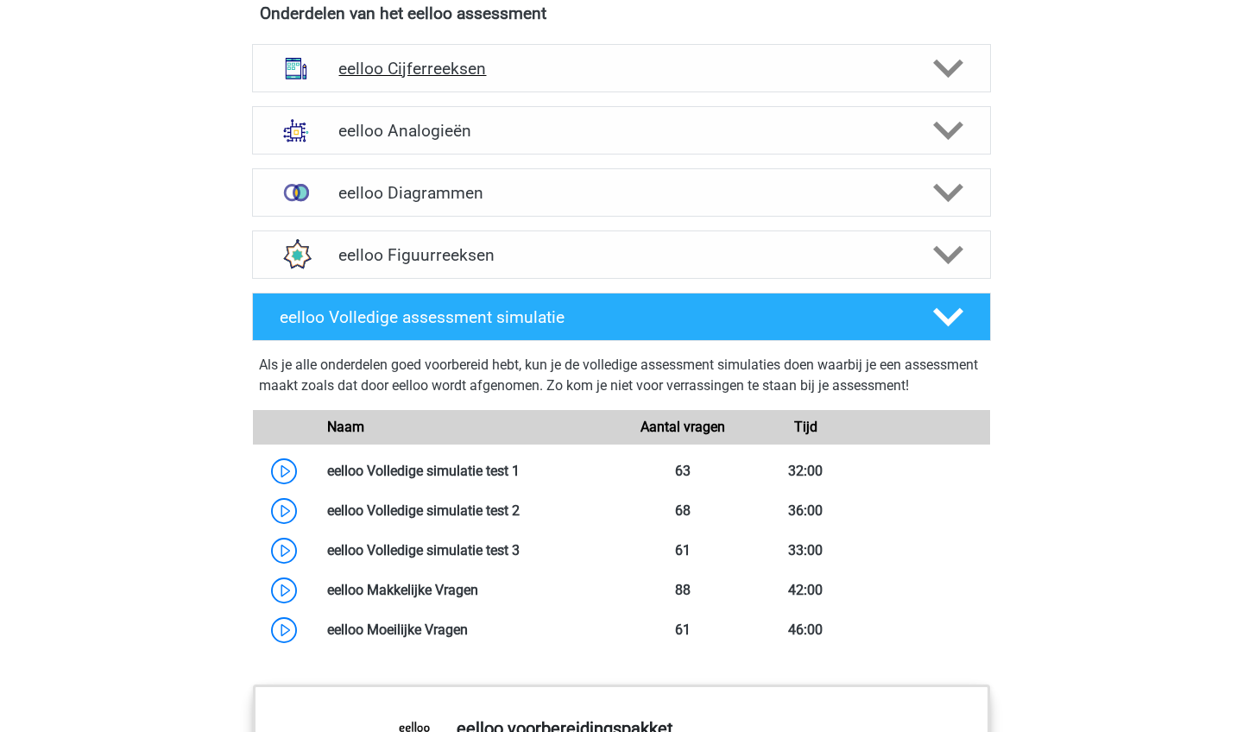
click at [528, 79] on h4 "eelloo Cijferreeksen" at bounding box center [620, 69] width 565 height 20
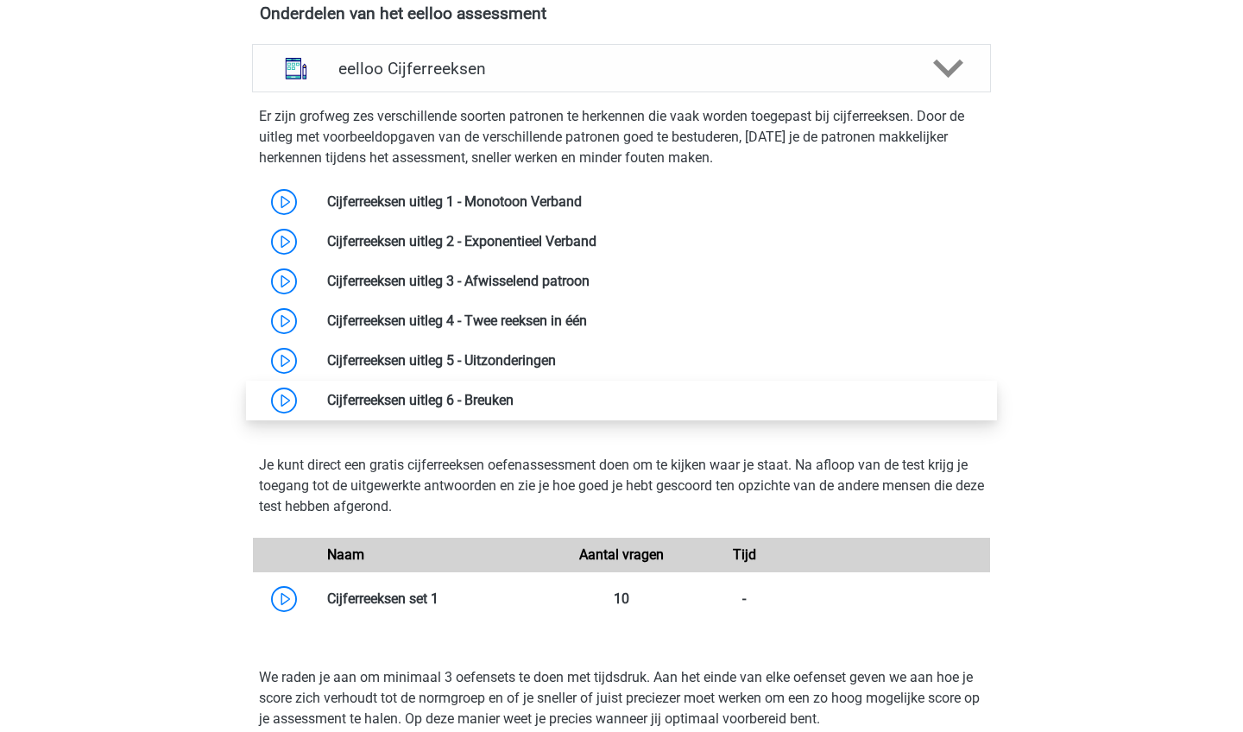
click at [513, 408] on link at bounding box center [513, 400] width 0 height 16
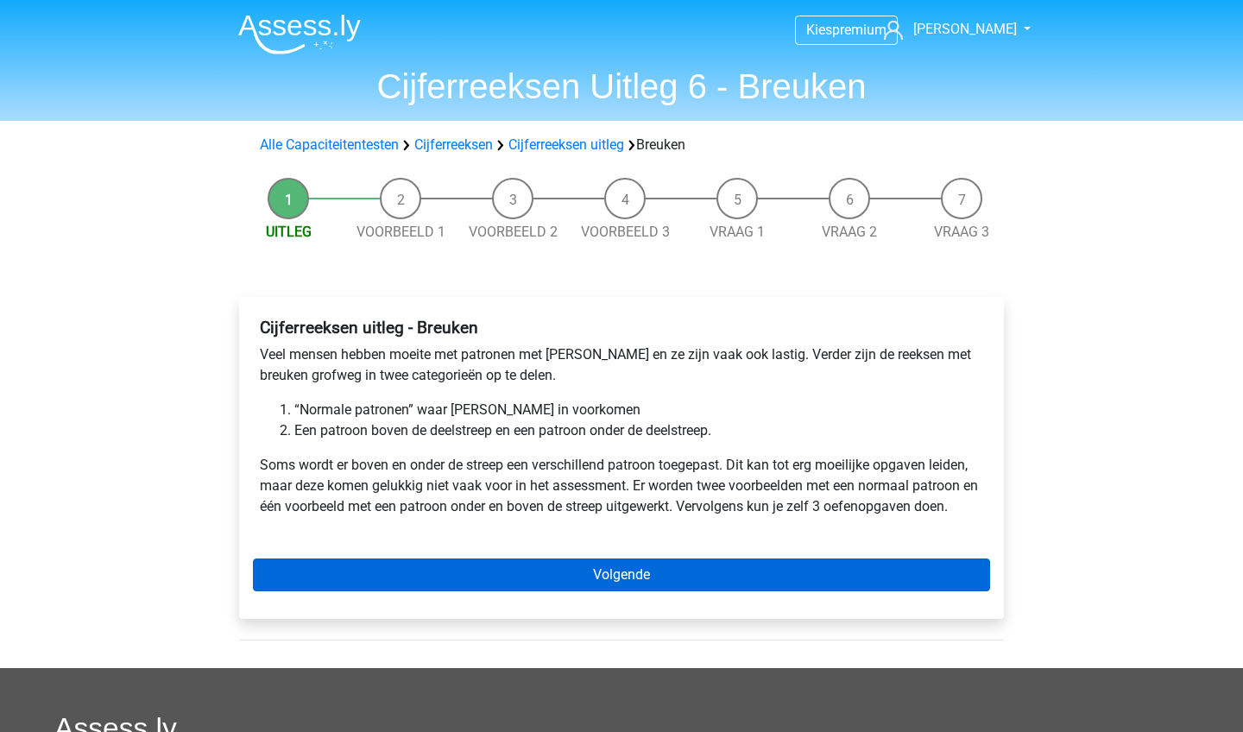
click at [560, 571] on link "Volgende" at bounding box center [621, 574] width 737 height 33
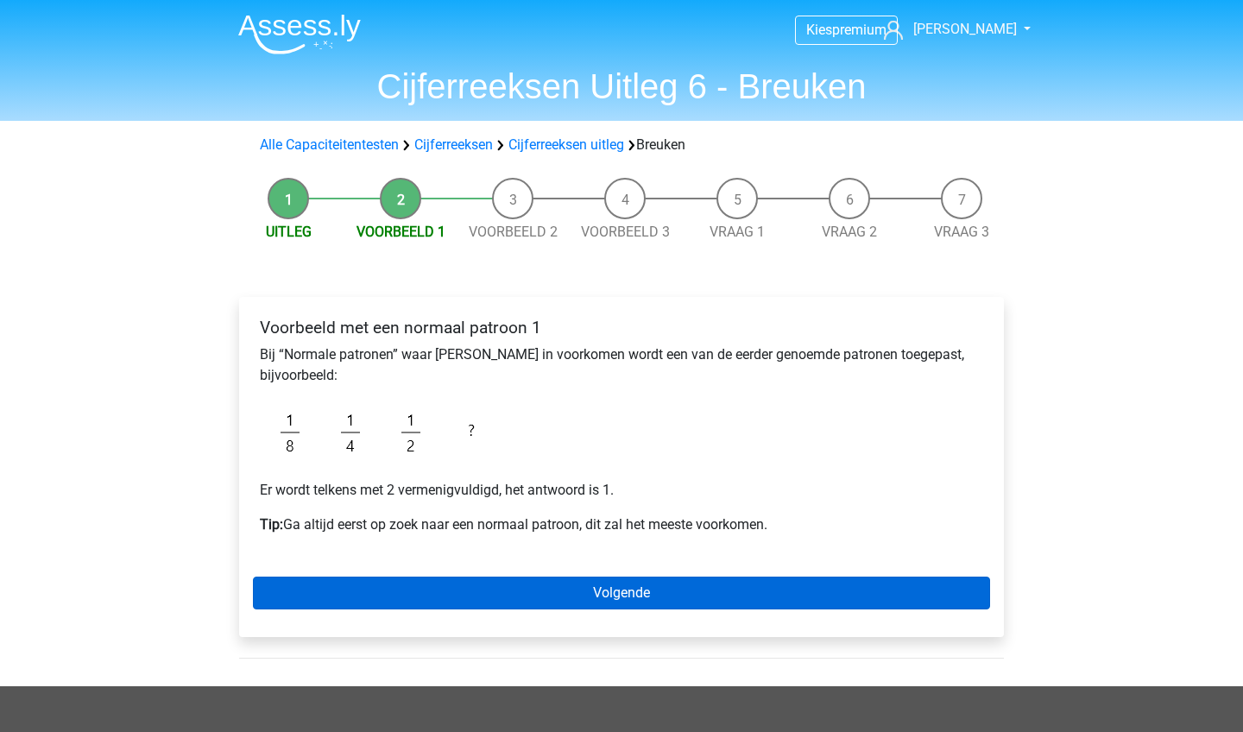
click at [606, 589] on link "Volgende" at bounding box center [621, 592] width 737 height 33
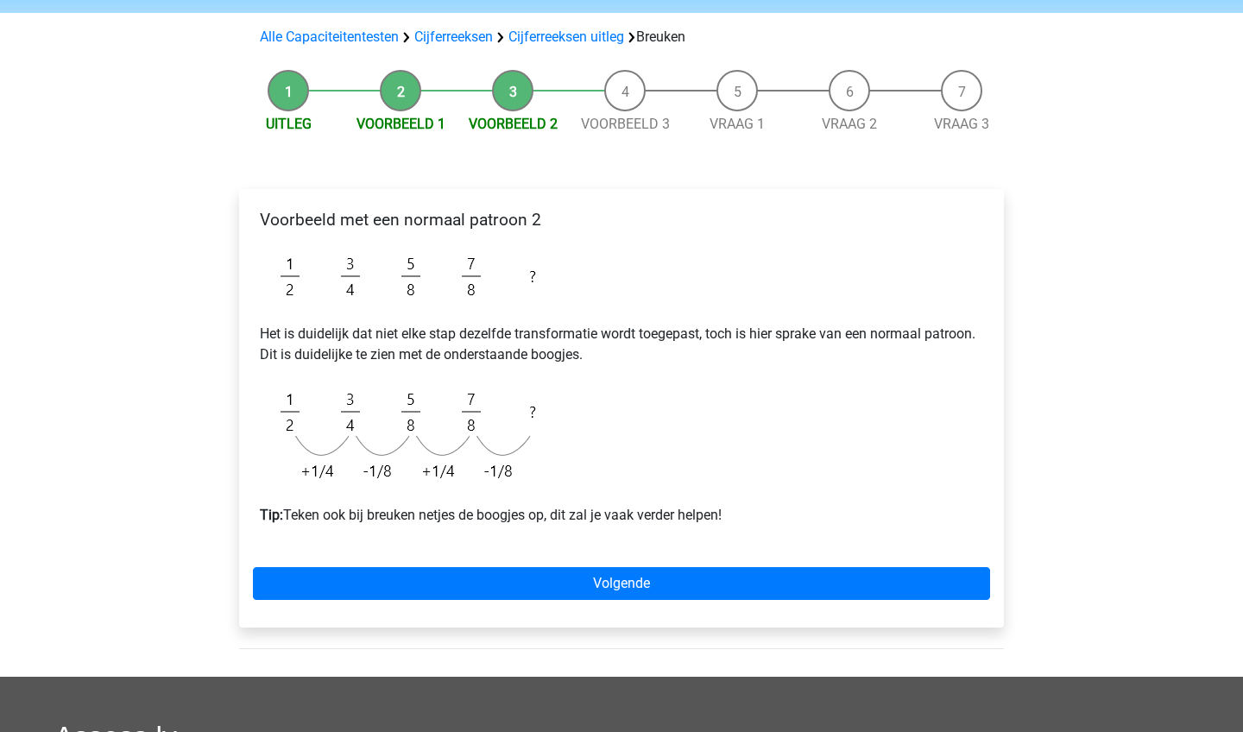
scroll to position [109, 0]
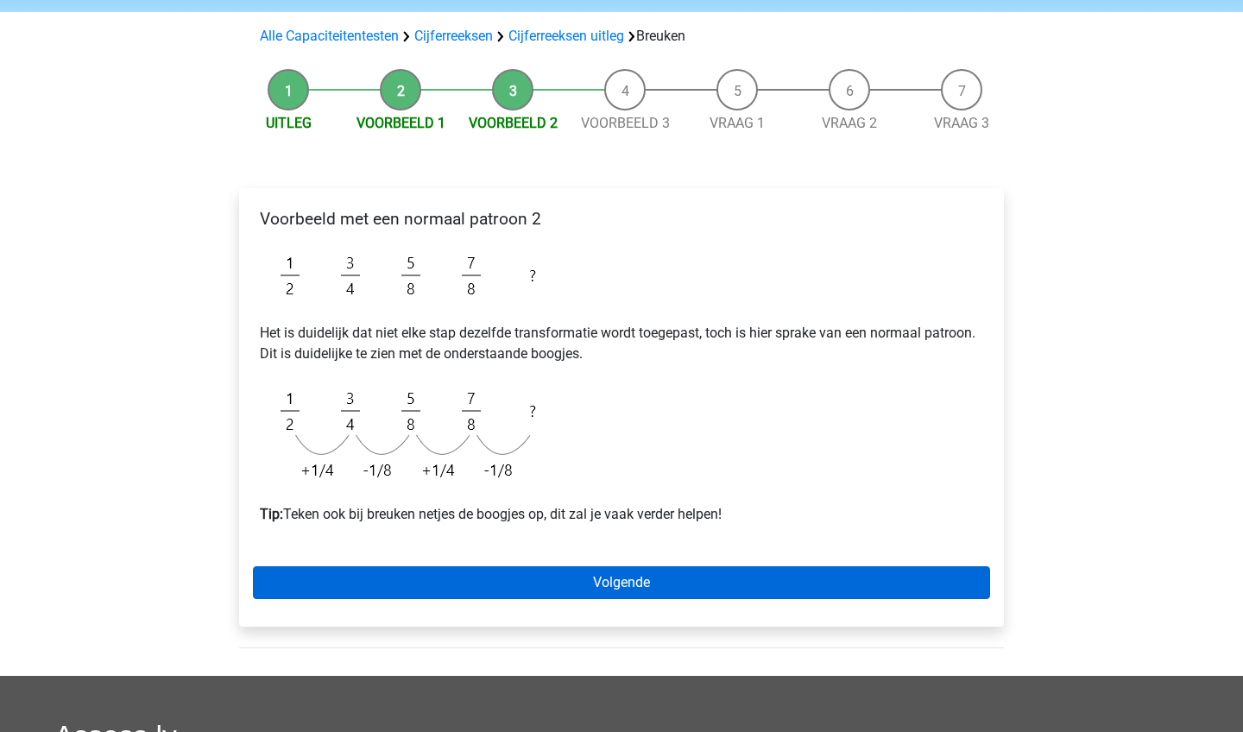
click at [611, 586] on link "Volgende" at bounding box center [621, 582] width 737 height 33
